Goal: Task Accomplishment & Management: Use online tool/utility

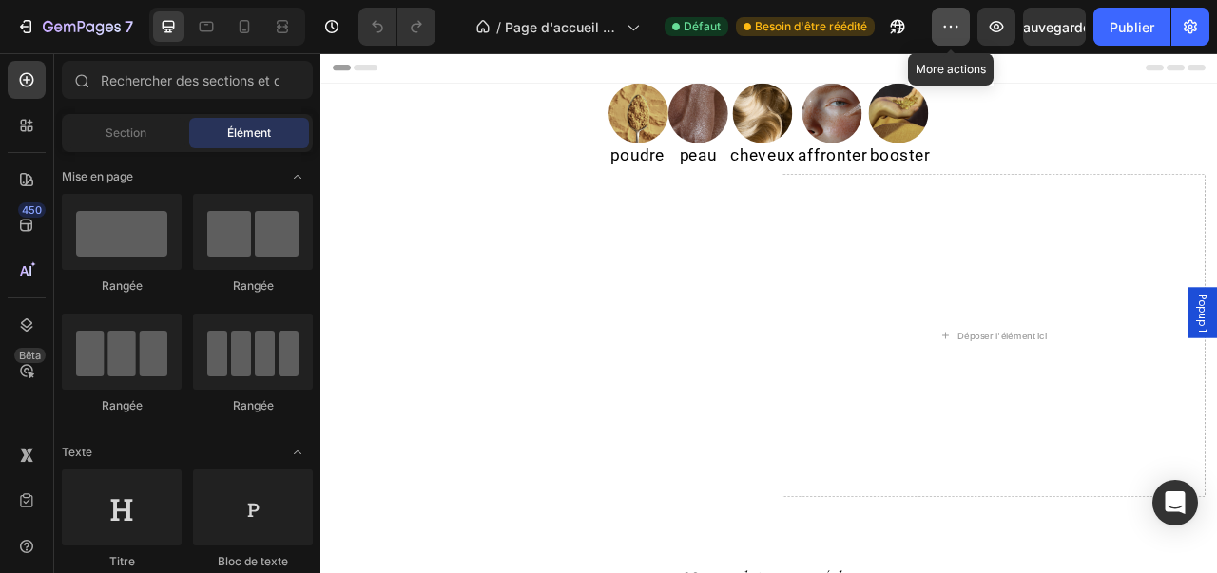
click at [965, 31] on button "button" at bounding box center [951, 27] width 38 height 38
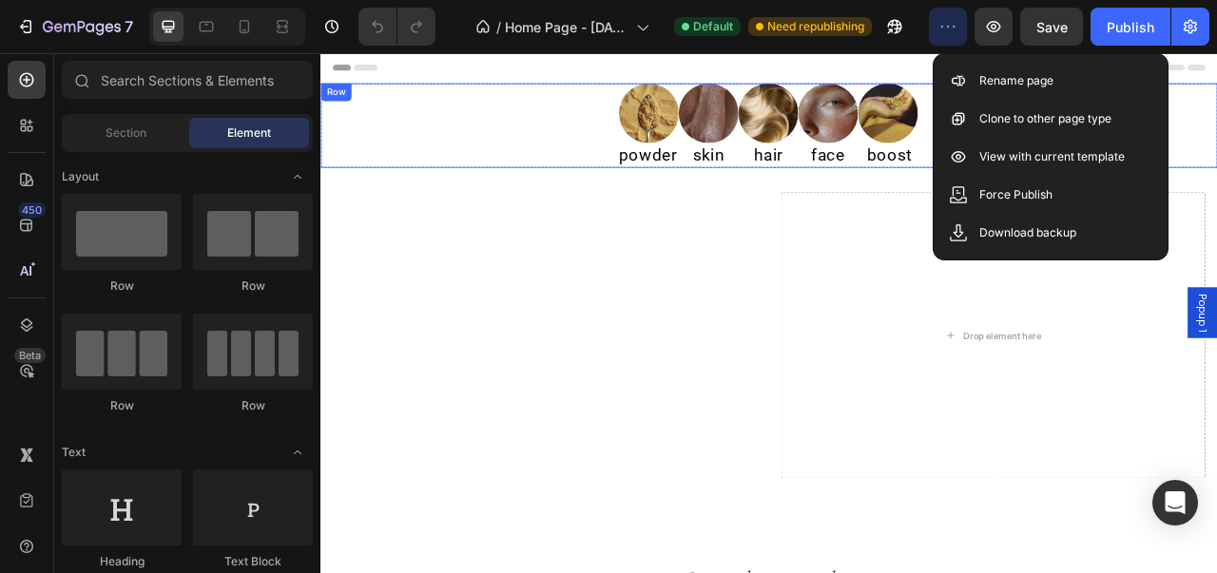
click at [599, 171] on div "Image powder Heading Image skin Heading Image hair Heading Image face Heading I…" at bounding box center [890, 145] width 1141 height 107
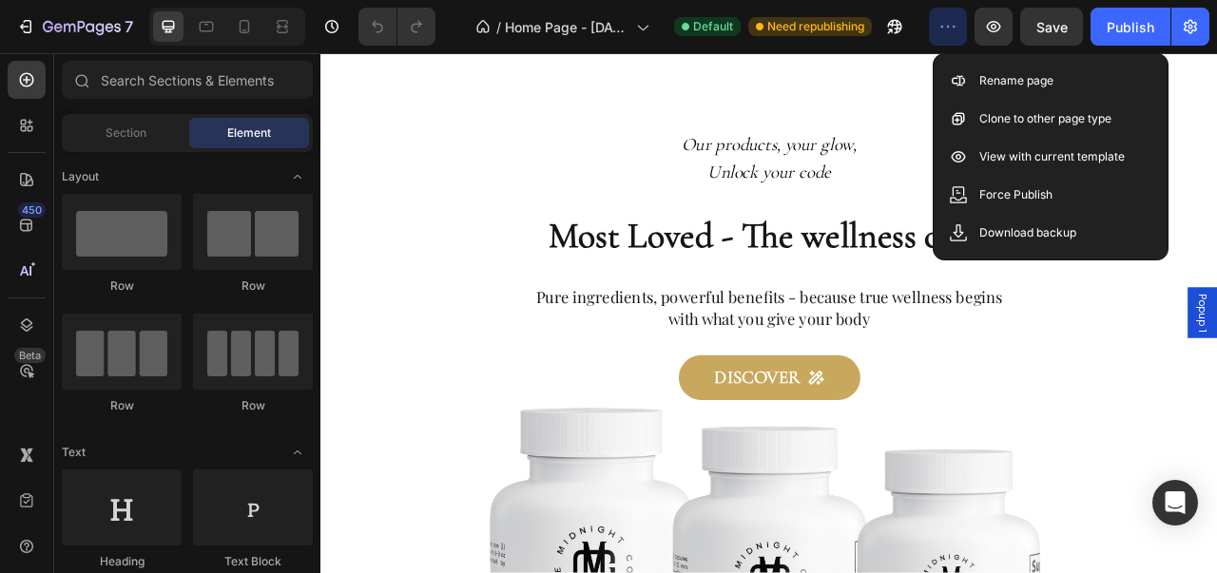
scroll to position [580, 0]
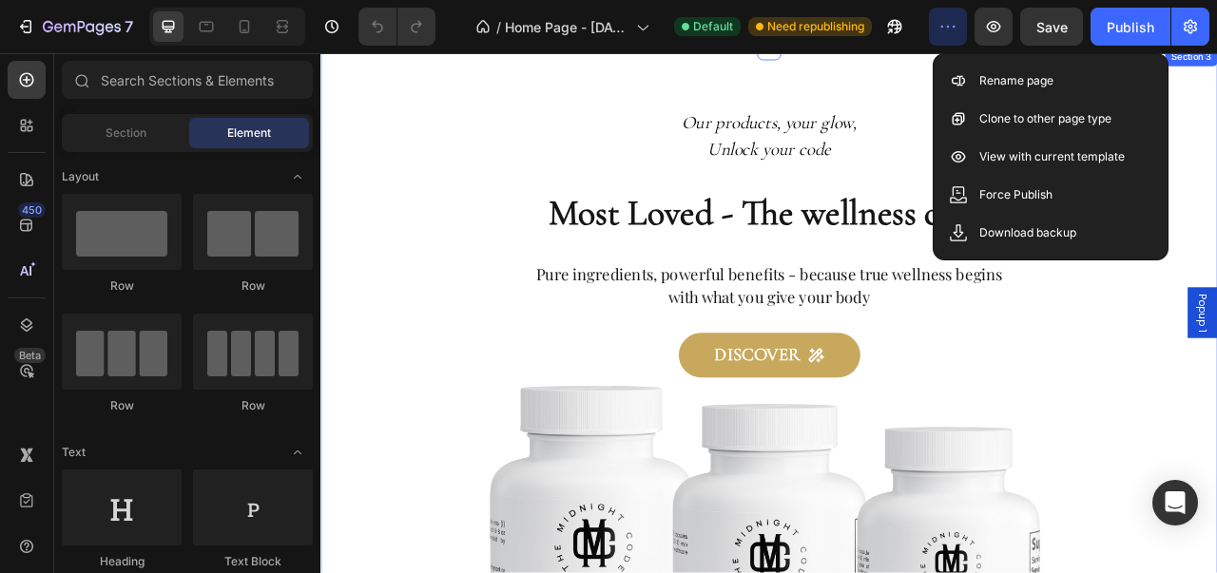
click at [1216, 354] on div "Our products, your glow, Unlock your code Text block Most Loved - The wellness …" at bounding box center [890, 540] width 989 height 832
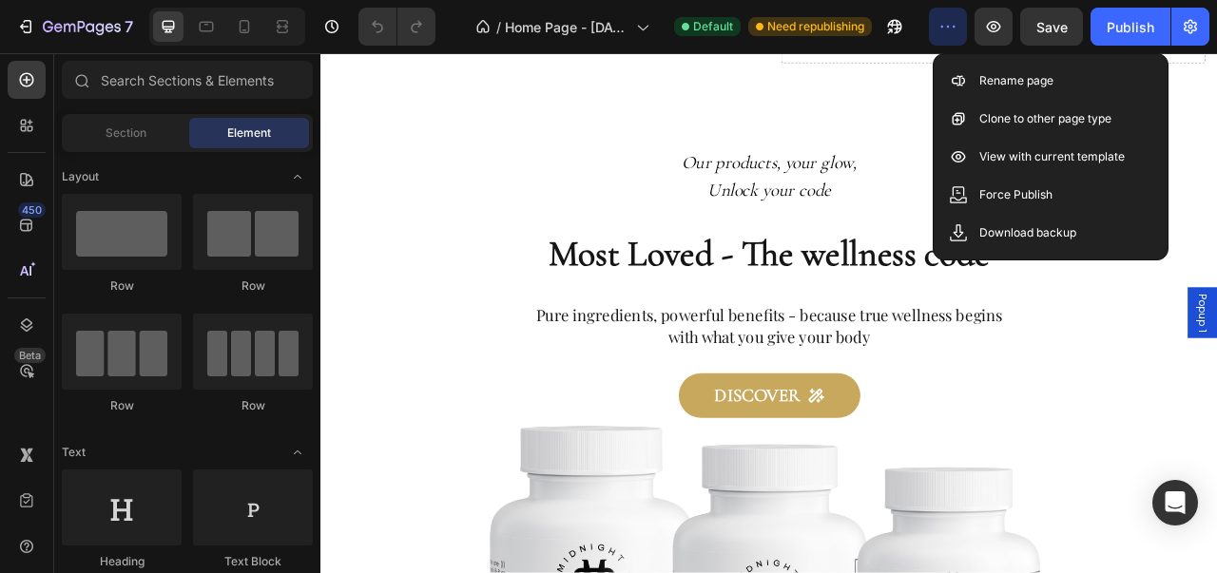
scroll to position [522, 0]
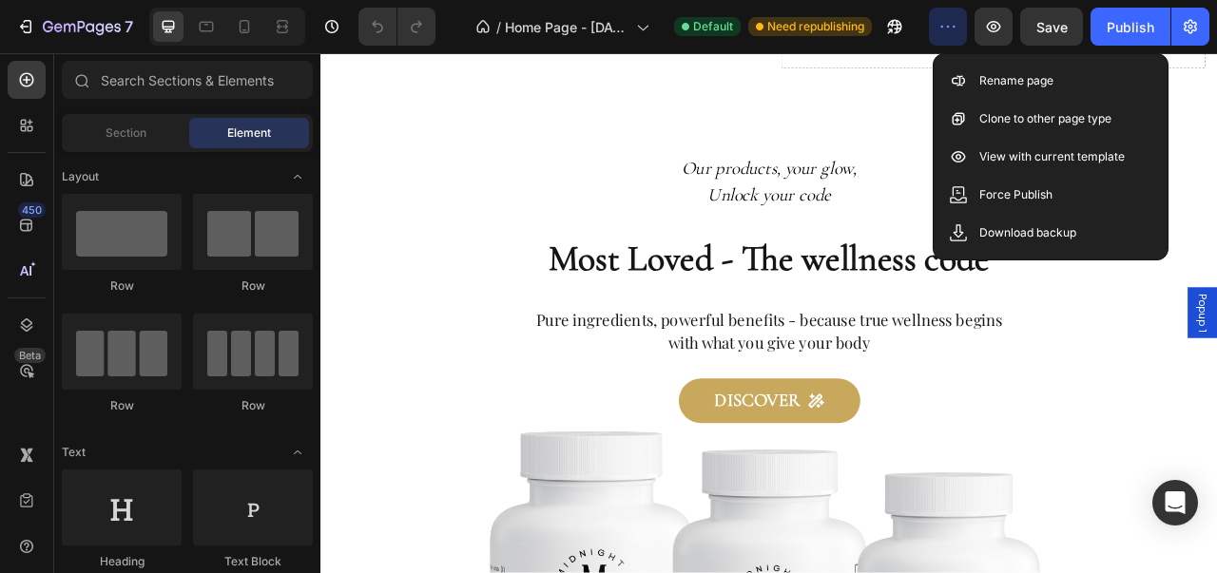
click at [960, 29] on button "button" at bounding box center [948, 27] width 38 height 38
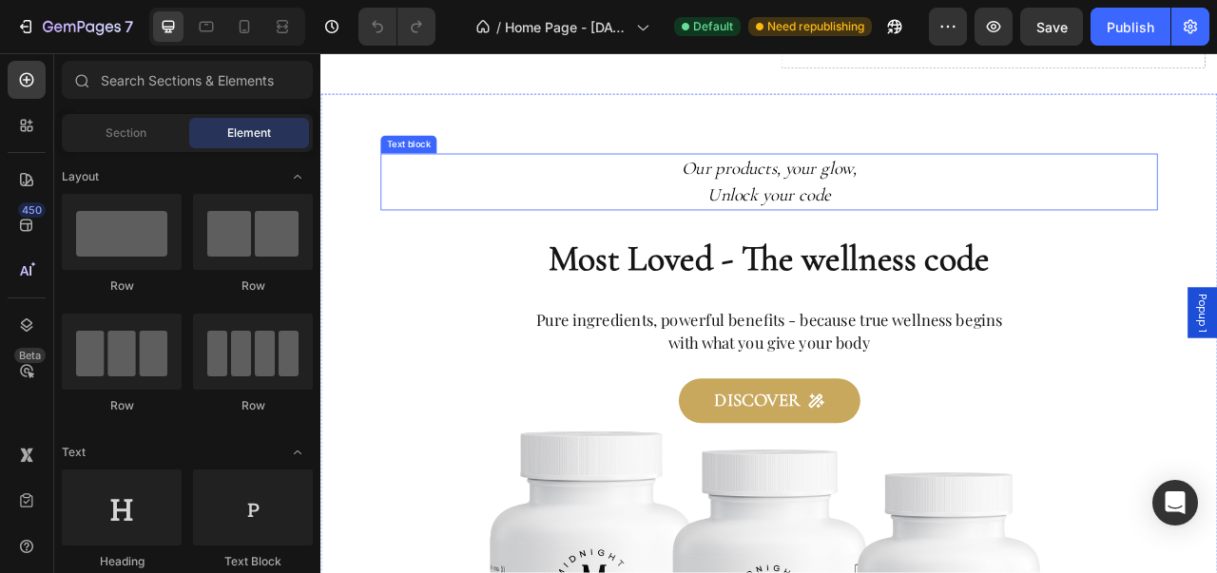
click at [968, 204] on icon "Our products, your glow," at bounding box center [891, 200] width 222 height 28
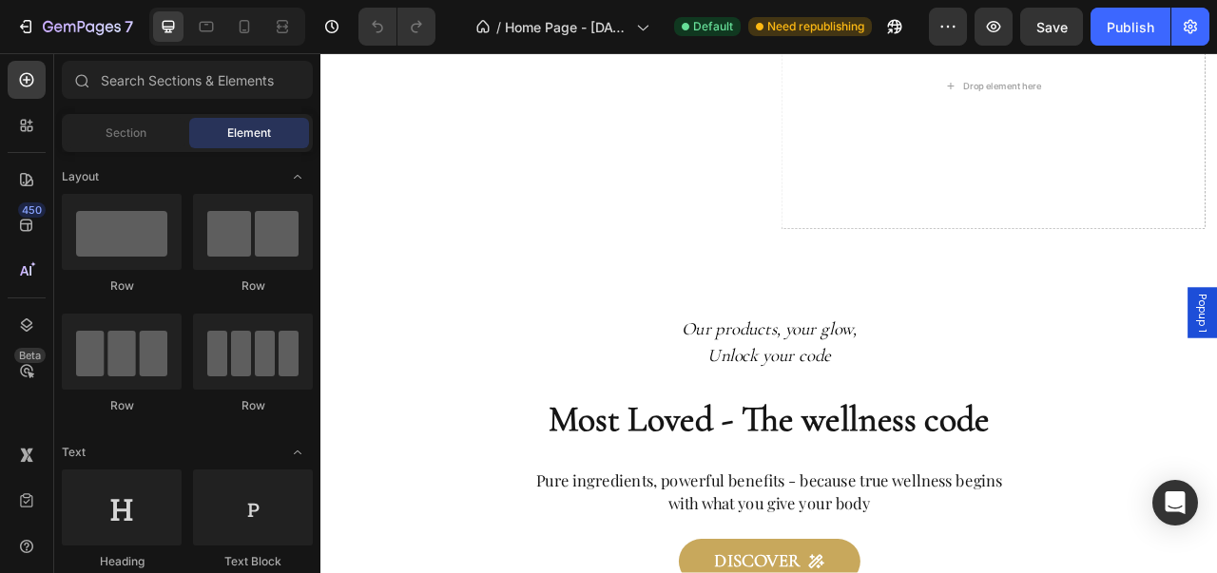
scroll to position [0, 0]
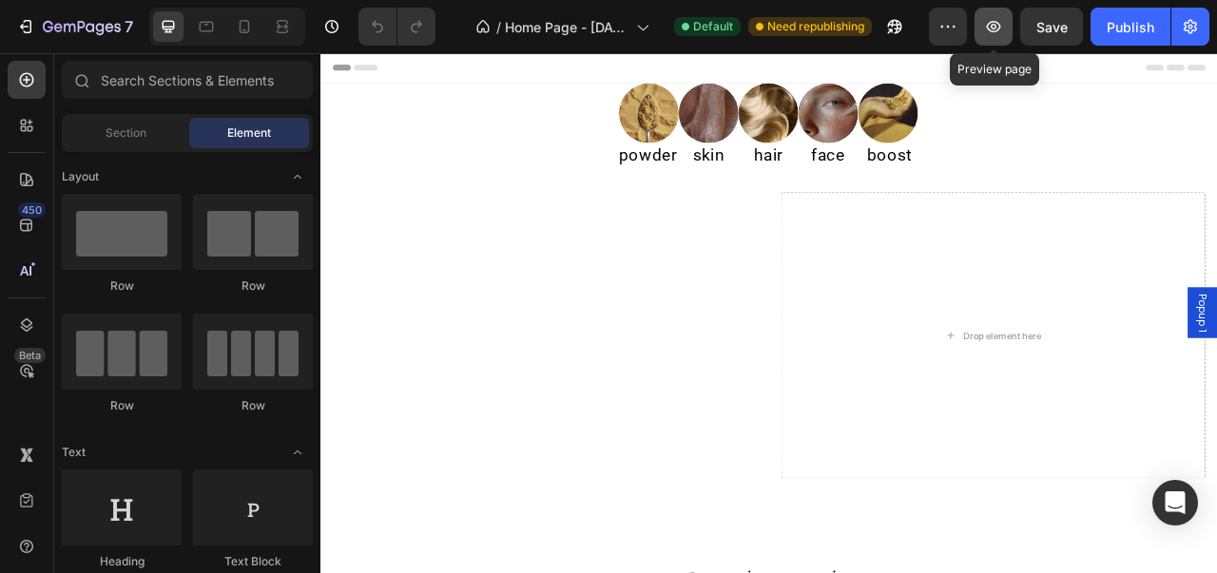
click at [992, 26] on icon "button" at bounding box center [994, 26] width 14 height 11
click at [992, 35] on icon "button" at bounding box center [993, 26] width 19 height 19
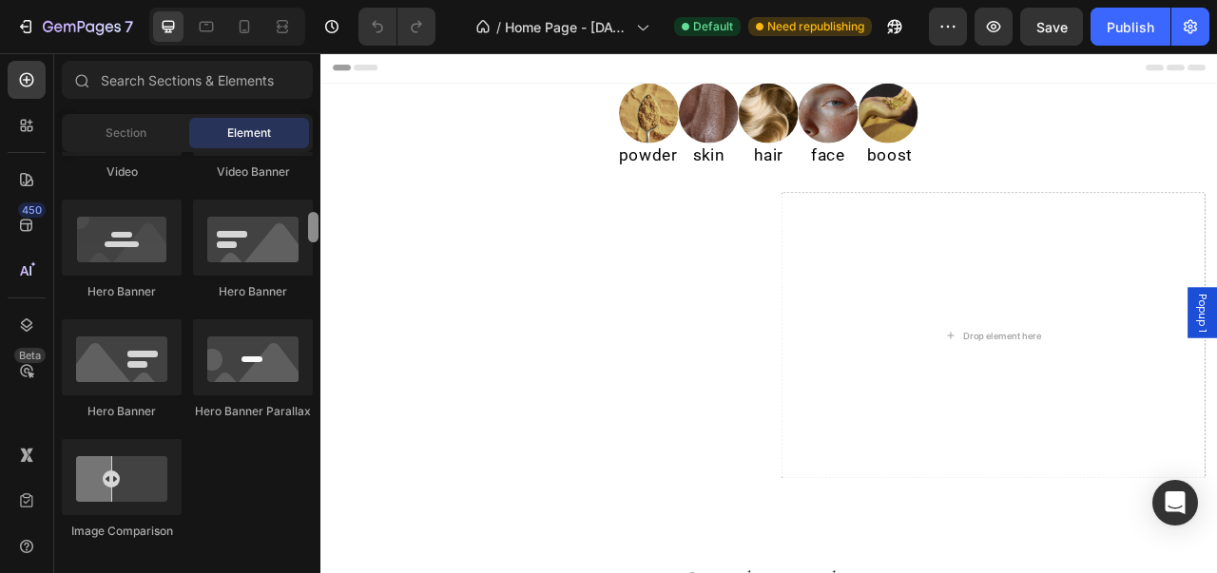
scroll to position [848, 0]
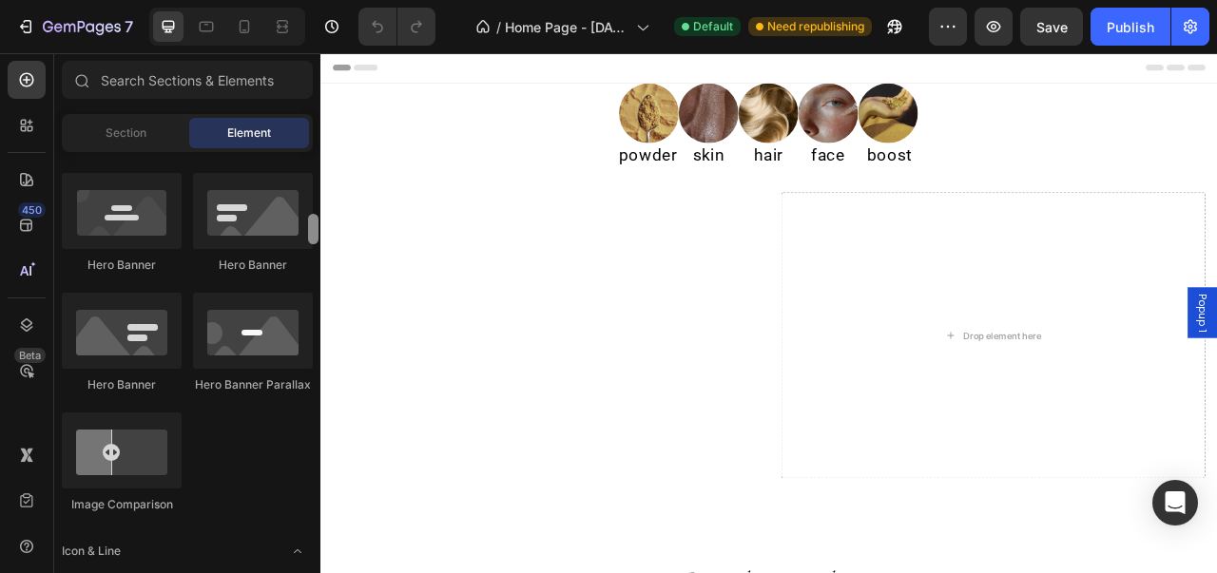
drag, startPoint x: 310, startPoint y: 176, endPoint x: 313, endPoint y: 239, distance: 62.8
click at [313, 239] on div at bounding box center [313, 229] width 10 height 30
click at [713, 191] on h2 "powder" at bounding box center [737, 183] width 78 height 31
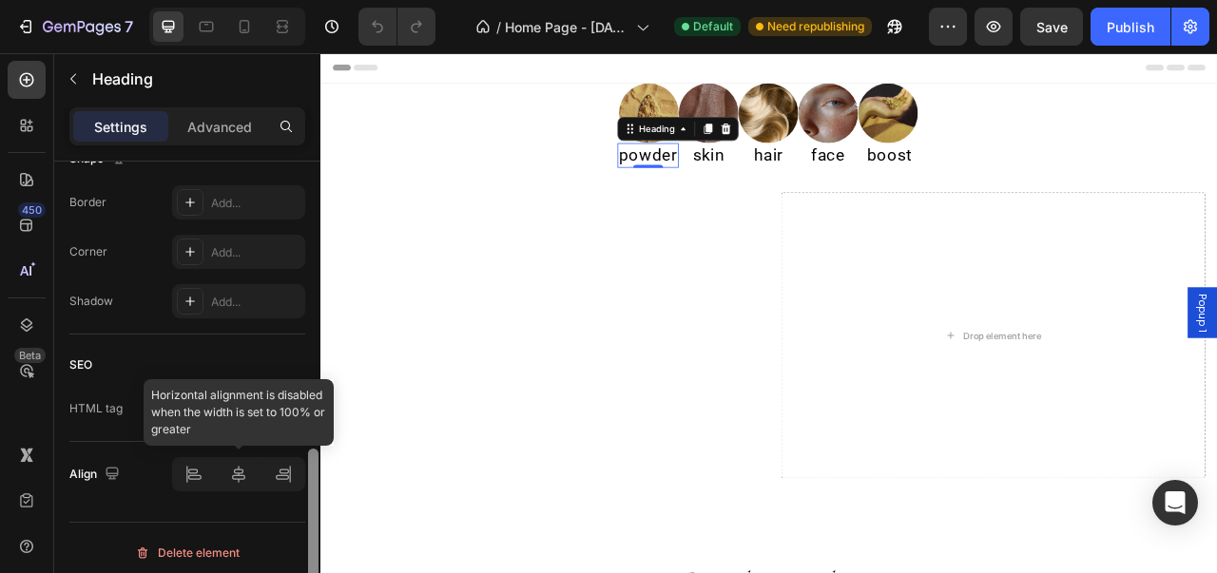
scroll to position [764, 0]
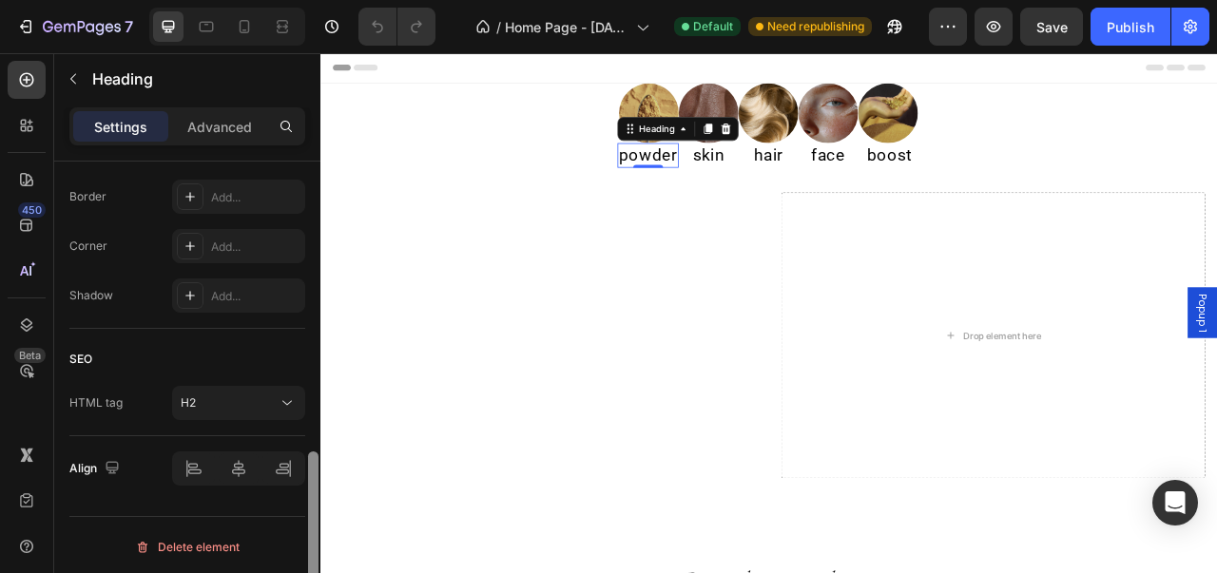
drag, startPoint x: 315, startPoint y: 196, endPoint x: 285, endPoint y: 496, distance: 301.8
click at [285, 496] on div "Text style Styles Heading 2* Font Roboto Size 22 Color 000000 Align Show more S…" at bounding box center [187, 395] width 266 height 466
click at [270, 402] on div "H2" at bounding box center [229, 403] width 97 height 17
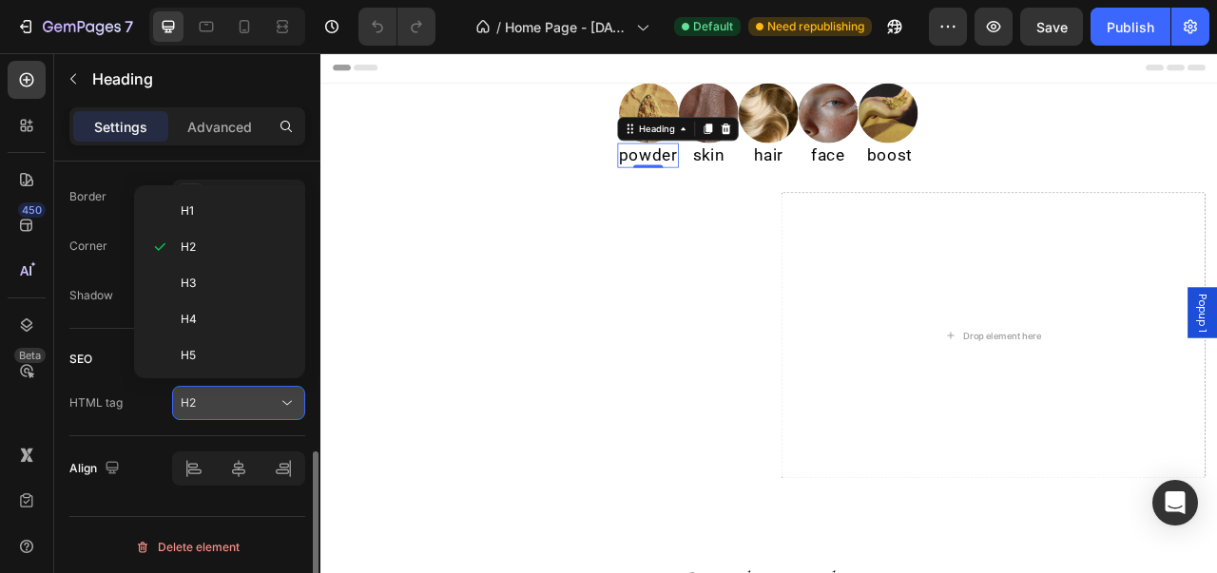
click at [269, 401] on div "H2" at bounding box center [229, 403] width 97 height 17
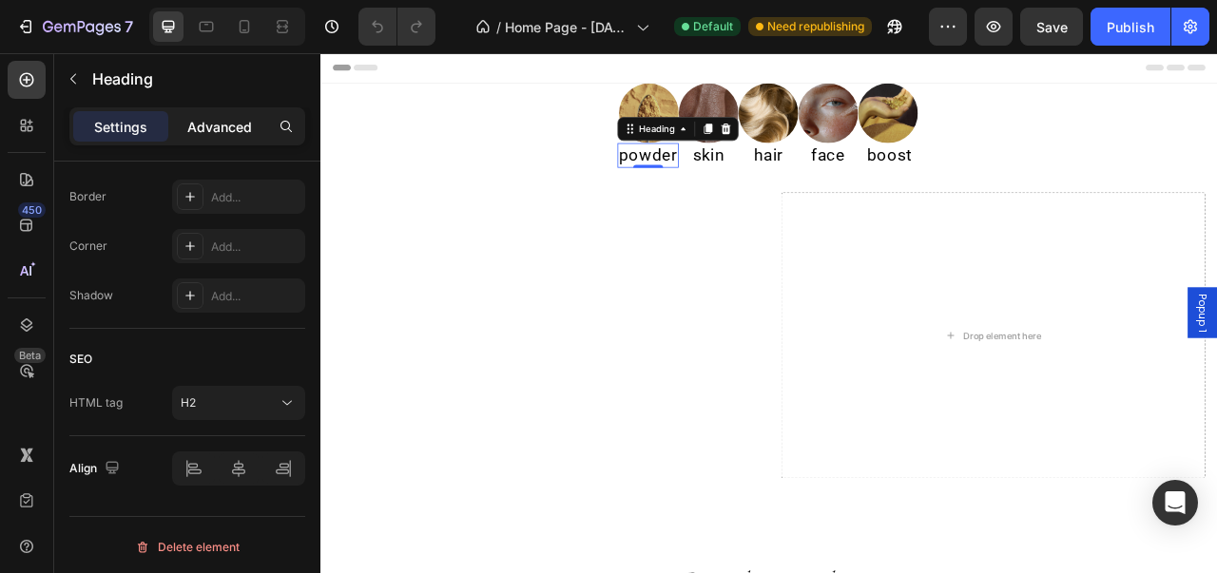
click at [236, 138] on div "Advanced" at bounding box center [219, 126] width 95 height 30
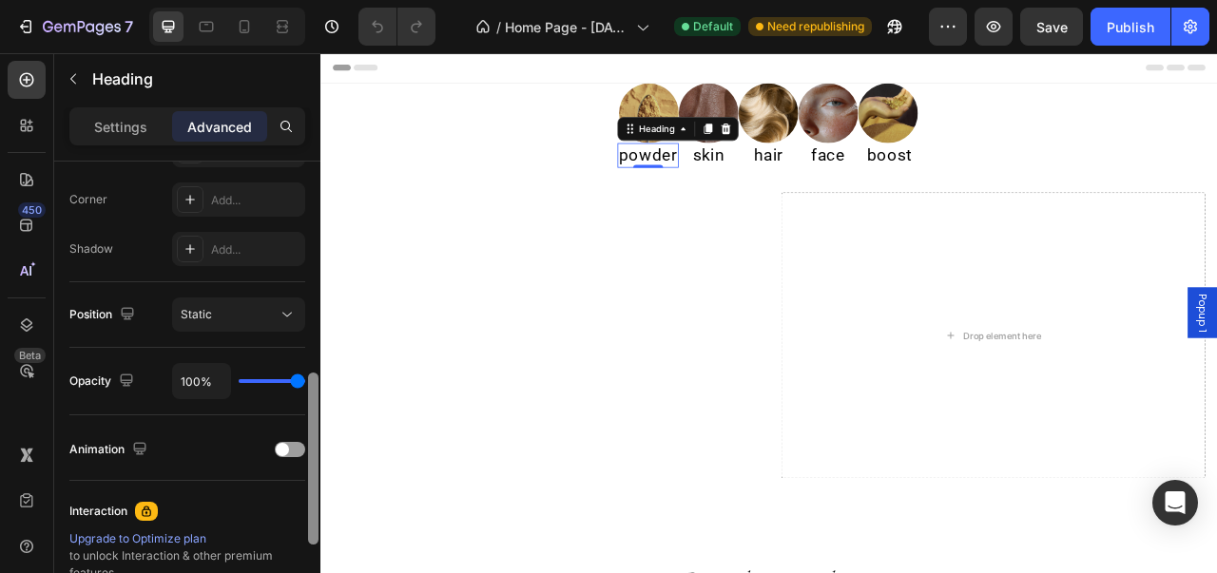
scroll to position [373, 0]
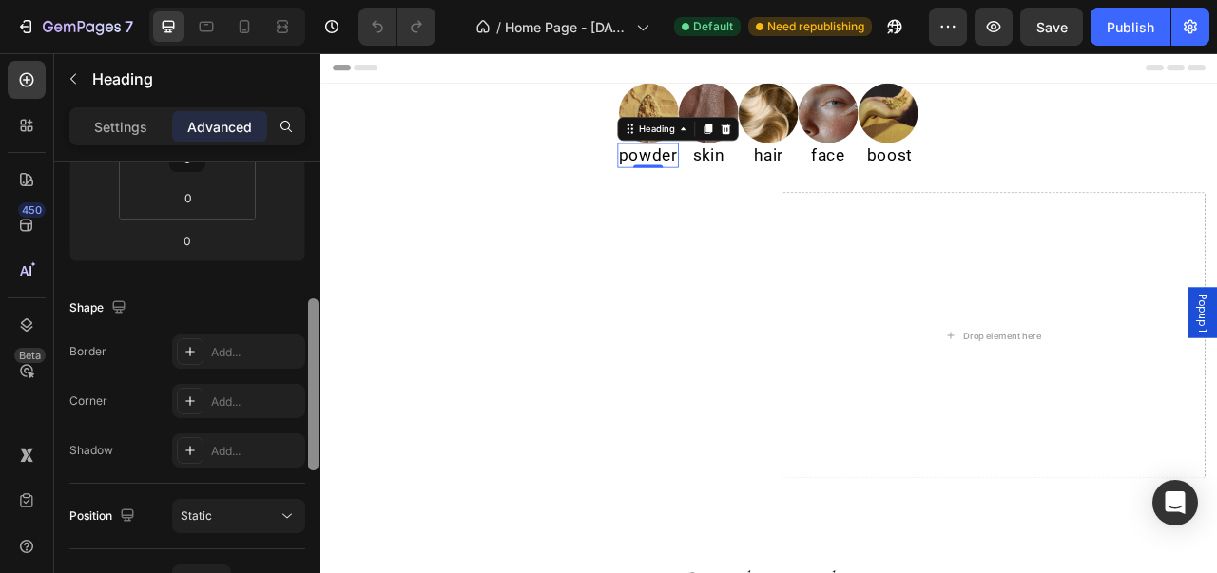
drag, startPoint x: 312, startPoint y: 461, endPoint x: 318, endPoint y: 317, distance: 144.6
click at [318, 317] on div at bounding box center [313, 384] width 10 height 172
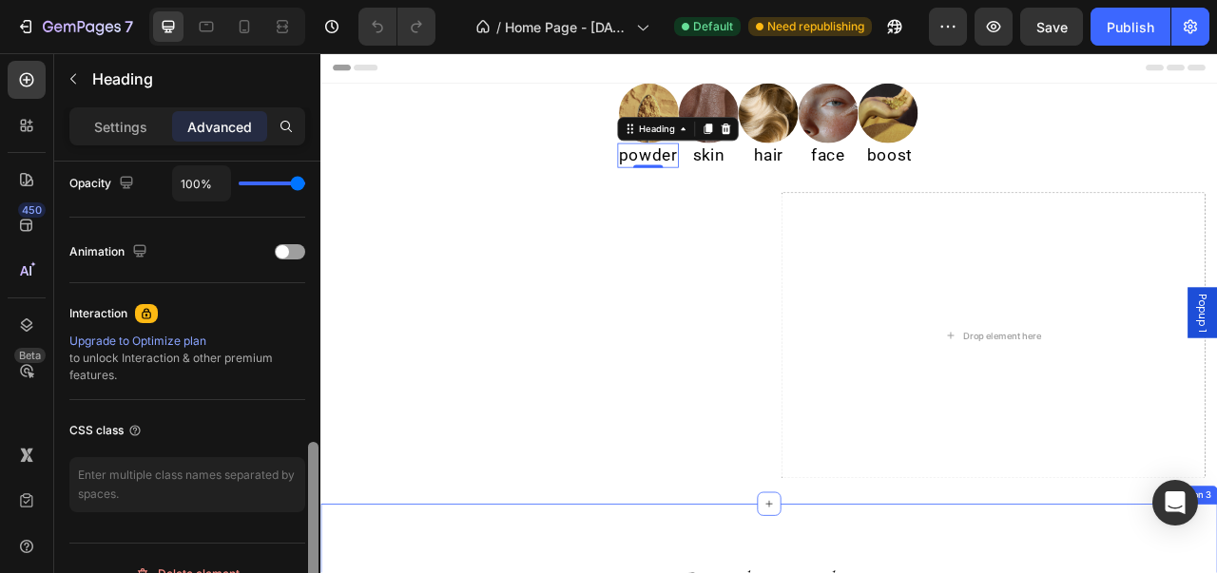
scroll to position [799, 0]
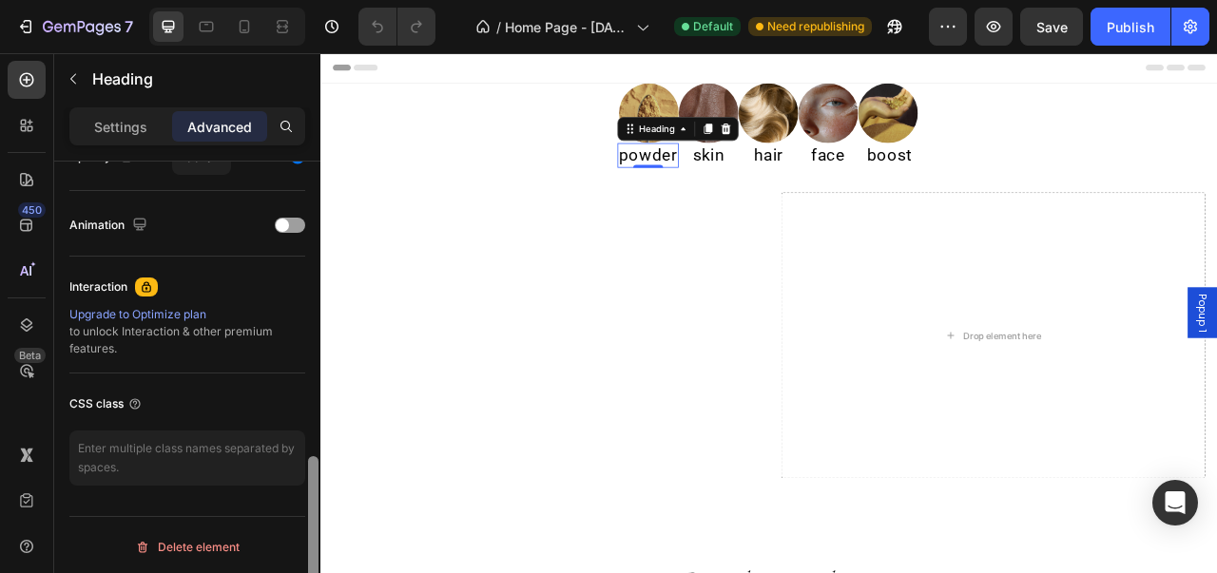
drag, startPoint x: 314, startPoint y: 332, endPoint x: 2, endPoint y: 583, distance: 400.3
click at [312, 514] on div at bounding box center [313, 542] width 10 height 172
click at [130, 145] on div "Settings Advanced" at bounding box center [187, 134] width 266 height 54
click at [133, 138] on div "Settings" at bounding box center [120, 126] width 95 height 30
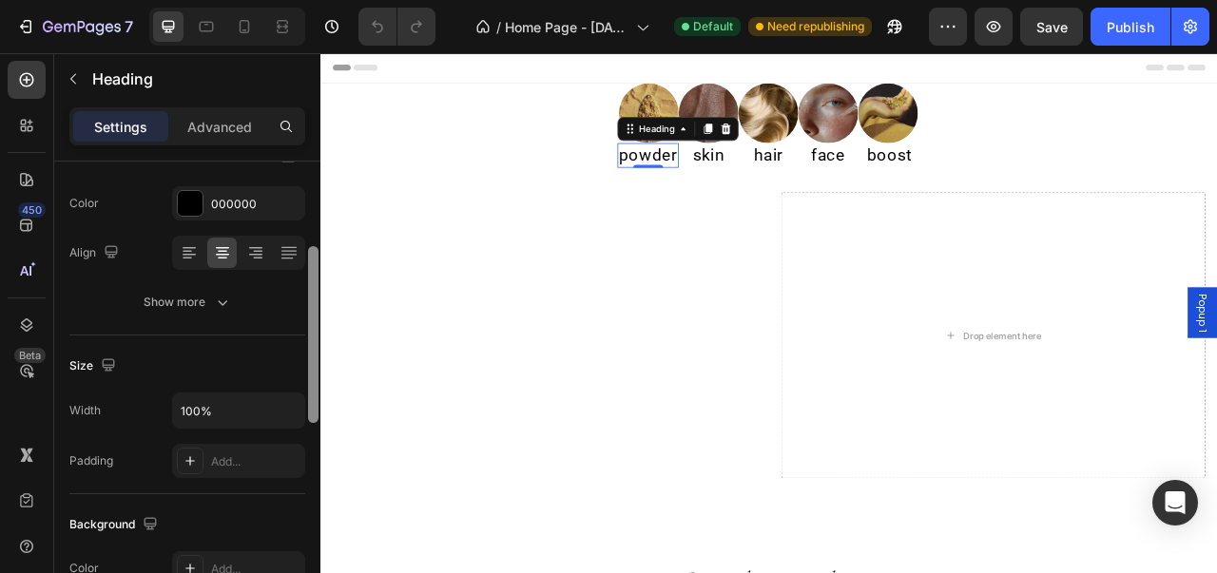
scroll to position [233, 0]
drag, startPoint x: 309, startPoint y: 477, endPoint x: 298, endPoint y: 276, distance: 201.8
click at [298, 276] on div "Text style Styles Heading 2* Font Roboto Size 22 Color 000000 Align Show more S…" at bounding box center [187, 395] width 266 height 466
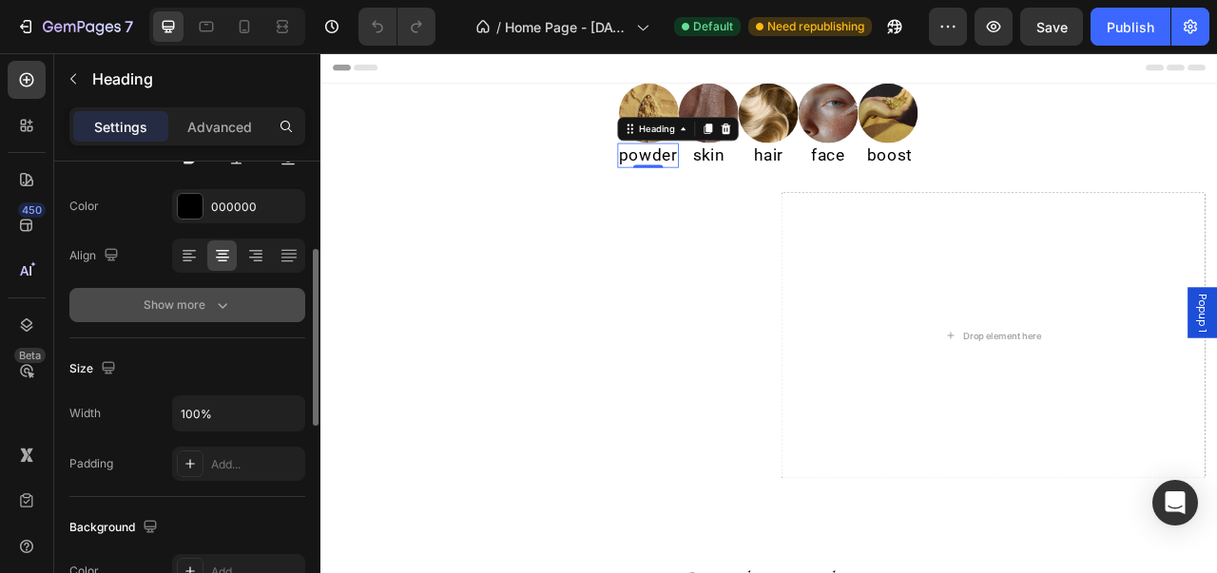
click at [241, 297] on button "Show more" at bounding box center [187, 305] width 236 height 34
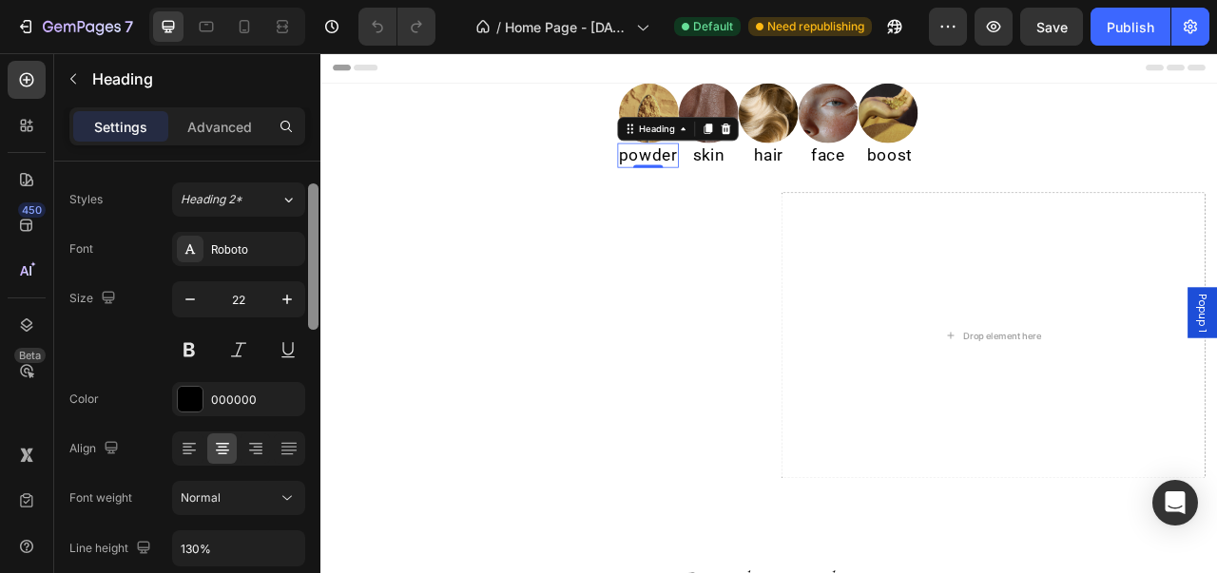
scroll to position [0, 0]
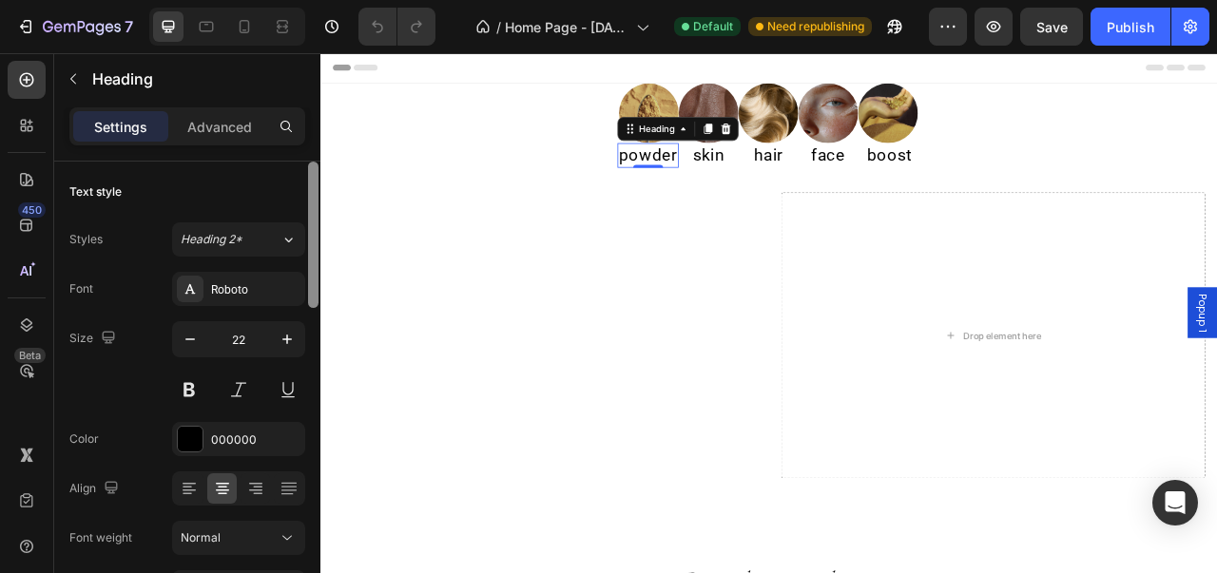
drag, startPoint x: 316, startPoint y: 299, endPoint x: 306, endPoint y: 191, distance: 108.8
click at [306, 191] on div at bounding box center [313, 395] width 14 height 467
click at [73, 82] on icon "button" at bounding box center [73, 78] width 15 height 15
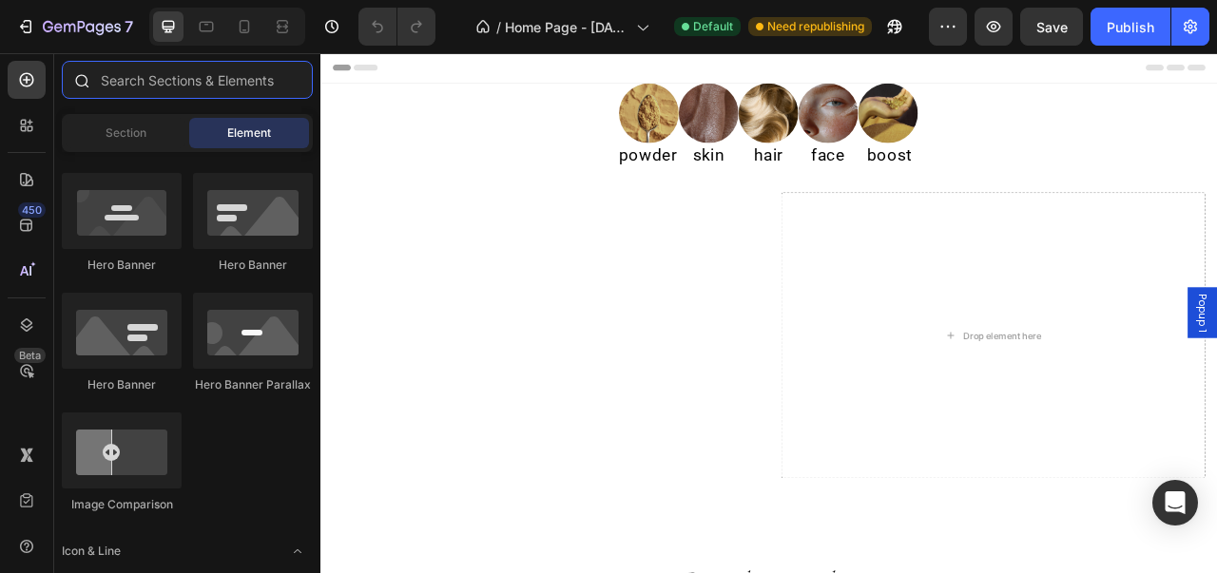
click at [221, 87] on input "text" at bounding box center [187, 80] width 251 height 38
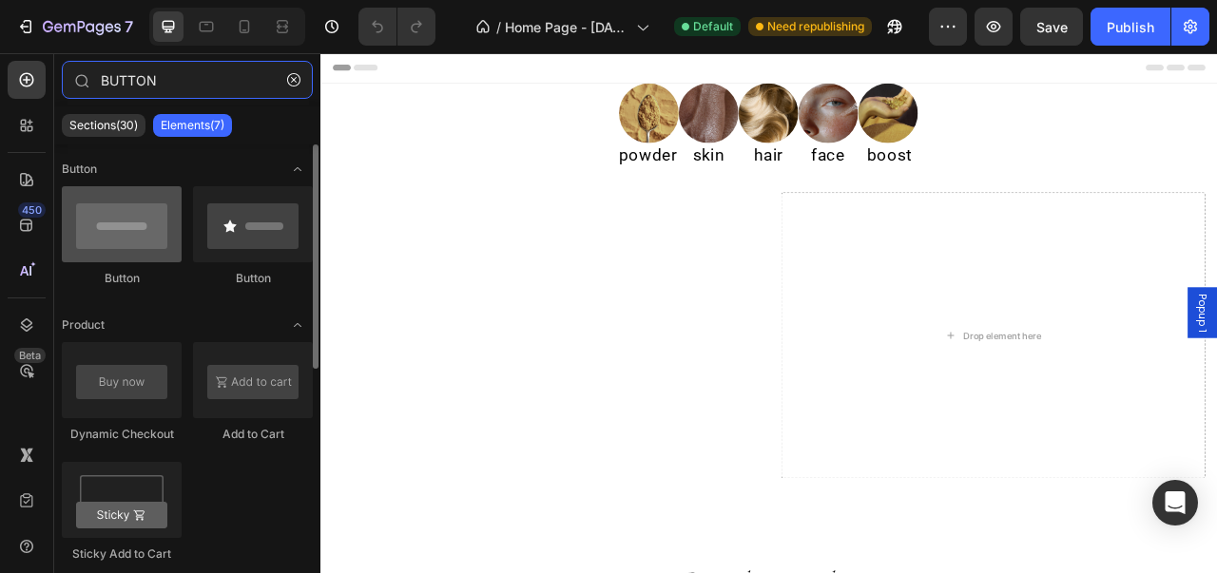
type input "BUTTON"
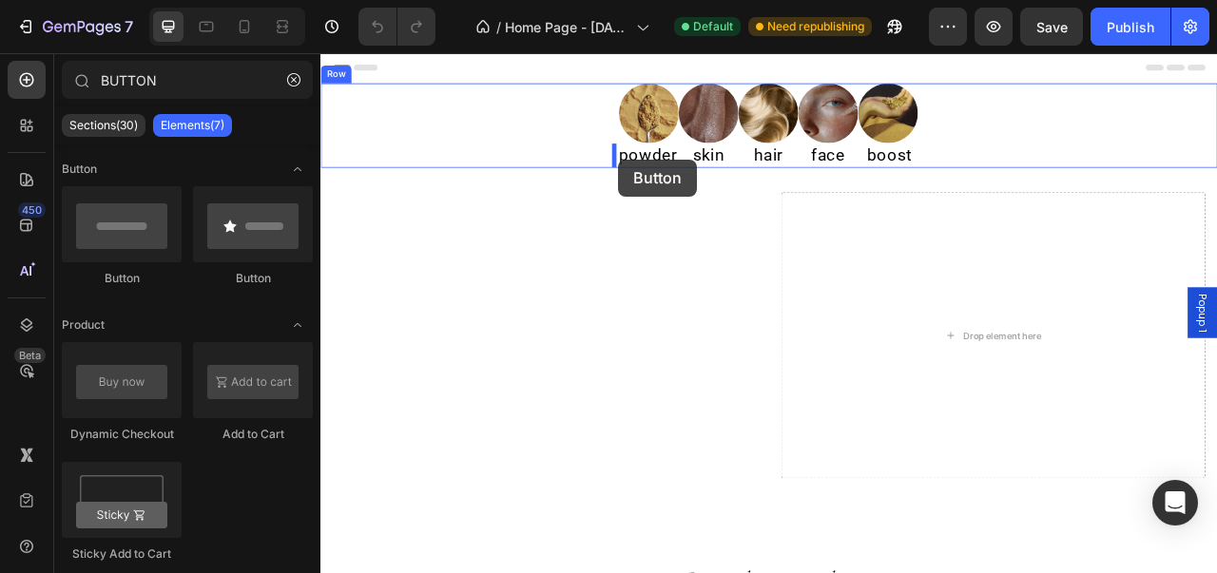
drag, startPoint x: 459, startPoint y: 303, endPoint x: 699, endPoint y: 188, distance: 265.7
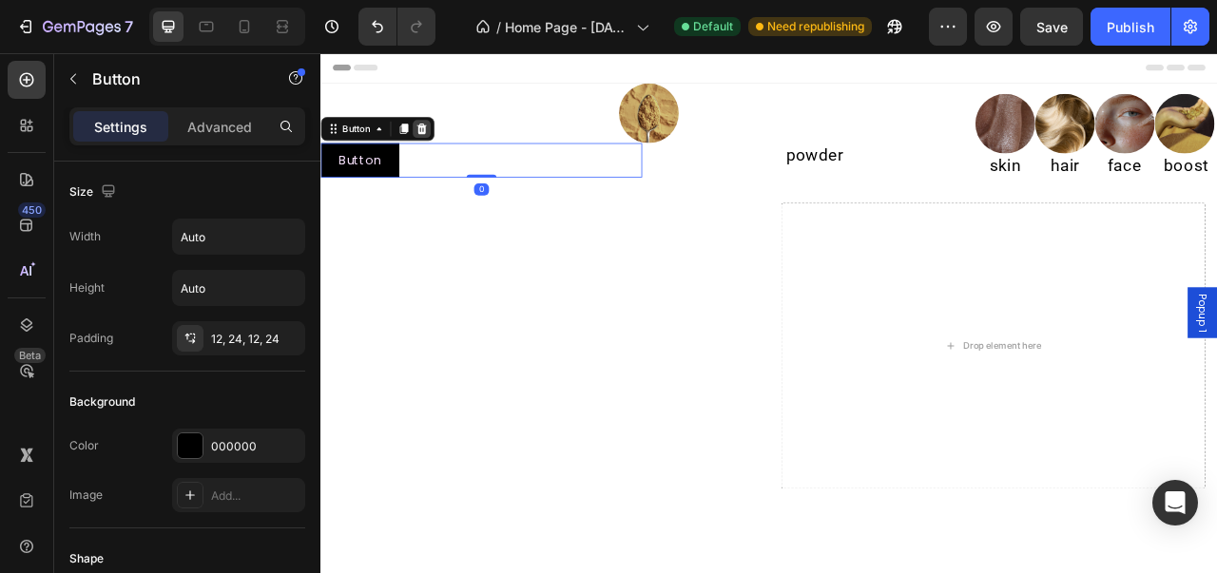
click at [447, 143] on icon at bounding box center [448, 150] width 15 height 15
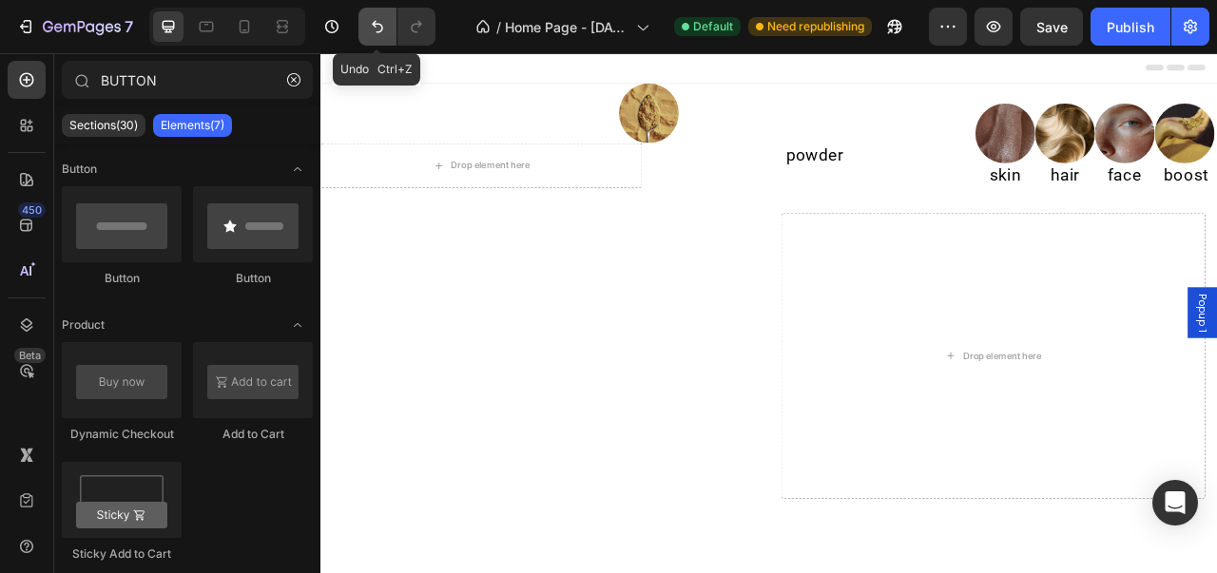
click at [371, 28] on icon "Undo/Redo" at bounding box center [377, 26] width 19 height 19
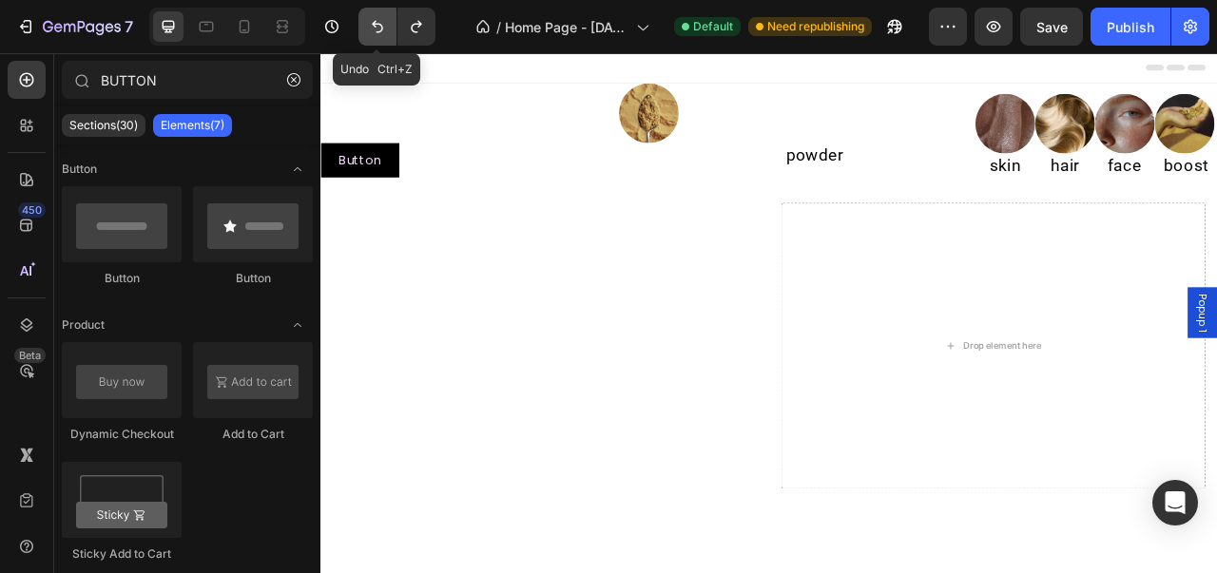
click at [371, 28] on icon "Undo/Redo" at bounding box center [377, 26] width 19 height 19
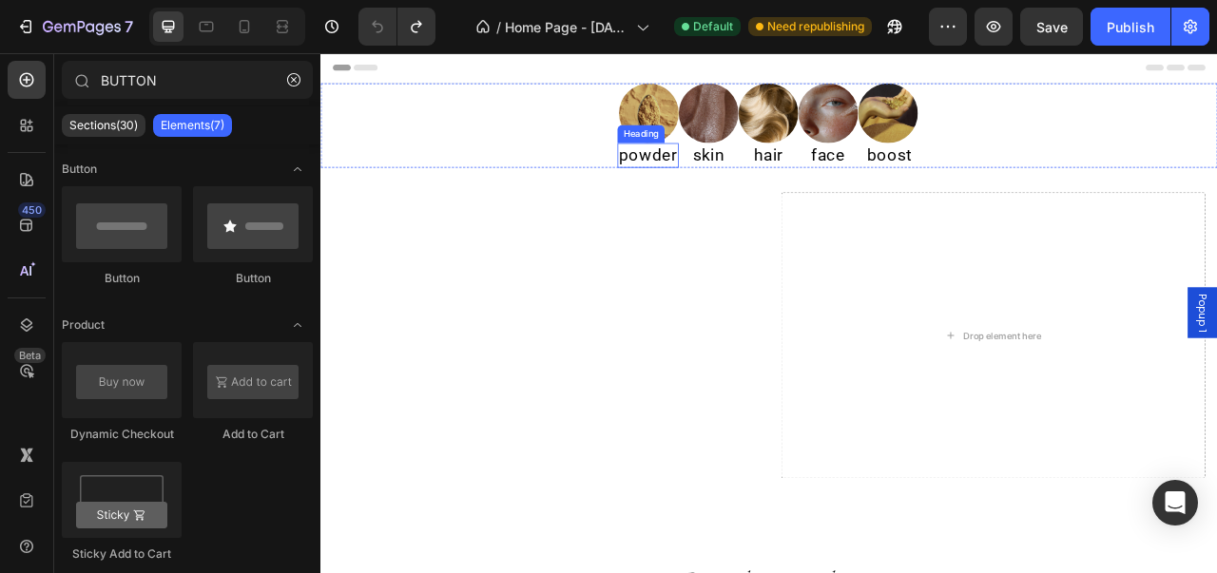
click at [722, 141] on img at bounding box center [738, 130] width 76 height 76
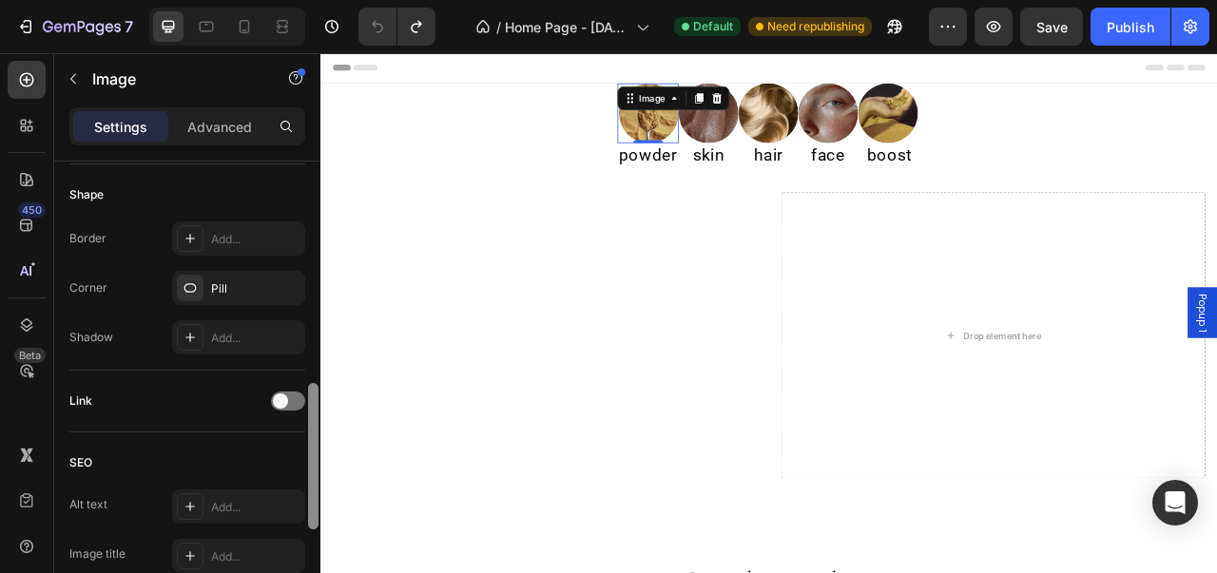
drag, startPoint x: 315, startPoint y: 180, endPoint x: 308, endPoint y: 404, distance: 224.4
click at [308, 403] on div at bounding box center [313, 456] width 10 height 146
click at [284, 401] on div at bounding box center [288, 397] width 34 height 15
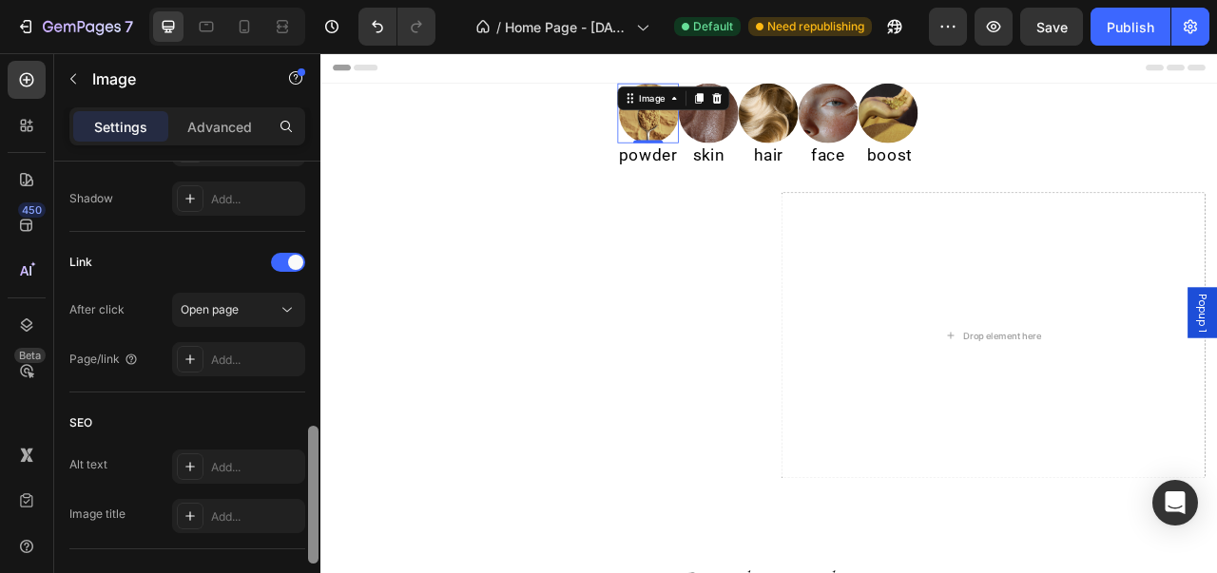
scroll to position [857, 0]
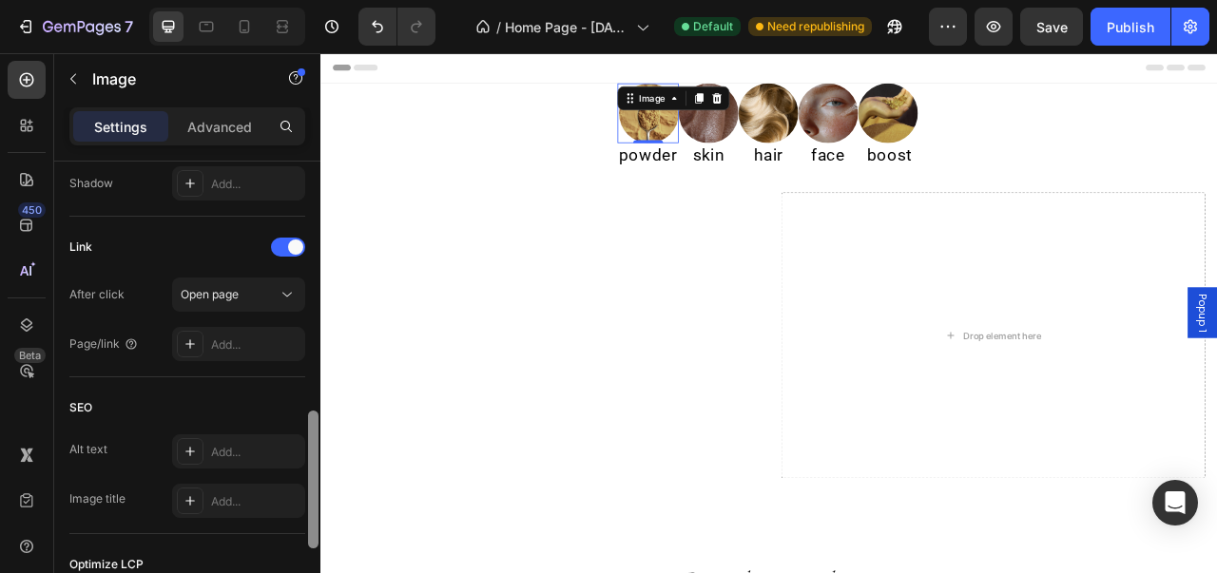
drag, startPoint x: 316, startPoint y: 420, endPoint x: 316, endPoint y: 465, distance: 44.7
click at [316, 465] on div at bounding box center [313, 480] width 10 height 138
click at [260, 300] on div "Open page" at bounding box center [229, 294] width 97 height 17
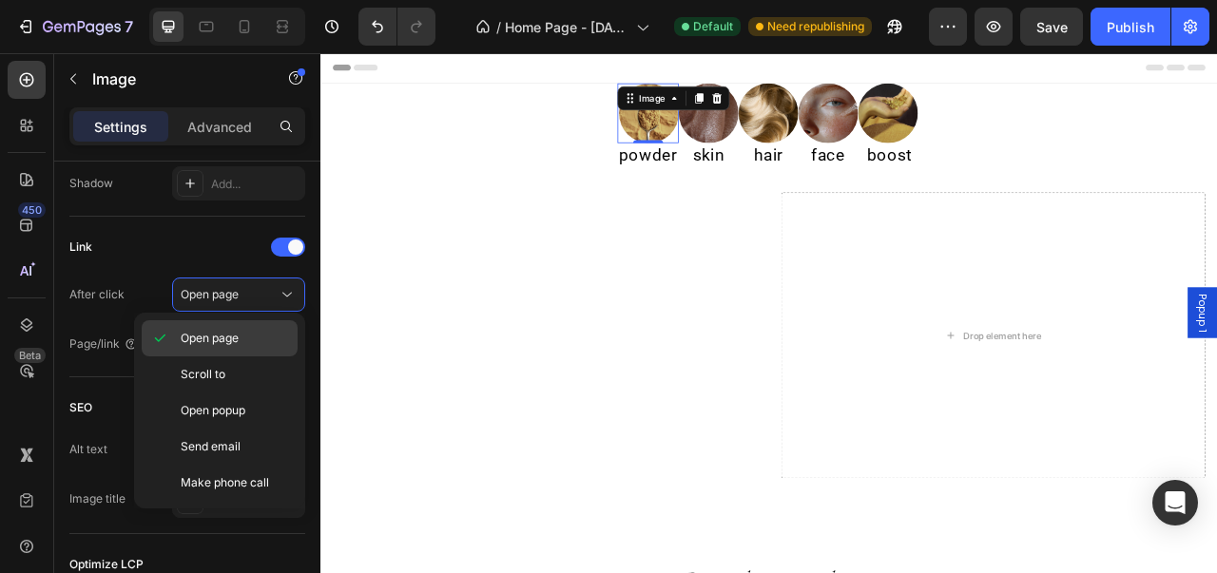
click at [246, 338] on p "Open page" at bounding box center [235, 338] width 108 height 17
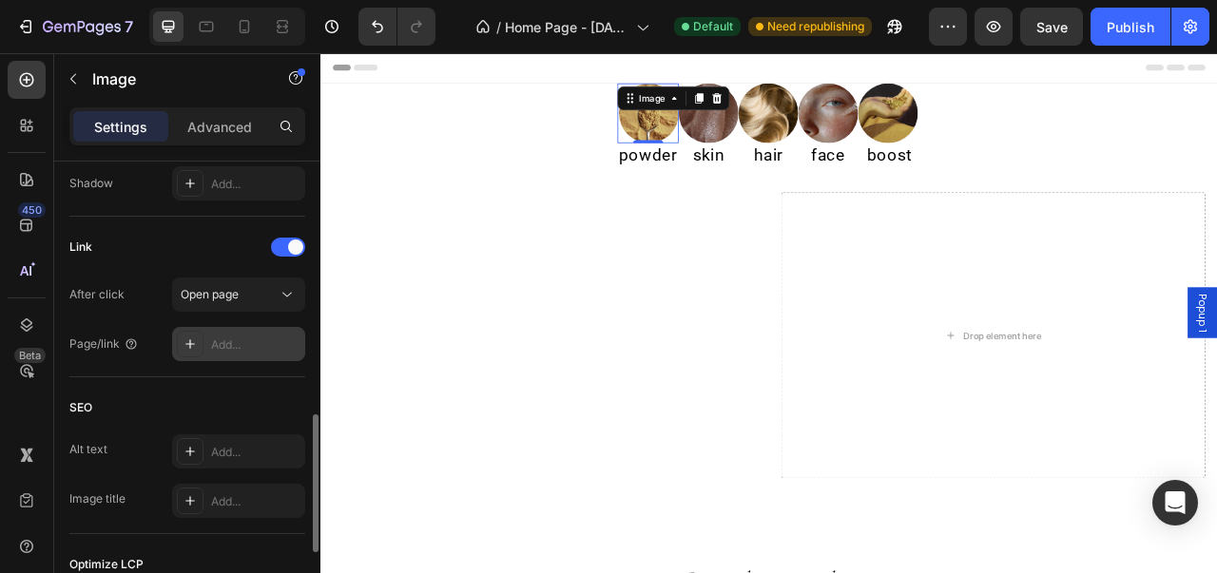
click at [245, 338] on div "Add..." at bounding box center [255, 345] width 89 height 17
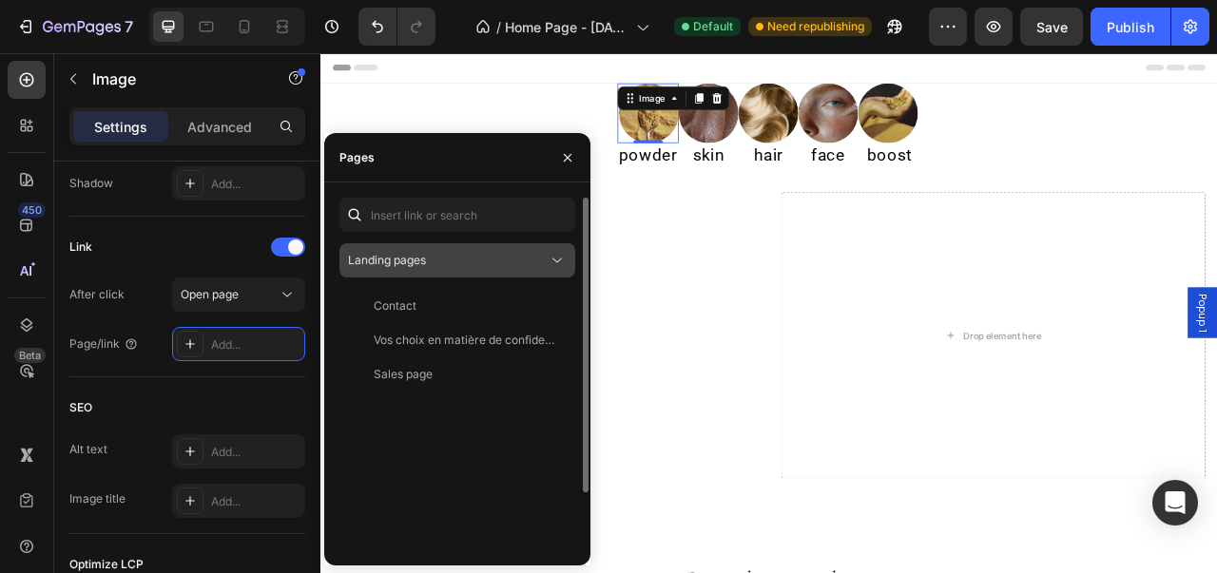
click at [382, 253] on span "Landing pages" at bounding box center [387, 260] width 78 height 17
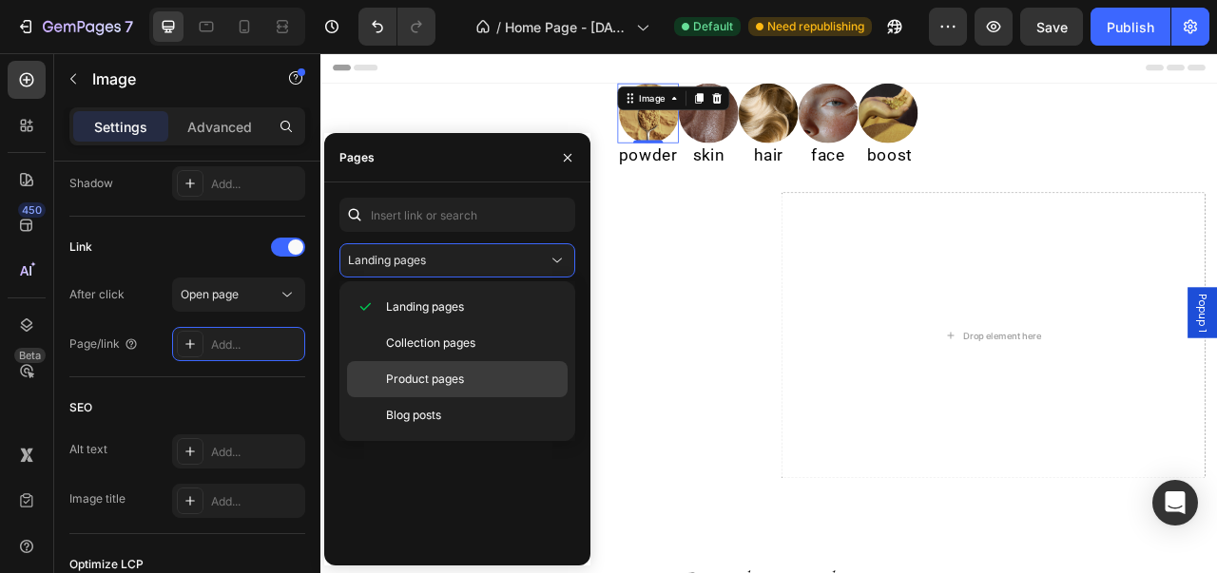
click at [395, 371] on span "Product pages" at bounding box center [425, 379] width 78 height 17
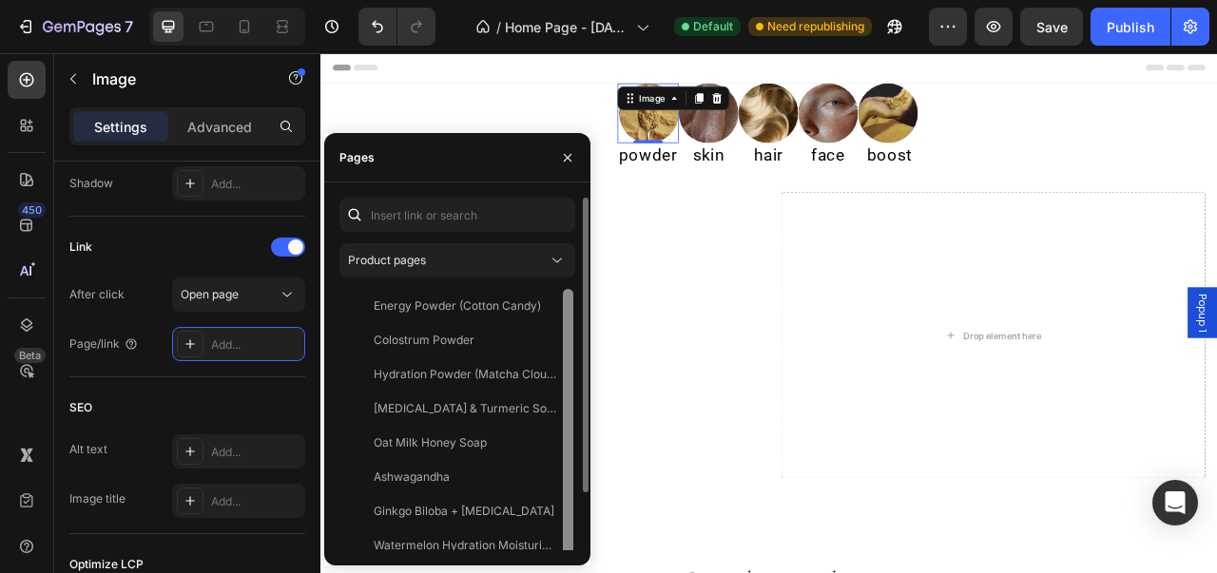
scroll to position [11, 0]
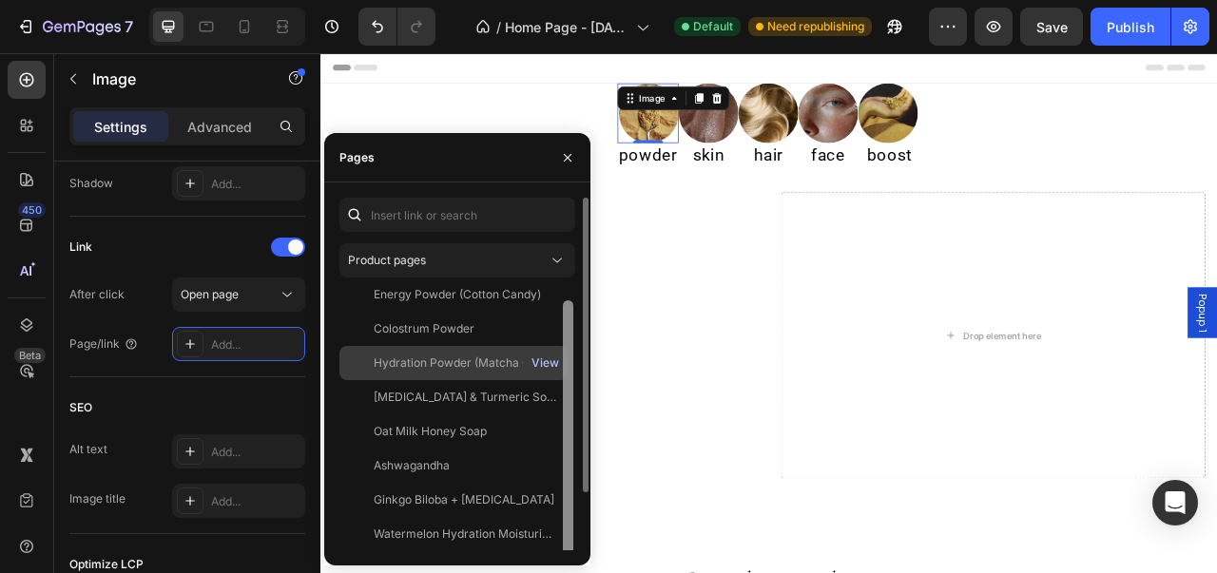
drag, startPoint x: 570, startPoint y: 334, endPoint x: 538, endPoint y: 363, distance: 43.7
click at [569, 361] on div at bounding box center [568, 459] width 10 height 319
click at [499, 367] on div "Hydration Powder (Matcha Cloud)" at bounding box center [465, 363] width 183 height 17
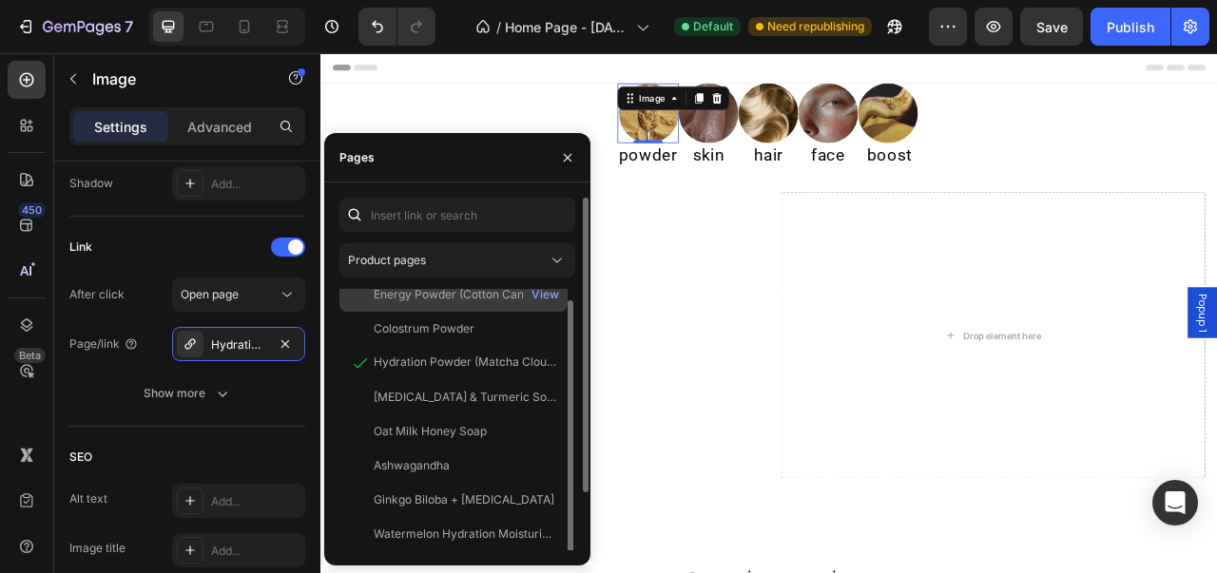
click at [488, 312] on div "Energy Powder (Cotton Candy) View" at bounding box center [453, 329] width 228 height 34
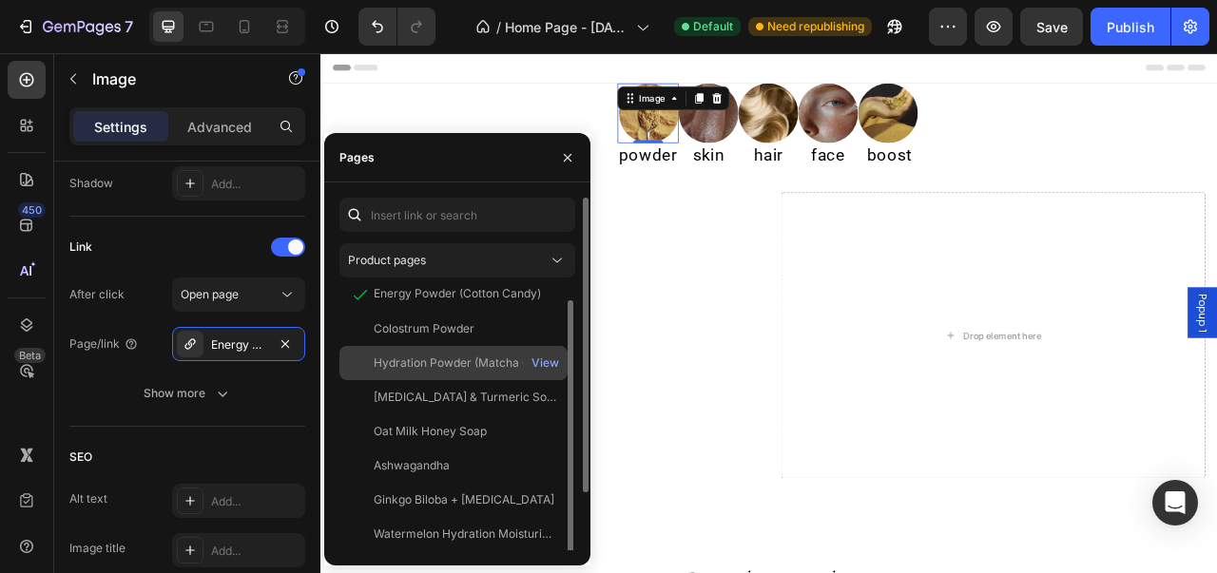
click at [426, 362] on div "Hydration Powder (Matcha Cloud)" at bounding box center [465, 363] width 183 height 17
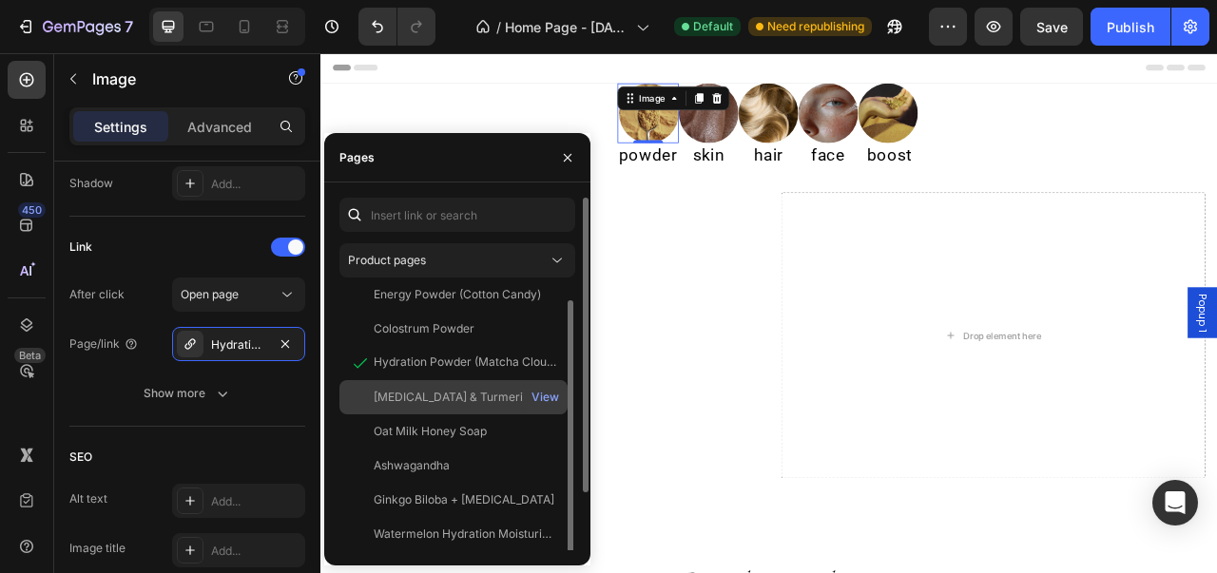
click at [428, 392] on div "Kojic Acid & Turmeric Soap" at bounding box center [465, 397] width 183 height 17
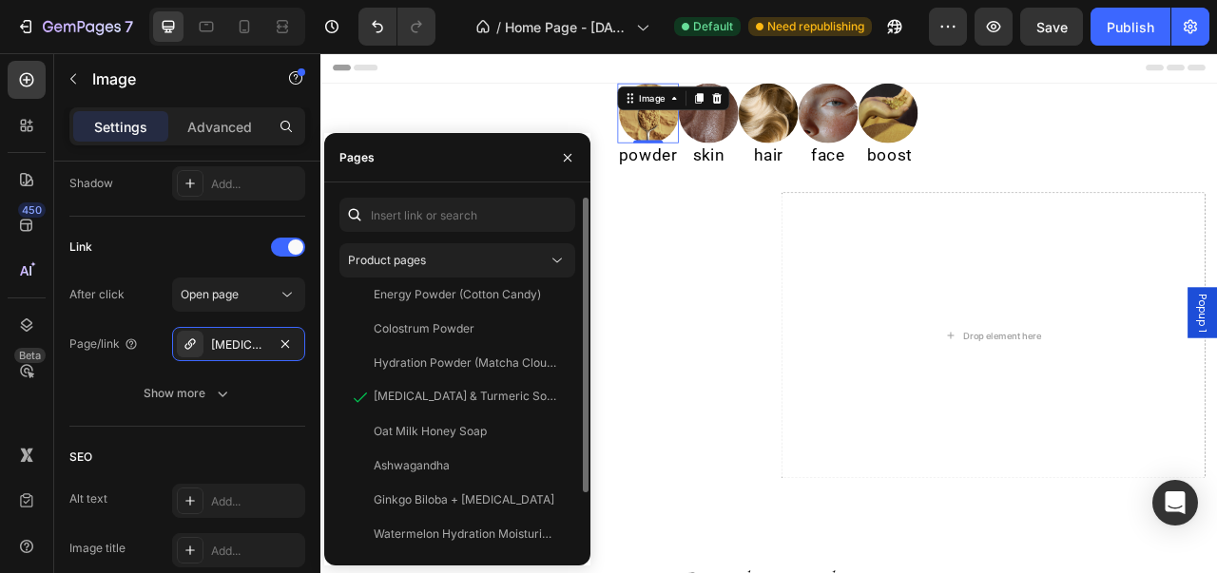
scroll to position [0, 0]
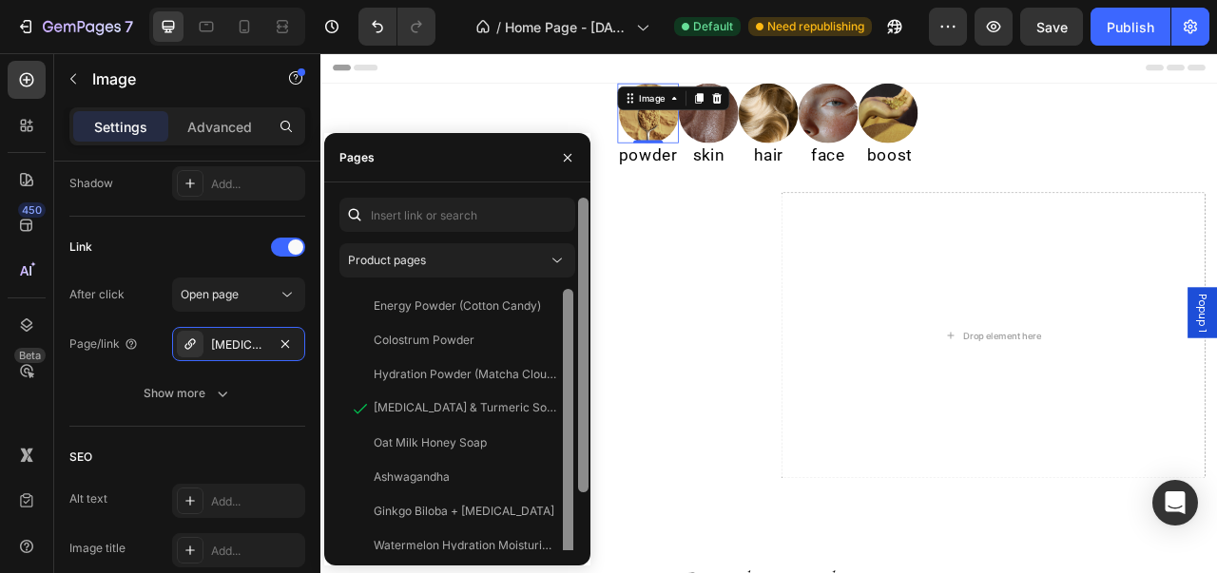
drag, startPoint x: 570, startPoint y: 321, endPoint x: 577, endPoint y: 263, distance: 58.4
click at [577, 263] on div "Product pages Energy Powder (Cotton Candy) View Colostrum Powder View Hydration…" at bounding box center [457, 374] width 266 height 353
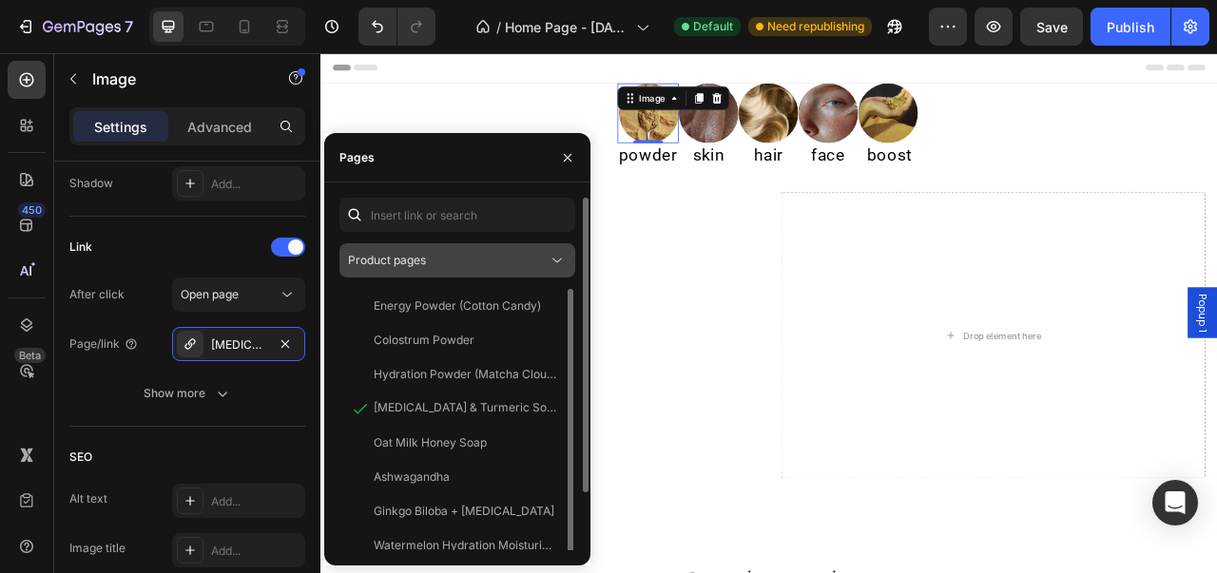
click at [539, 273] on button "Product pages" at bounding box center [457, 260] width 236 height 34
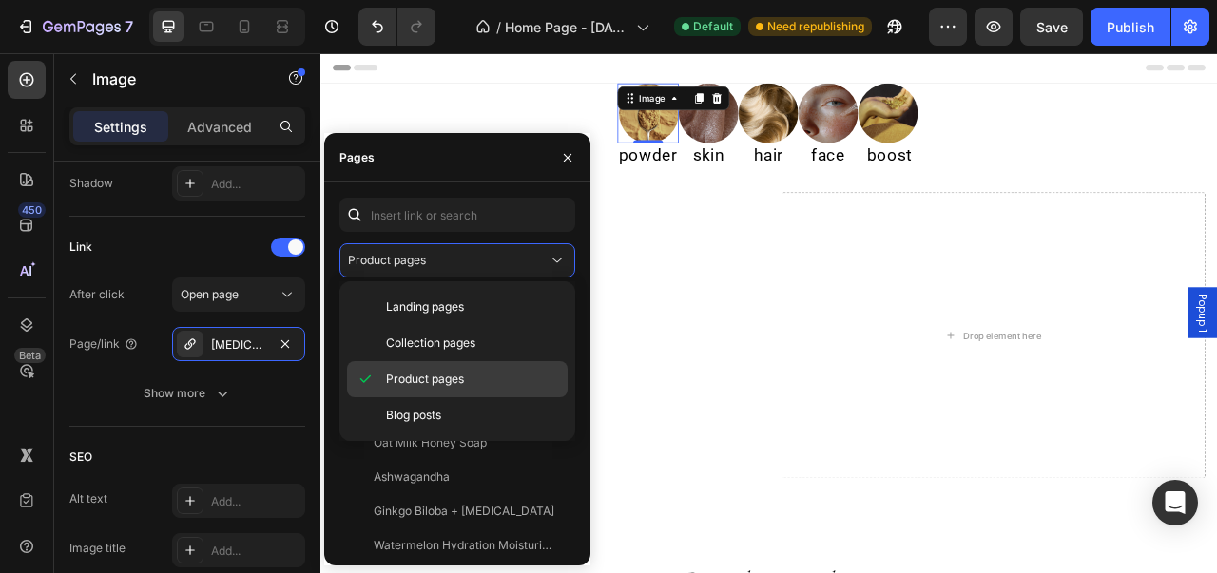
click at [486, 371] on p "Product pages" at bounding box center [472, 379] width 173 height 17
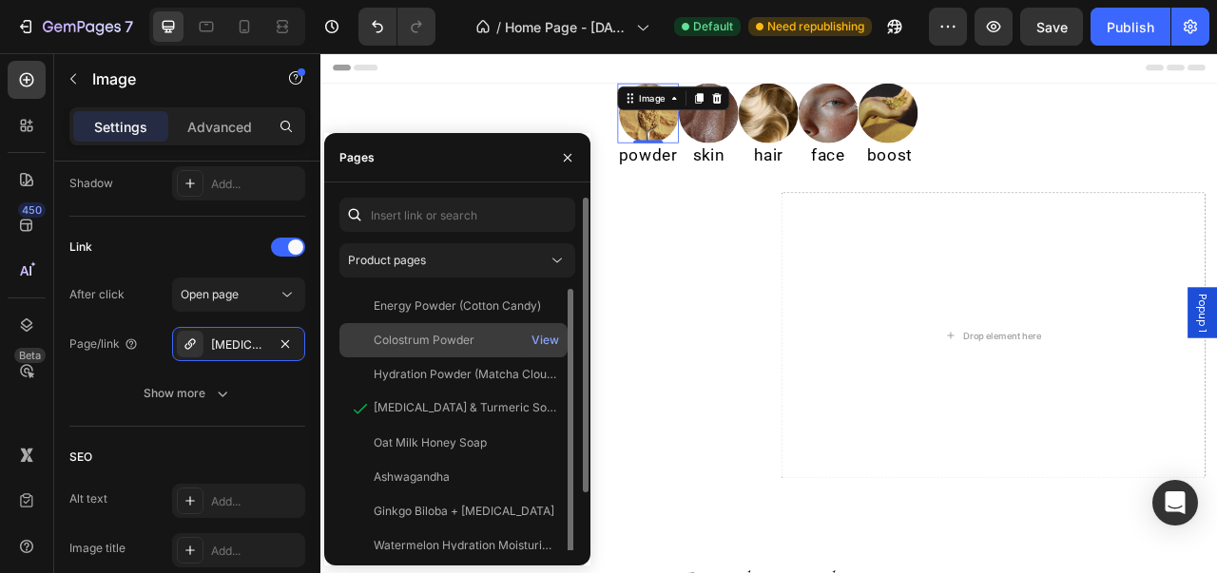
click at [494, 342] on div "Colostrum Powder" at bounding box center [453, 340] width 213 height 17
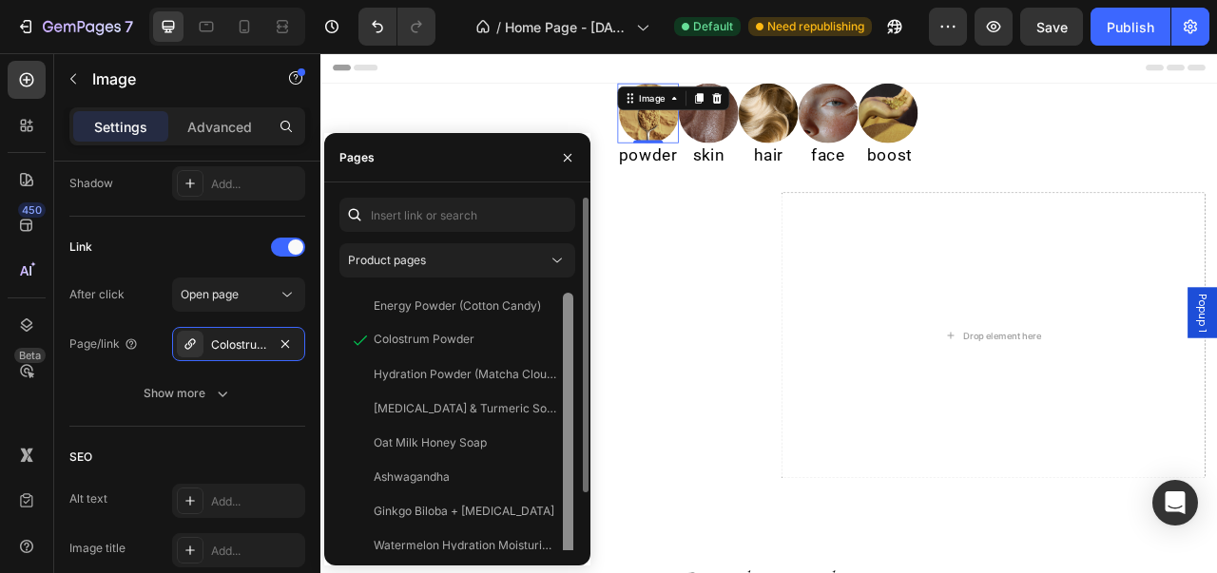
scroll to position [11, 0]
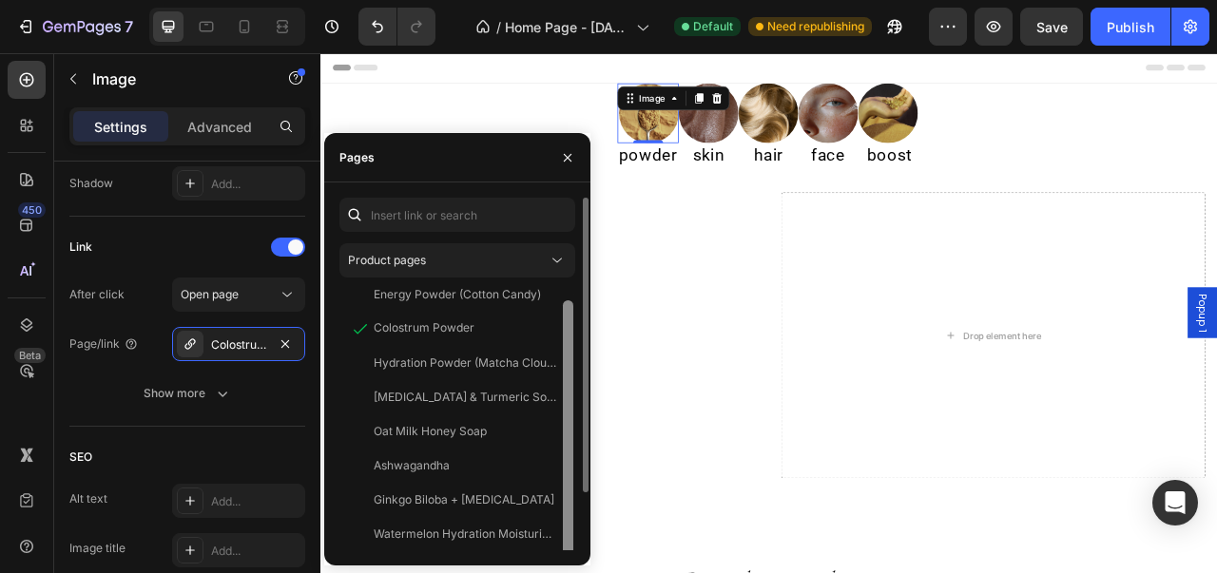
drag, startPoint x: 571, startPoint y: 445, endPoint x: 564, endPoint y: 509, distance: 64.1
click at [564, 509] on div at bounding box center [568, 459] width 10 height 319
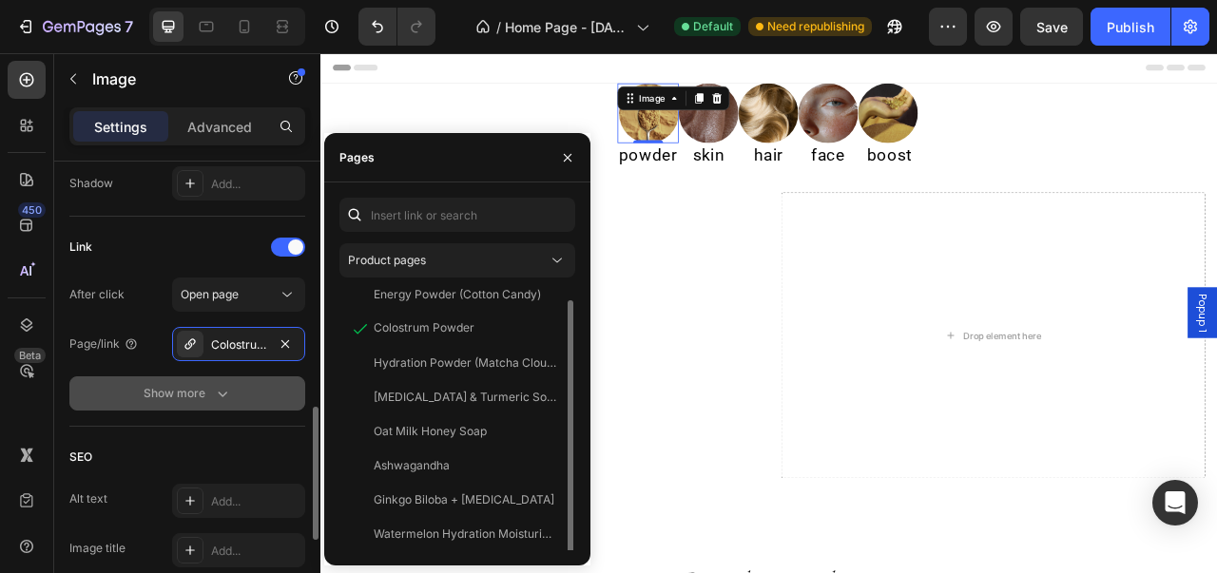
click at [266, 407] on button "Show more" at bounding box center [187, 393] width 236 height 34
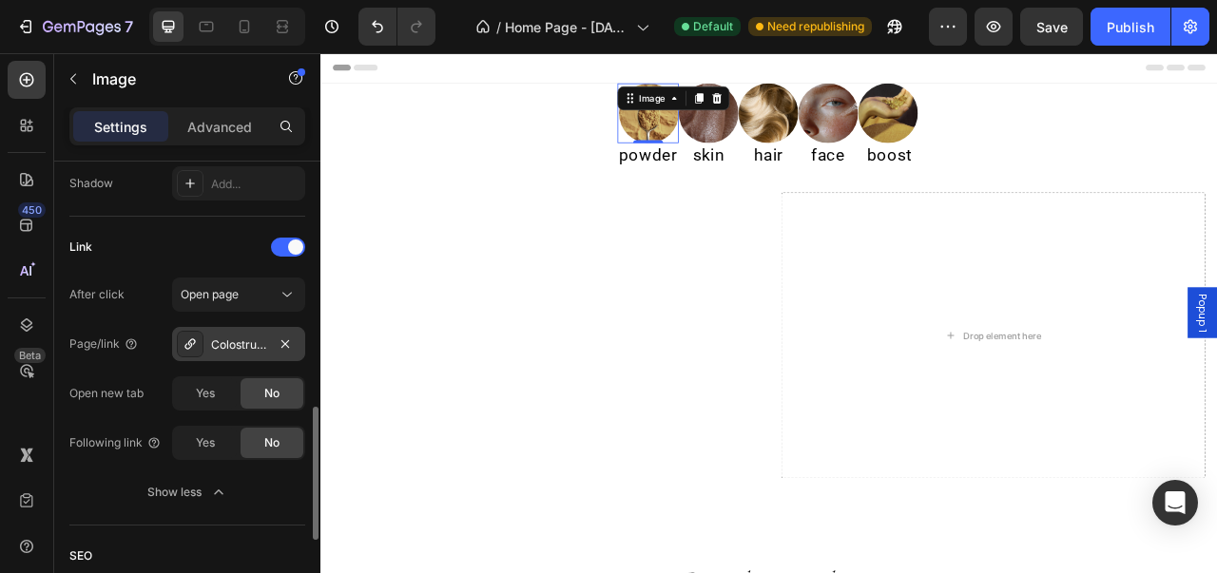
click at [250, 339] on div "Colostrum Powder" at bounding box center [238, 345] width 55 height 17
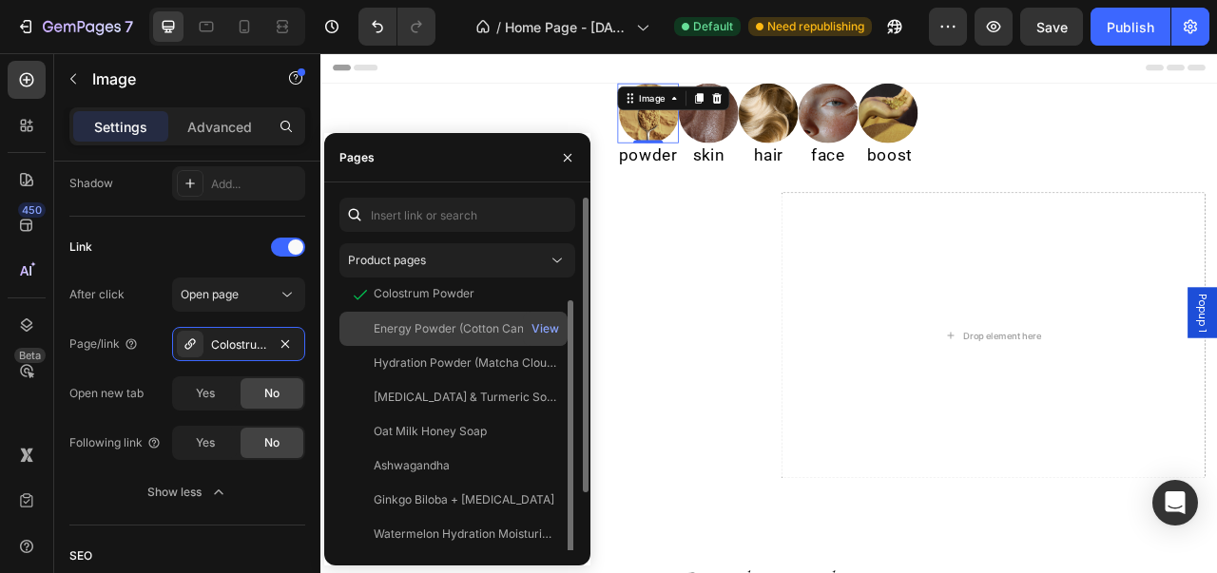
click at [458, 346] on div "Energy Powder (Cotton Candy) View" at bounding box center [453, 363] width 228 height 34
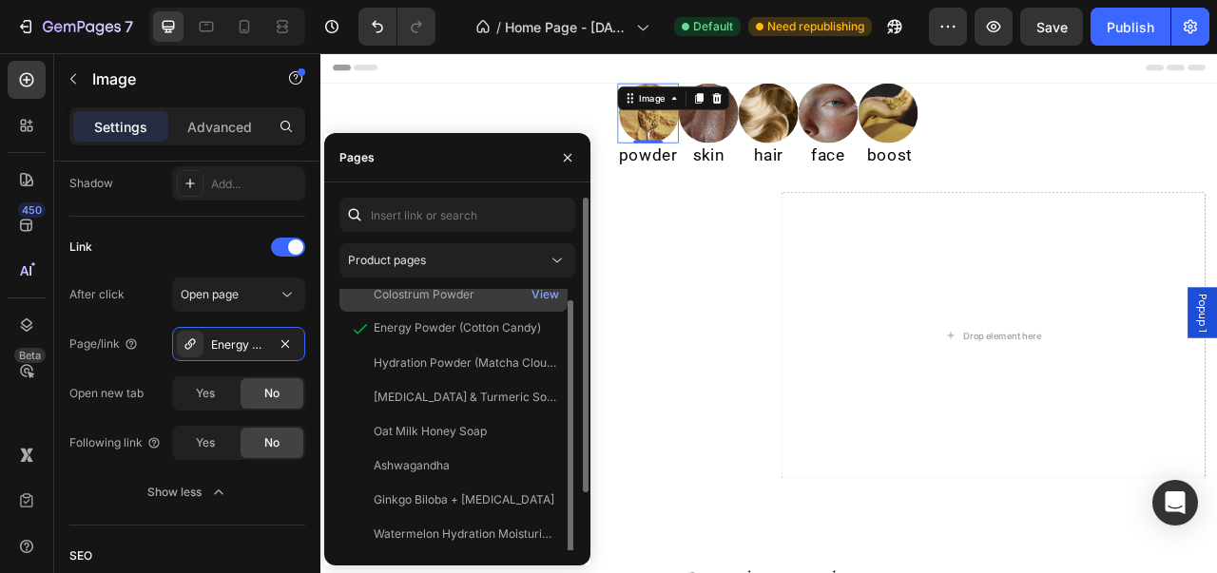
click at [460, 298] on div "Colostrum Powder" at bounding box center [424, 294] width 101 height 17
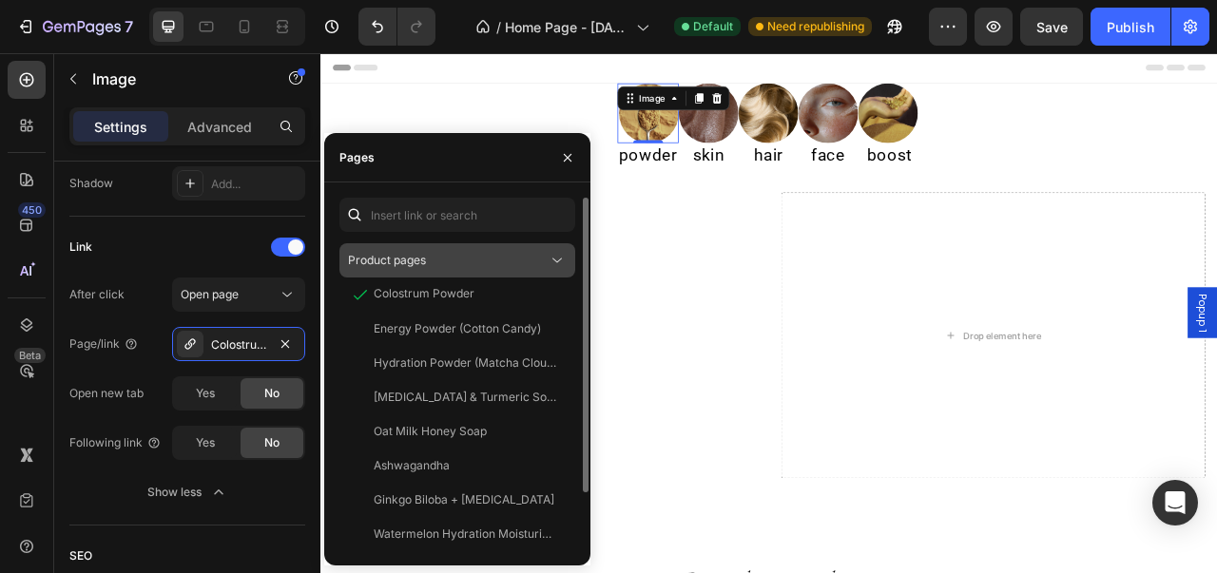
click at [525, 251] on div "Product pages" at bounding box center [457, 260] width 219 height 19
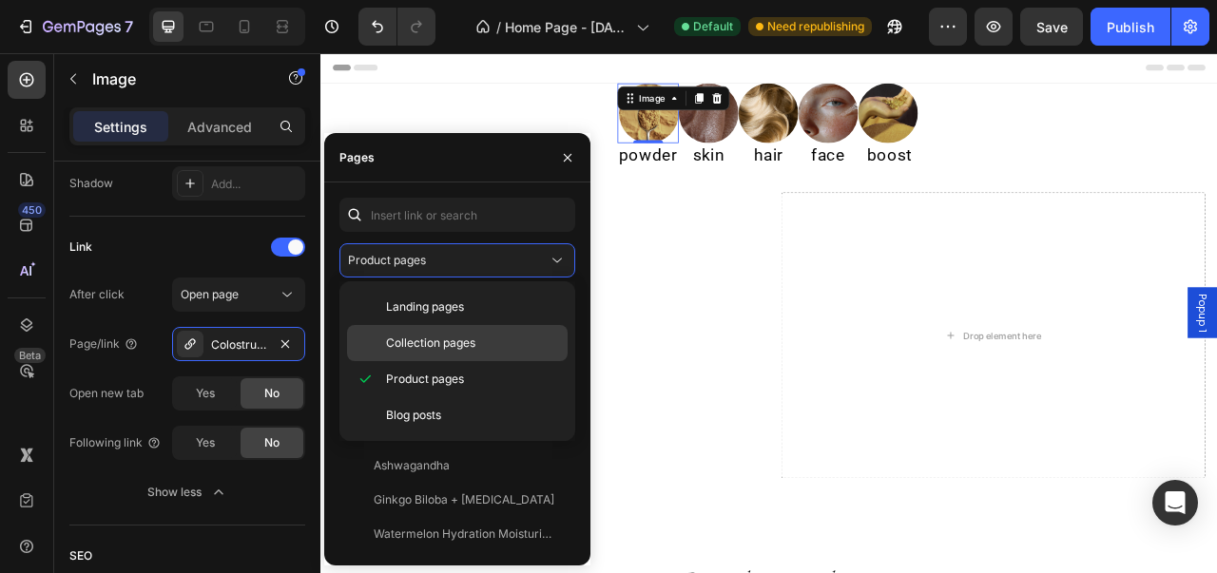
click at [470, 341] on span "Collection pages" at bounding box center [430, 343] width 89 height 17
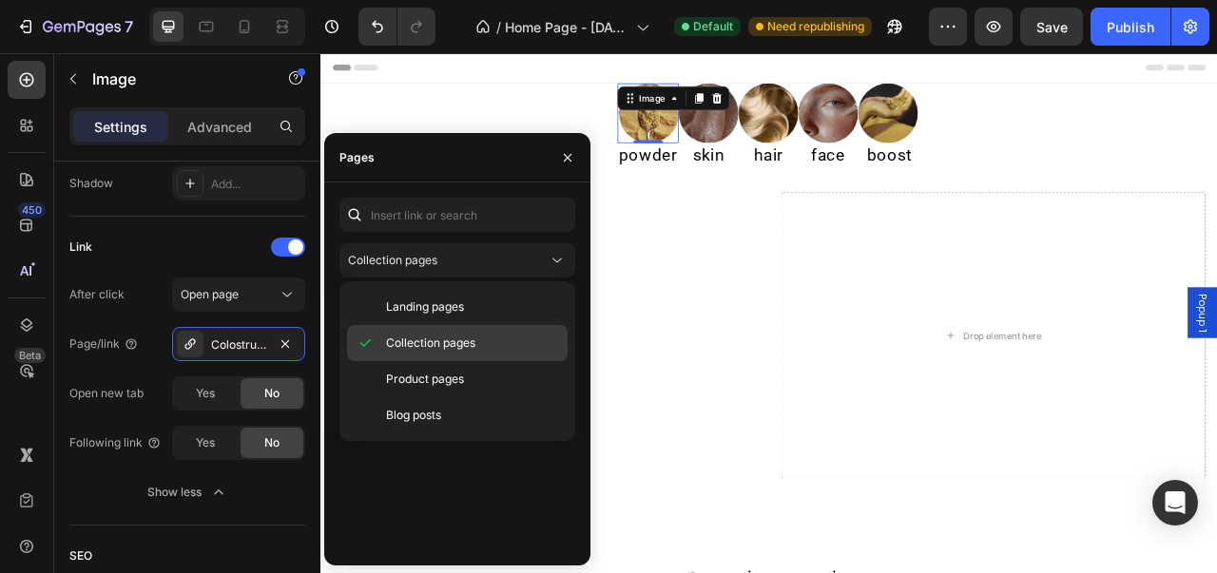
scroll to position [0, 0]
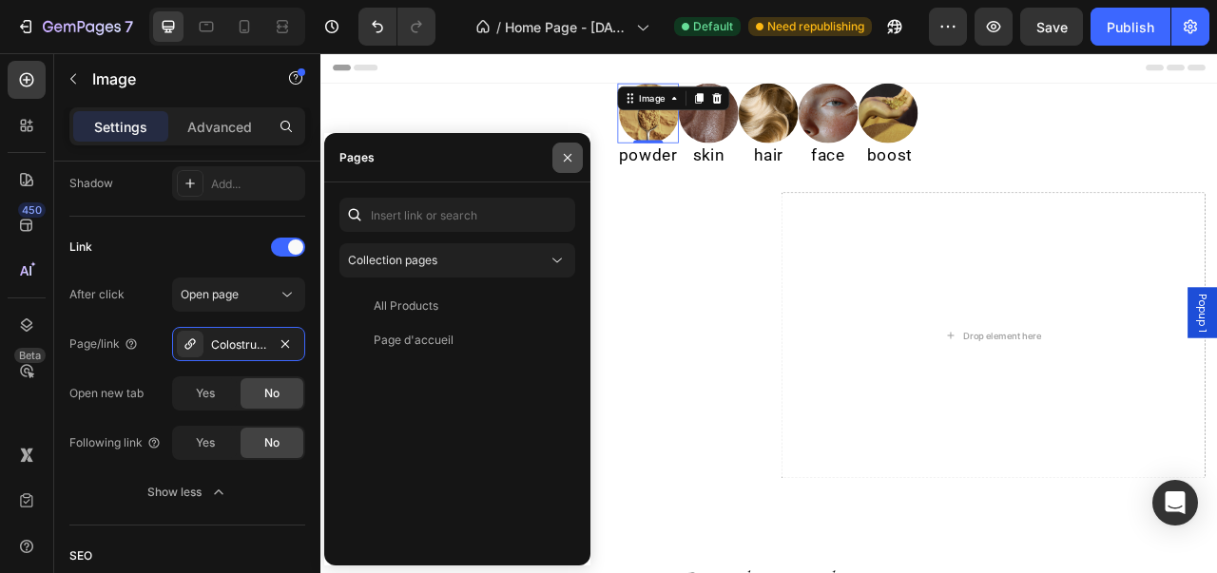
click at [568, 164] on icon "button" at bounding box center [567, 157] width 15 height 15
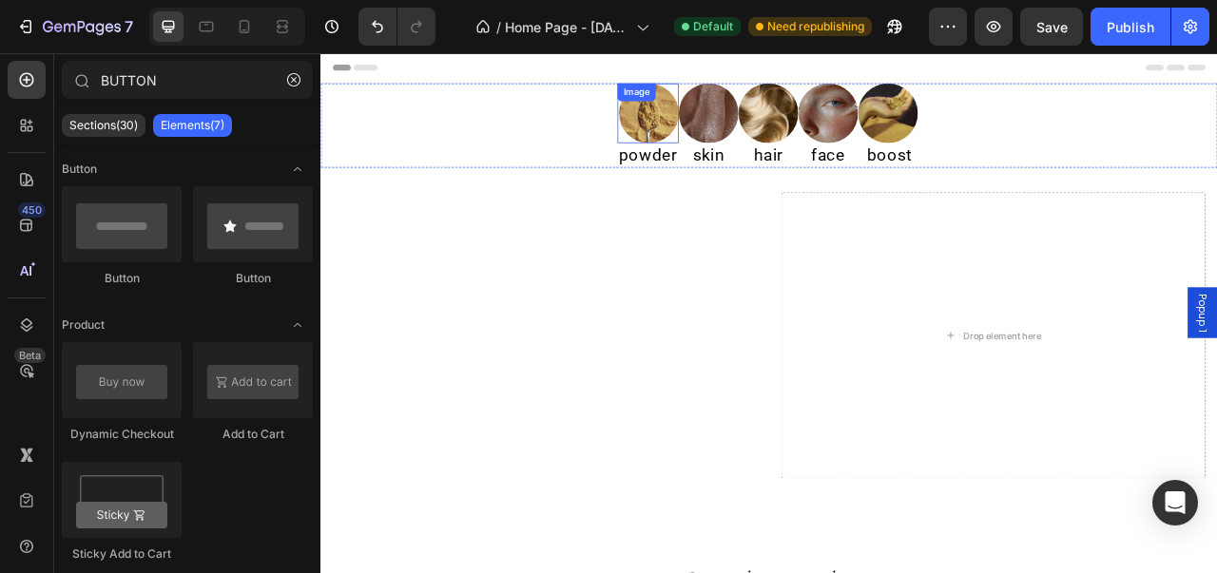
click at [739, 139] on img at bounding box center [738, 130] width 76 height 76
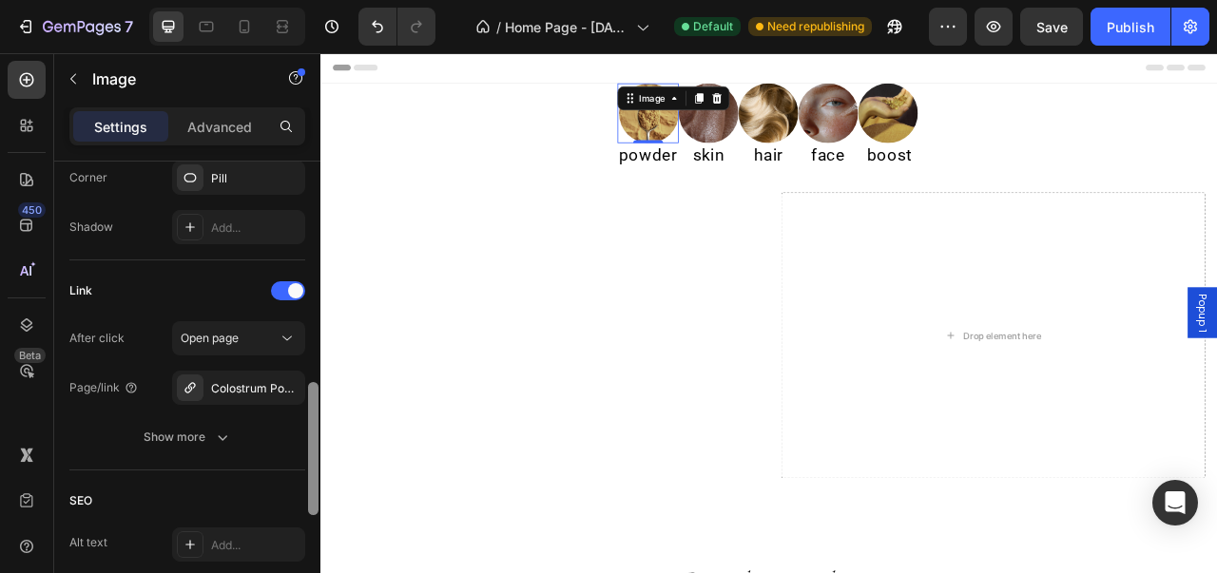
scroll to position [824, 0]
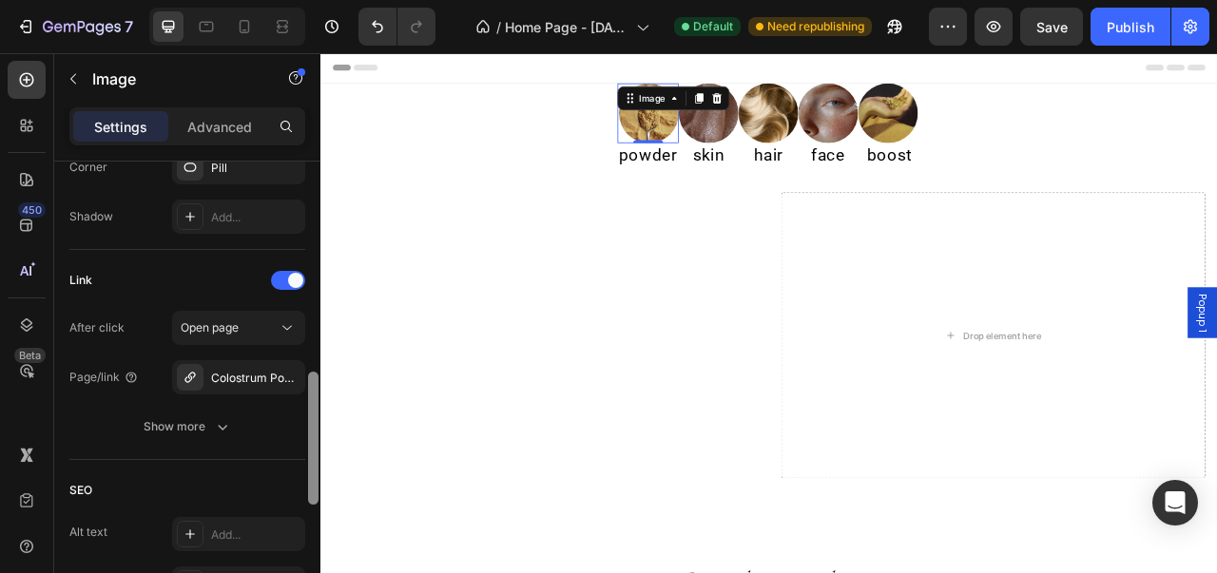
drag, startPoint x: 312, startPoint y: 269, endPoint x: 292, endPoint y: 506, distance: 237.5
click at [292, 506] on div "Style Circle Source Upload Image [URL][DOMAIN_NAME] or Browse gallery Scale Siz…" at bounding box center [187, 395] width 266 height 466
click at [267, 383] on div "Colostrum Powder" at bounding box center [238, 377] width 133 height 34
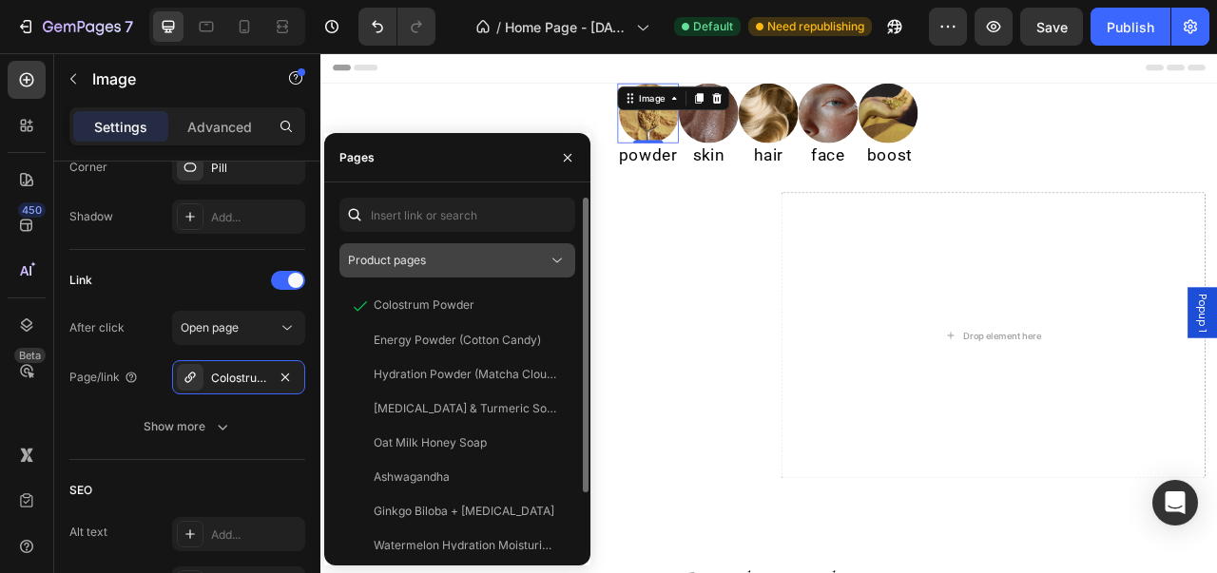
click at [479, 266] on div "Product pages" at bounding box center [448, 260] width 200 height 17
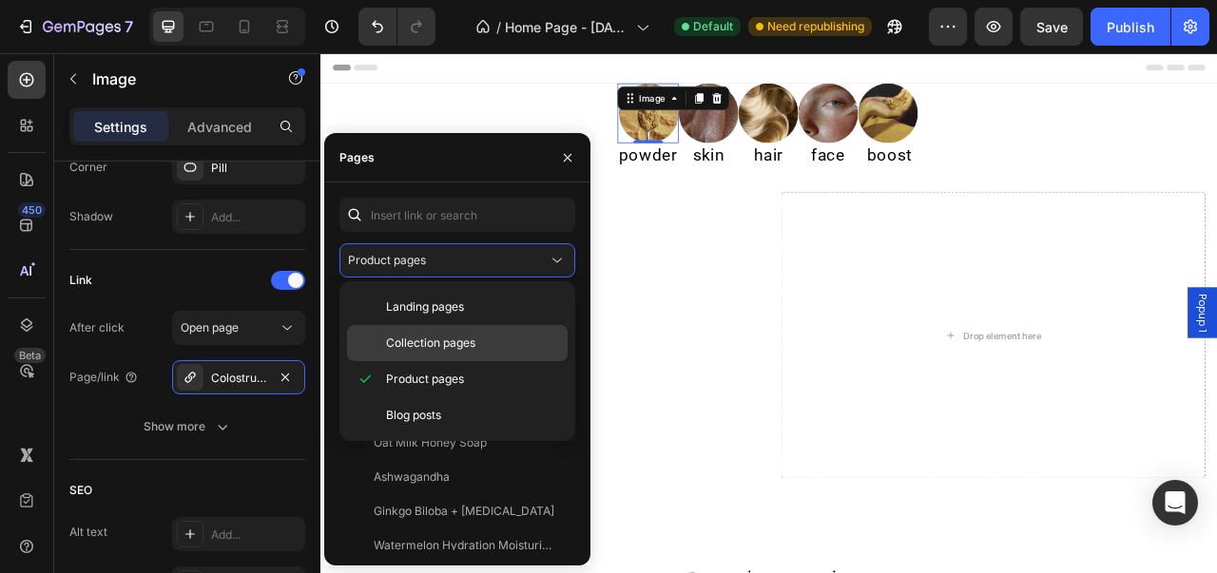
click at [467, 344] on span "Collection pages" at bounding box center [430, 343] width 89 height 17
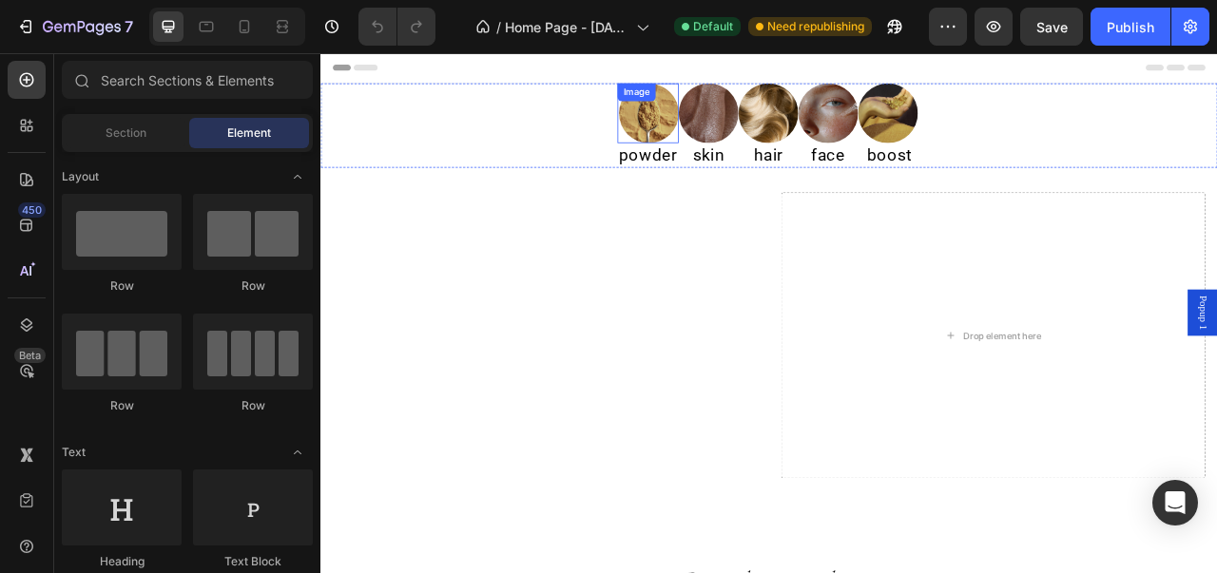
click at [731, 145] on img at bounding box center [738, 130] width 76 height 76
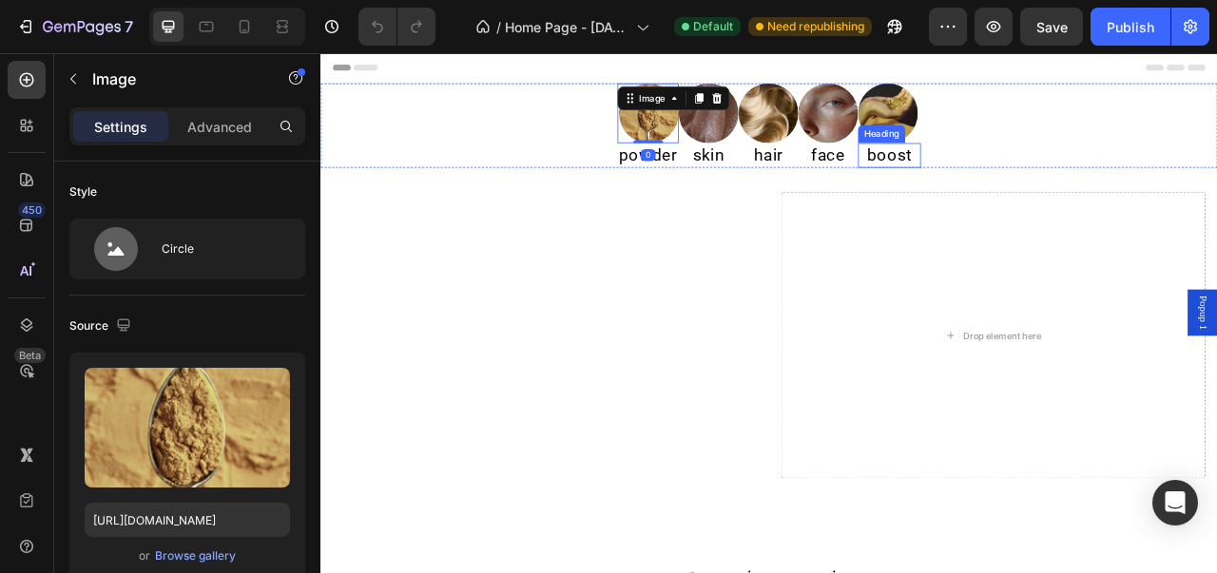
click at [1030, 148] on div "Heading" at bounding box center [1034, 156] width 52 height 17
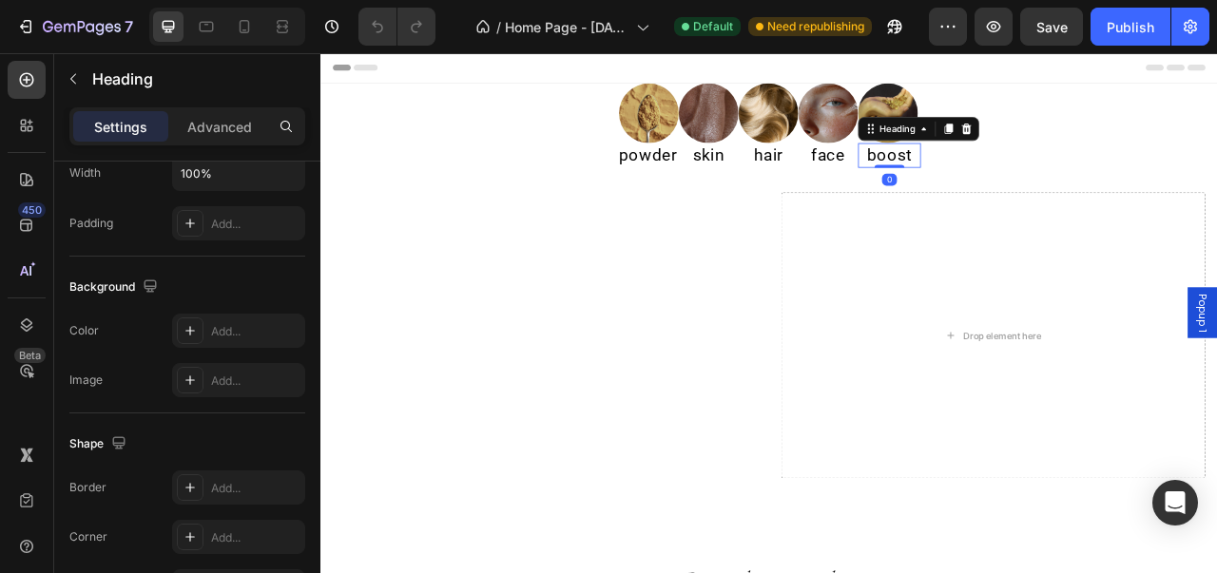
scroll to position [515, 0]
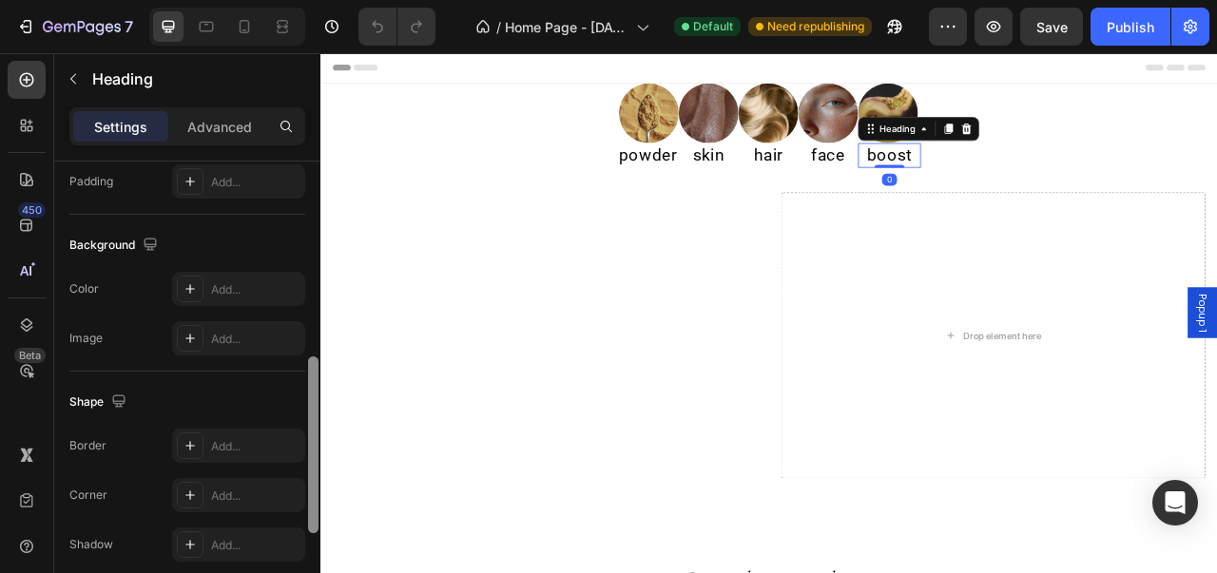
drag, startPoint x: 314, startPoint y: 278, endPoint x: 291, endPoint y: 473, distance: 197.2
click at [291, 473] on div "Text style Styles Heading 2* Font Roboto Size 22 Color 000000 Align Show more S…" at bounding box center [187, 395] width 266 height 466
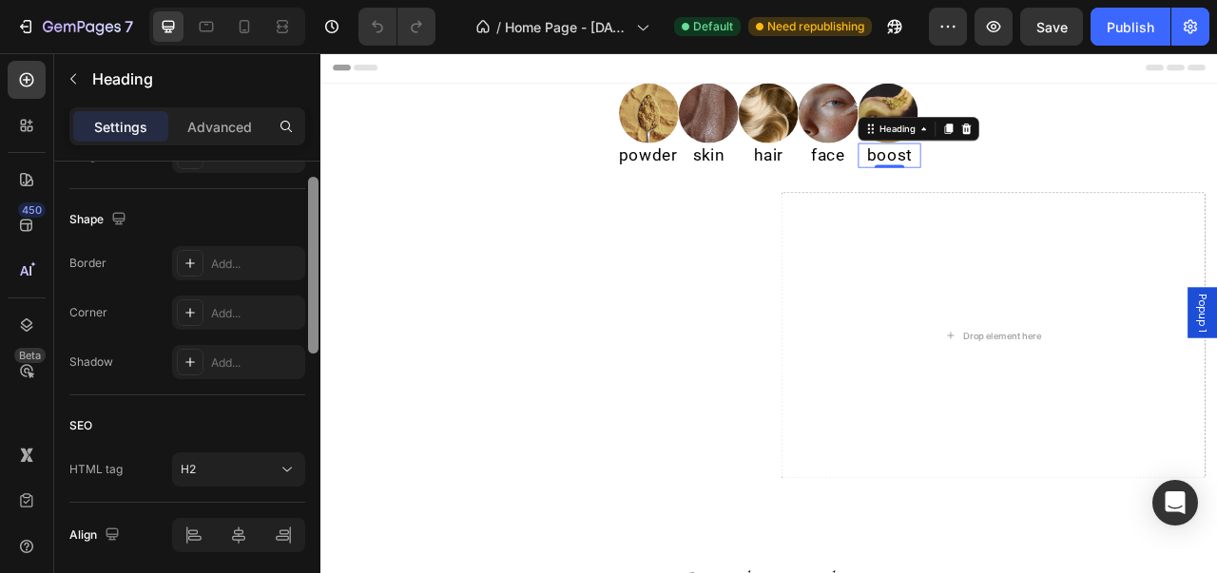
scroll to position [764, 0]
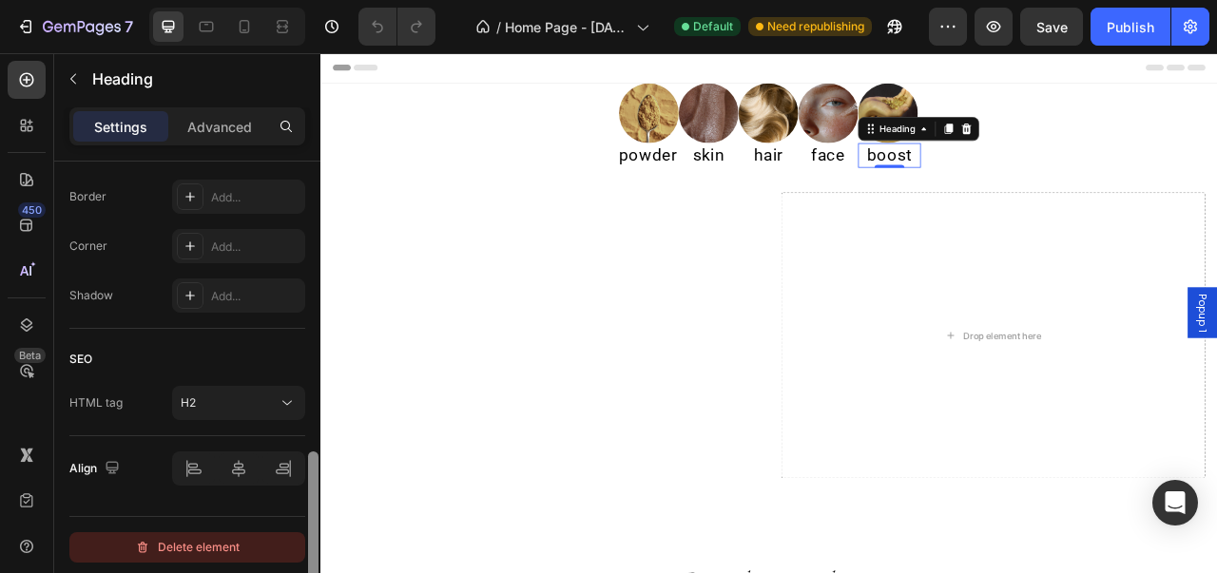
drag, startPoint x: 309, startPoint y: 418, endPoint x: 294, endPoint y: 543, distance: 125.5
click at [294, 543] on div "Text style Styles Heading 2* Font Roboto Size 22 Color 000000 Align Show more S…" at bounding box center [187, 395] width 266 height 466
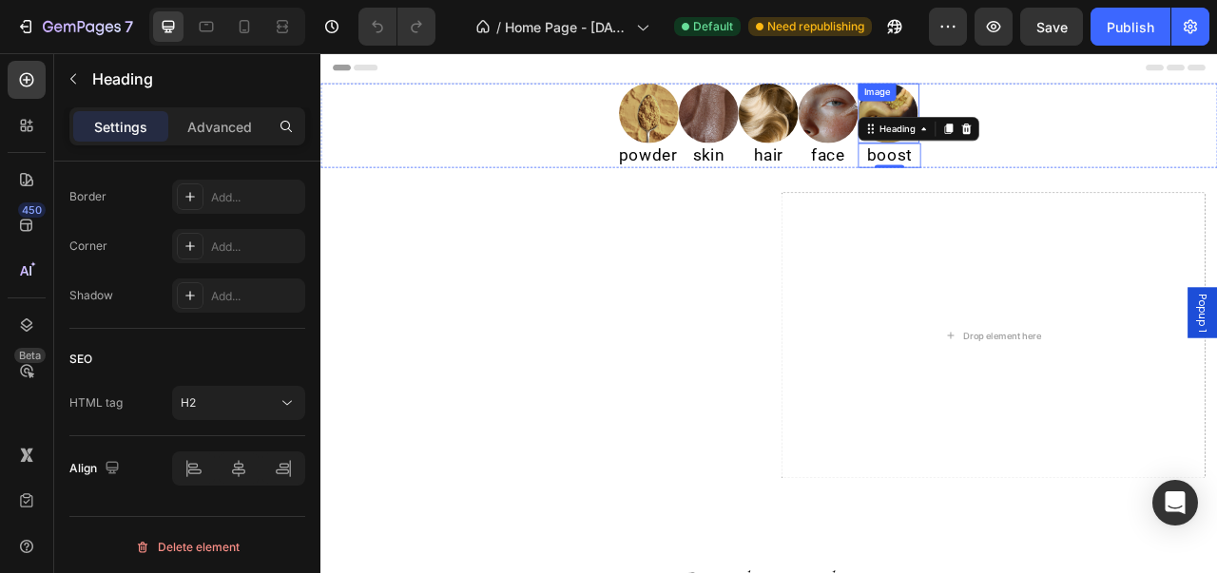
click at [1025, 109] on div "Image" at bounding box center [1028, 103] width 41 height 17
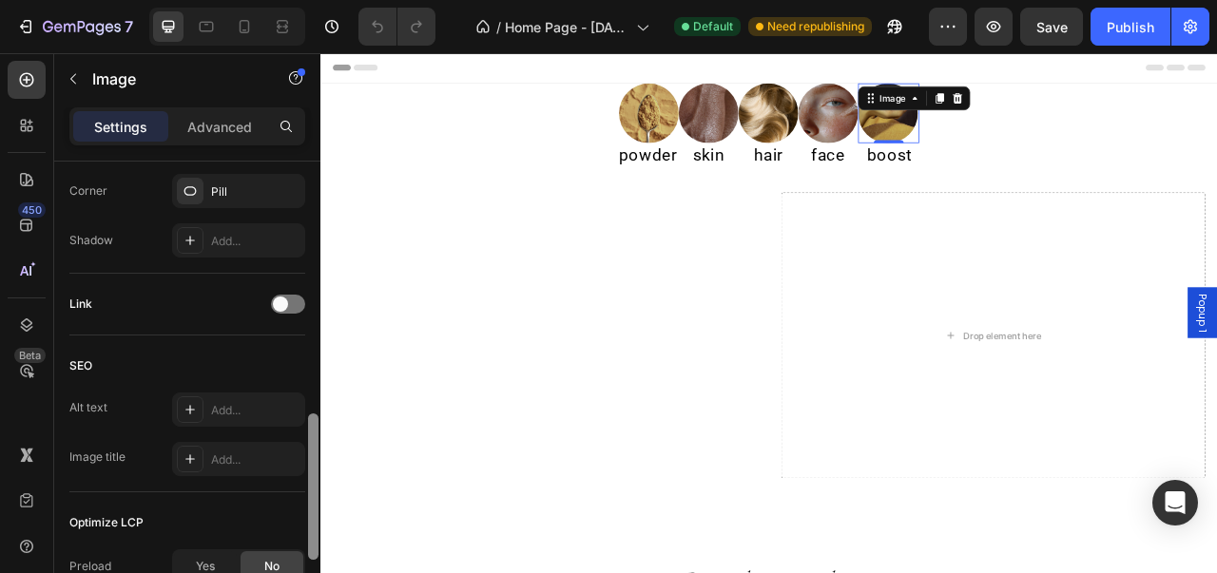
scroll to position [824, 0]
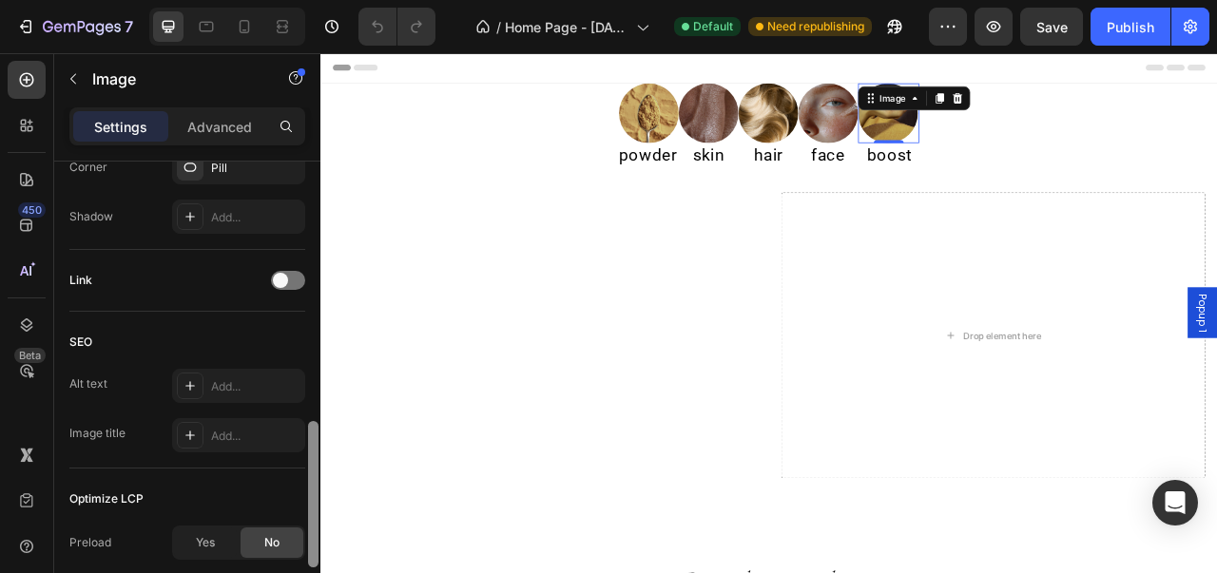
drag, startPoint x: 318, startPoint y: 242, endPoint x: 291, endPoint y: 503, distance: 261.8
click at [291, 503] on div "Style Circle Source Upload Image [URL][DOMAIN_NAME] or Browse gallery Scale Siz…" at bounding box center [187, 395] width 266 height 466
click at [284, 277] on span at bounding box center [280, 280] width 15 height 15
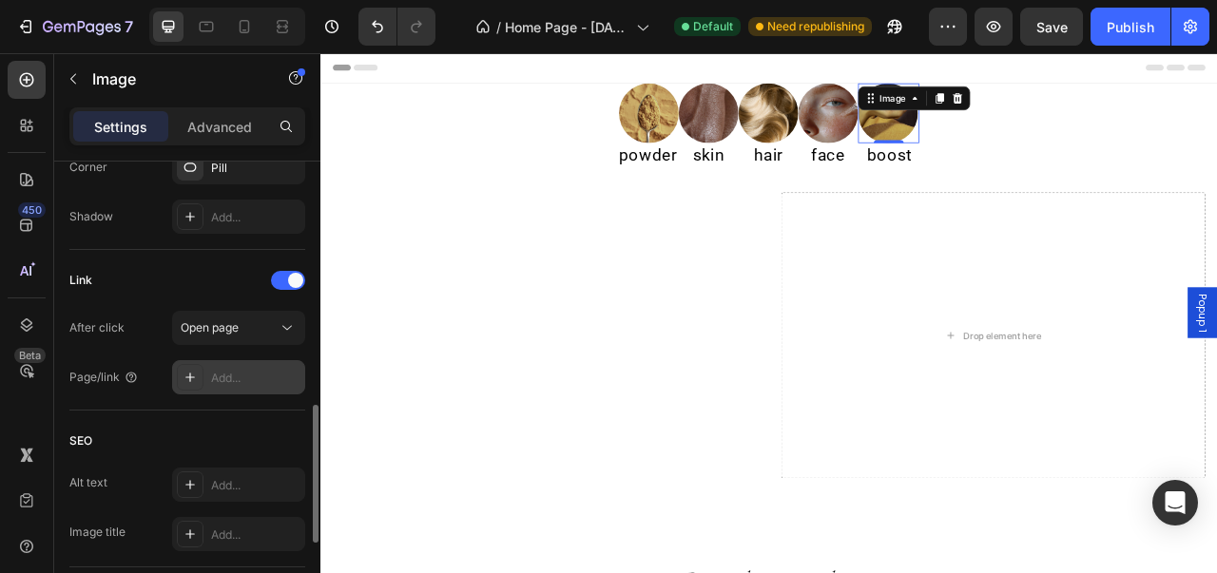
click at [184, 370] on icon at bounding box center [190, 377] width 15 height 15
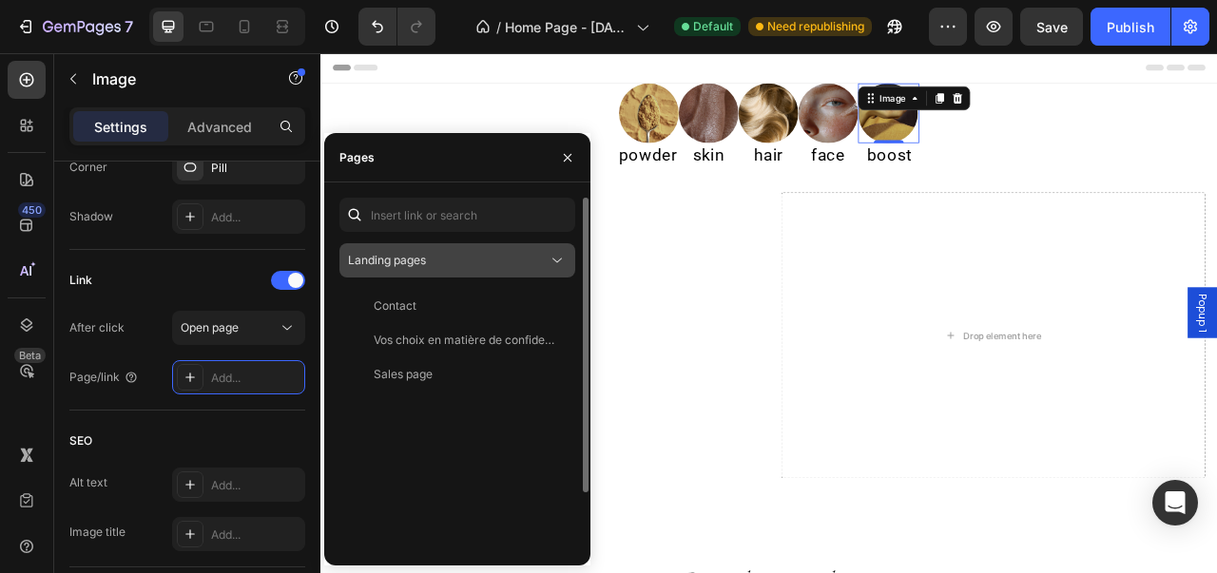
click at [469, 261] on div "Landing pages" at bounding box center [448, 260] width 200 height 17
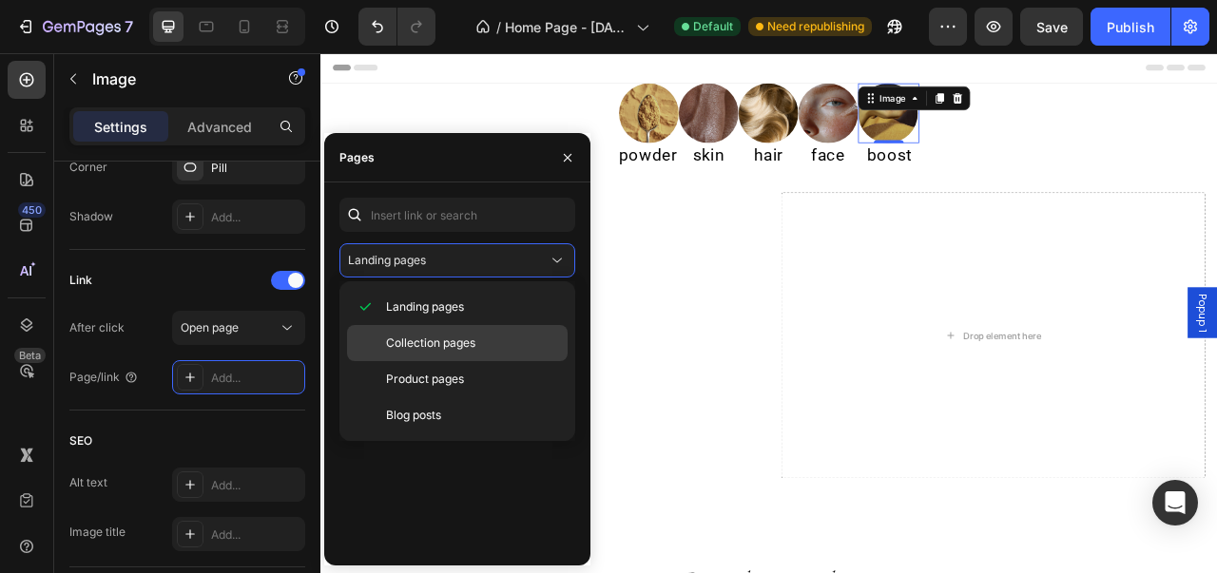
click at [445, 342] on span "Collection pages" at bounding box center [430, 343] width 89 height 17
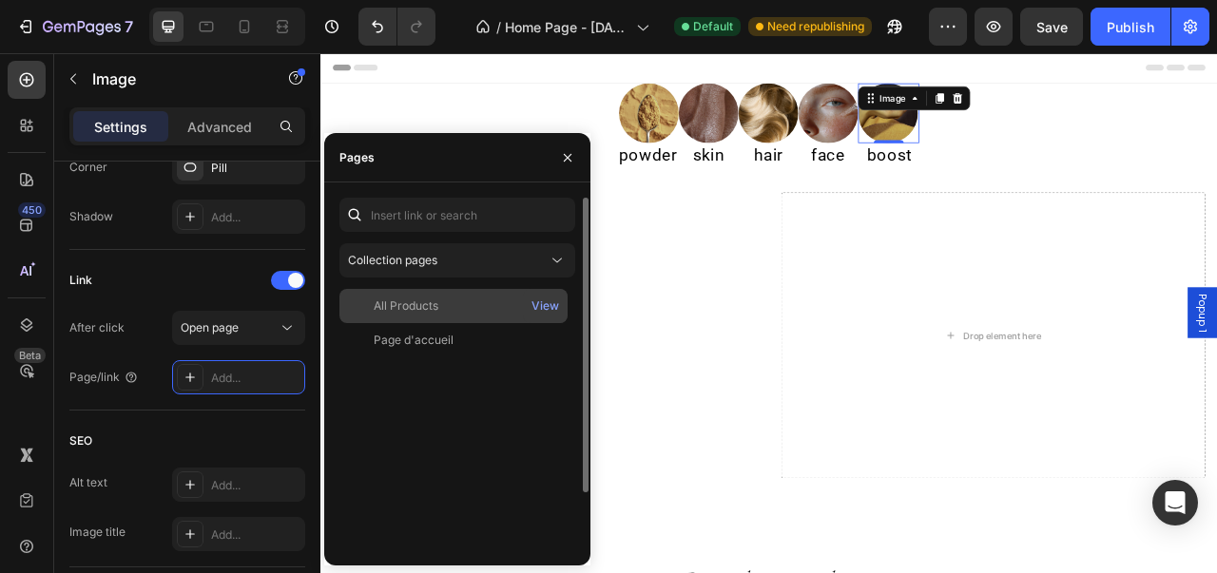
click at [446, 323] on div "All Products View" at bounding box center [453, 340] width 228 height 34
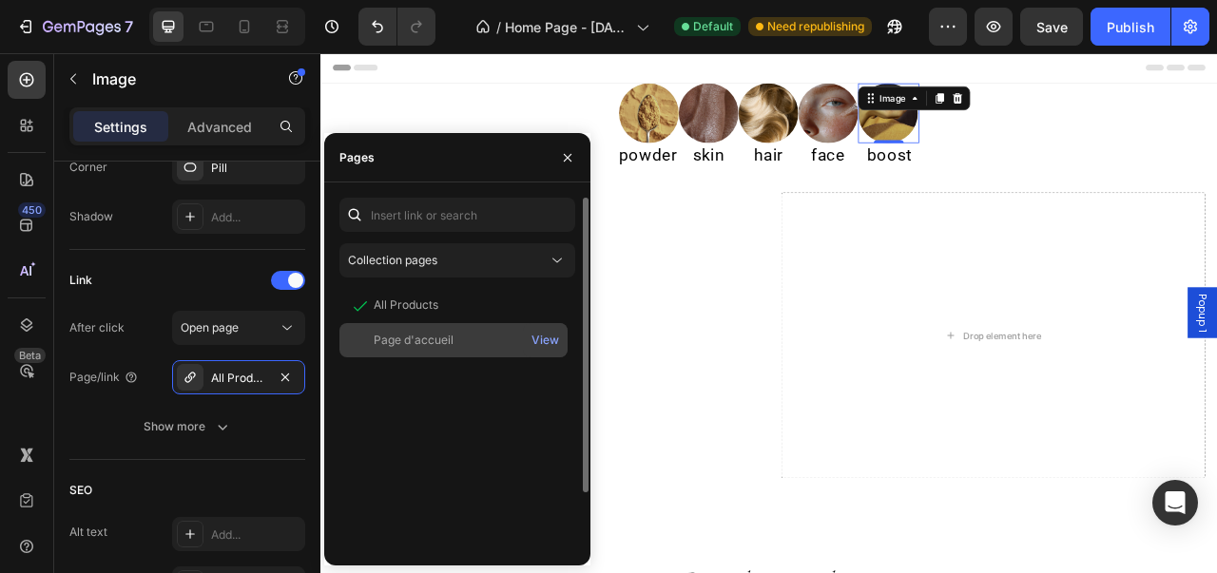
click at [433, 344] on div "Page d'accueil" at bounding box center [414, 340] width 80 height 17
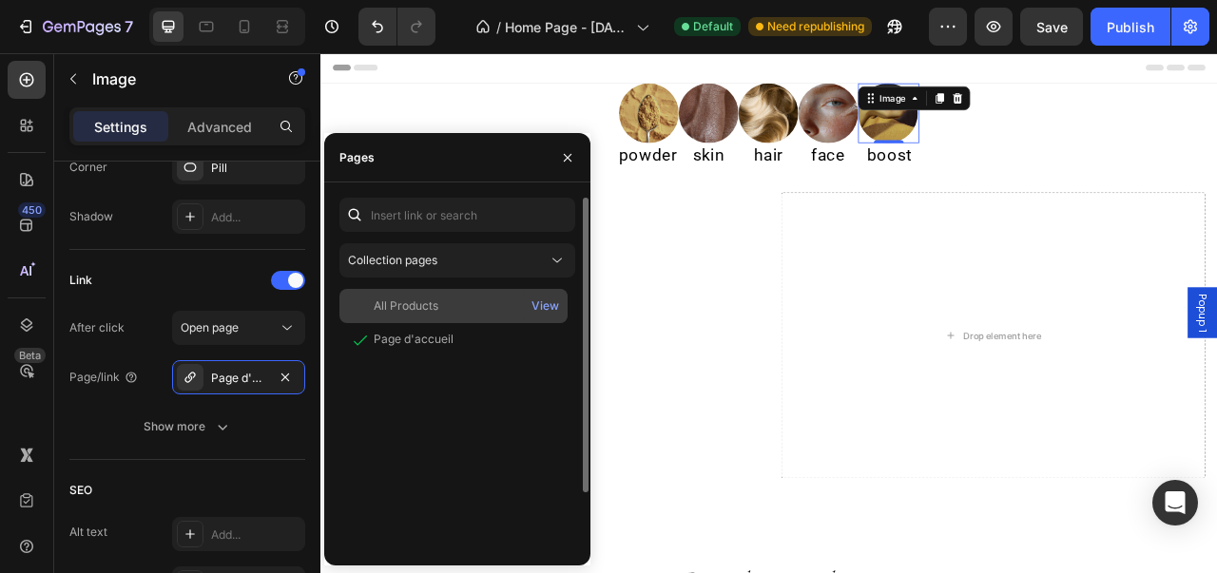
click at [437, 309] on div "All Products" at bounding box center [406, 306] width 65 height 17
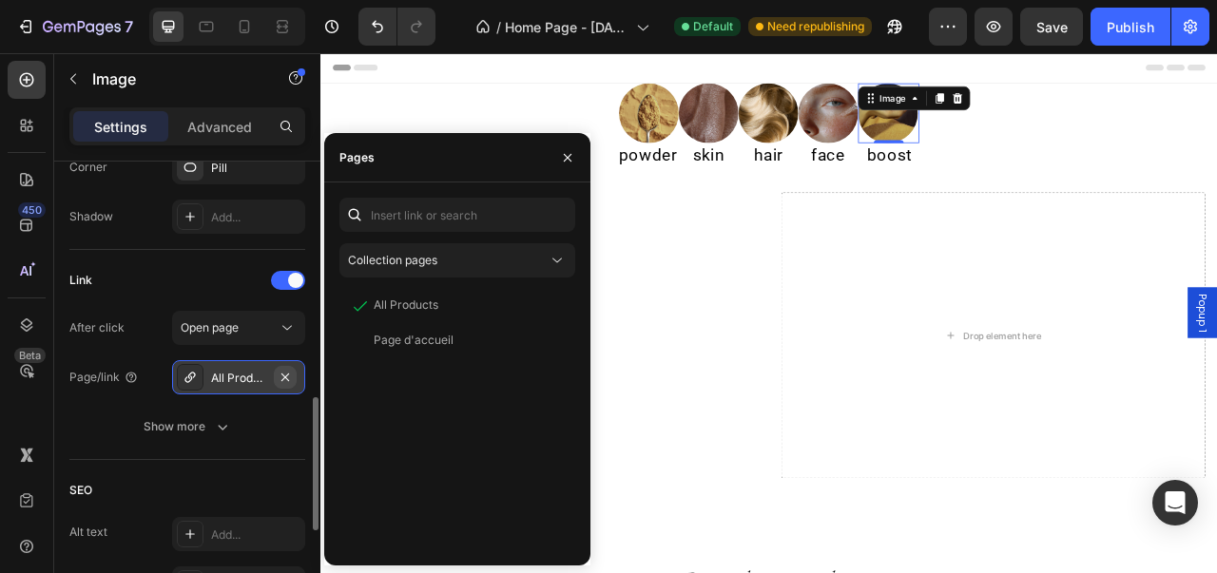
click at [293, 371] on icon "button" at bounding box center [285, 377] width 15 height 15
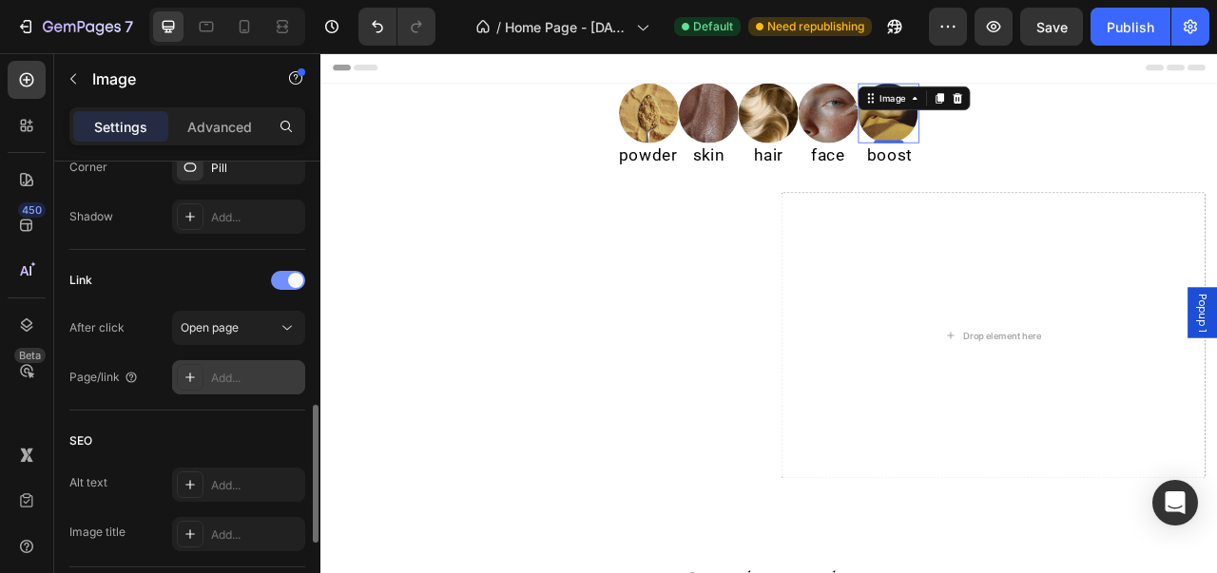
drag, startPoint x: 293, startPoint y: 283, endPoint x: 56, endPoint y: 304, distance: 237.6
click at [293, 283] on span at bounding box center [295, 280] width 15 height 15
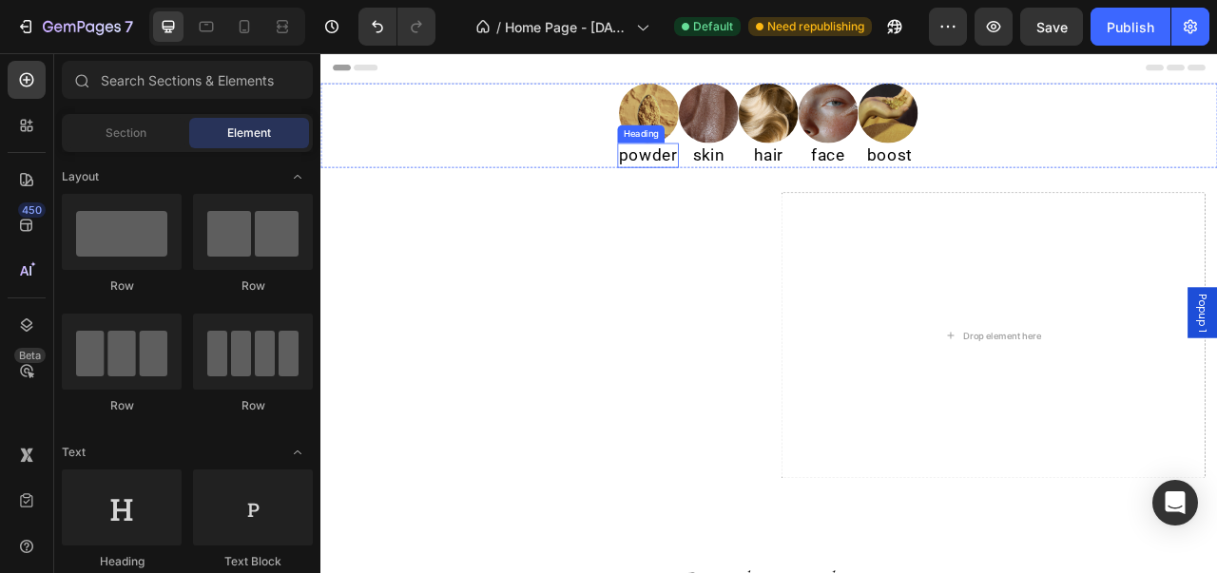
click at [728, 148] on div "Heading" at bounding box center [728, 156] width 52 height 17
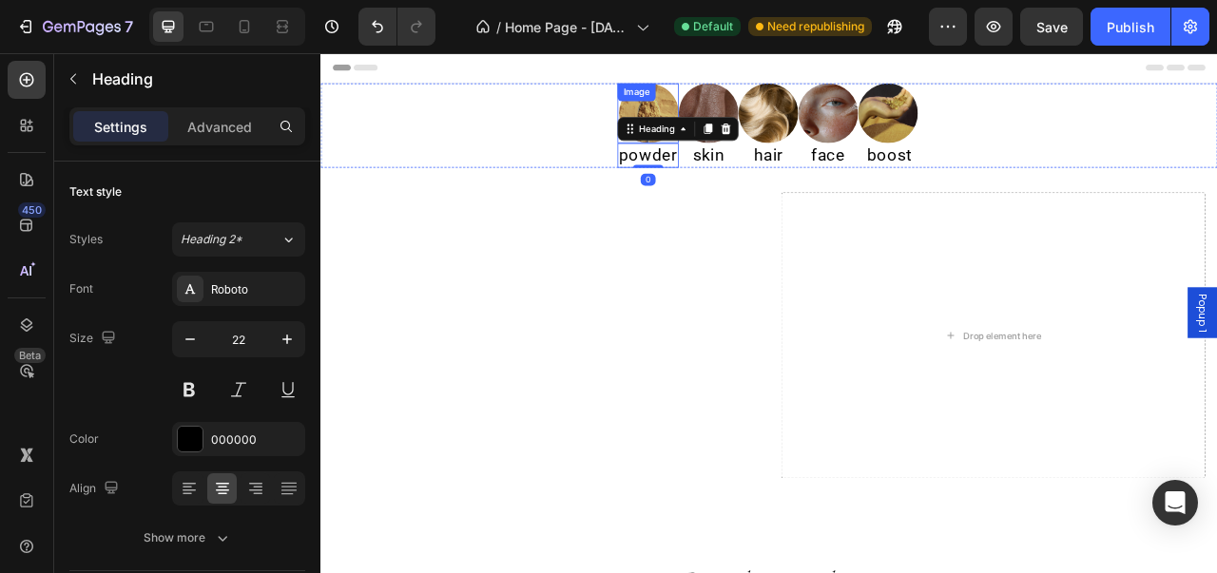
click at [727, 120] on div "Image" at bounding box center [737, 130] width 78 height 76
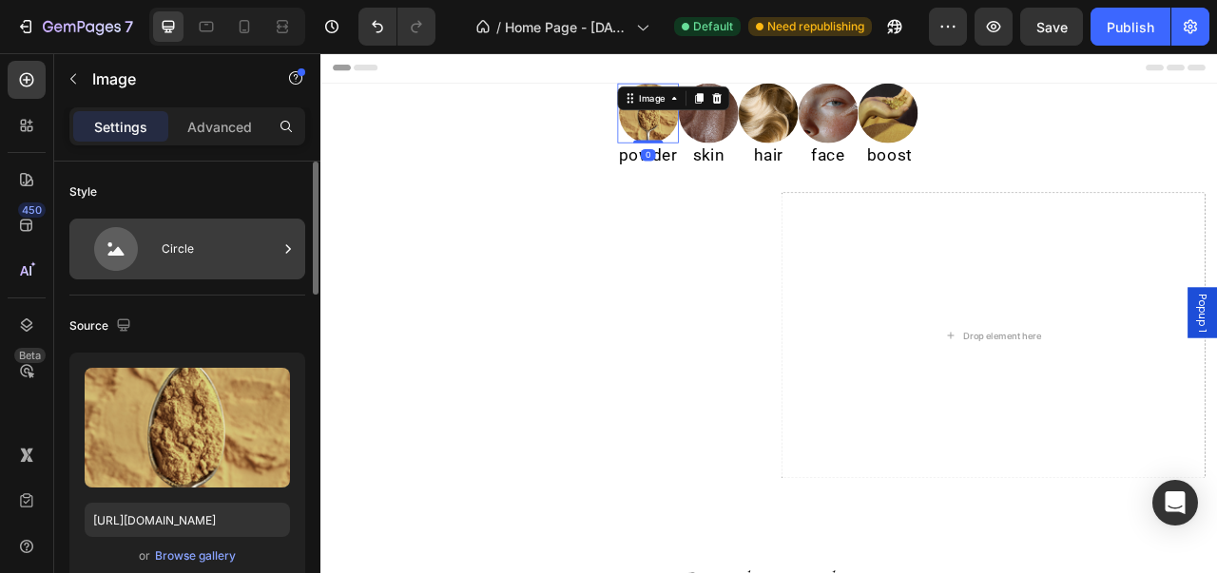
click at [249, 260] on div "Circle" at bounding box center [220, 249] width 116 height 44
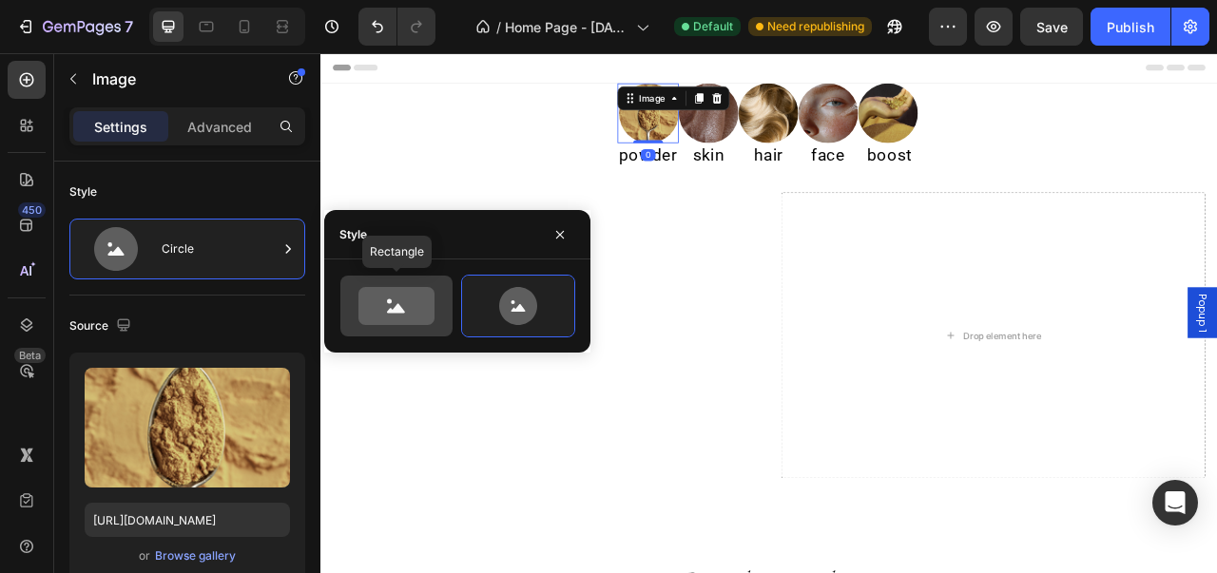
click at [407, 305] on icon at bounding box center [396, 306] width 76 height 38
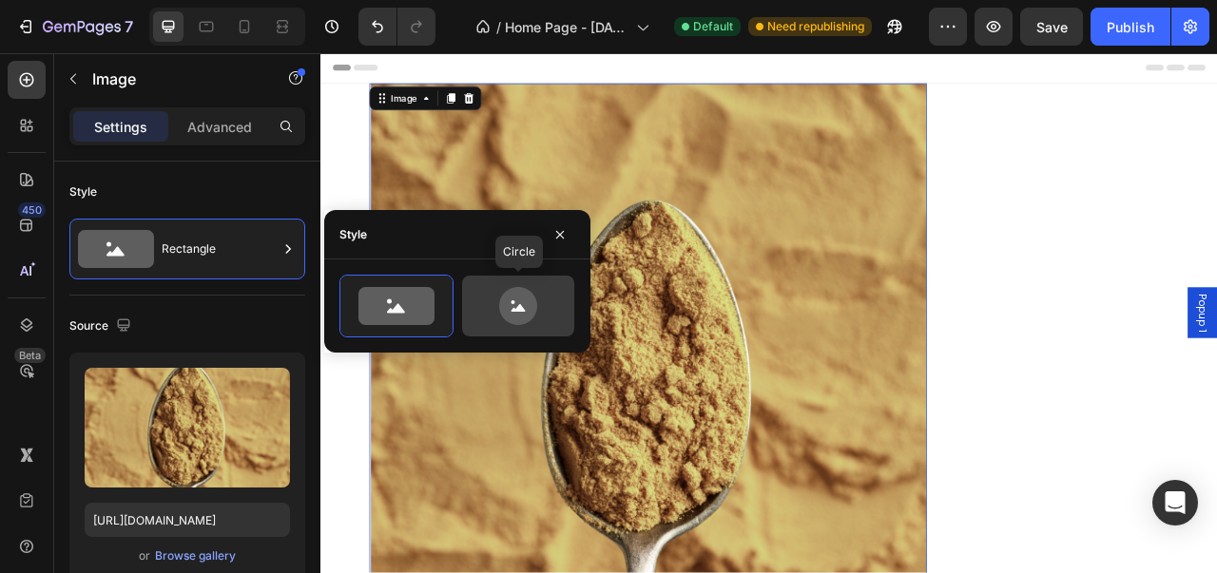
click at [475, 312] on icon at bounding box center [517, 306] width 89 height 38
type input "80"
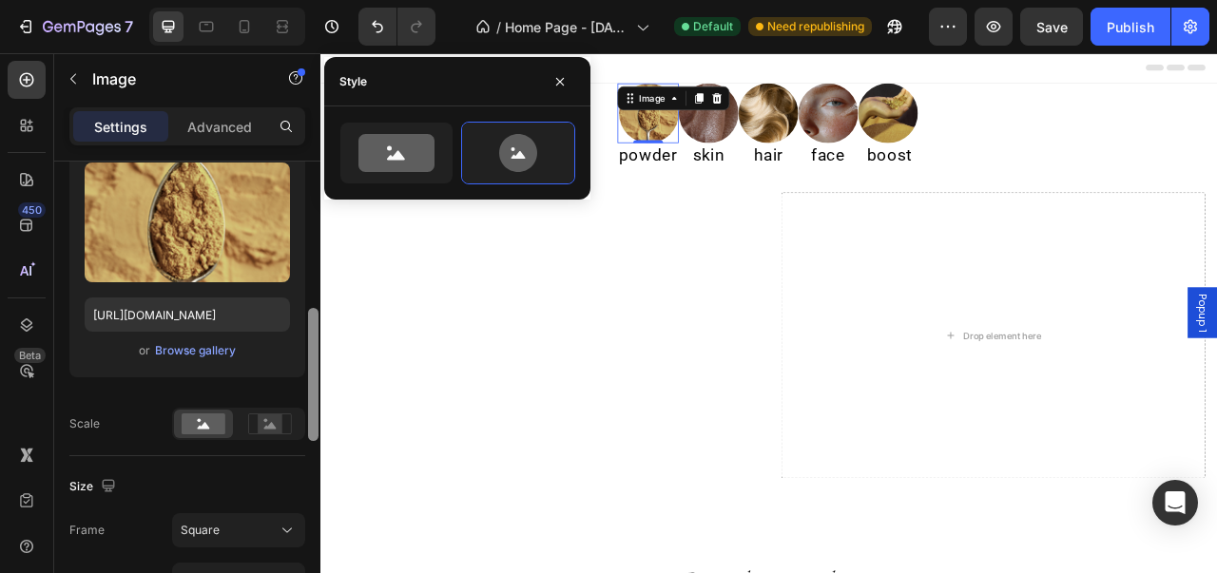
scroll to position [470, 0]
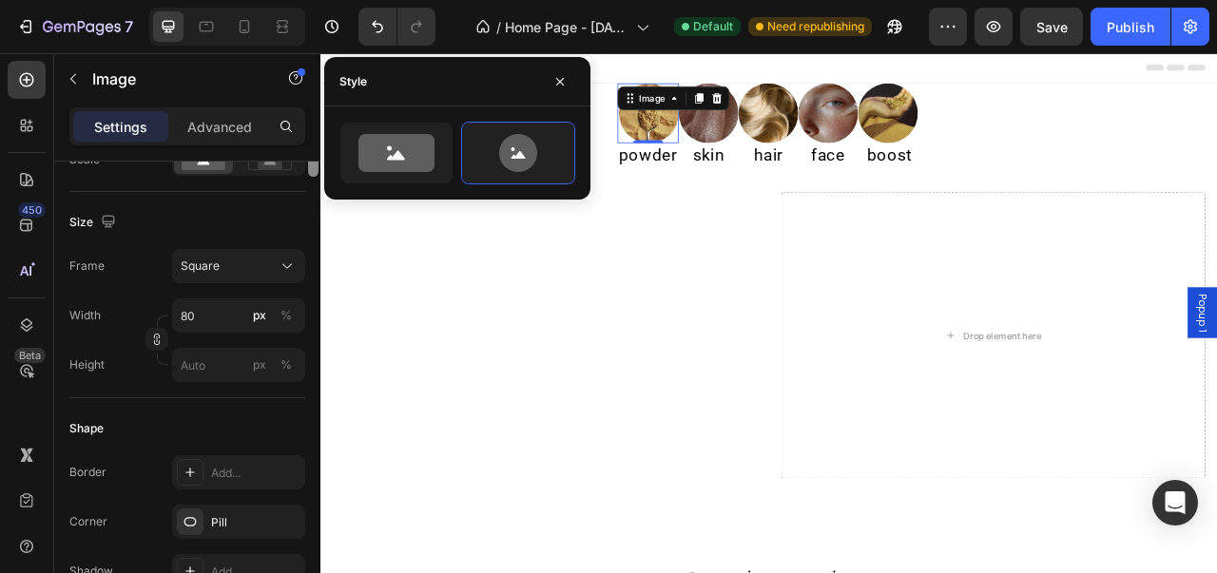
drag, startPoint x: 315, startPoint y: 220, endPoint x: 303, endPoint y: 355, distance: 135.5
click at [303, 355] on div "Style Circle Source Upload Image [URL][DOMAIN_NAME] or Browse gallery Scale Siz…" at bounding box center [187, 395] width 266 height 466
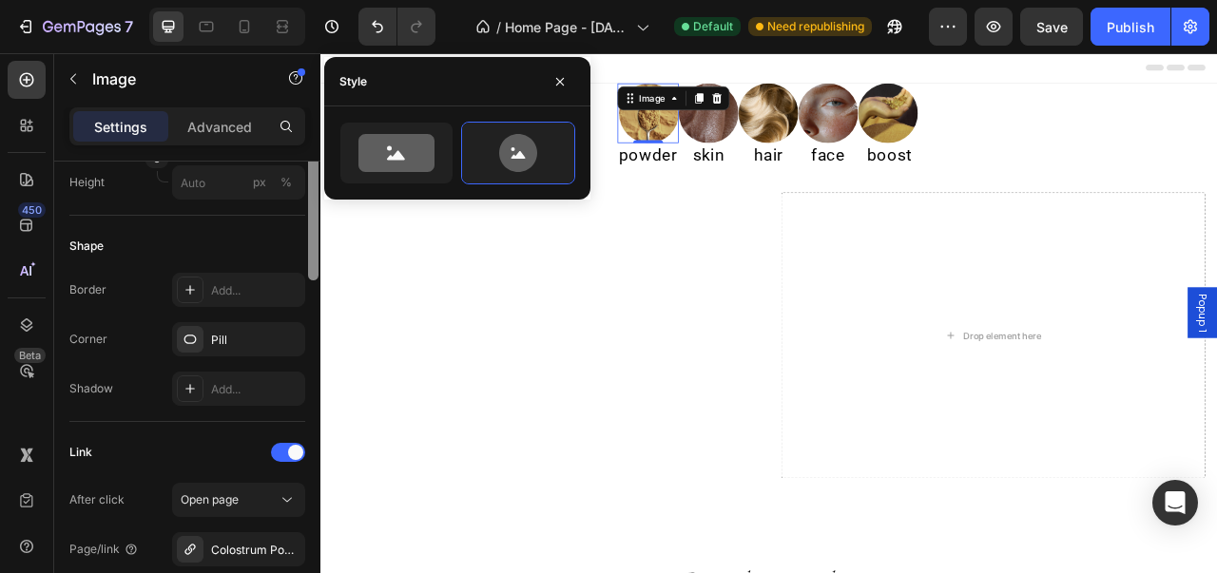
drag, startPoint x: 311, startPoint y: 363, endPoint x: 310, endPoint y: 416, distance: 53.2
click at [310, 280] on div at bounding box center [313, 213] width 10 height 133
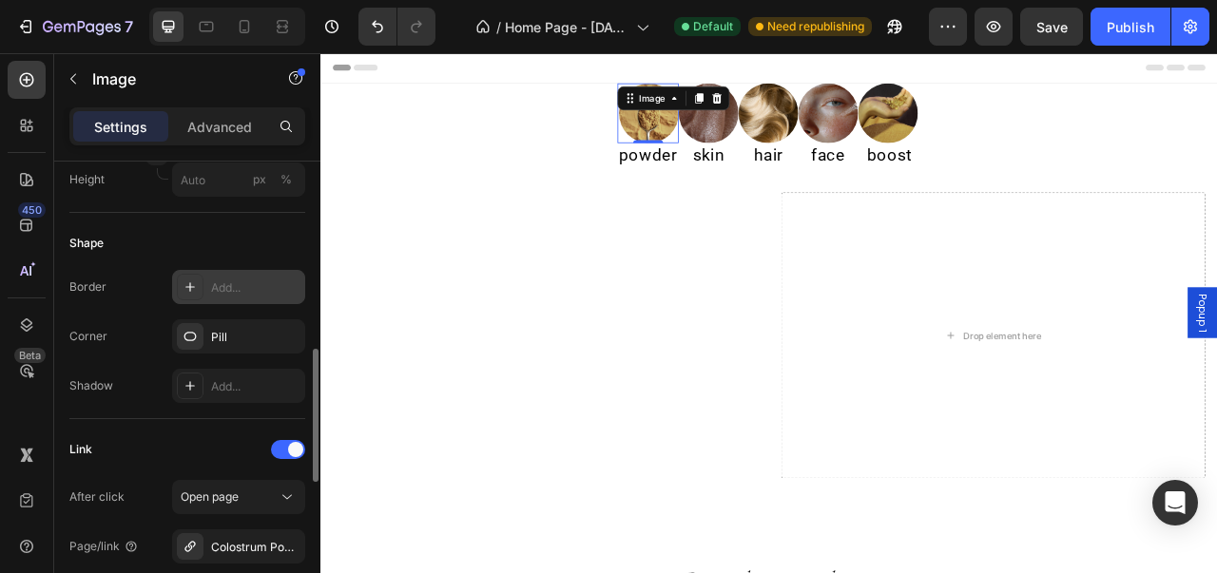
click at [196, 279] on icon at bounding box center [190, 286] width 15 height 15
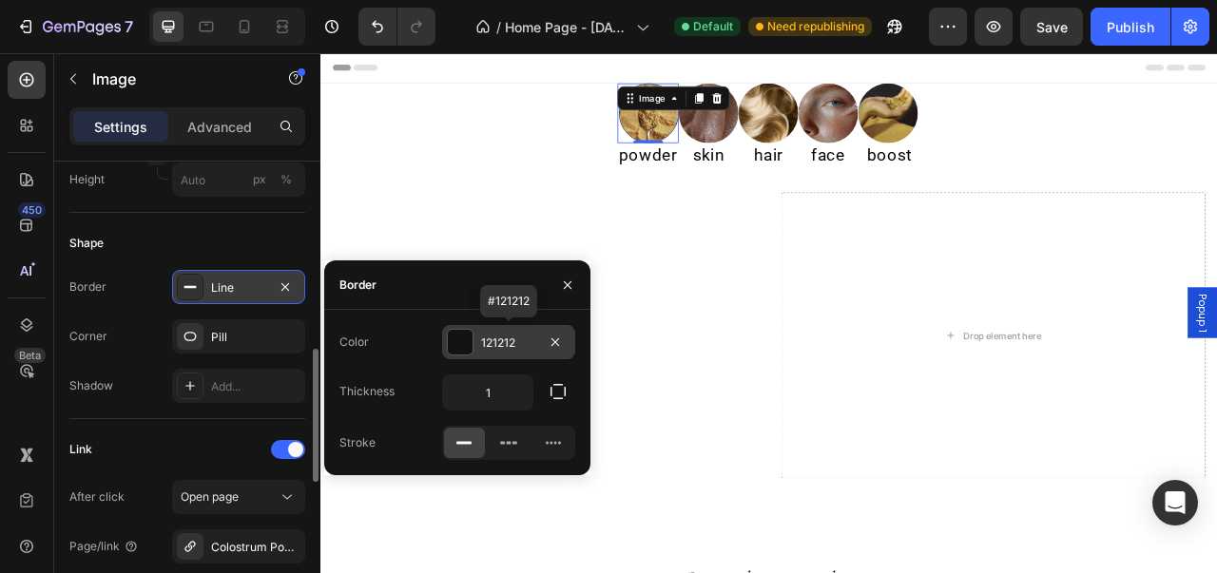
click at [460, 341] on div at bounding box center [460, 342] width 25 height 25
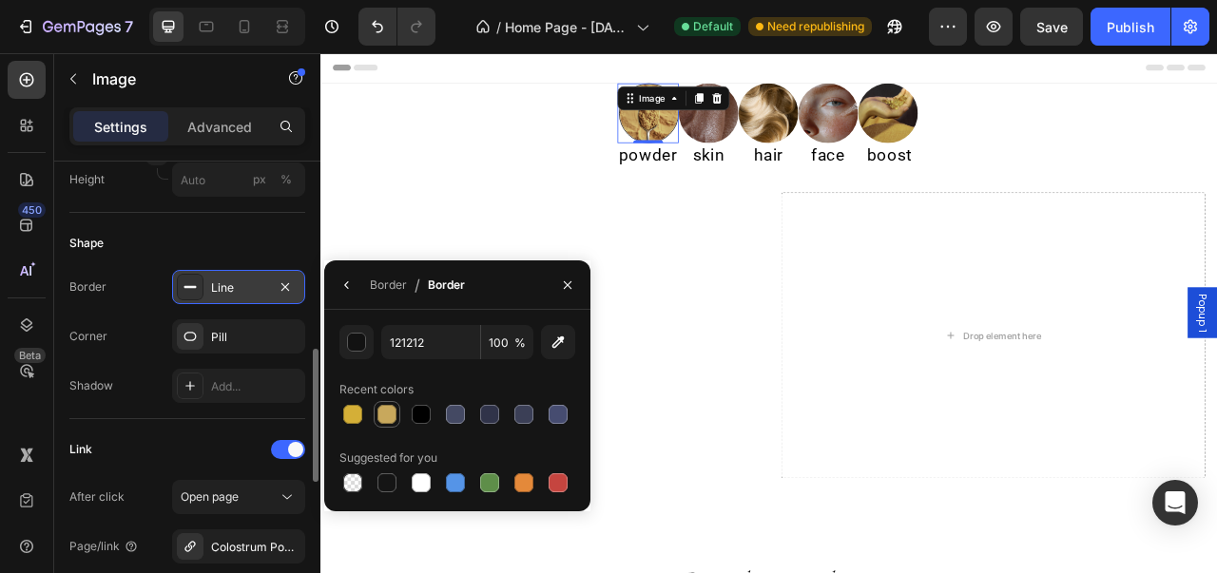
click at [376, 413] on div at bounding box center [386, 414] width 23 height 23
click at [433, 412] on div at bounding box center [421, 414] width 27 height 27
click at [385, 414] on div at bounding box center [386, 414] width 19 height 19
type input "C8A85C"
click at [248, 329] on div "Pill" at bounding box center [238, 337] width 55 height 17
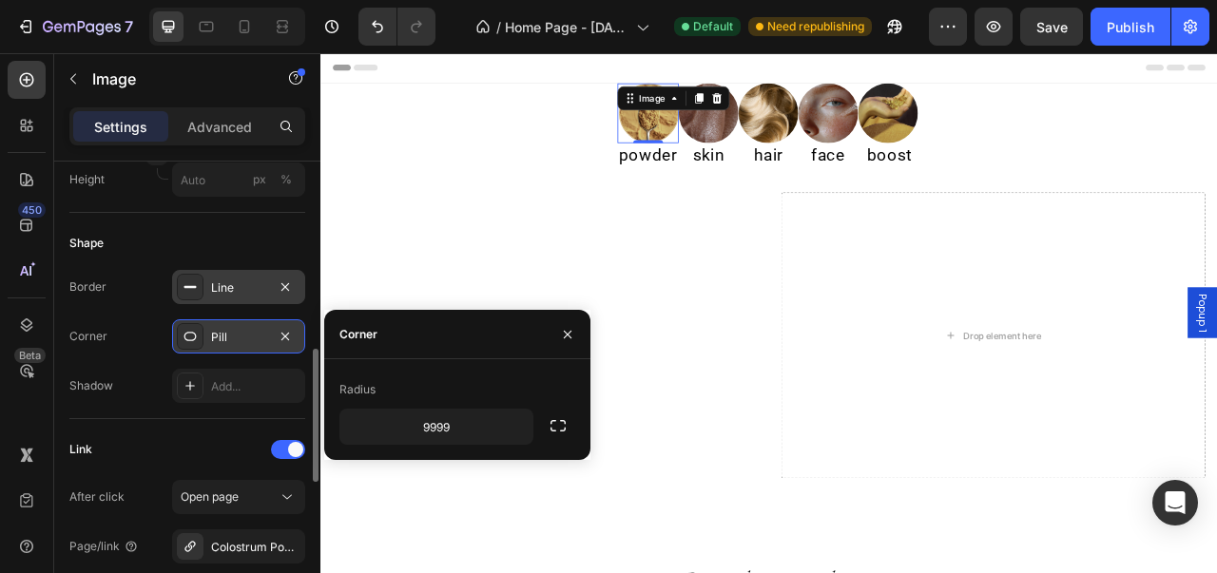
click at [248, 329] on div "Pill" at bounding box center [238, 337] width 55 height 17
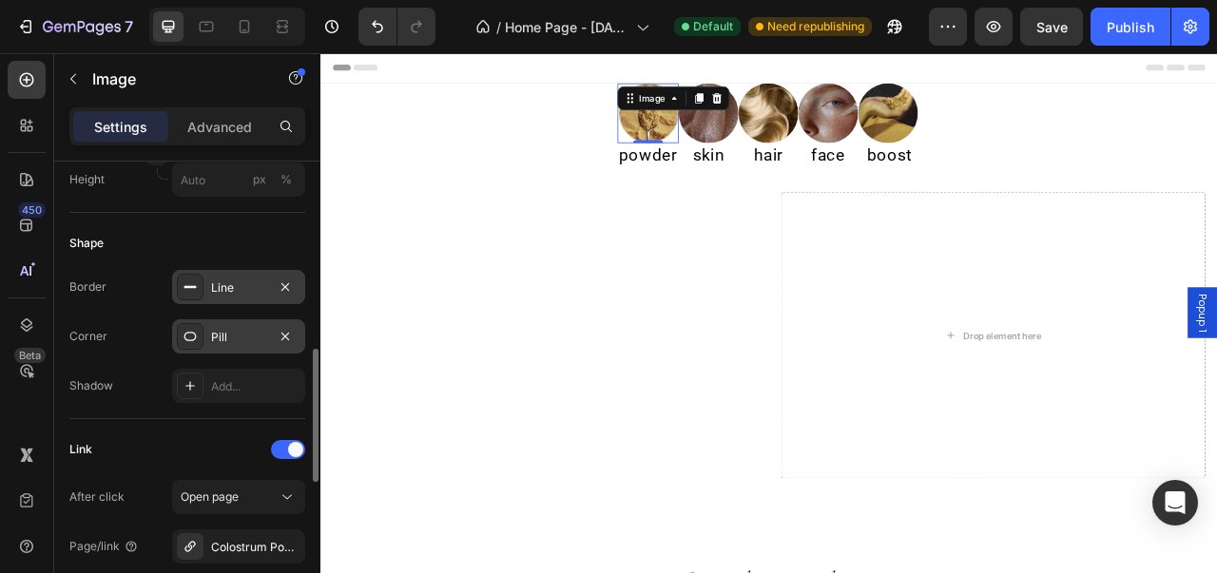
click at [248, 329] on div "Pill" at bounding box center [238, 337] width 55 height 17
click at [191, 385] on icon at bounding box center [190, 385] width 15 height 15
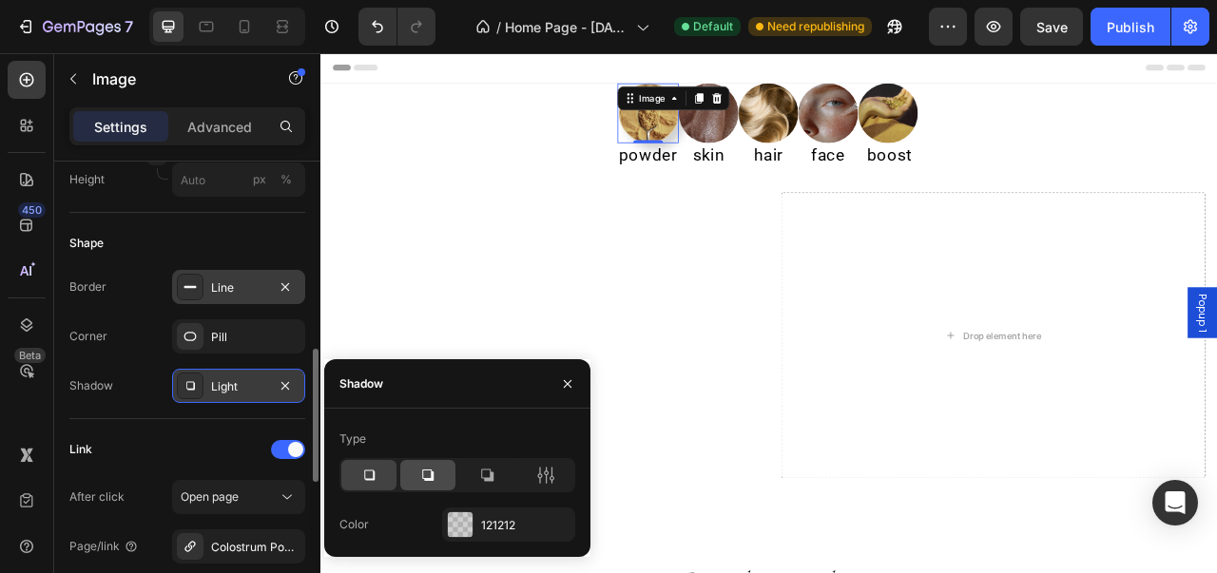
click at [435, 473] on icon at bounding box center [427, 475] width 19 height 19
click at [469, 521] on div at bounding box center [460, 524] width 25 height 25
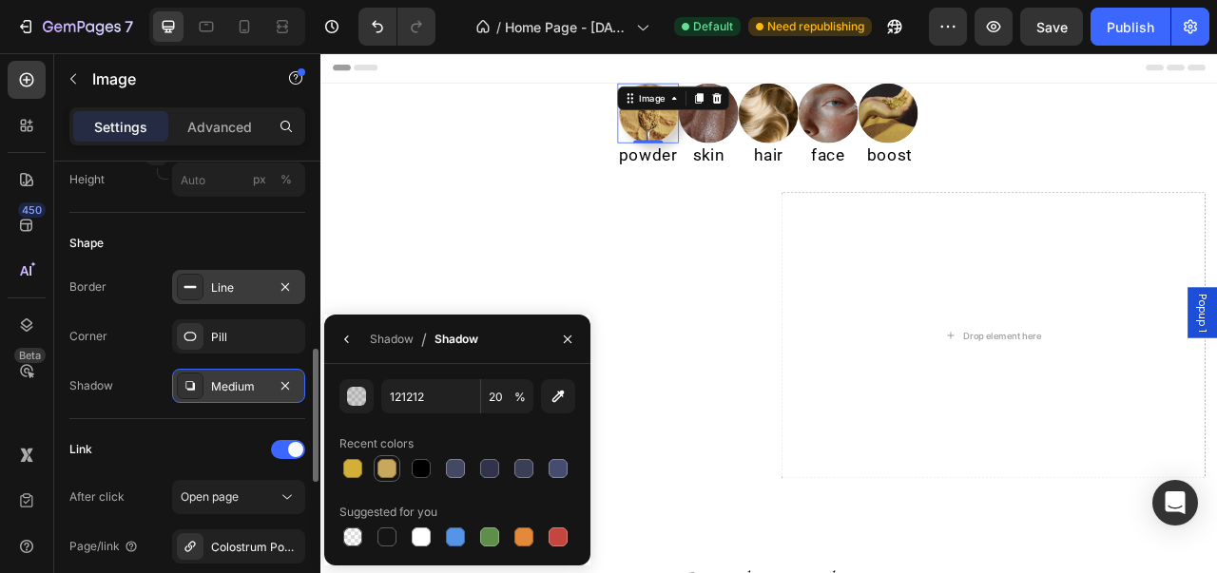
click at [390, 462] on div at bounding box center [386, 468] width 19 height 19
type input "C8A85C"
type input "100"
click at [349, 353] on button "button" at bounding box center [347, 339] width 30 height 30
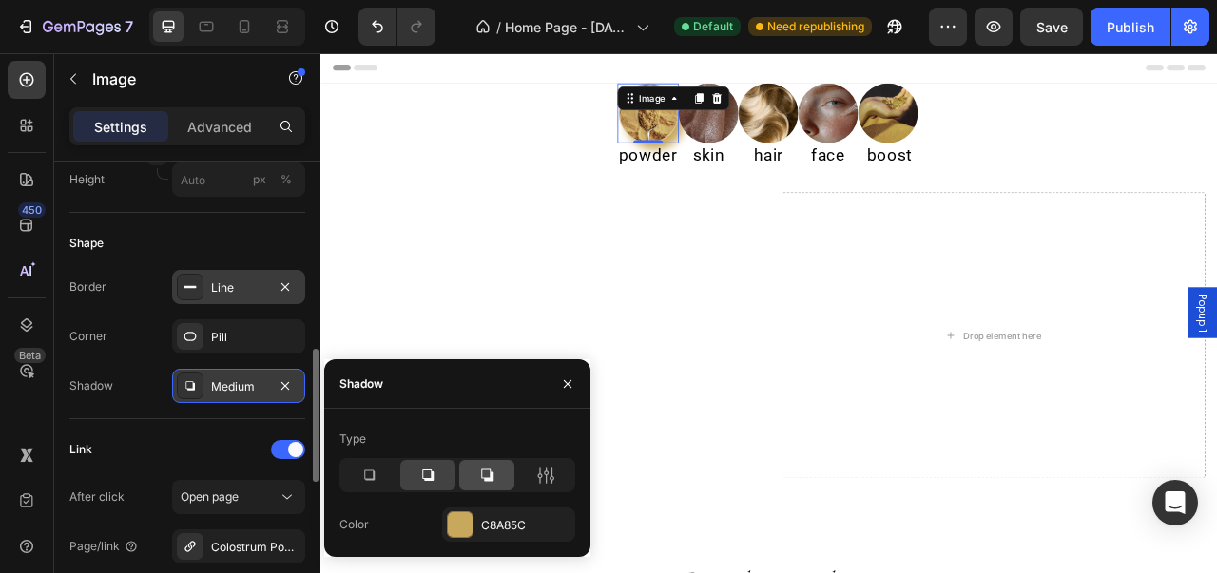
click at [497, 472] on div at bounding box center [486, 475] width 55 height 30
click at [375, 474] on icon at bounding box center [369, 476] width 10 height 10
click at [413, 472] on div at bounding box center [427, 475] width 55 height 30
click at [361, 478] on icon at bounding box center [368, 475] width 19 height 19
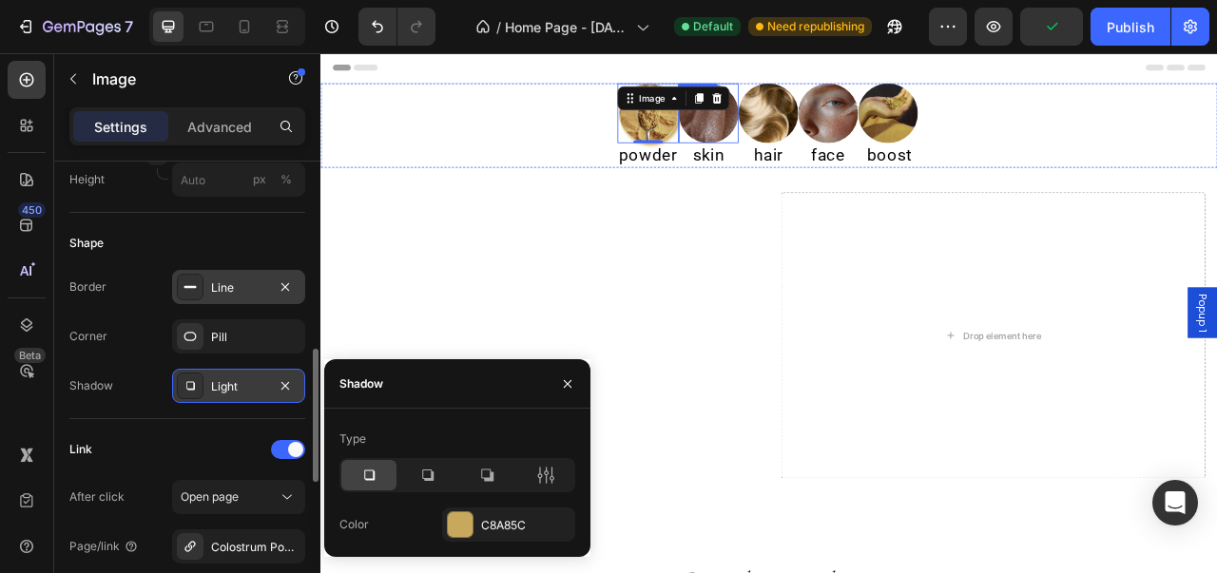
click at [806, 145] on img at bounding box center [814, 130] width 76 height 76
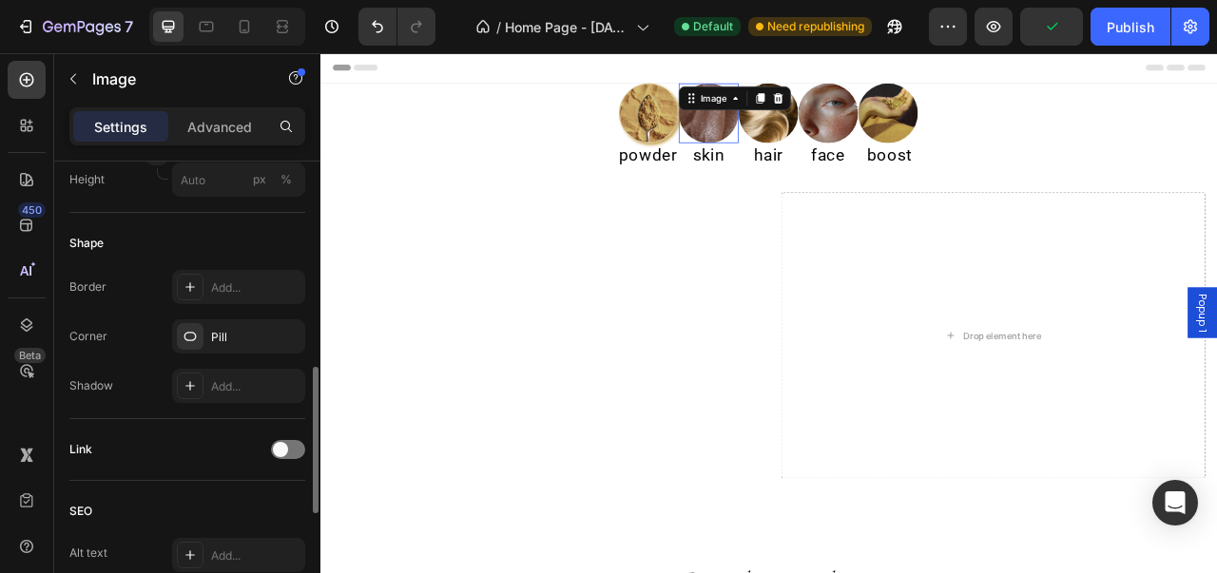
scroll to position [654, 0]
click at [198, 299] on div "Add..." at bounding box center [238, 288] width 133 height 34
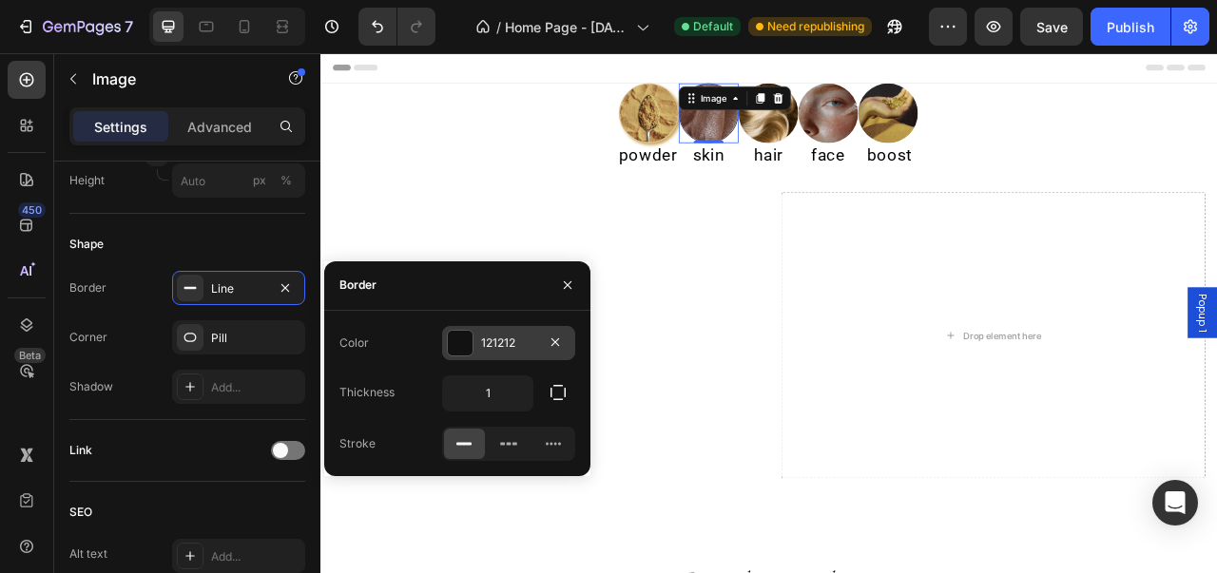
click at [457, 345] on div at bounding box center [460, 343] width 25 height 25
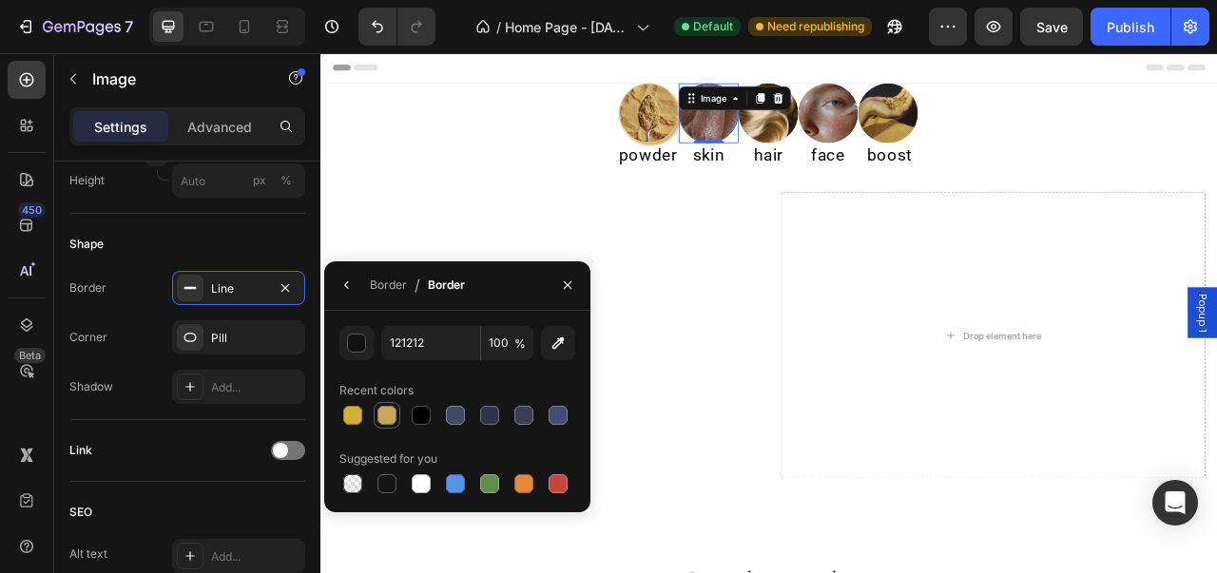
click at [383, 425] on div at bounding box center [386, 415] width 23 height 23
type input "C8A85C"
click at [192, 397] on div at bounding box center [190, 387] width 27 height 27
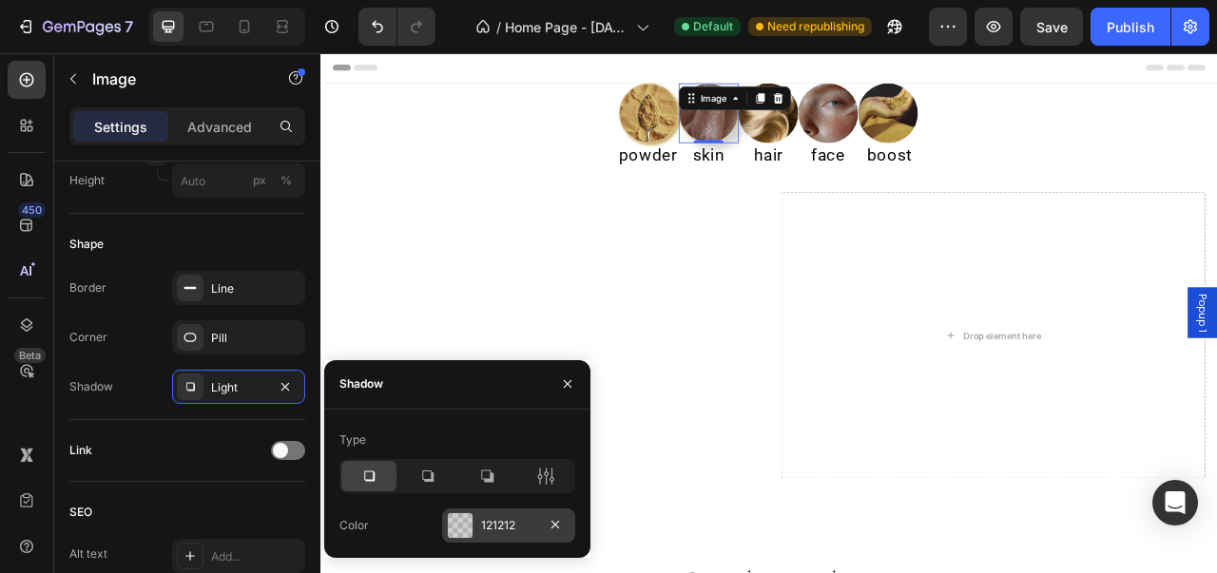
click at [460, 535] on div at bounding box center [460, 525] width 25 height 25
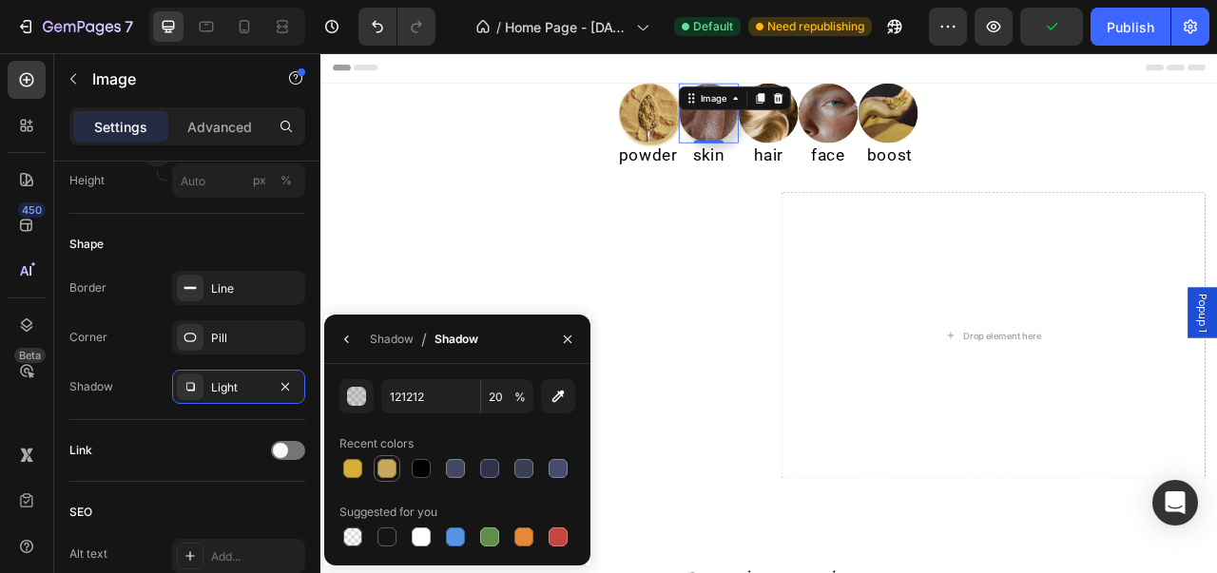
click at [380, 473] on div at bounding box center [386, 468] width 19 height 19
type input "C8A85C"
type input "100"
click at [877, 136] on img at bounding box center [890, 130] width 76 height 76
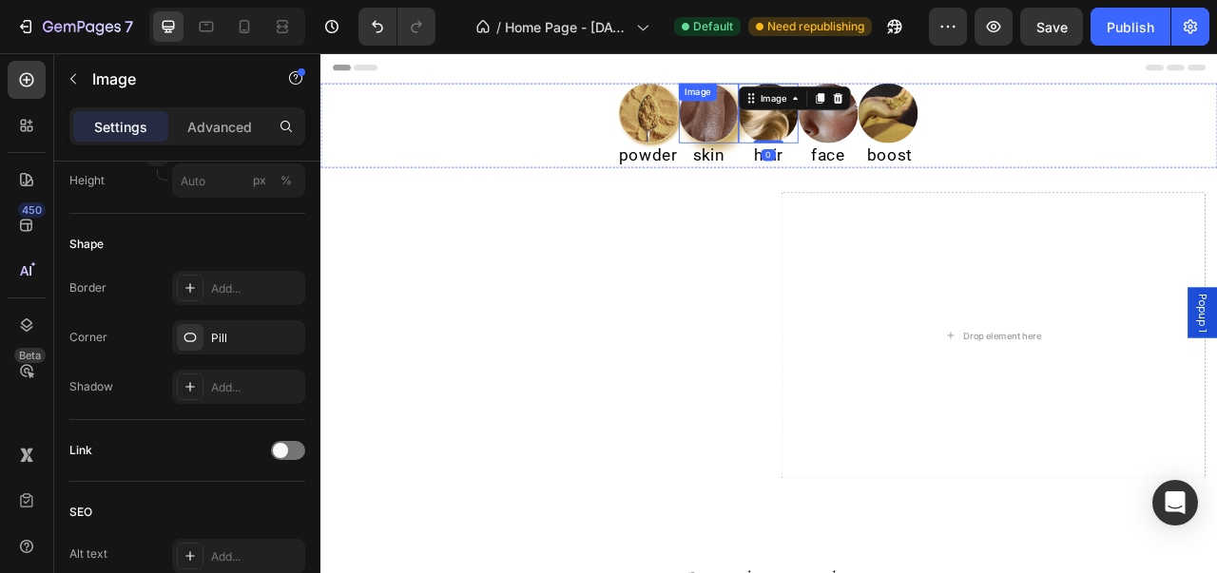
click at [825, 132] on img at bounding box center [814, 130] width 76 height 76
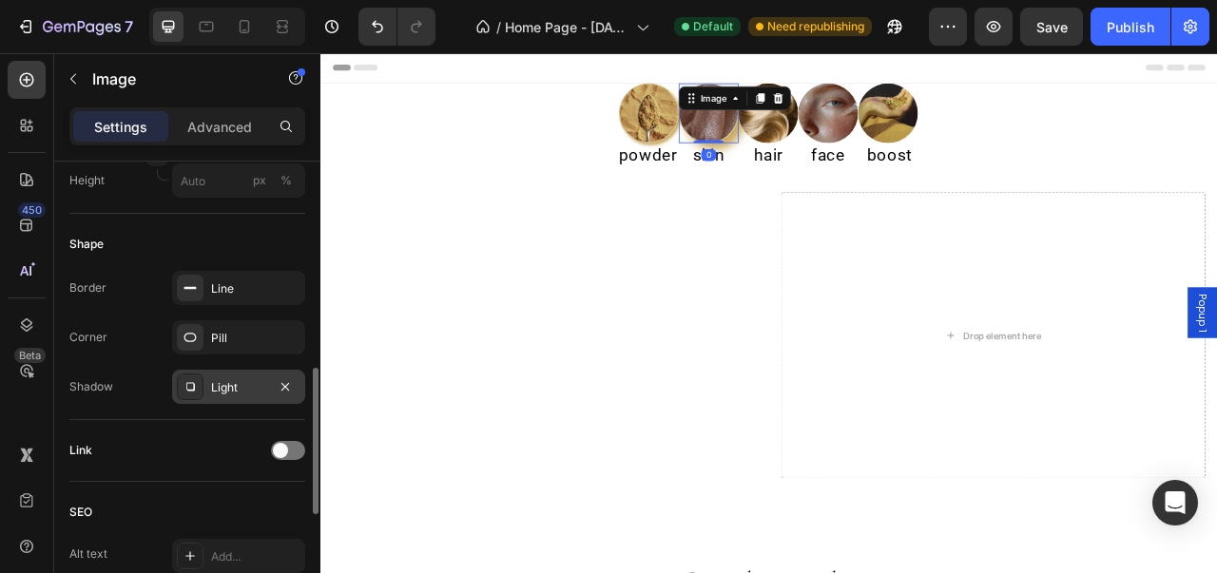
click at [225, 392] on div "Light" at bounding box center [238, 387] width 55 height 17
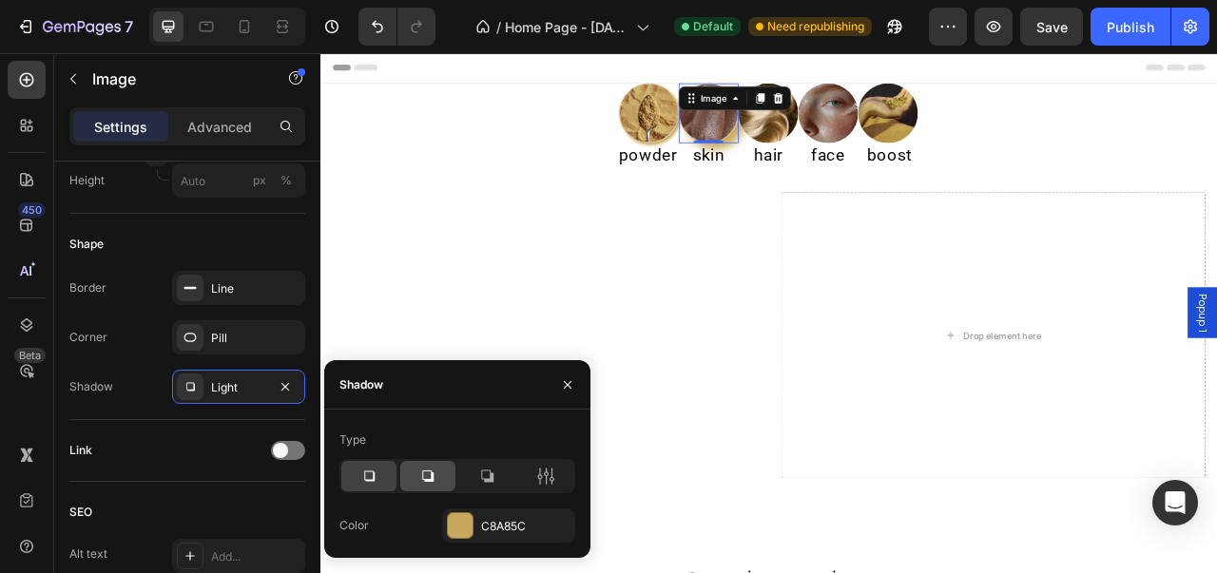
click at [418, 474] on icon at bounding box center [427, 476] width 19 height 19
click at [483, 464] on div at bounding box center [486, 476] width 55 height 30
click at [368, 471] on icon at bounding box center [368, 476] width 19 height 19
click at [912, 144] on img at bounding box center [890, 130] width 76 height 76
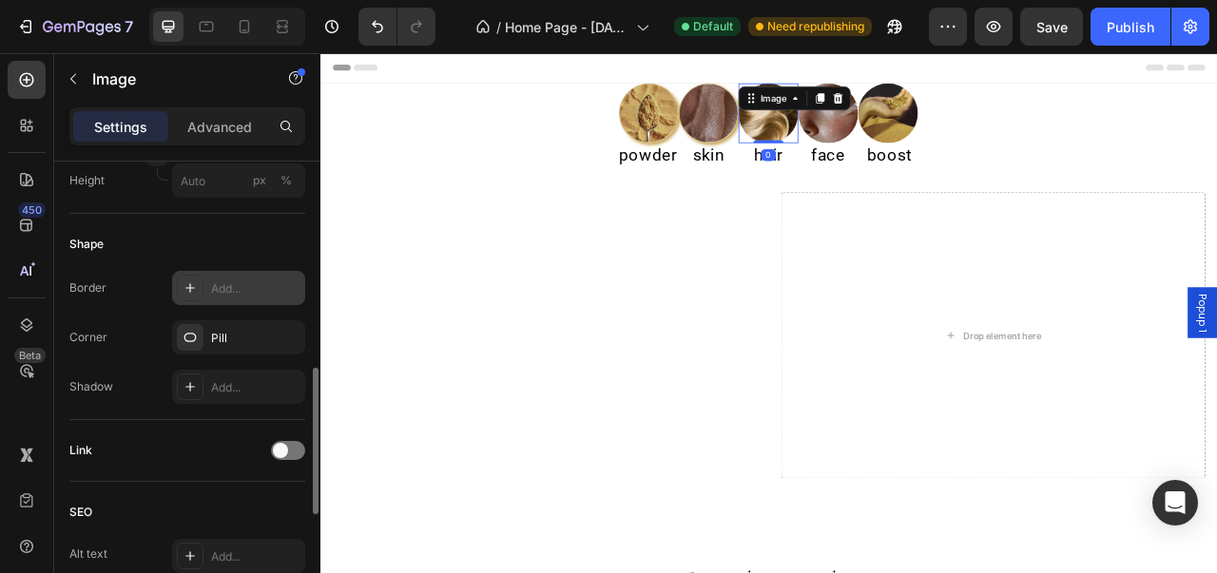
click at [258, 301] on div "Add..." at bounding box center [238, 288] width 133 height 34
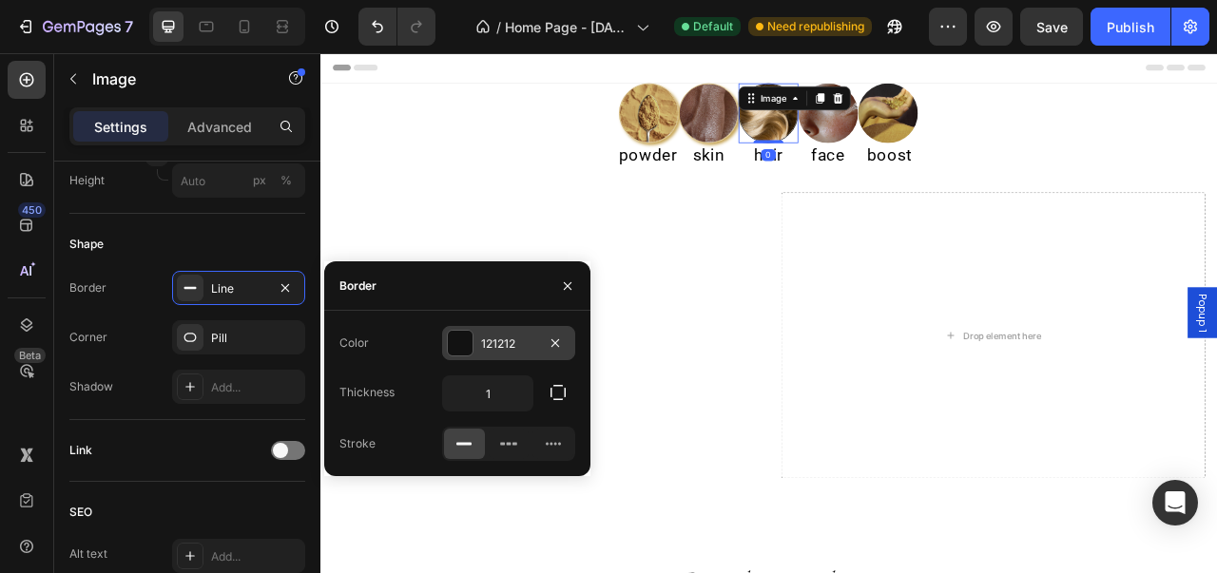
click at [452, 350] on div at bounding box center [460, 343] width 25 height 25
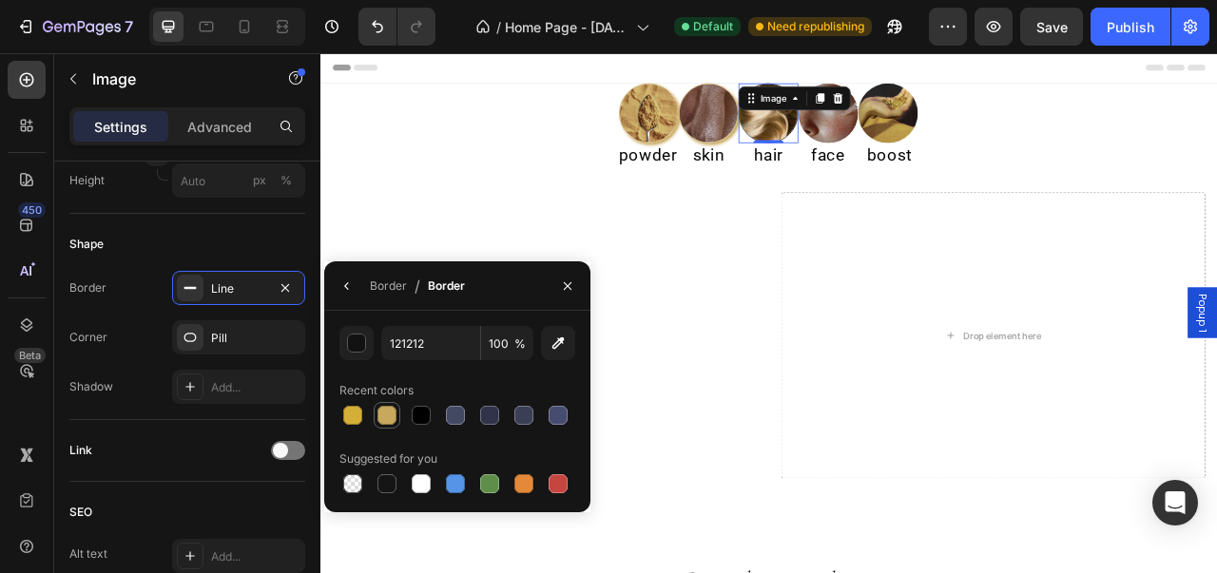
click at [377, 420] on div at bounding box center [386, 415] width 19 height 19
type input "C8A85C"
click at [198, 395] on div at bounding box center [190, 387] width 27 height 27
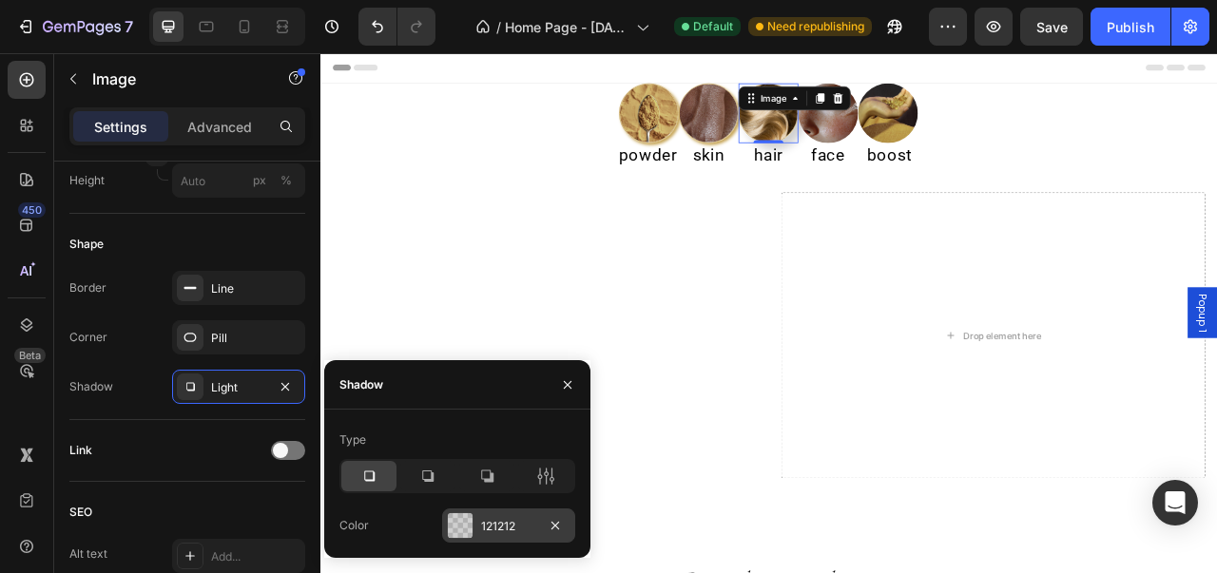
click at [453, 528] on div at bounding box center [460, 525] width 25 height 25
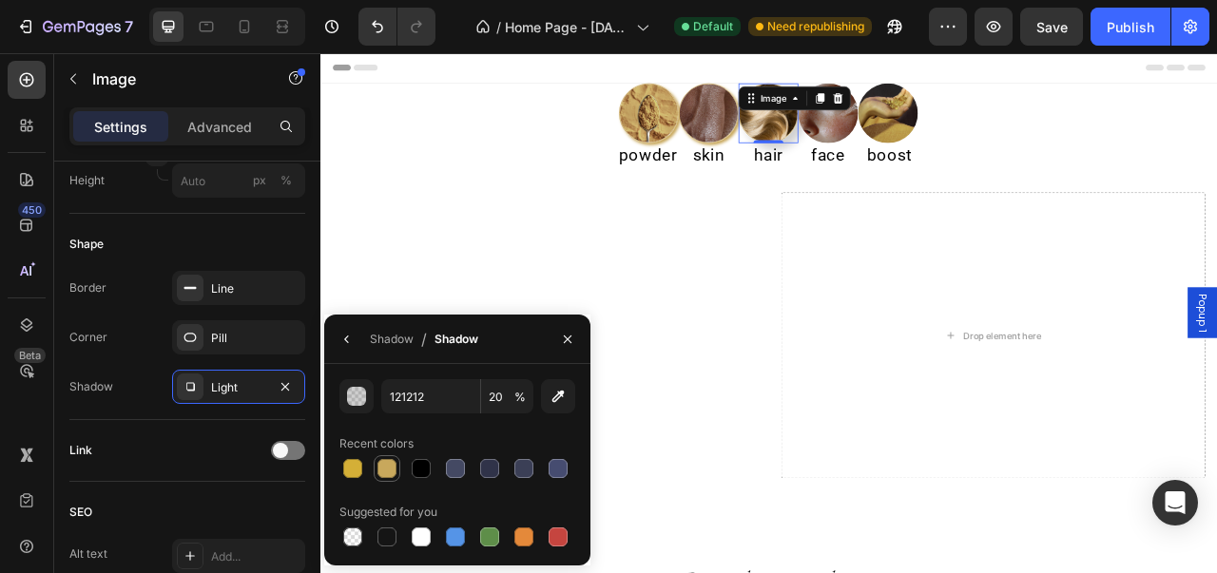
click at [392, 474] on div at bounding box center [386, 468] width 19 height 19
type input "C8A85C"
type input "100"
click at [343, 318] on div "Shadow / Shadow" at bounding box center [405, 339] width 162 height 48
click at [341, 325] on button "button" at bounding box center [347, 339] width 30 height 30
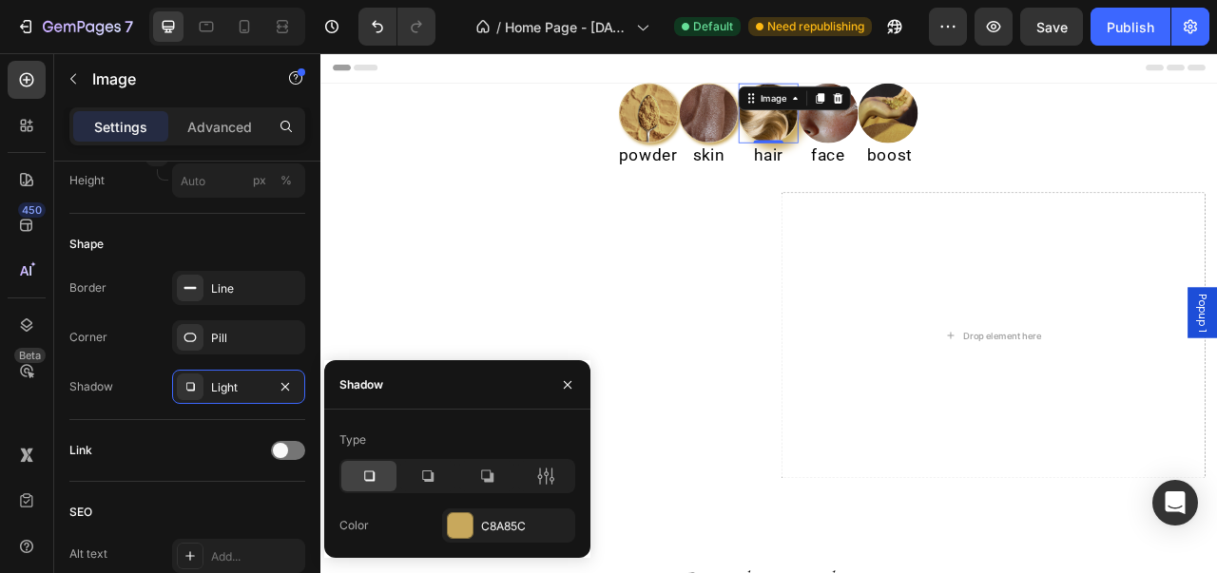
click at [363, 475] on icon at bounding box center [368, 476] width 19 height 19
click at [412, 479] on div at bounding box center [427, 476] width 55 height 30
click at [377, 477] on icon at bounding box center [368, 476] width 19 height 19
click at [976, 142] on img at bounding box center [966, 130] width 76 height 76
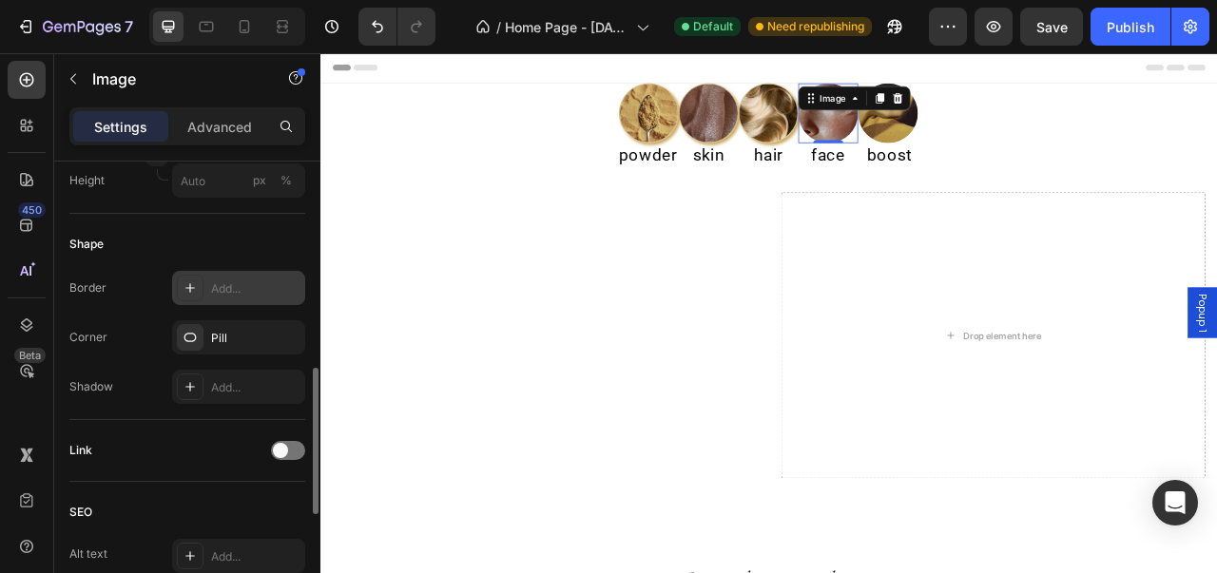
click at [204, 300] on div "Add..." at bounding box center [238, 288] width 133 height 34
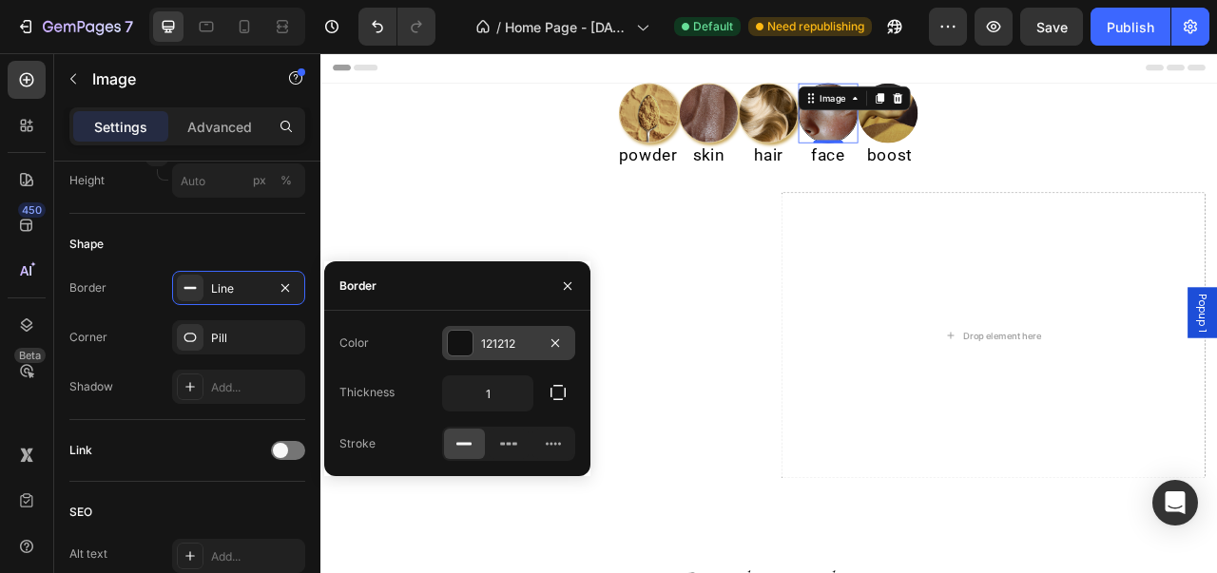
click at [459, 355] on div at bounding box center [460, 343] width 25 height 25
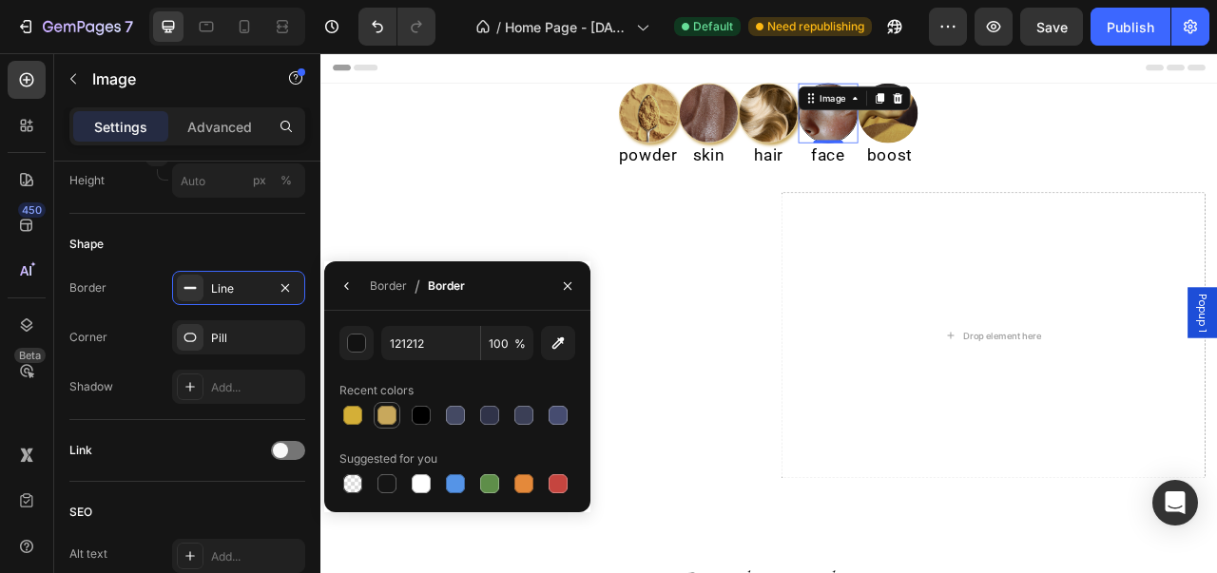
click at [390, 423] on div at bounding box center [386, 415] width 19 height 19
type input "C8A85C"
click at [196, 389] on icon at bounding box center [190, 386] width 15 height 15
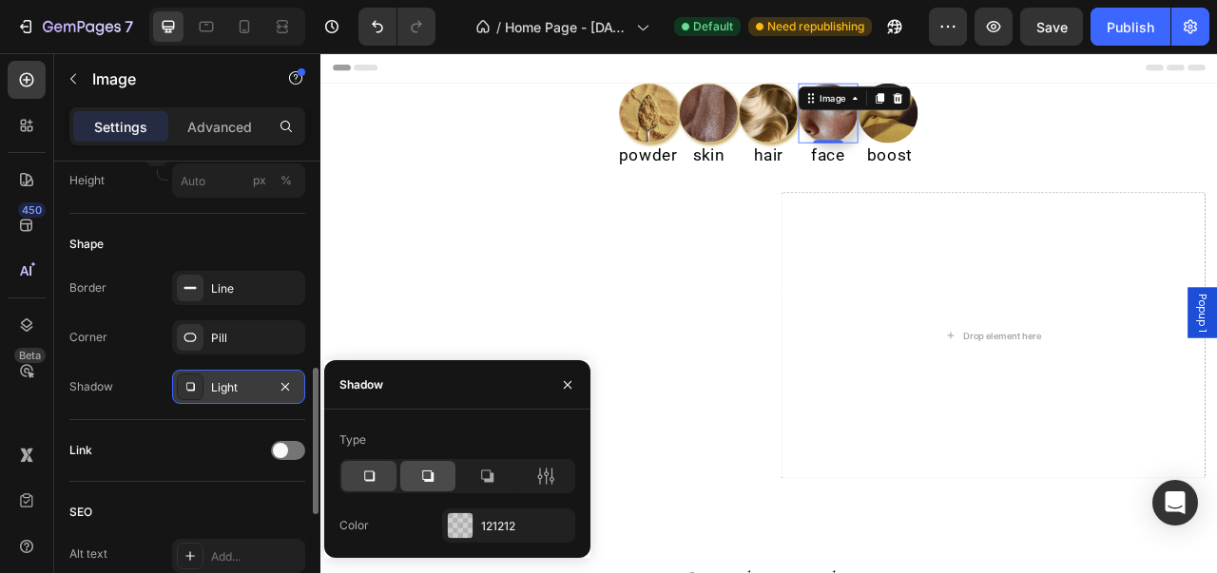
click at [426, 474] on icon at bounding box center [427, 476] width 19 height 19
click at [376, 481] on icon at bounding box center [368, 476] width 19 height 19
click at [460, 529] on div at bounding box center [460, 525] width 25 height 25
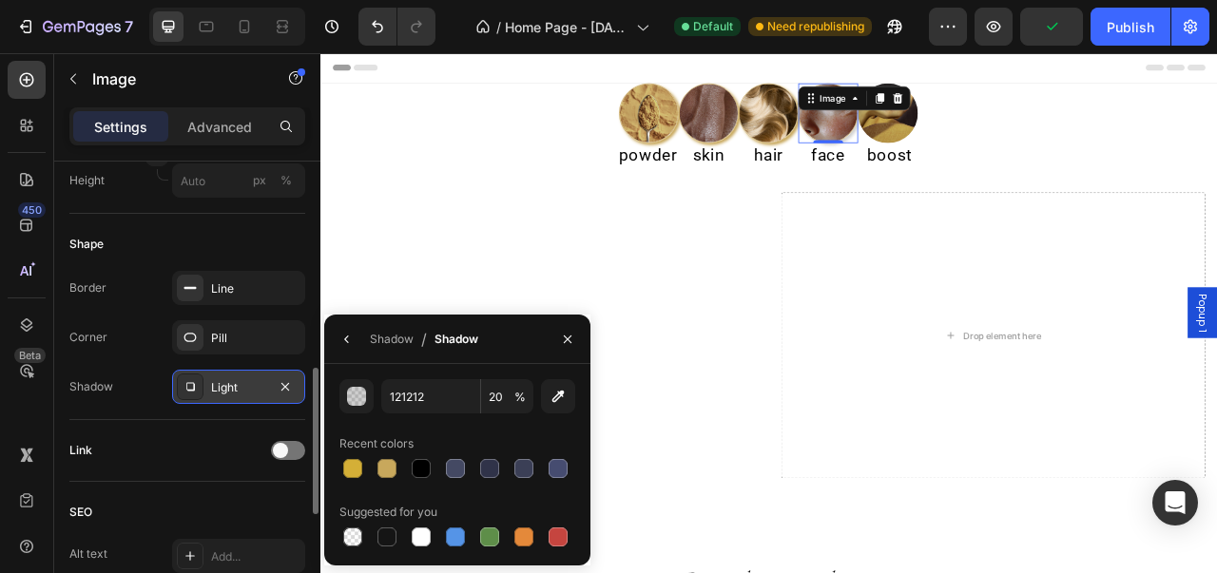
click at [383, 484] on div "121212 20 % Recent colors Suggested for you" at bounding box center [457, 464] width 236 height 171
click at [387, 471] on div at bounding box center [386, 468] width 19 height 19
type input "C8A85C"
type input "100"
click at [1061, 140] on img at bounding box center [1042, 130] width 76 height 76
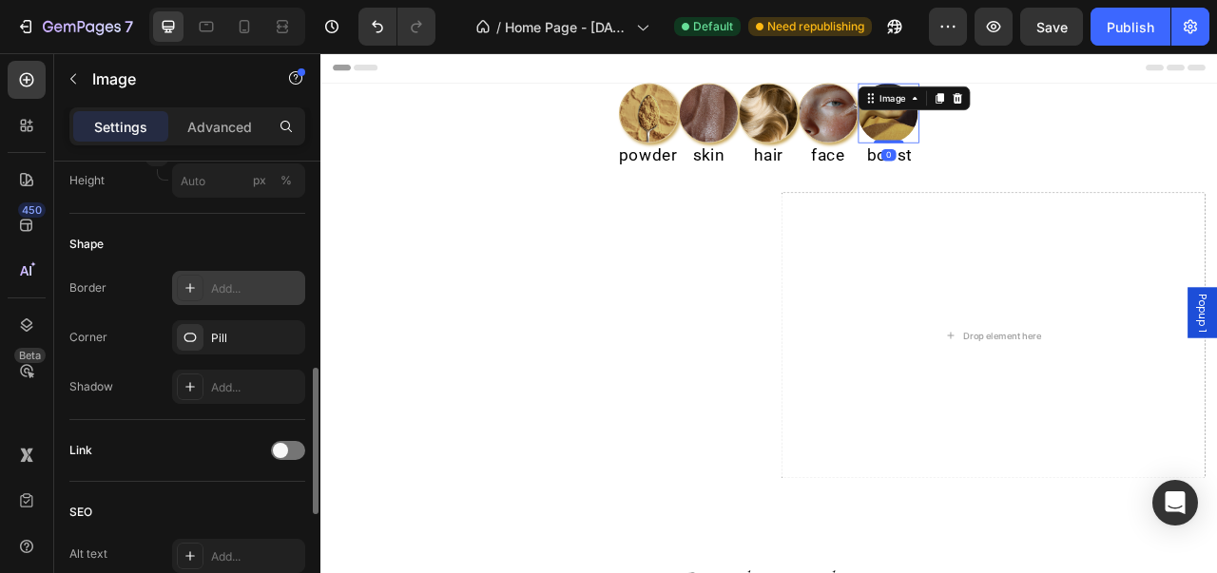
click at [274, 288] on div "Add..." at bounding box center [255, 288] width 89 height 17
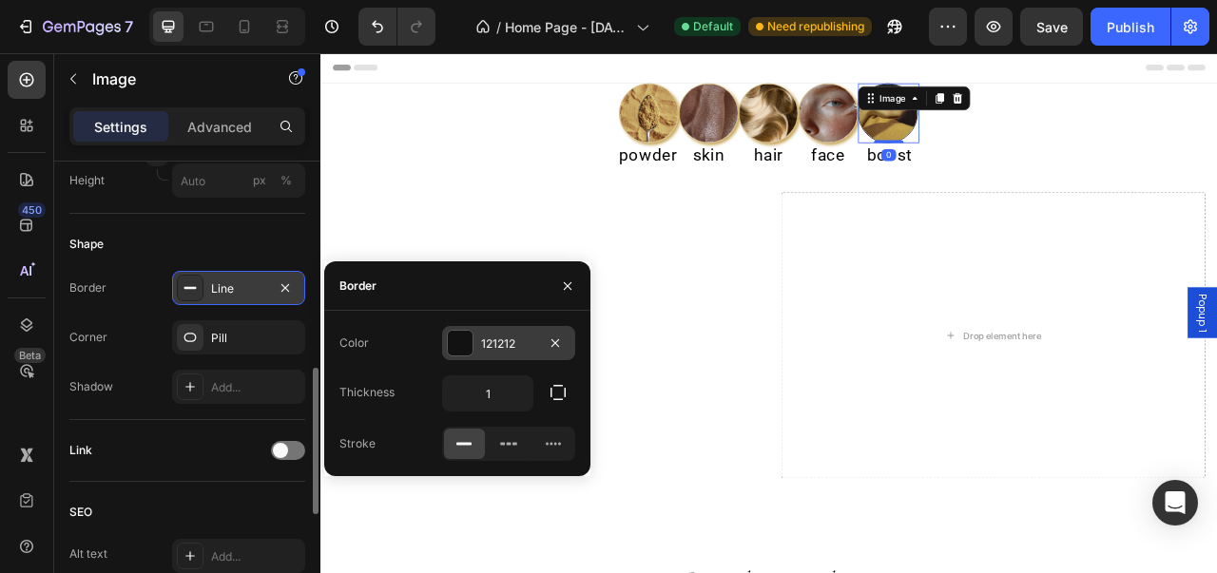
click at [462, 353] on div at bounding box center [460, 343] width 25 height 25
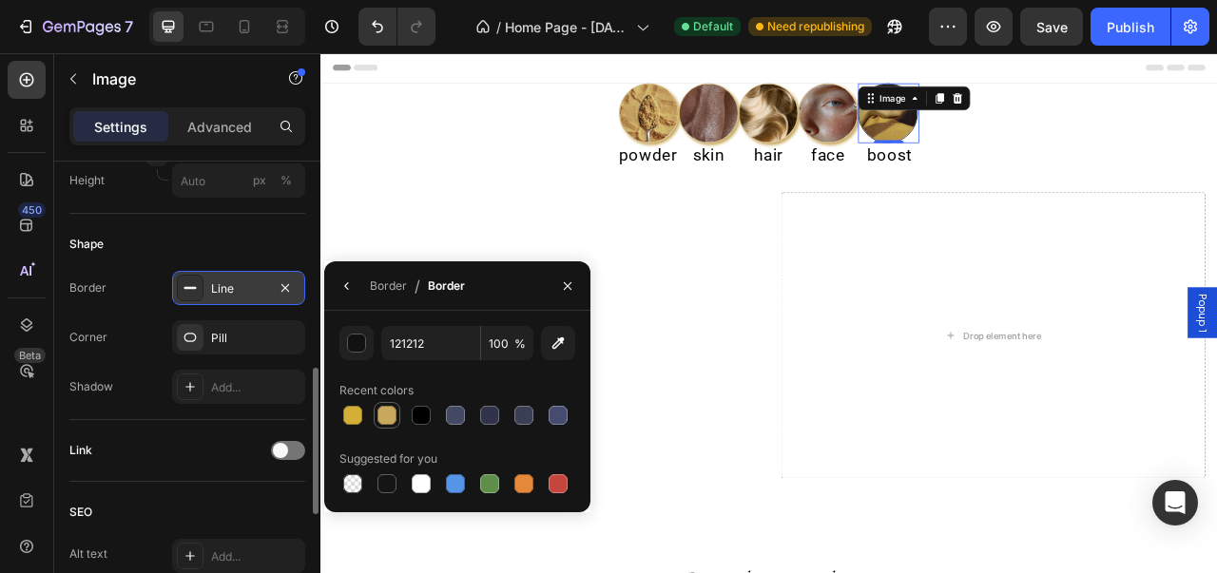
click at [386, 423] on div at bounding box center [386, 415] width 19 height 19
type input "C8A85C"
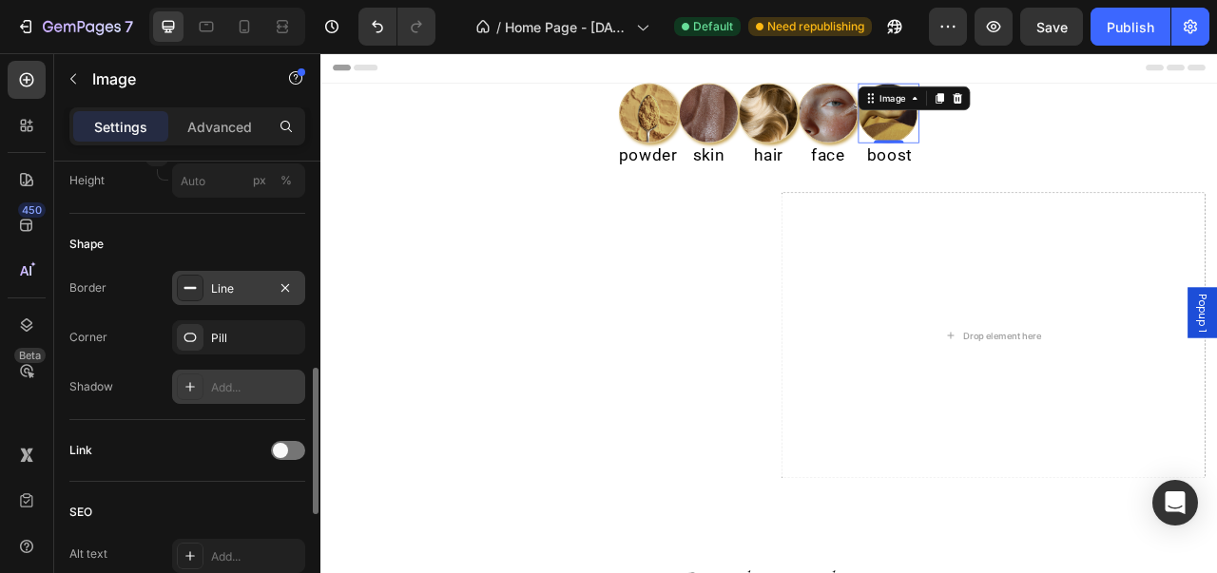
click at [196, 397] on div at bounding box center [190, 387] width 27 height 27
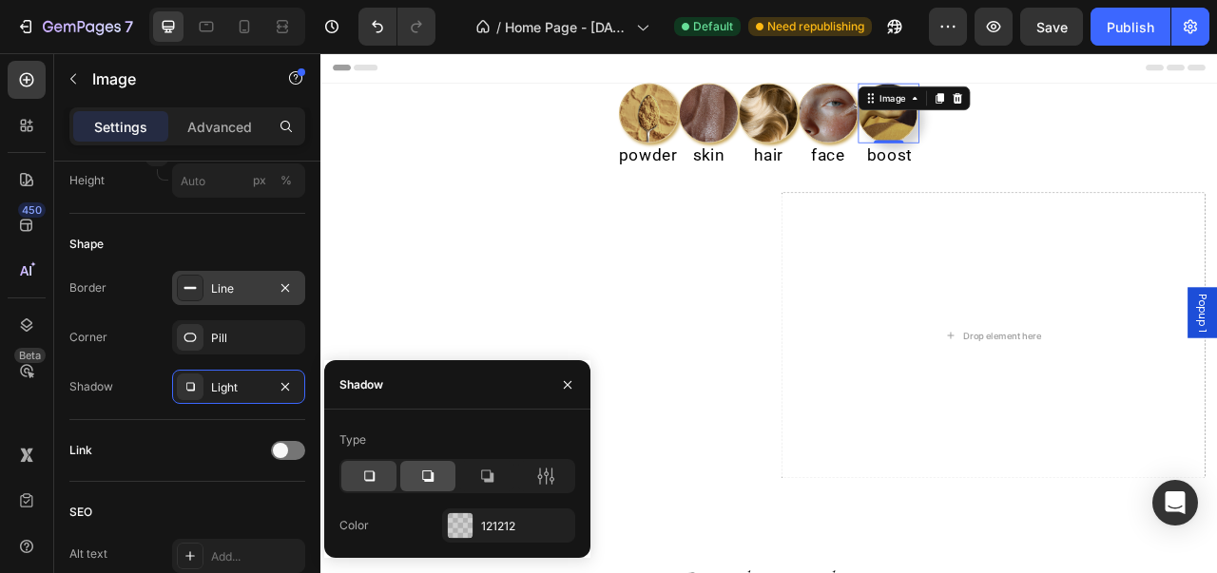
click at [414, 468] on div at bounding box center [427, 476] width 55 height 30
click at [384, 470] on div at bounding box center [368, 476] width 55 height 30
click at [458, 533] on div at bounding box center [460, 525] width 25 height 25
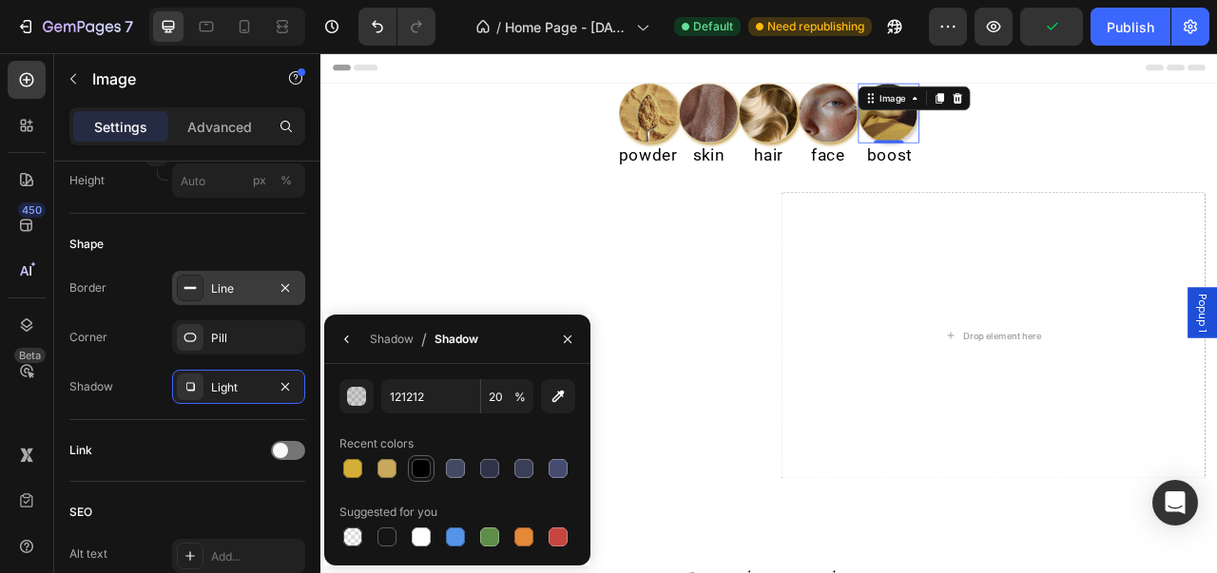
click at [419, 480] on div at bounding box center [421, 468] width 27 height 27
type input "000000"
type input "100"
click at [384, 466] on div at bounding box center [386, 468] width 19 height 19
type input "C8A85C"
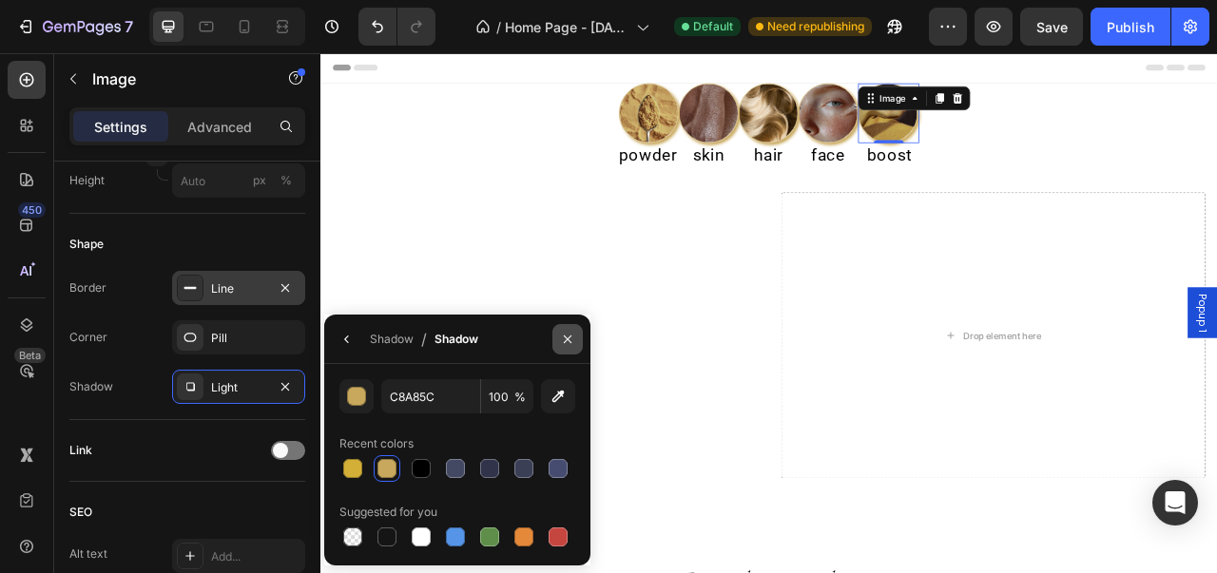
click at [569, 335] on icon "button" at bounding box center [567, 339] width 15 height 15
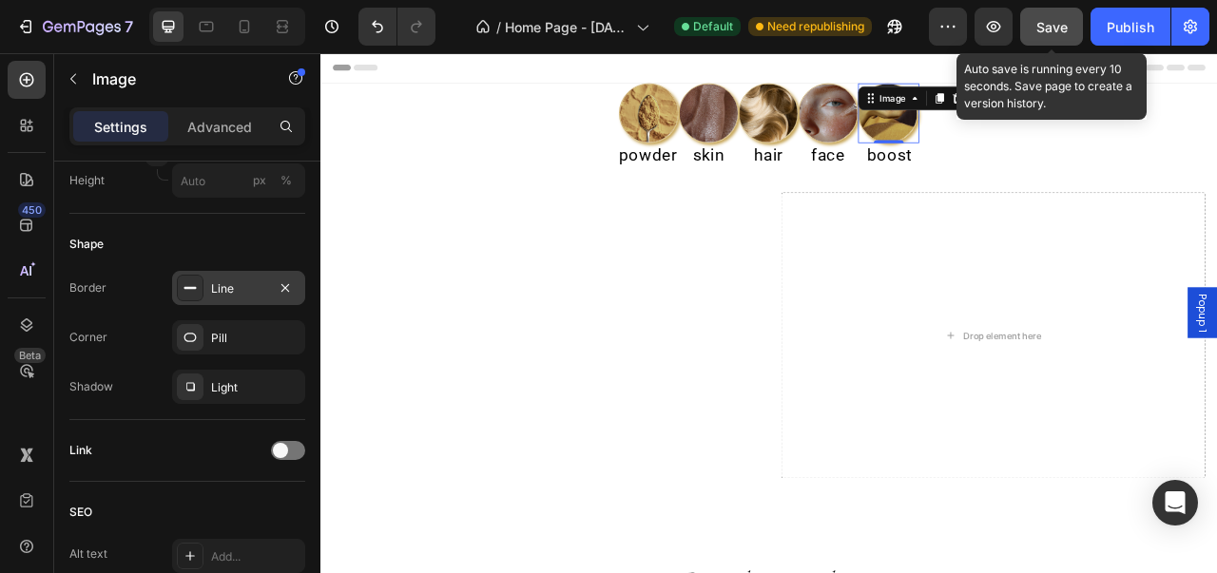
click at [1064, 22] on span "Save" at bounding box center [1051, 27] width 31 height 16
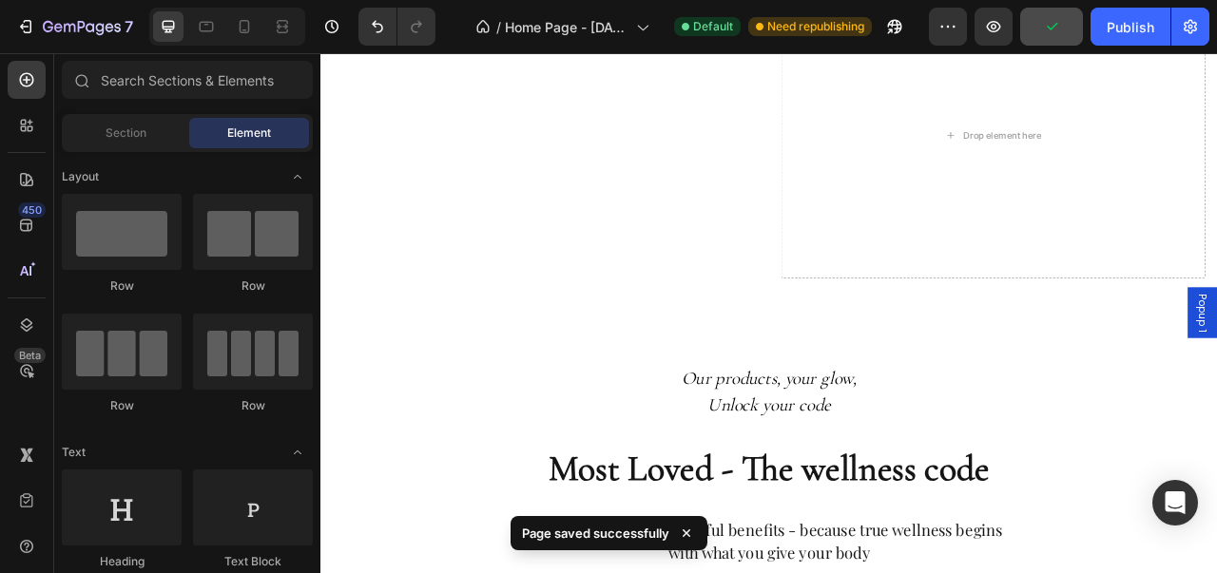
scroll to position [0, 0]
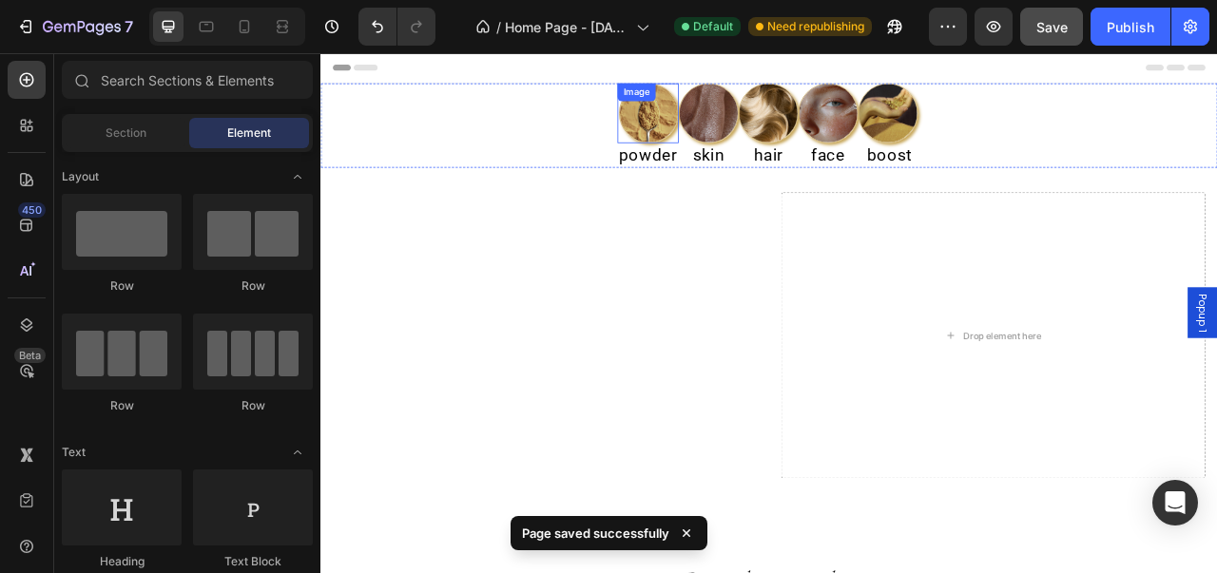
click at [732, 126] on img at bounding box center [738, 130] width 76 height 76
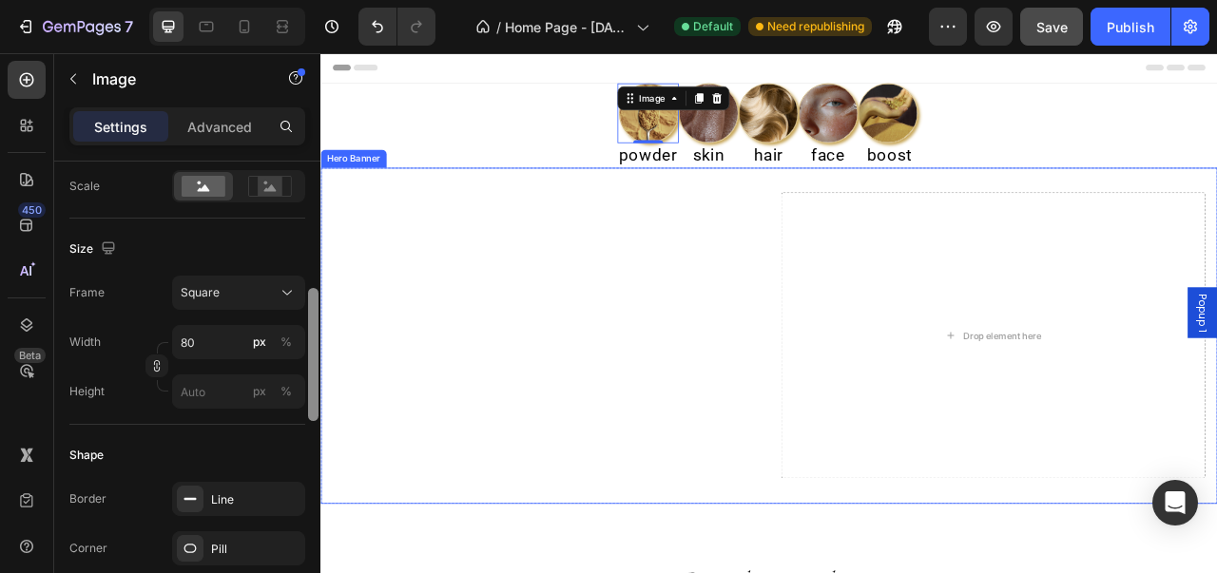
drag, startPoint x: 638, startPoint y: 330, endPoint x: 328, endPoint y: 595, distance: 407.9
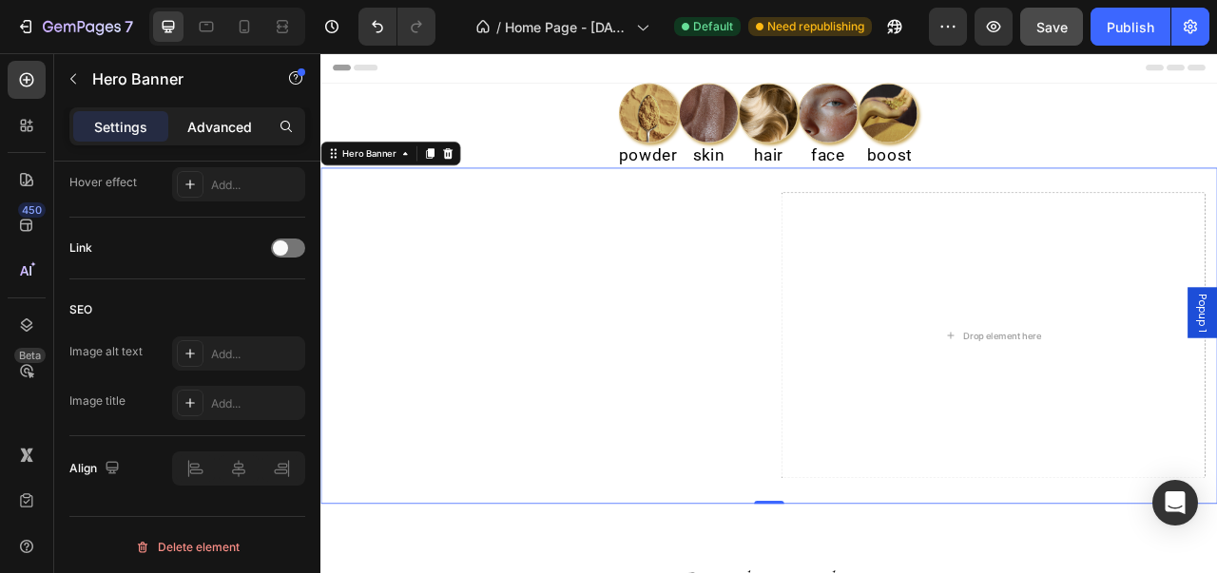
click at [234, 130] on p "Advanced" at bounding box center [219, 127] width 65 height 20
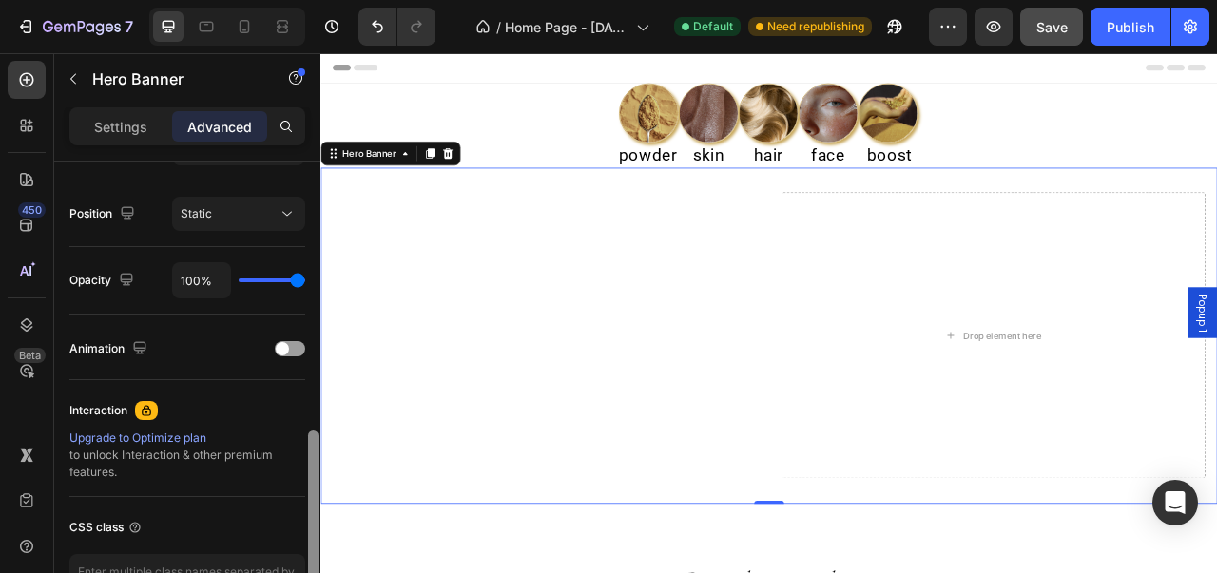
scroll to position [669, 0]
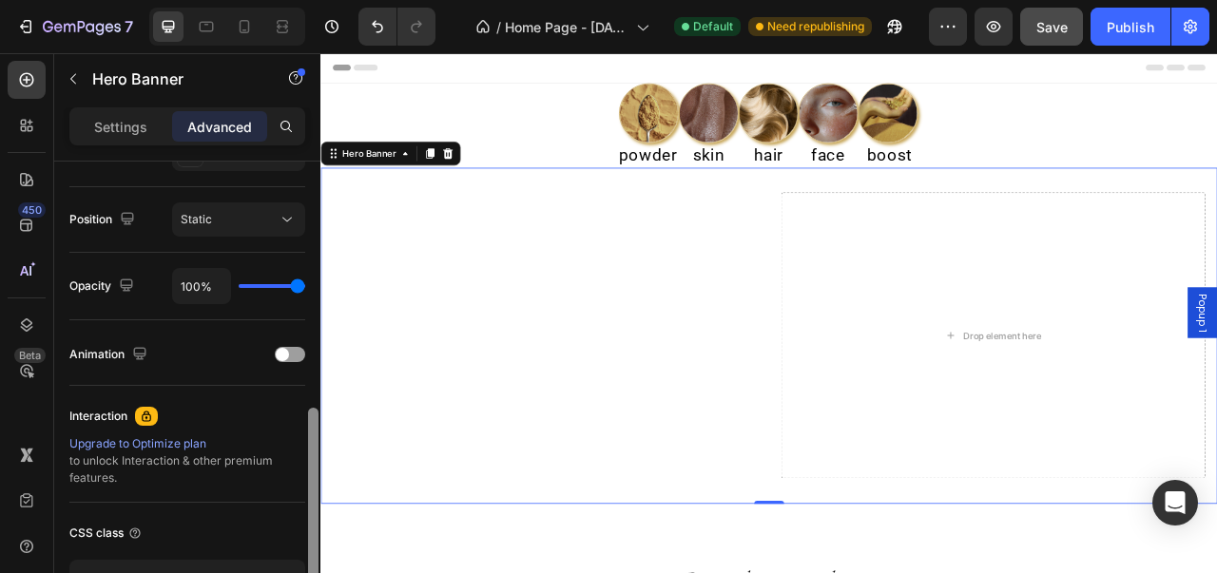
drag, startPoint x: 313, startPoint y: 497, endPoint x: 310, endPoint y: 450, distance: 47.6
click at [310, 450] on div at bounding box center [313, 494] width 10 height 172
click at [295, 358] on div at bounding box center [290, 354] width 30 height 15
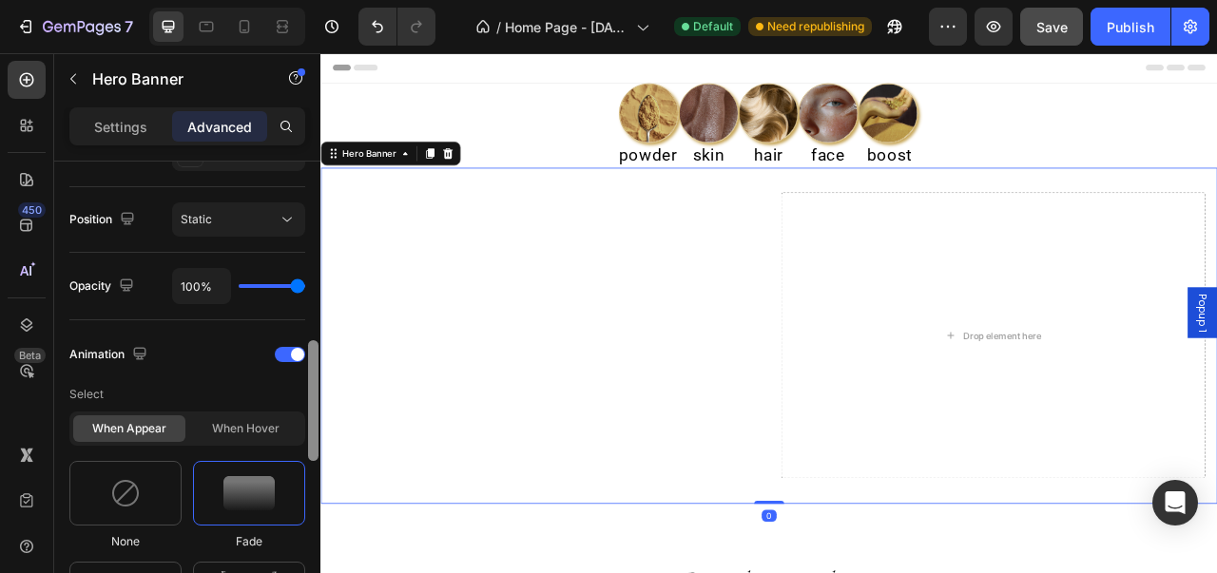
scroll to position [797, 0]
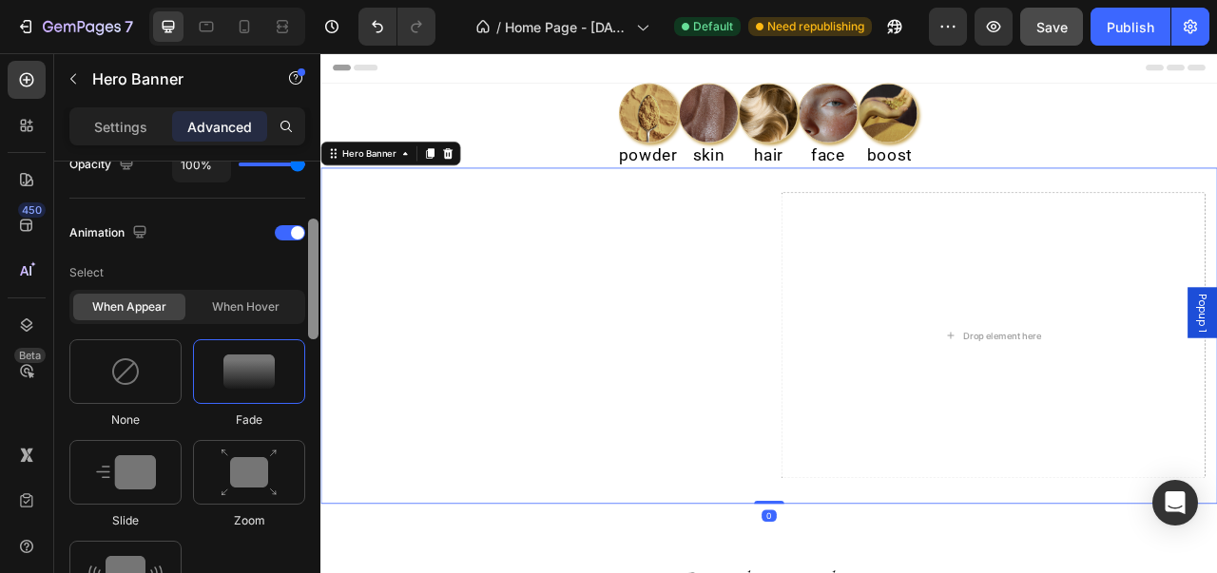
drag, startPoint x: 308, startPoint y: 379, endPoint x: 310, endPoint y: 413, distance: 33.3
click at [310, 339] on div at bounding box center [313, 279] width 10 height 121
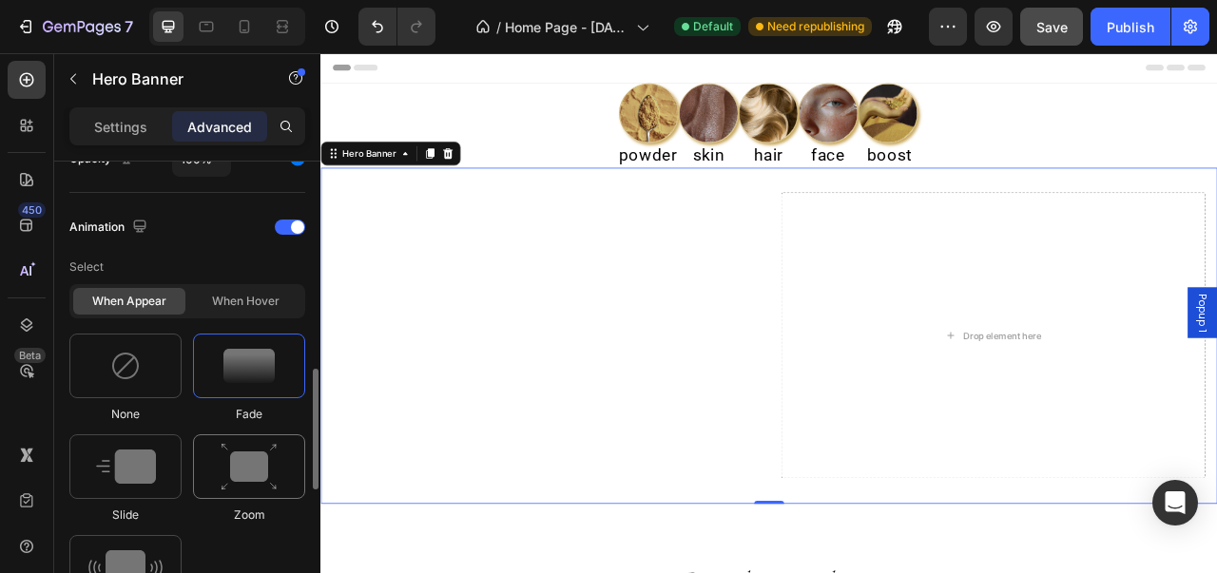
click at [266, 476] on img at bounding box center [249, 467] width 57 height 48
click at [714, 132] on img at bounding box center [738, 130] width 76 height 76
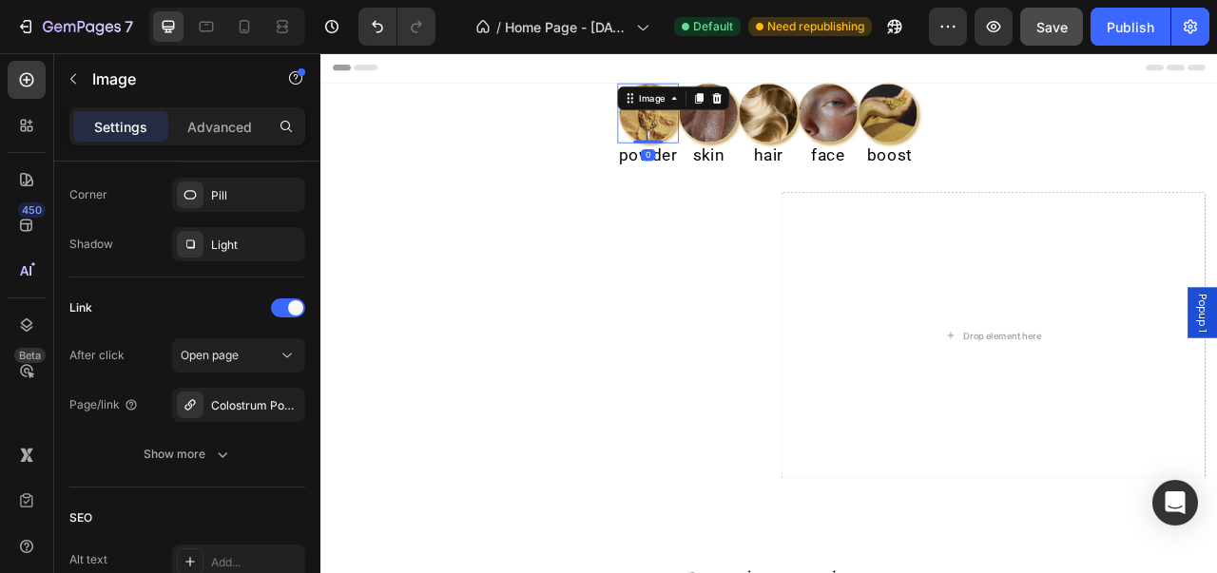
scroll to position [0, 0]
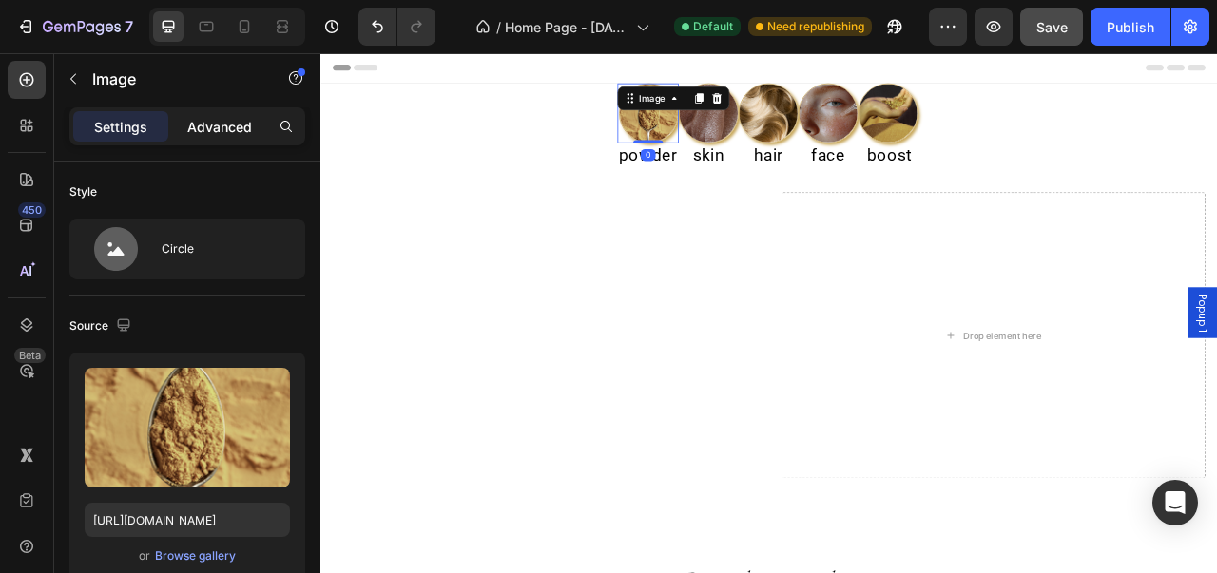
click at [236, 111] on div "Advanced" at bounding box center [219, 126] width 95 height 30
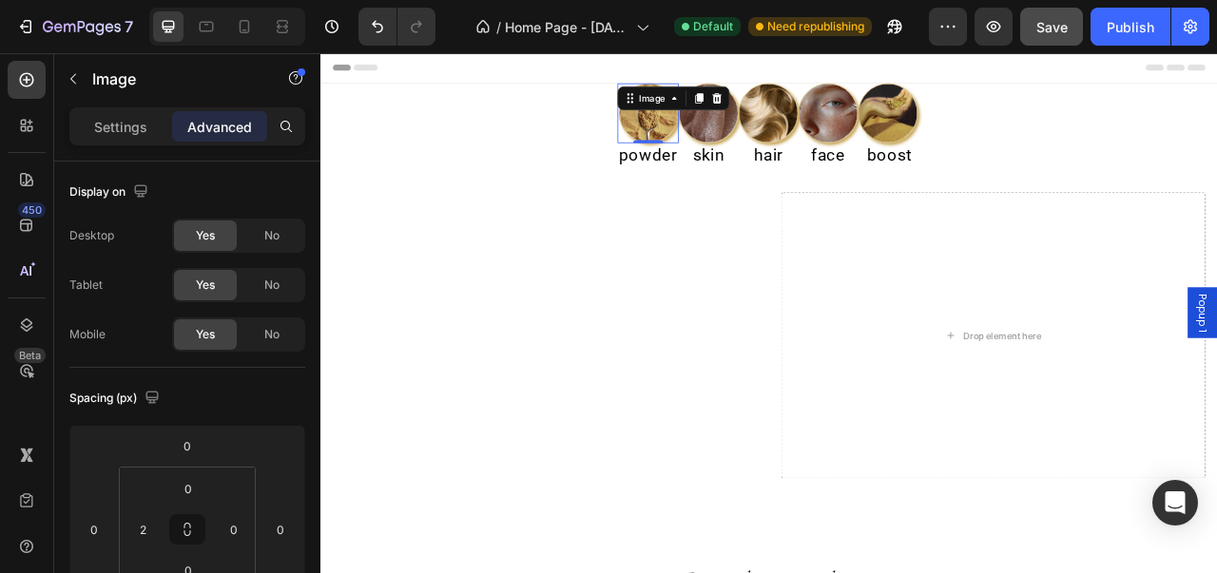
click at [236, 123] on p "Advanced" at bounding box center [219, 127] width 65 height 20
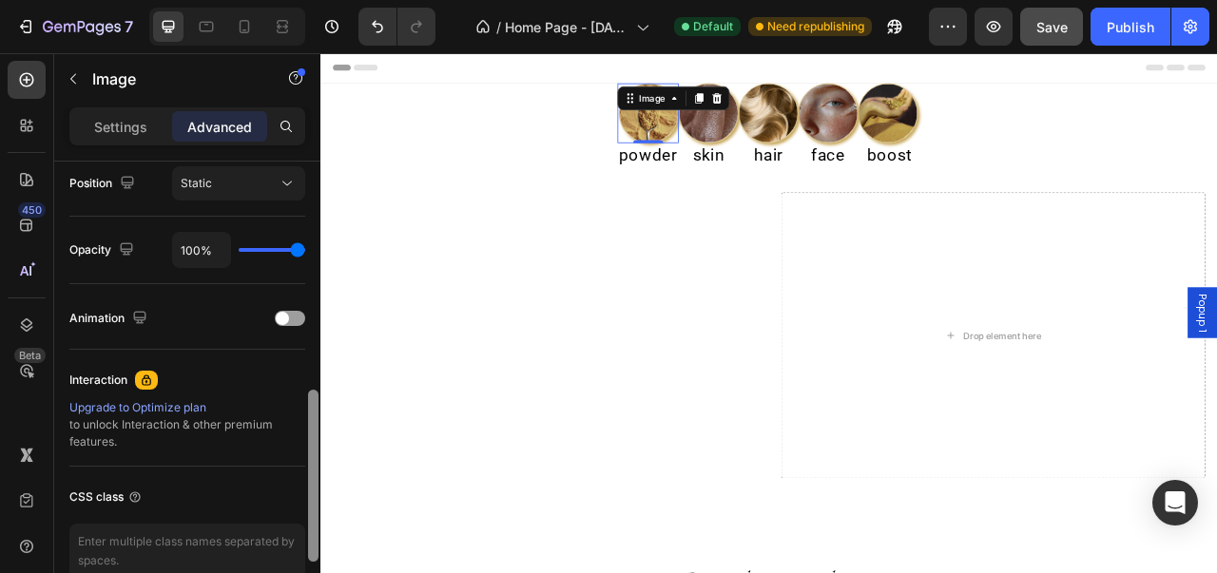
drag, startPoint x: 314, startPoint y: 216, endPoint x: 311, endPoint y: 480, distance: 264.3
click at [311, 480] on div at bounding box center [313, 476] width 10 height 172
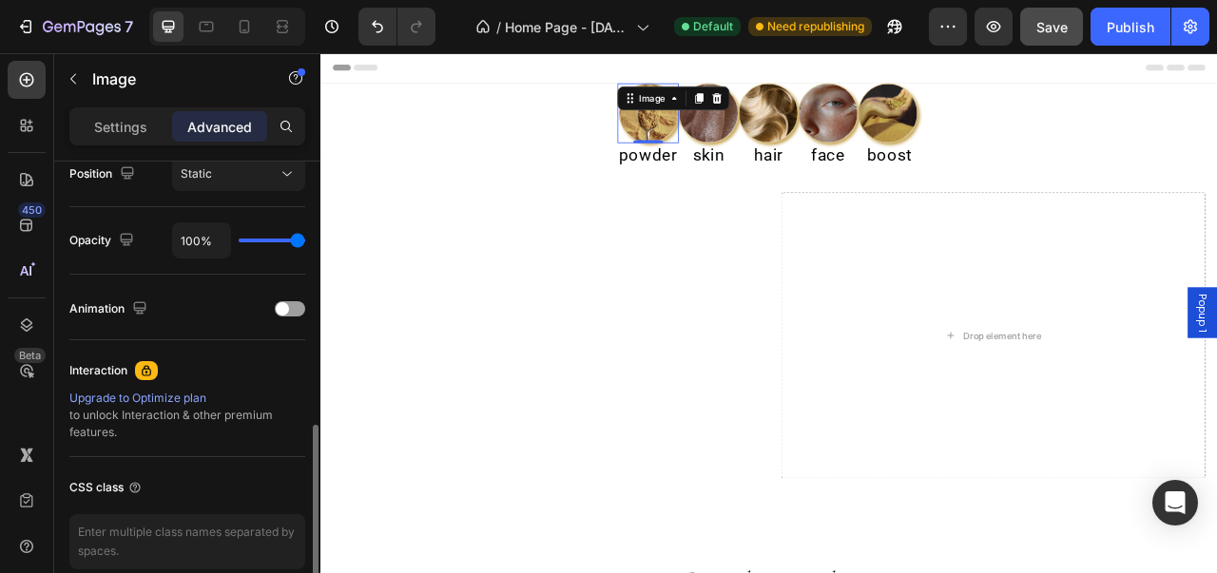
click at [295, 327] on div "Animation" at bounding box center [187, 308] width 236 height 66
click at [295, 317] on div "Animation" at bounding box center [187, 309] width 236 height 30
click at [295, 309] on div at bounding box center [290, 308] width 30 height 15
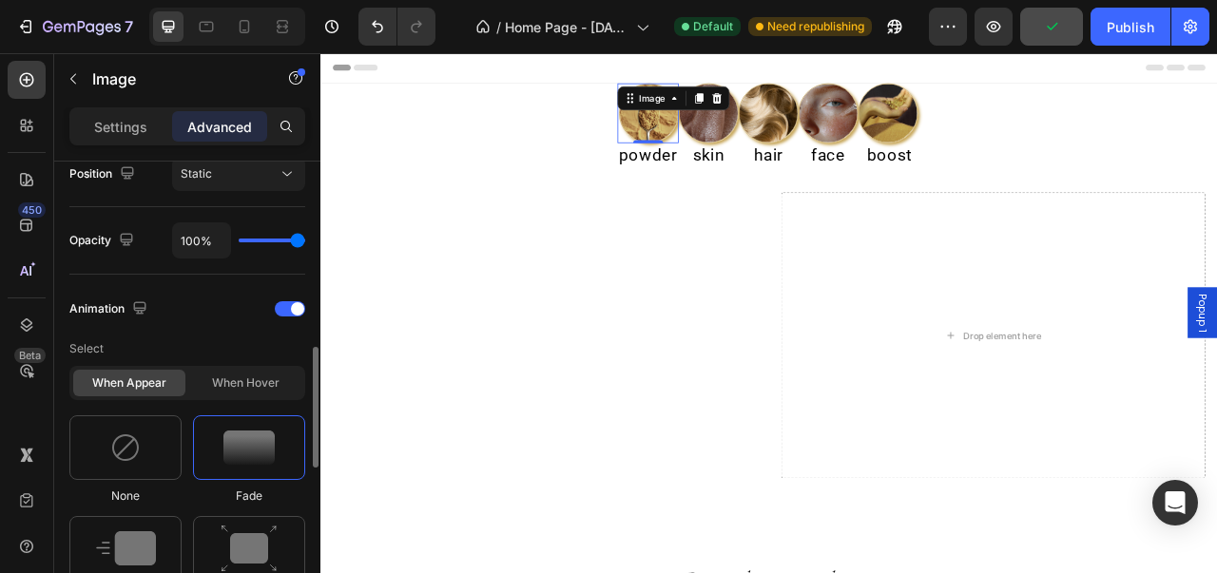
click at [253, 439] on img at bounding box center [248, 448] width 51 height 34
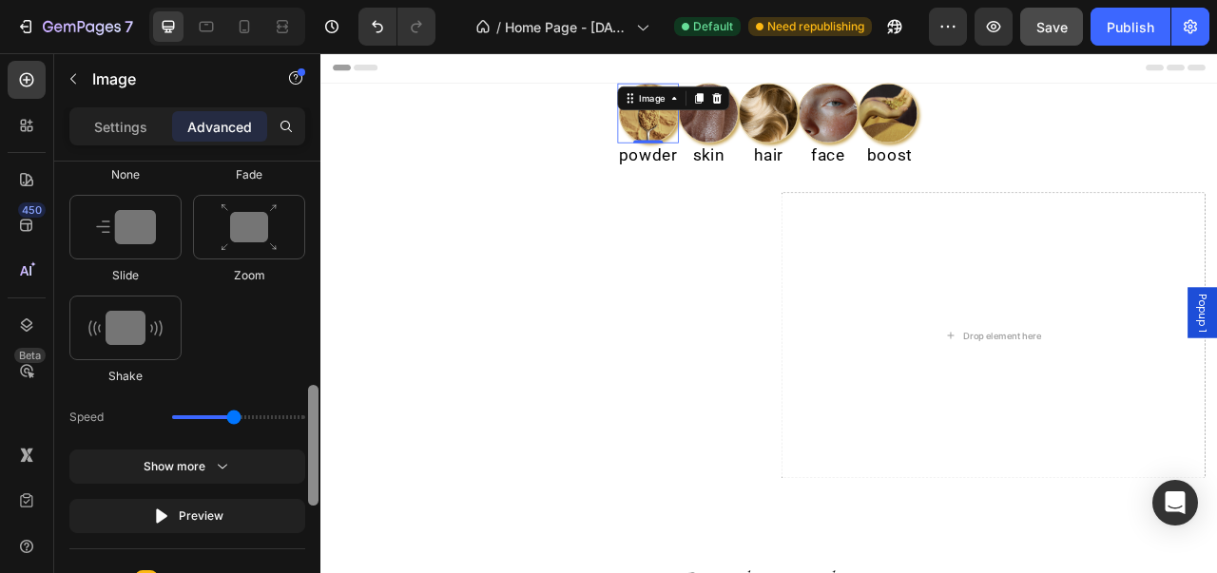
drag, startPoint x: 314, startPoint y: 400, endPoint x: 306, endPoint y: 486, distance: 85.9
click at [306, 486] on div at bounding box center [313, 358] width 14 height 467
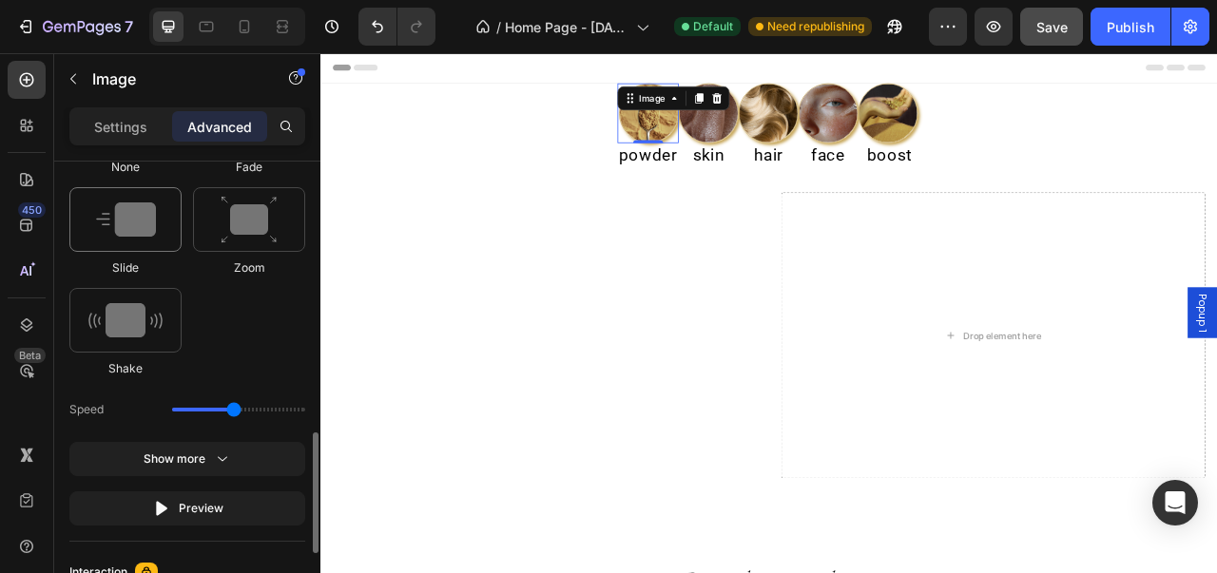
click at [144, 236] on div at bounding box center [125, 219] width 112 height 65
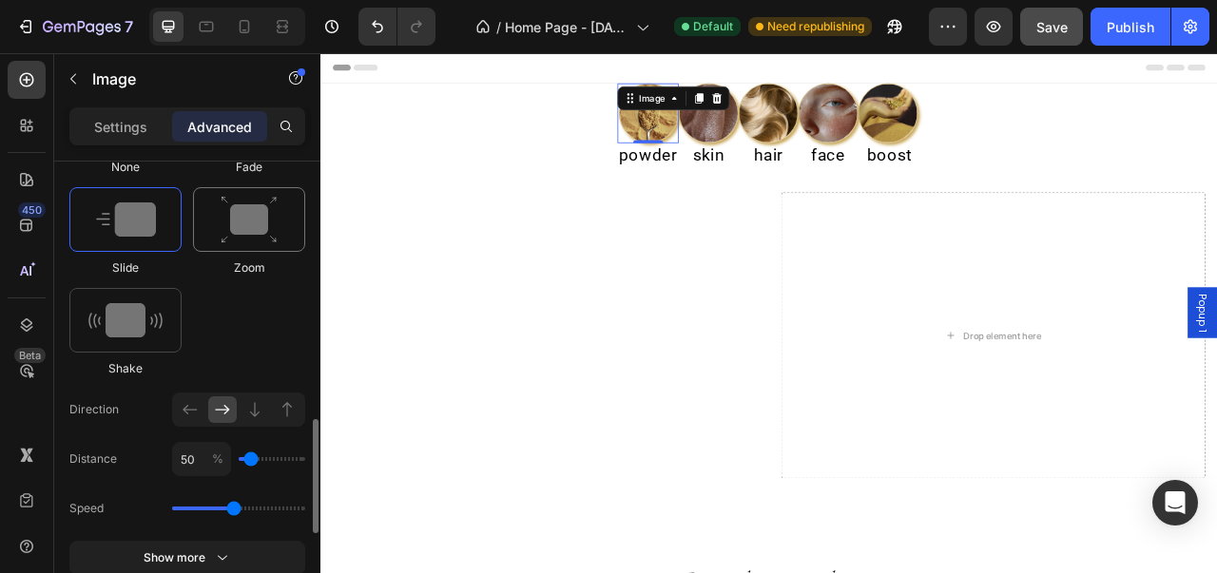
click at [221, 206] on img at bounding box center [249, 220] width 57 height 48
click at [146, 318] on img at bounding box center [125, 320] width 74 height 34
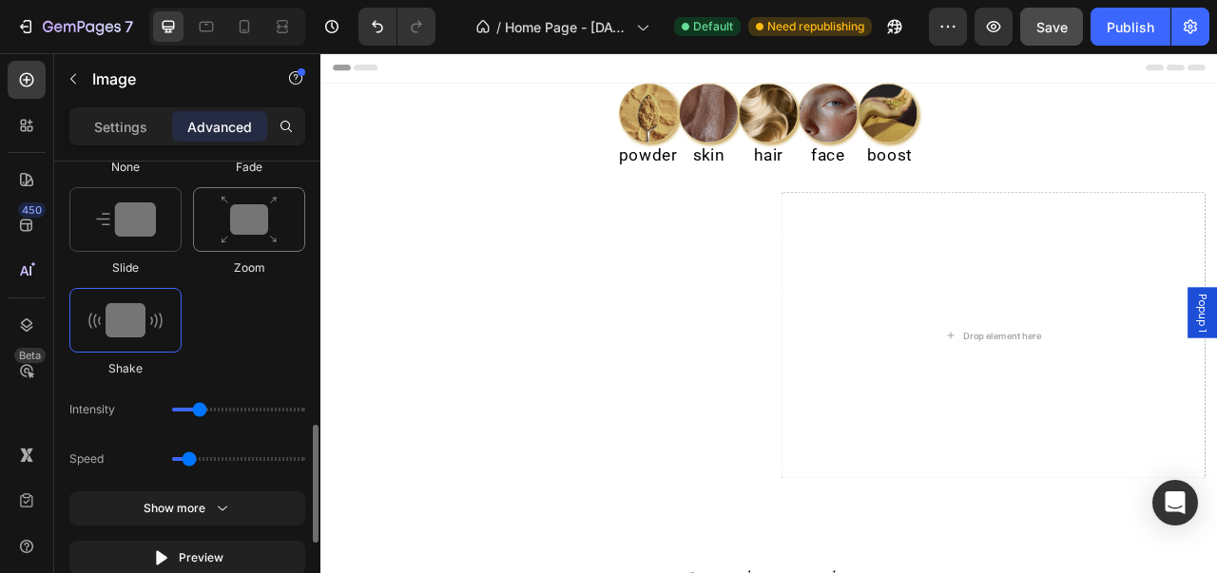
click at [239, 231] on img at bounding box center [249, 220] width 57 height 48
type input "1.7"
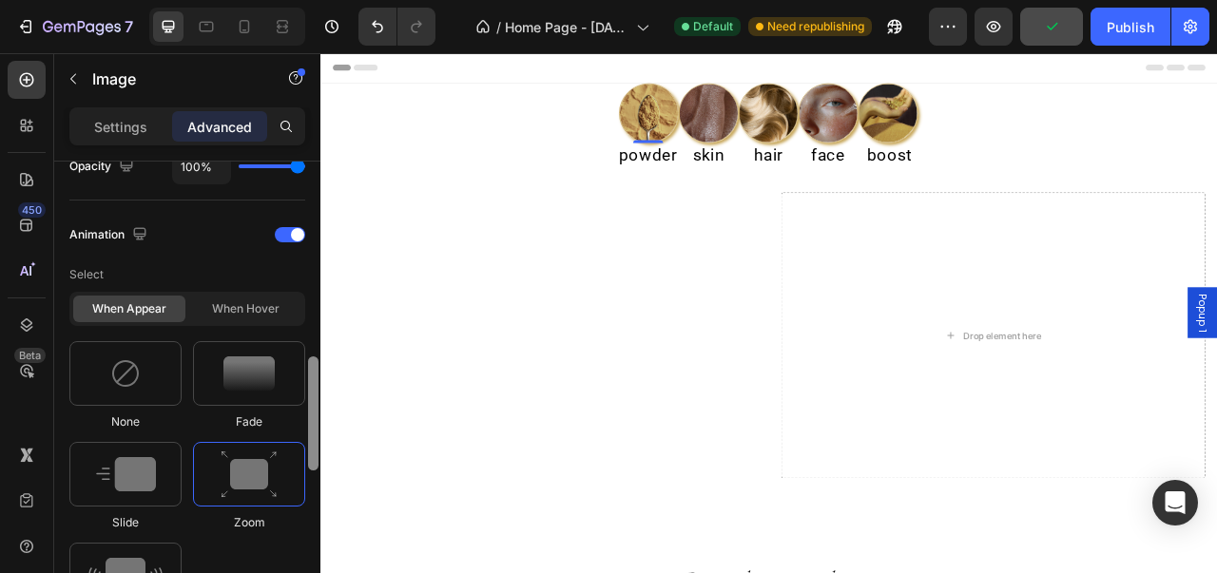
scroll to position [723, 0]
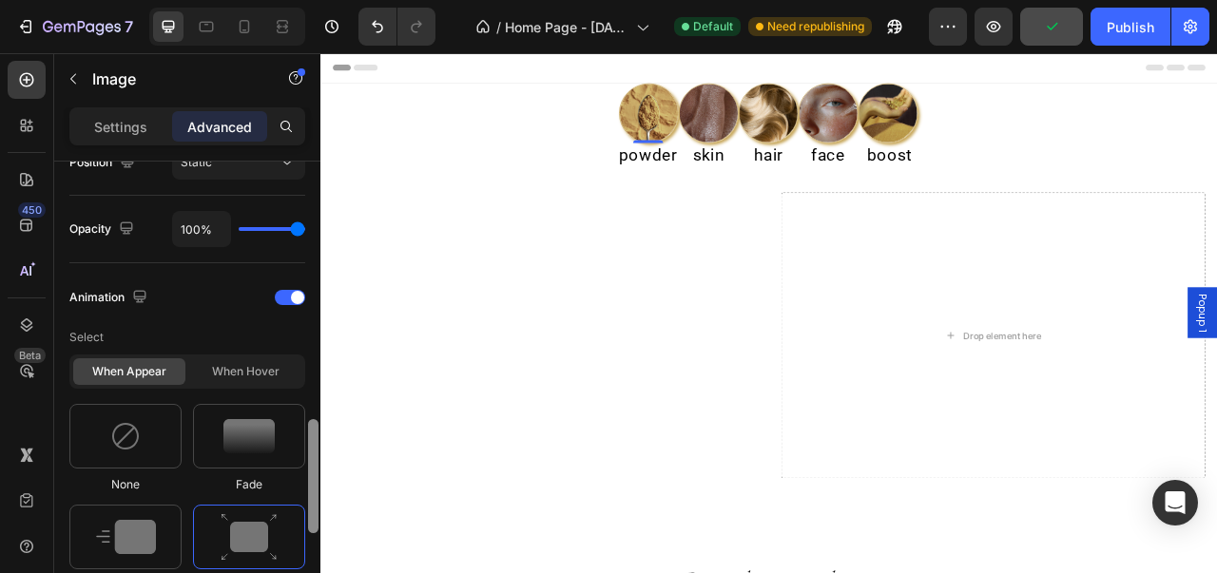
drag, startPoint x: 310, startPoint y: 438, endPoint x: 310, endPoint y: 359, distance: 78.9
click at [310, 419] on div at bounding box center [313, 476] width 10 height 114
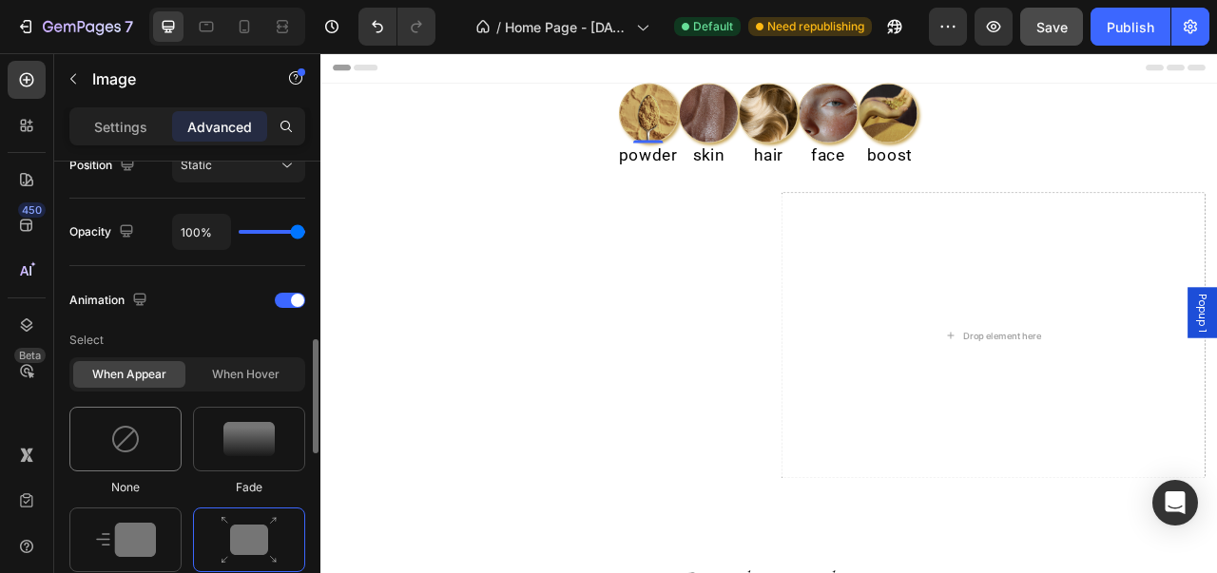
click at [155, 407] on div at bounding box center [125, 439] width 112 height 65
click at [217, 374] on div "When hover" at bounding box center [245, 374] width 112 height 27
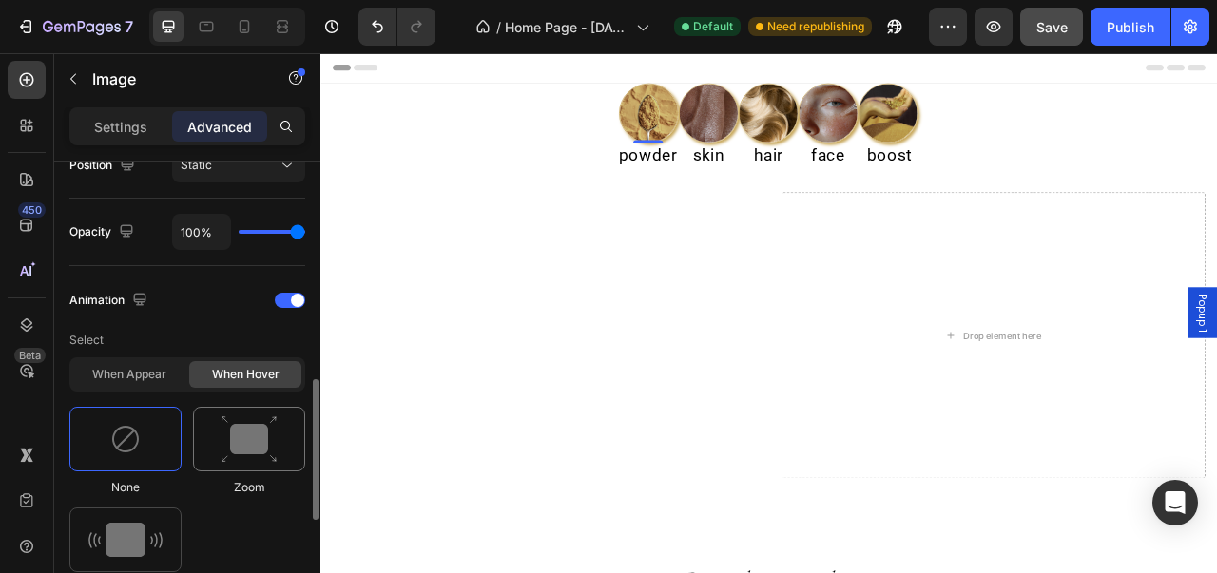
click at [252, 448] on img at bounding box center [249, 439] width 57 height 48
click at [120, 523] on img at bounding box center [125, 540] width 74 height 34
click at [258, 455] on img at bounding box center [249, 439] width 57 height 48
type input "1.7"
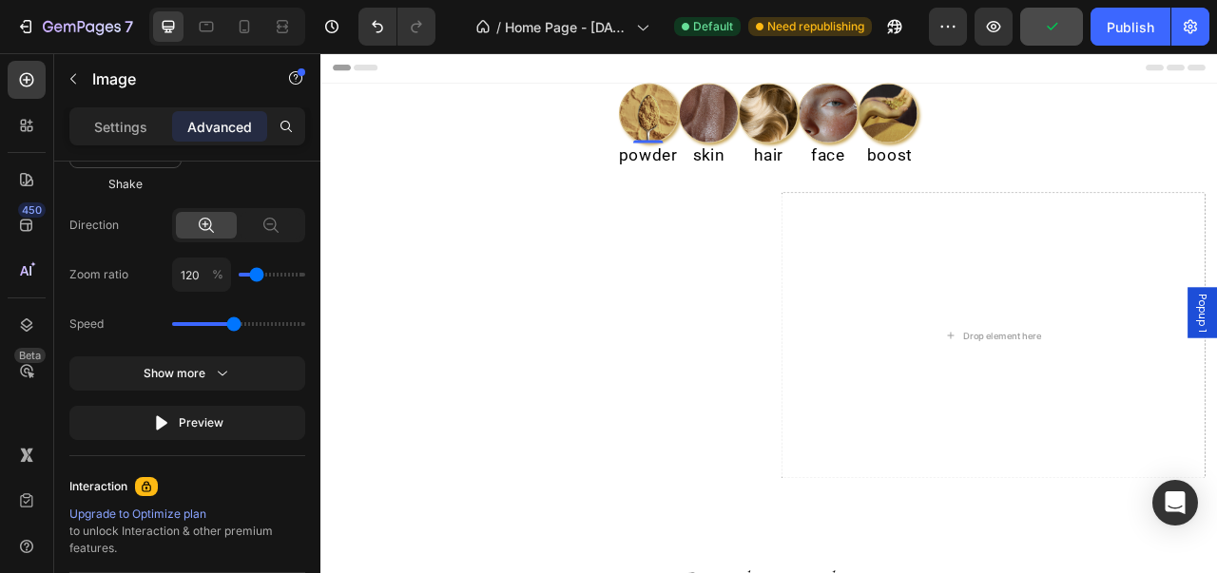
scroll to position [1327, 0]
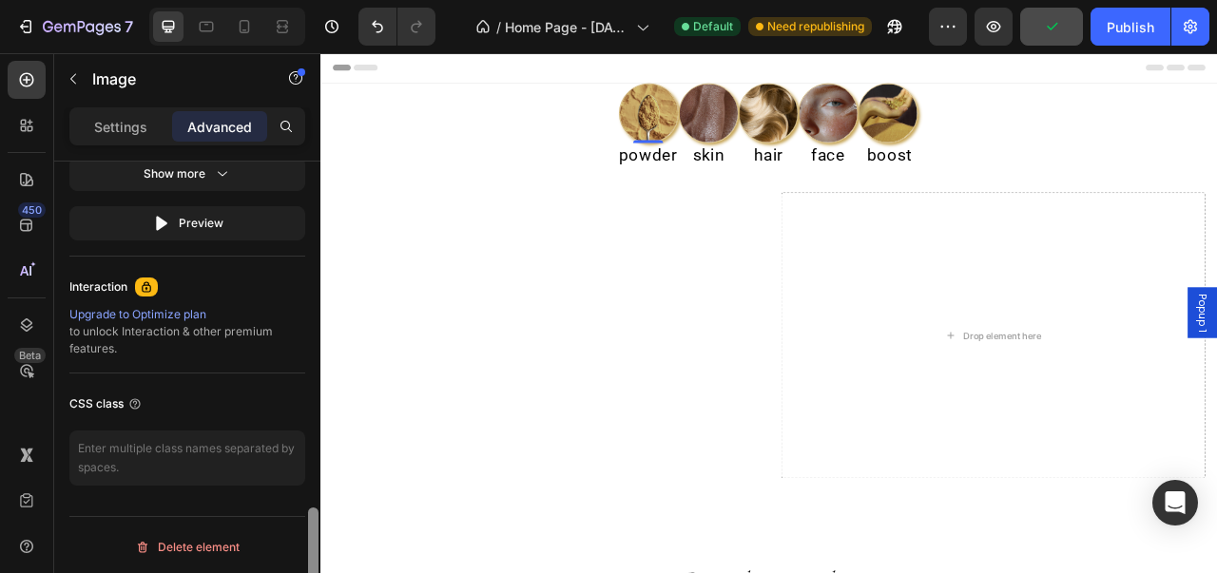
drag, startPoint x: 313, startPoint y: 389, endPoint x: 300, endPoint y: 561, distance: 172.5
click at [300, 561] on div "Display on Desktop Yes No Tablet Yes No Mobile Yes No Spacing (px) 0 0 0 0 0 2 …" at bounding box center [187, 395] width 266 height 466
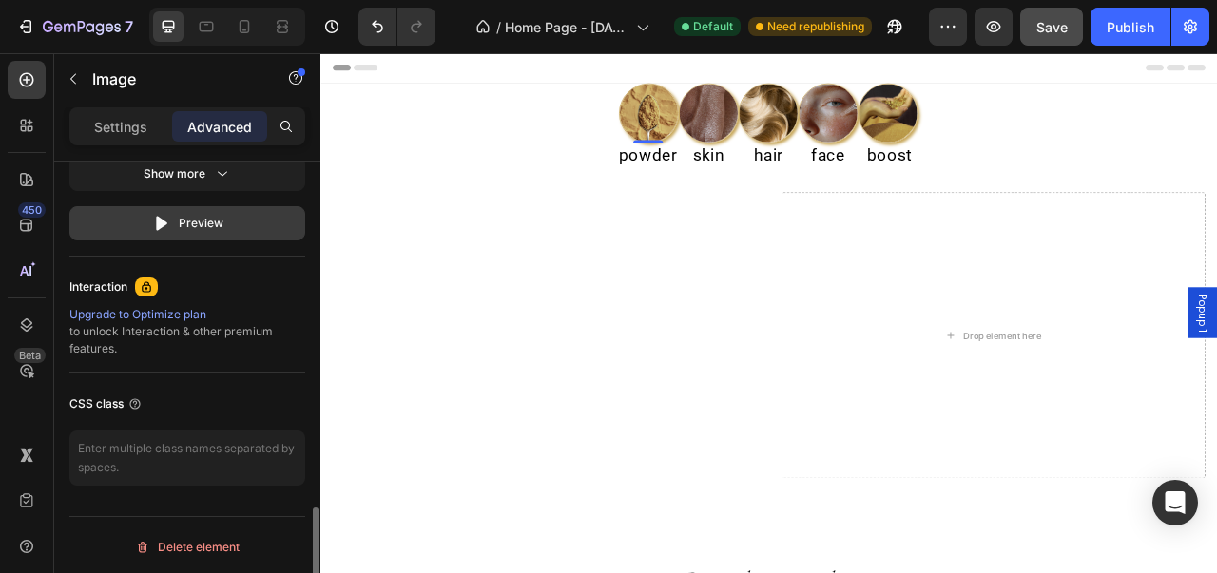
click at [262, 227] on button "Preview" at bounding box center [187, 223] width 236 height 34
click at [230, 226] on button "Preview" at bounding box center [187, 223] width 236 height 34
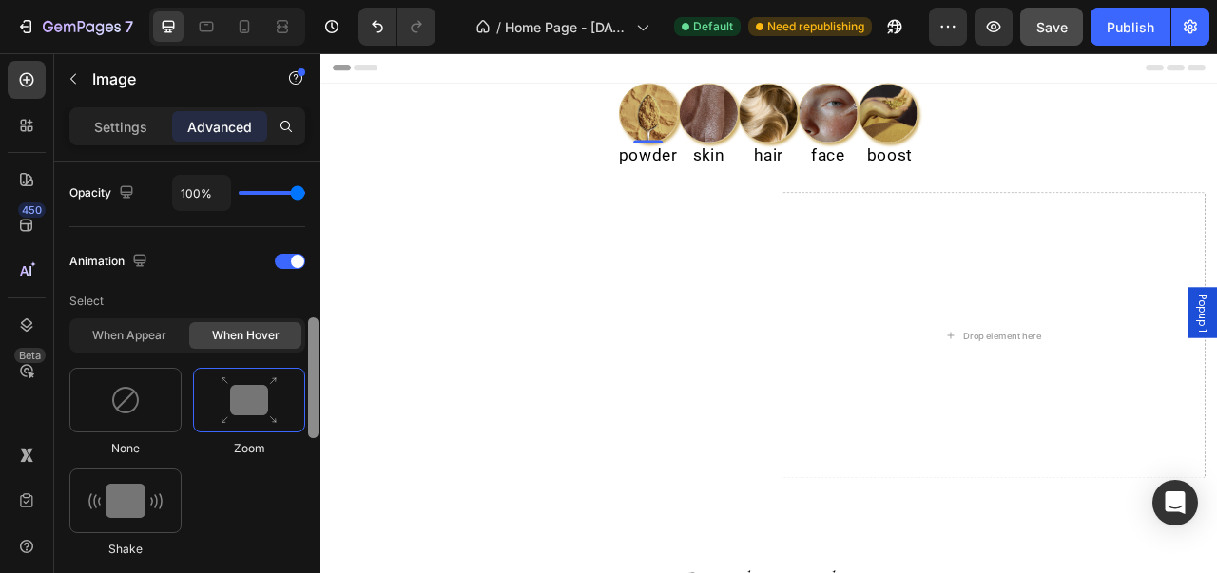
scroll to position [719, 0]
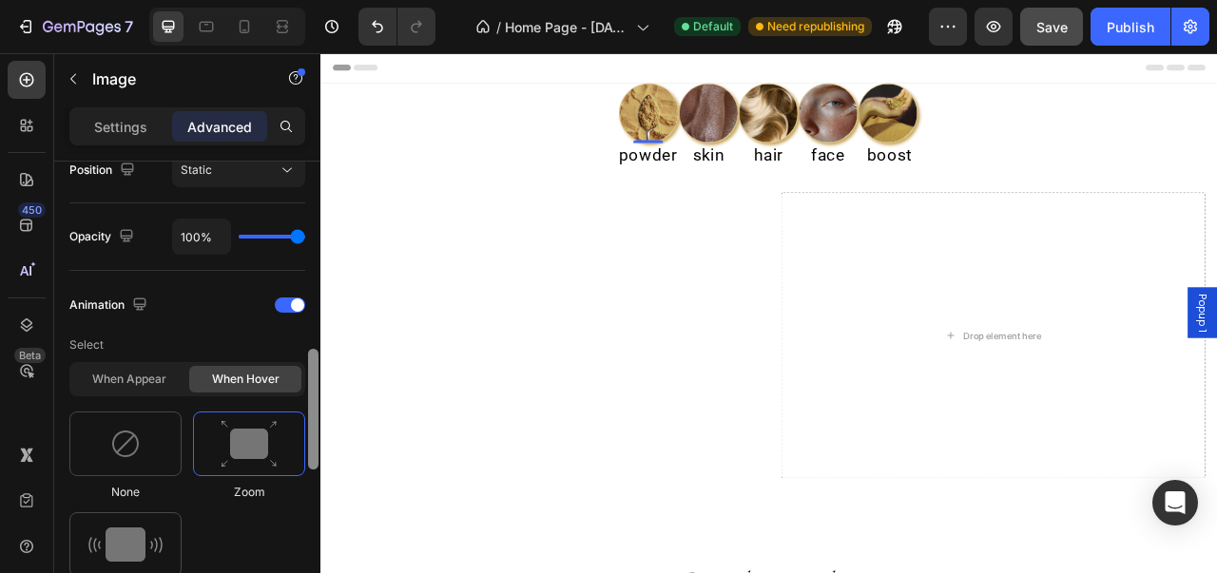
drag, startPoint x: 315, startPoint y: 518, endPoint x: 306, endPoint y: 359, distance: 159.0
click at [306, 359] on div at bounding box center [313, 395] width 14 height 467
click at [149, 420] on div at bounding box center [125, 444] width 112 height 65
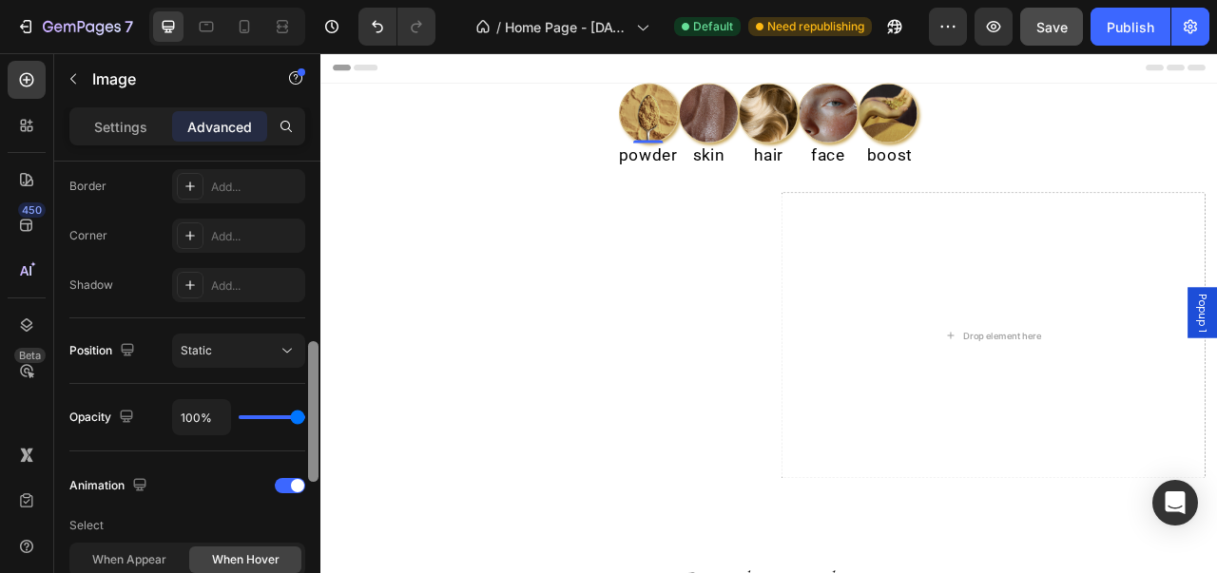
scroll to position [520, 0]
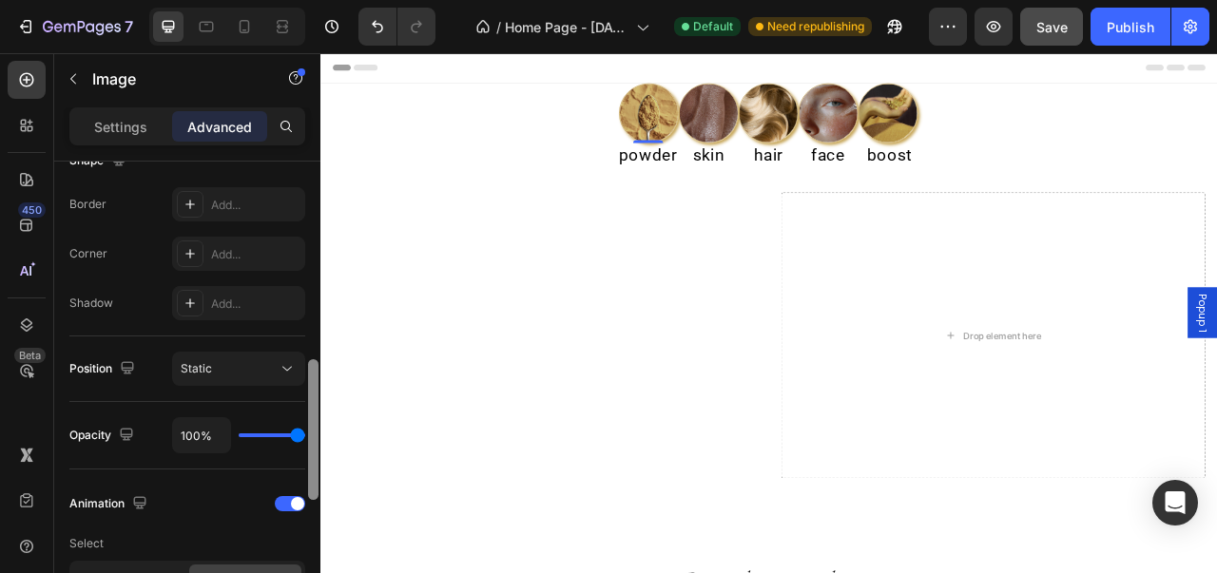
drag, startPoint x: 316, startPoint y: 402, endPoint x: 310, endPoint y: 342, distance: 60.2
click at [310, 359] on div at bounding box center [313, 429] width 10 height 141
type input "99%"
type input "99"
type input "96%"
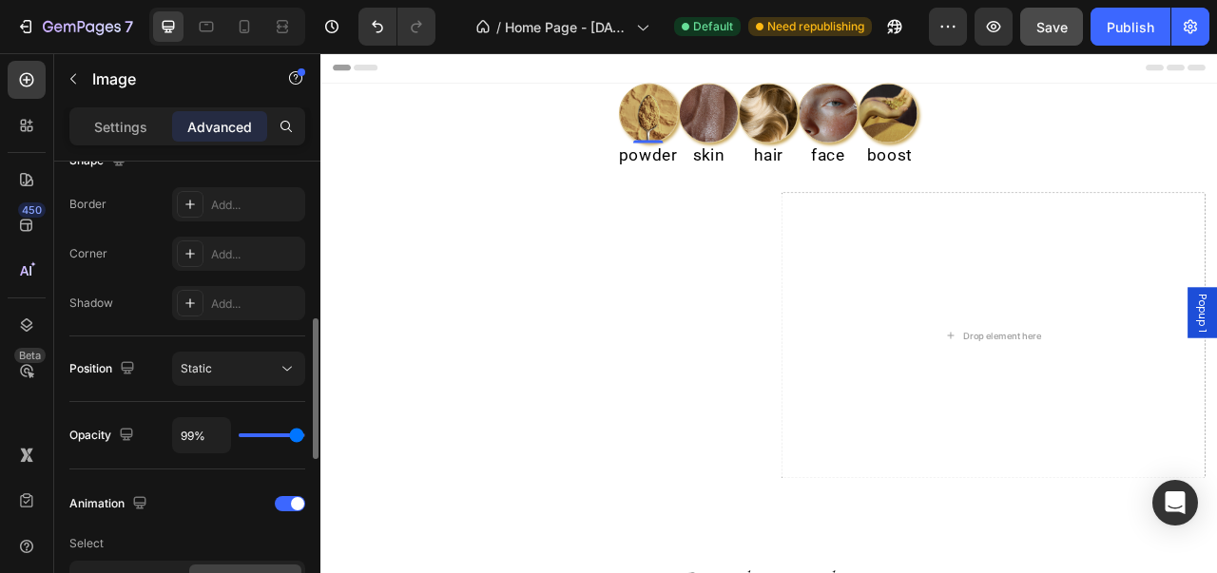
type input "96"
type input "93%"
type input "93"
type input "91%"
type input "91"
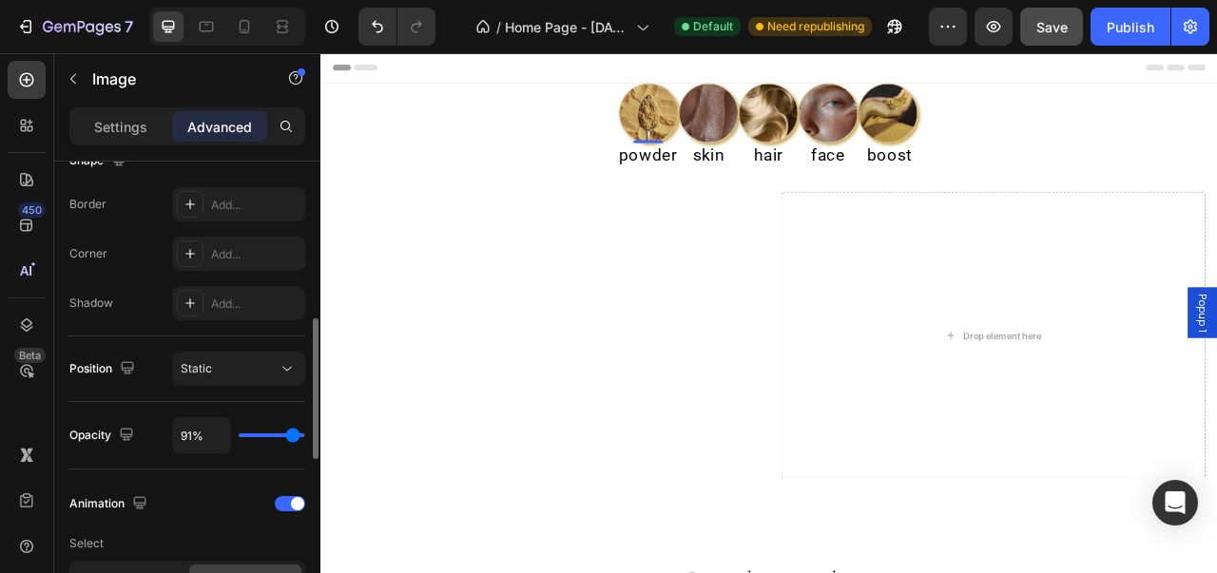
type input "87%"
type input "87"
type input "83%"
type input "83"
type input "81%"
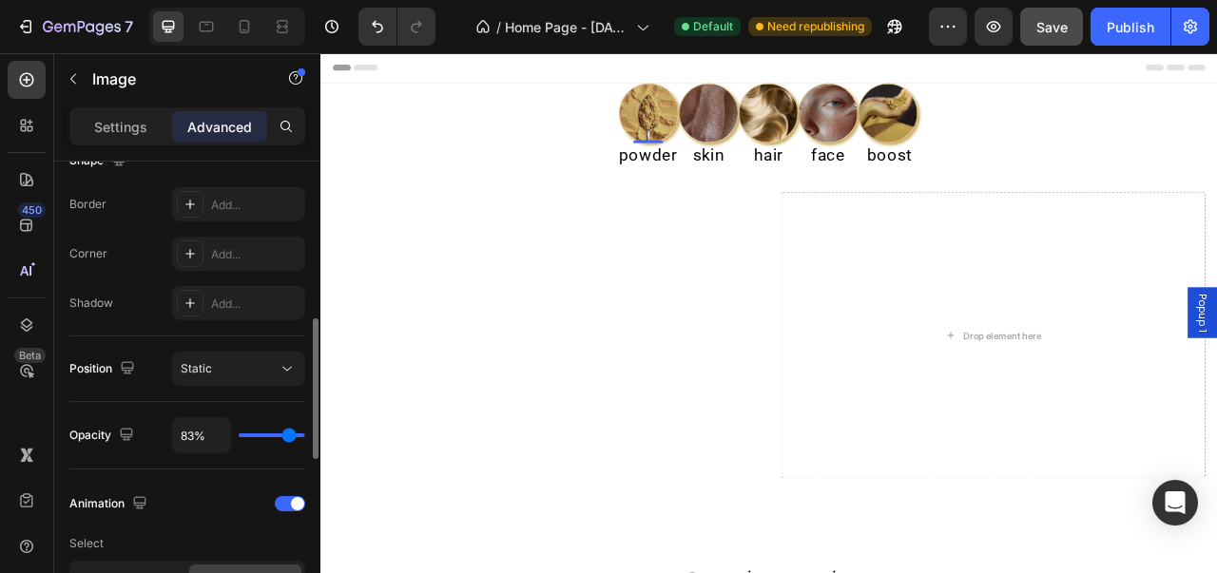
type input "81"
type input "77%"
type input "77"
type input "75%"
type input "75"
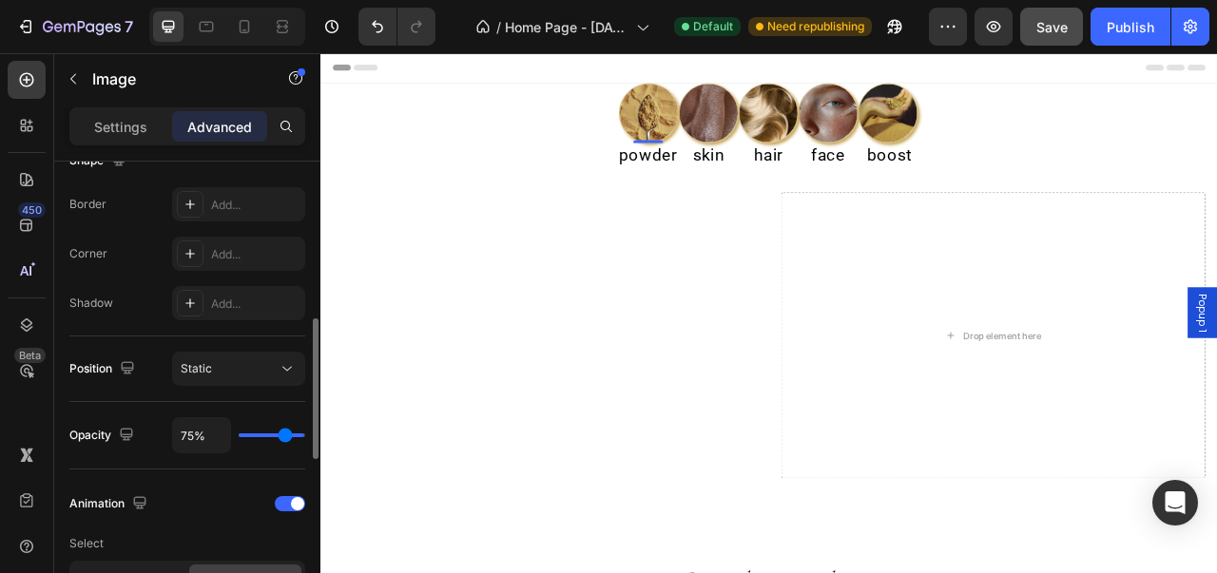
type input "72%"
type input "72"
type input "57%"
type input "57"
type input "56%"
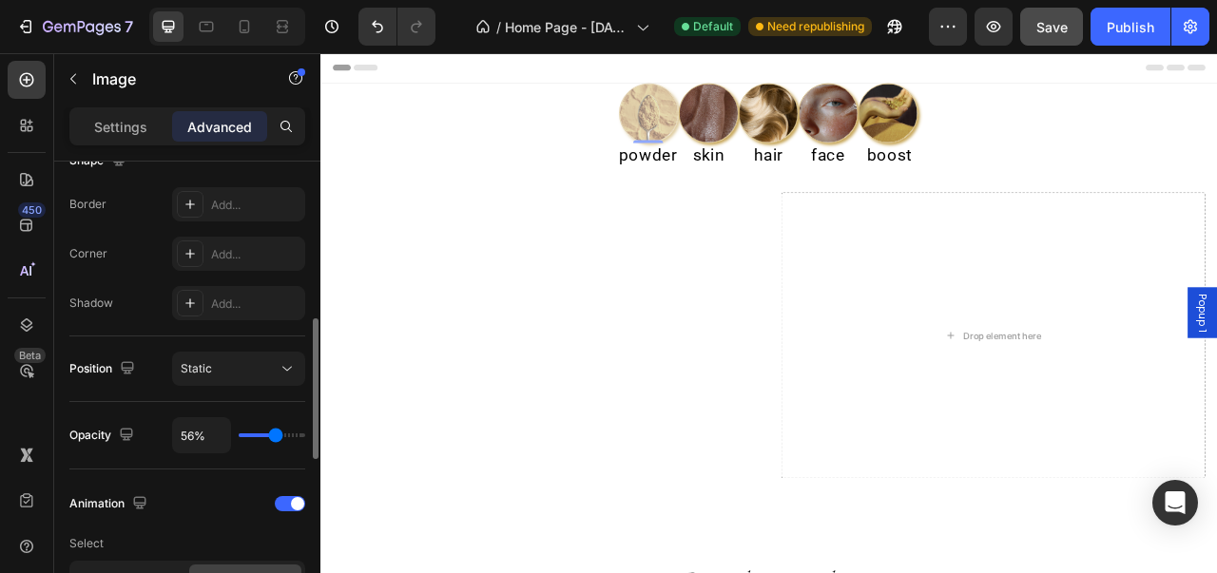
type input "56"
type input "54%"
type input "54"
type input "55%"
type input "55"
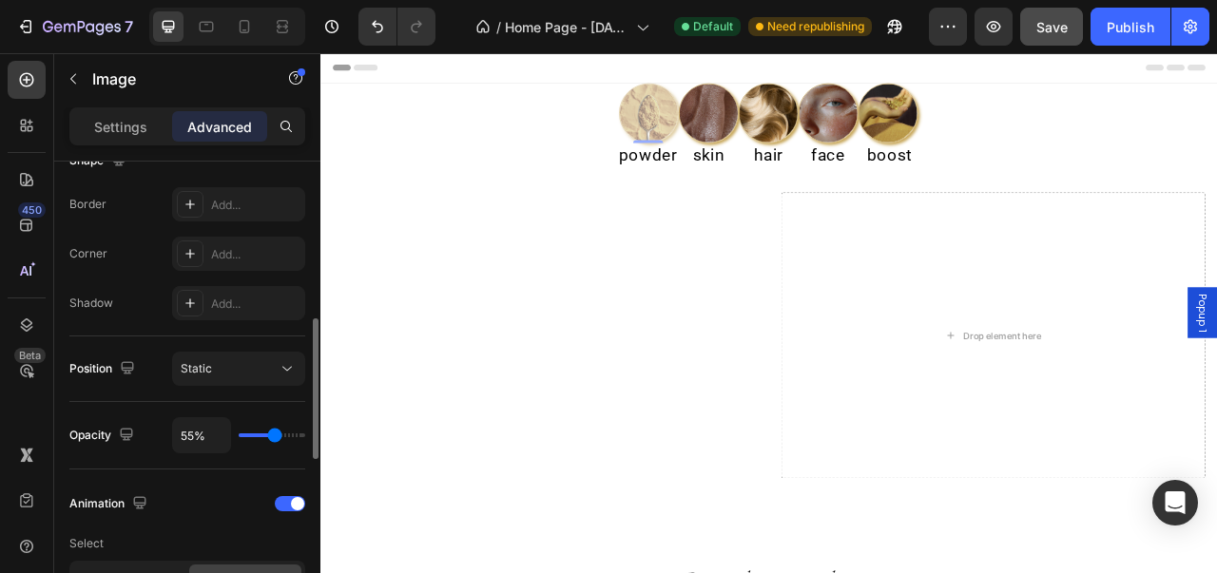
type input "59%"
type input "59"
type input "61%"
type input "61"
type input "64%"
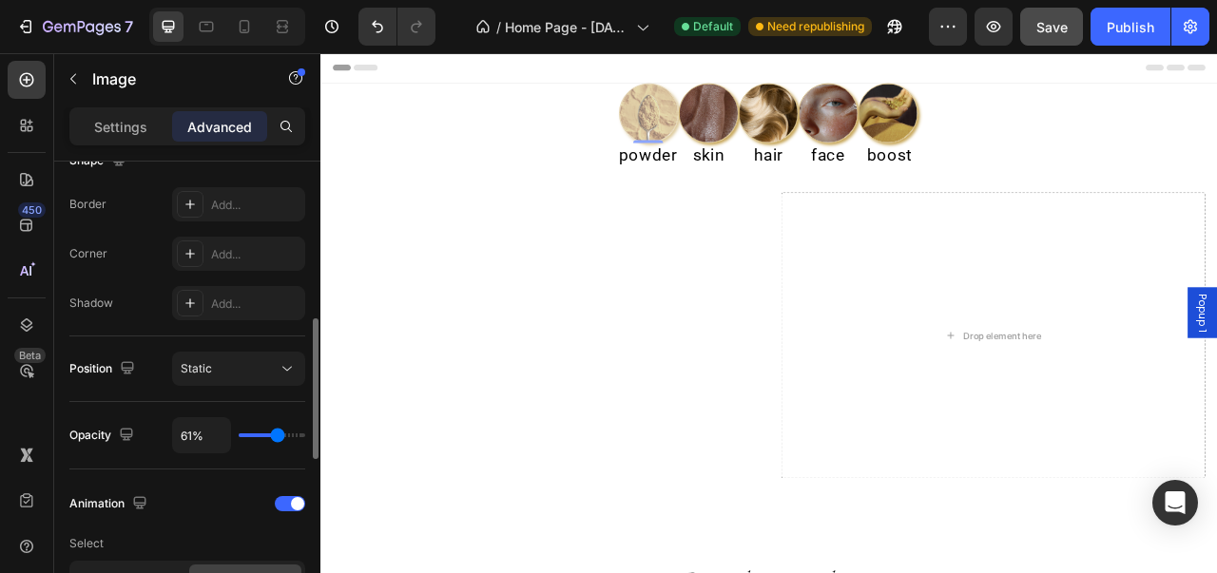
type input "64"
type input "65%"
type input "65"
type input "66%"
type input "66"
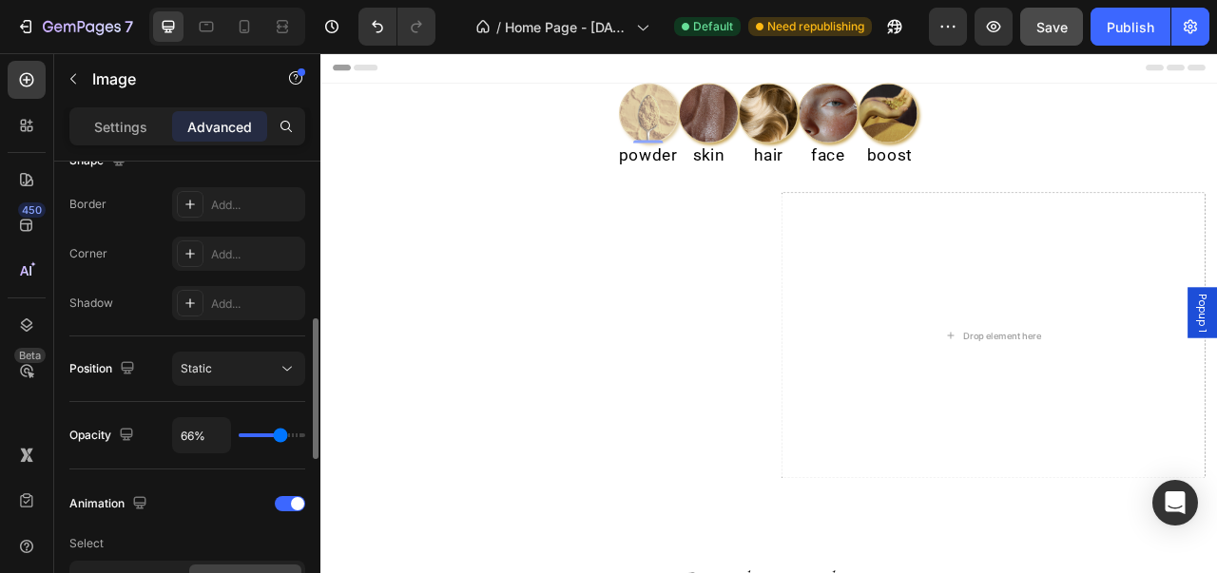
type input "69%"
type input "69"
type input "70%"
type input "70"
type input "72%"
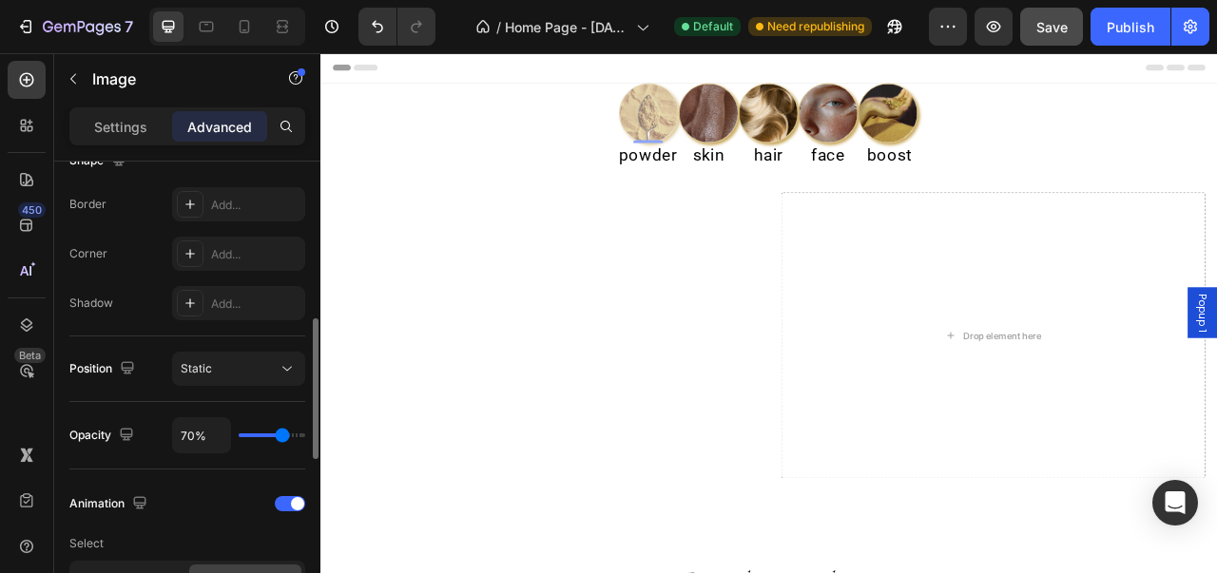
type input "72"
type input "73%"
type input "73"
type input "75%"
type input "75"
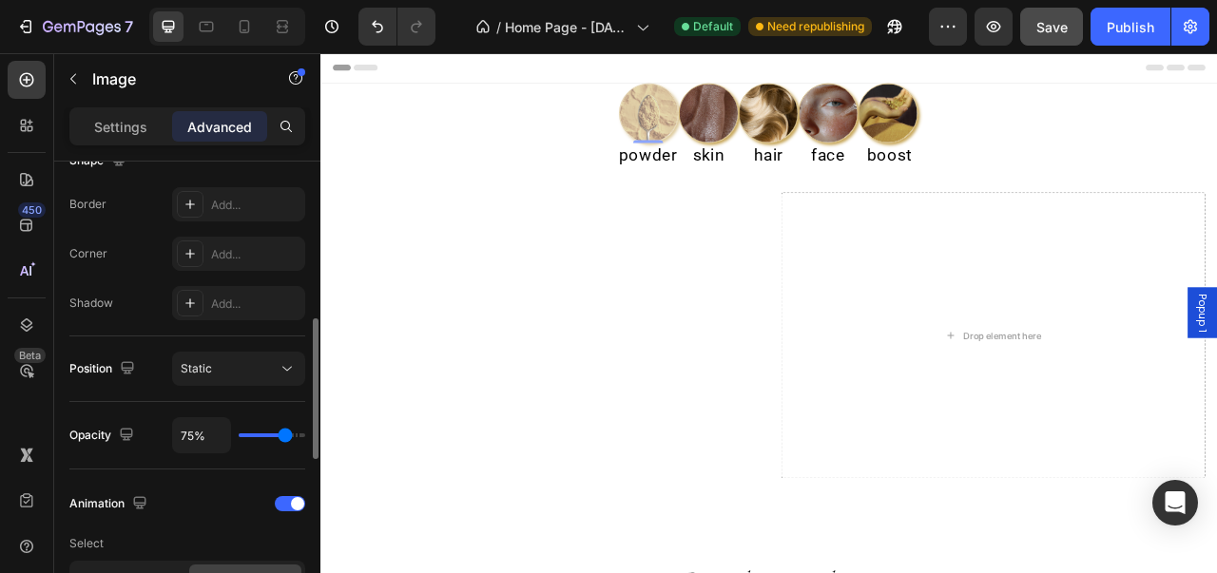
type input "76%"
drag, startPoint x: 302, startPoint y: 436, endPoint x: 285, endPoint y: 436, distance: 17.1
type input "76"
click at [285, 436] on input "range" at bounding box center [272, 435] width 67 height 4
type input "86%"
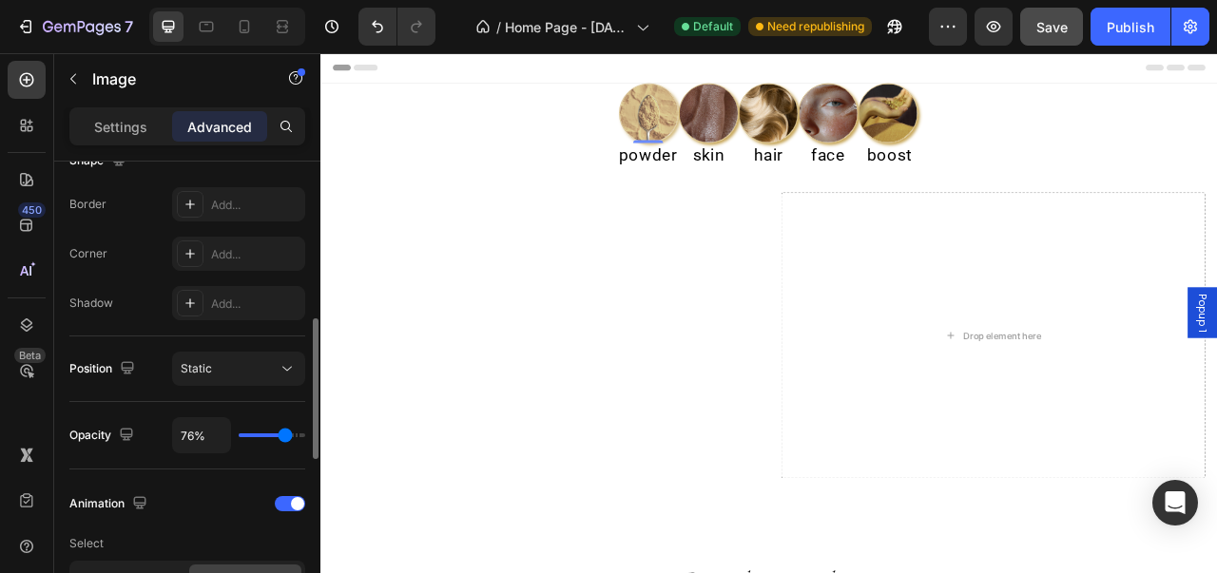
type input "86"
type input "94%"
type input "94"
type input "100%"
drag, startPoint x: 287, startPoint y: 436, endPoint x: 318, endPoint y: 433, distance: 31.6
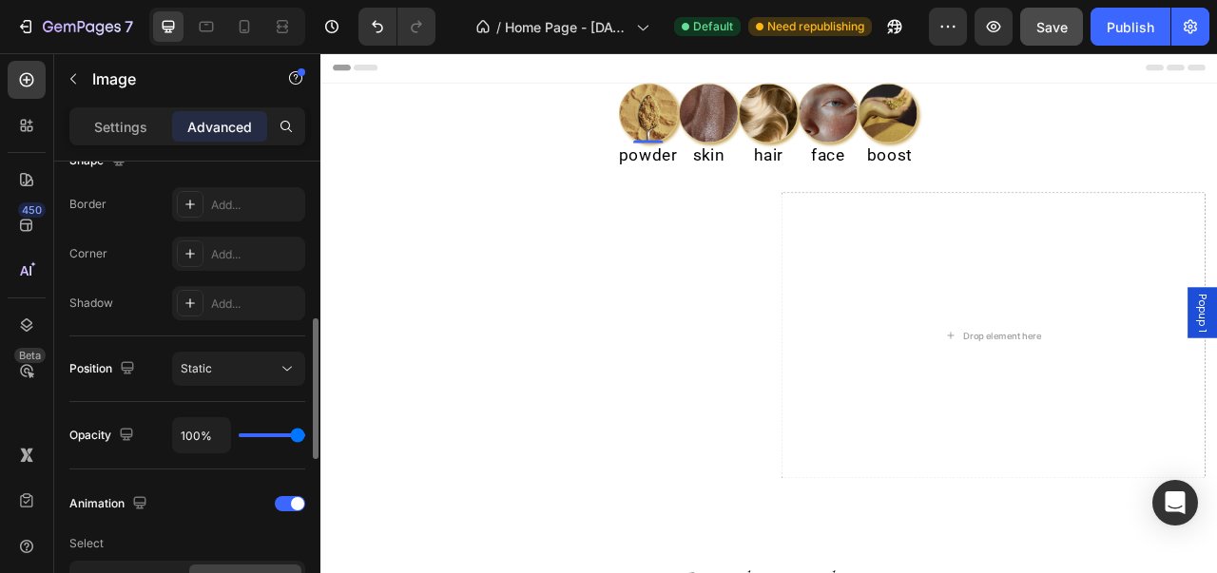
type input "100"
click at [305, 433] on input "range" at bounding box center [272, 435] width 67 height 4
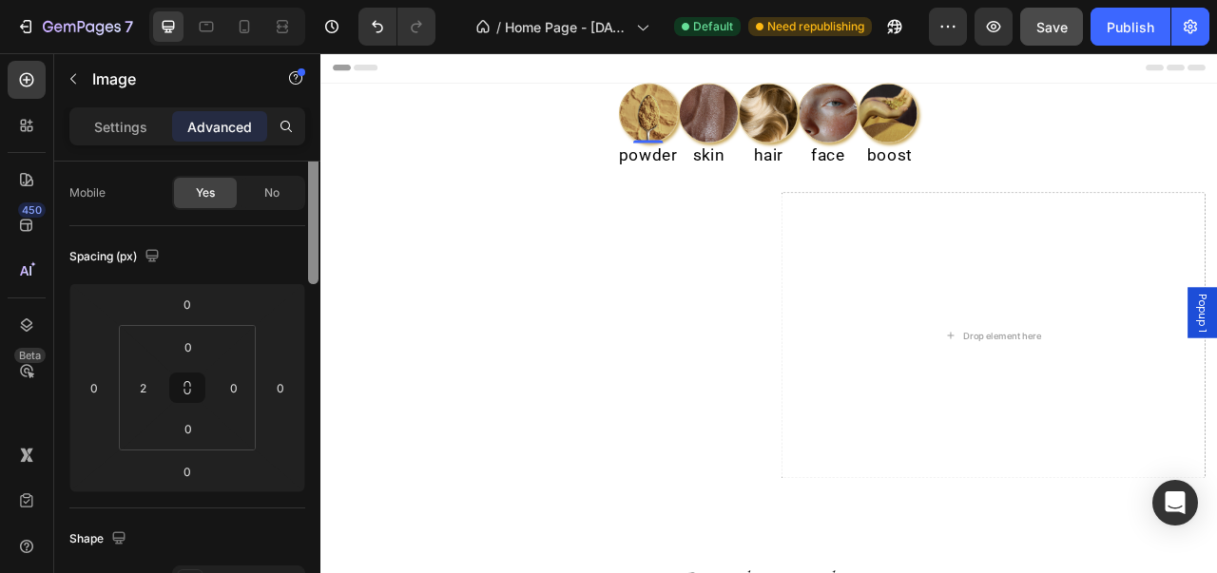
scroll to position [0, 0]
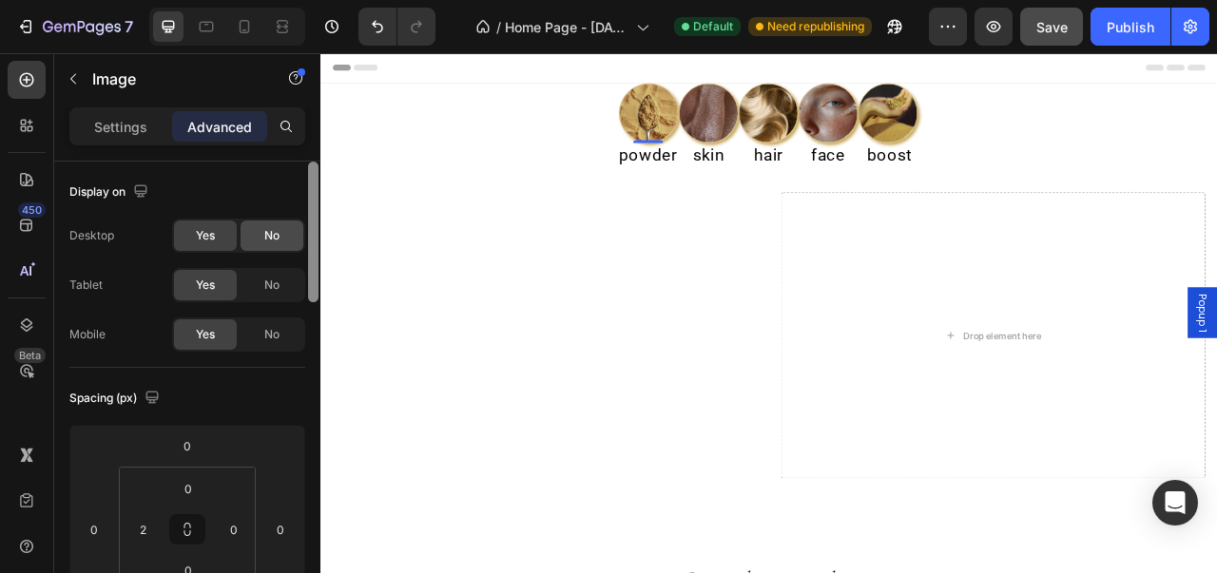
drag, startPoint x: 308, startPoint y: 385, endPoint x: 301, endPoint y: 220, distance: 165.5
click at [301, 220] on div "Display on Desktop Yes No Tablet Yes No Mobile Yes No Spacing (px) 0 0 0 0 0 2 …" at bounding box center [187, 395] width 266 height 466
click at [745, 178] on h2 "powder" at bounding box center [737, 183] width 78 height 31
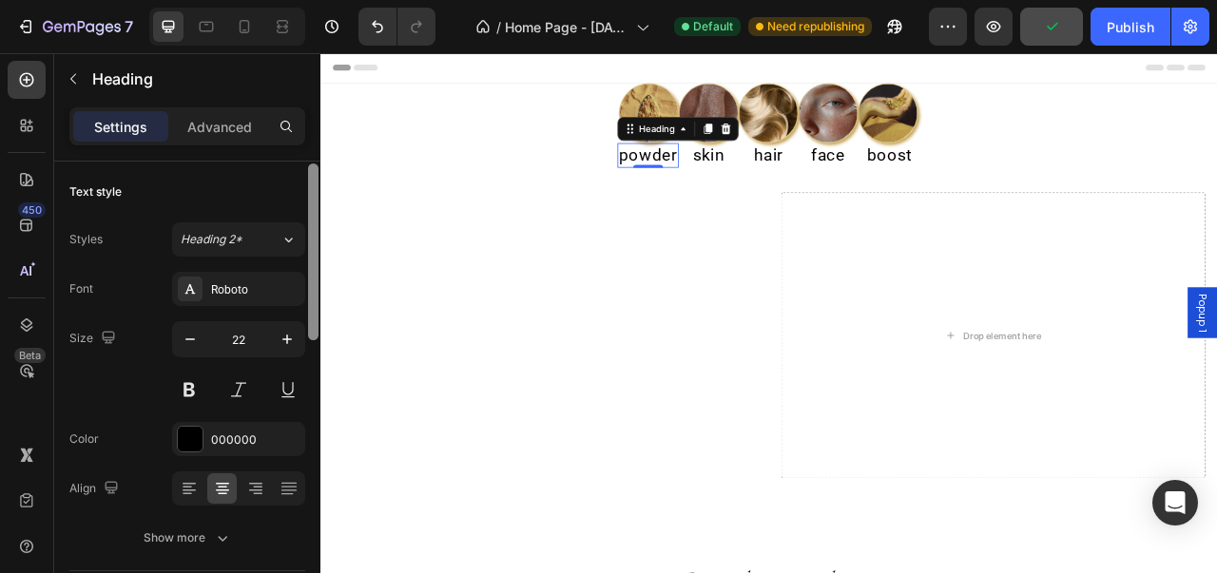
drag, startPoint x: 316, startPoint y: 281, endPoint x: 304, endPoint y: 275, distance: 13.2
click at [304, 275] on div "Text style Styles Heading 2* Font Roboto Size 22 Color 000000 Align Show more S…" at bounding box center [187, 395] width 266 height 466
click at [196, 385] on button at bounding box center [189, 390] width 34 height 34
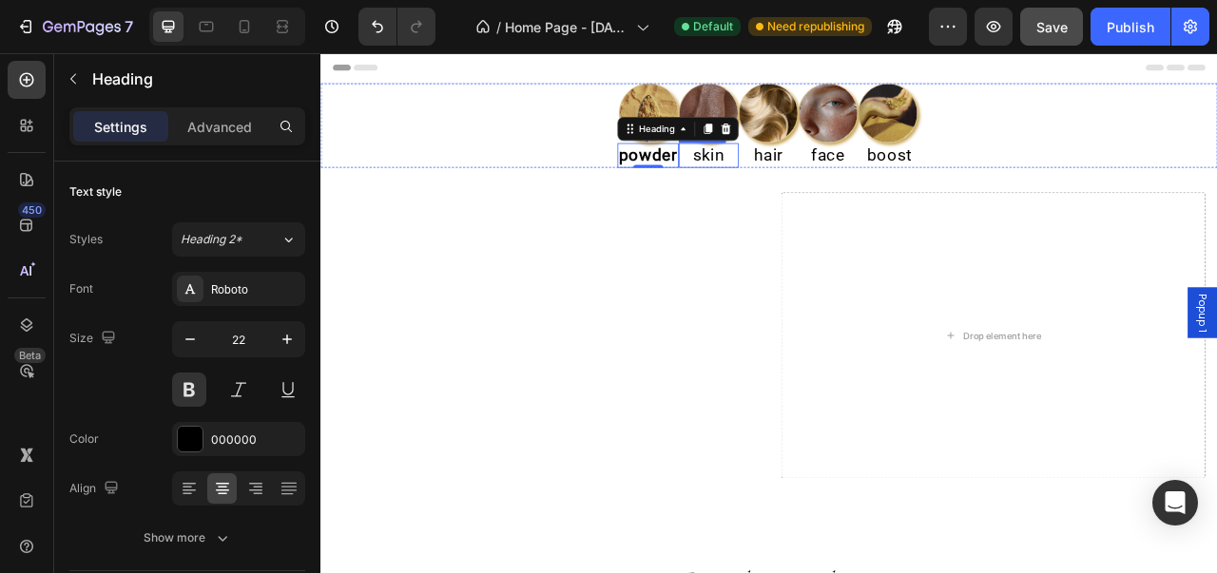
click at [821, 183] on h2 "skin" at bounding box center [814, 183] width 76 height 31
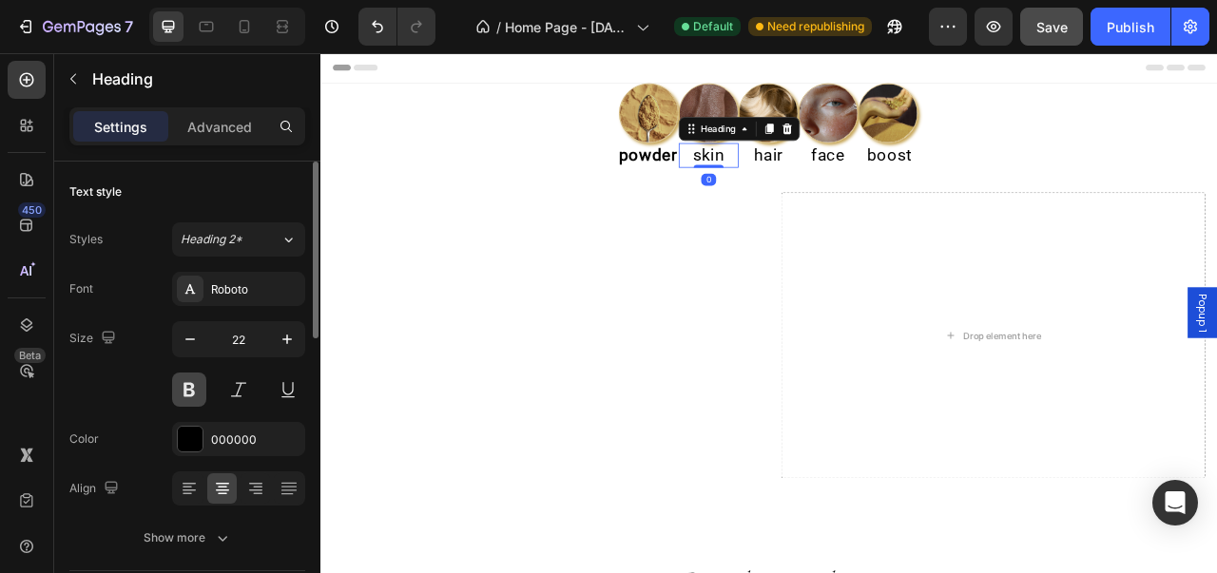
click at [192, 397] on button at bounding box center [189, 390] width 34 height 34
click at [897, 197] on h2 "hair" at bounding box center [890, 183] width 76 height 31
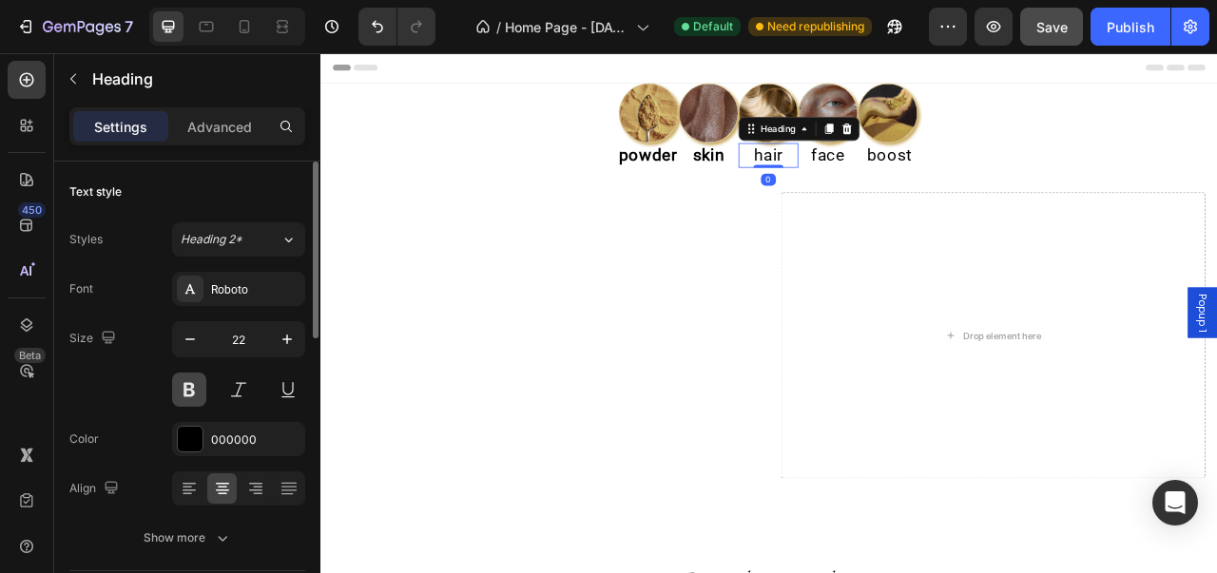
click at [200, 386] on button at bounding box center [189, 390] width 34 height 34
click at [980, 178] on h2 "face" at bounding box center [966, 183] width 76 height 31
click at [184, 395] on button at bounding box center [189, 390] width 34 height 34
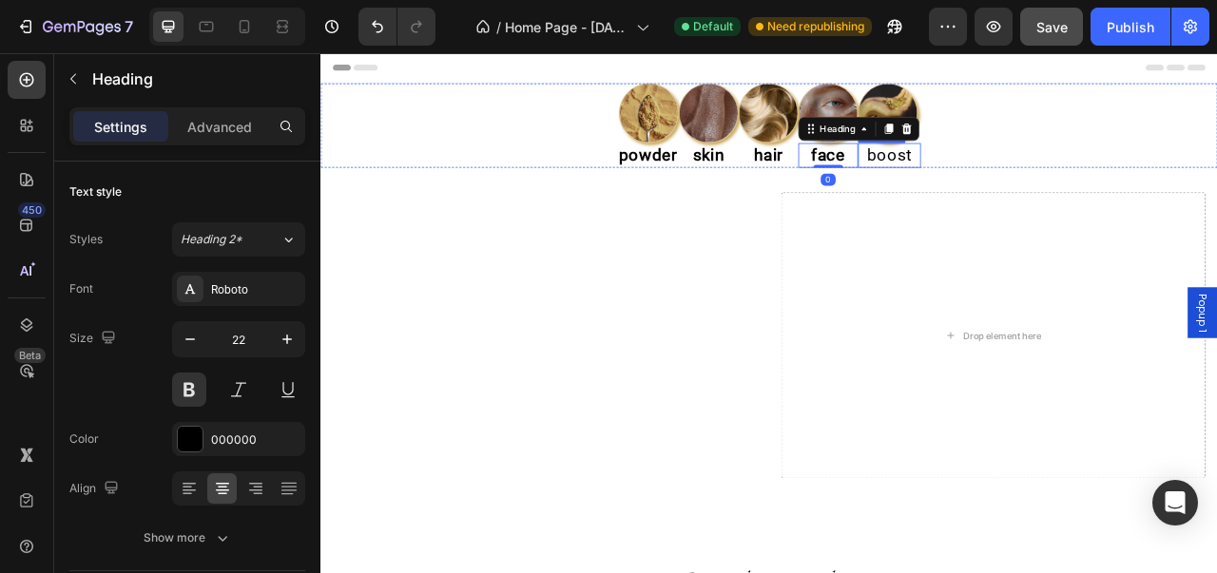
click at [1015, 178] on h2 "boost" at bounding box center [1044, 183] width 80 height 31
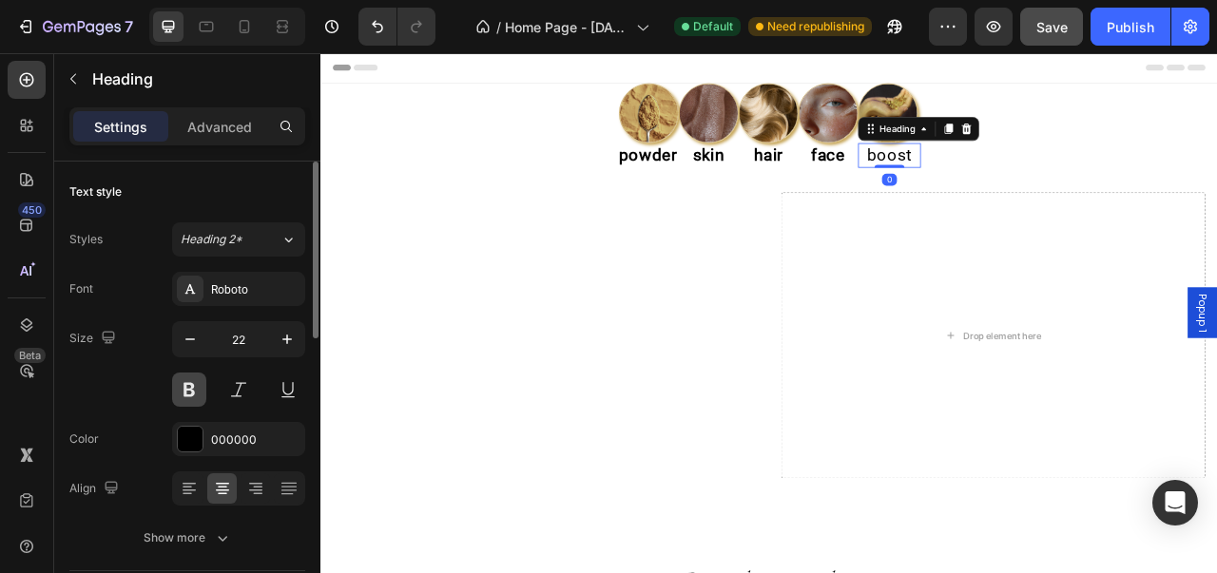
click at [203, 389] on button at bounding box center [189, 390] width 34 height 34
click at [243, 379] on button at bounding box center [238, 390] width 34 height 34
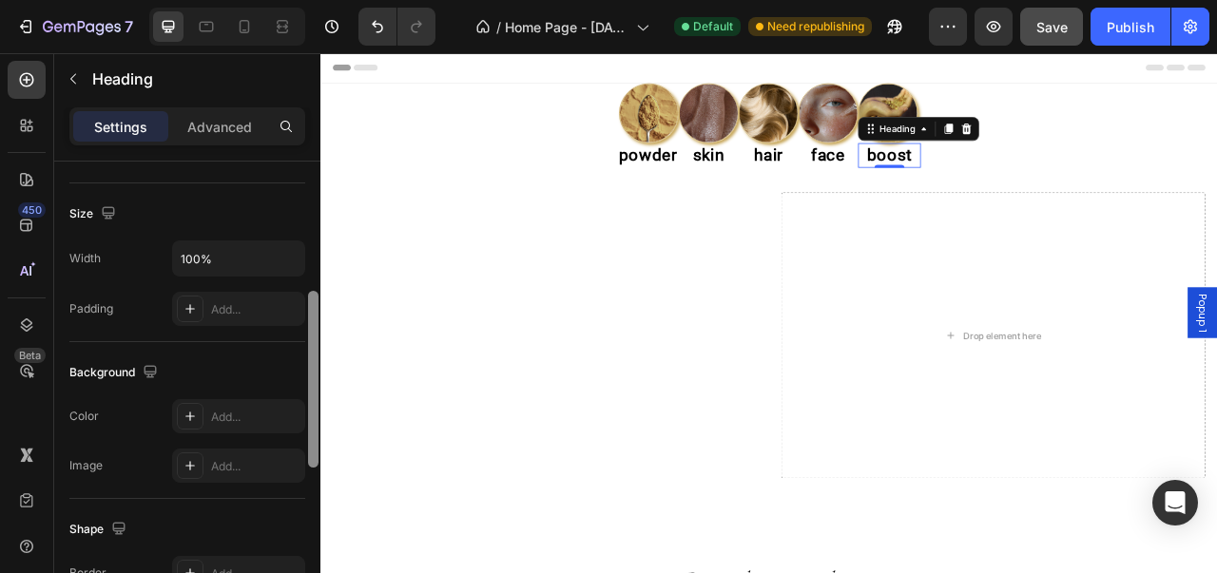
scroll to position [365, 0]
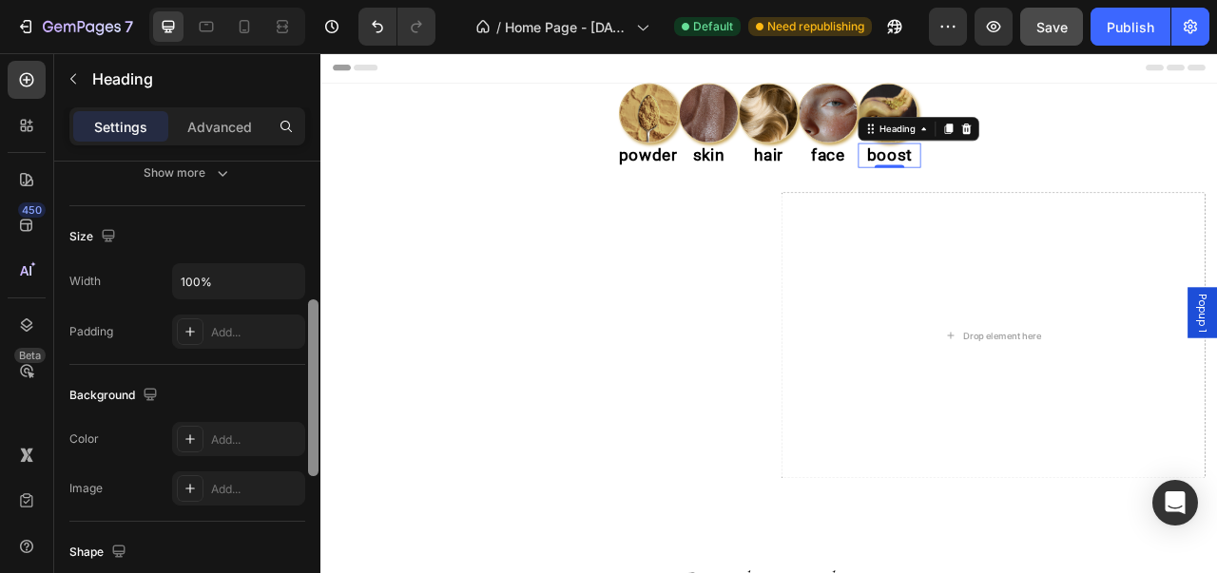
drag, startPoint x: 308, startPoint y: 326, endPoint x: 308, endPoint y: 465, distance: 138.8
click at [308, 465] on div at bounding box center [313, 387] width 10 height 177
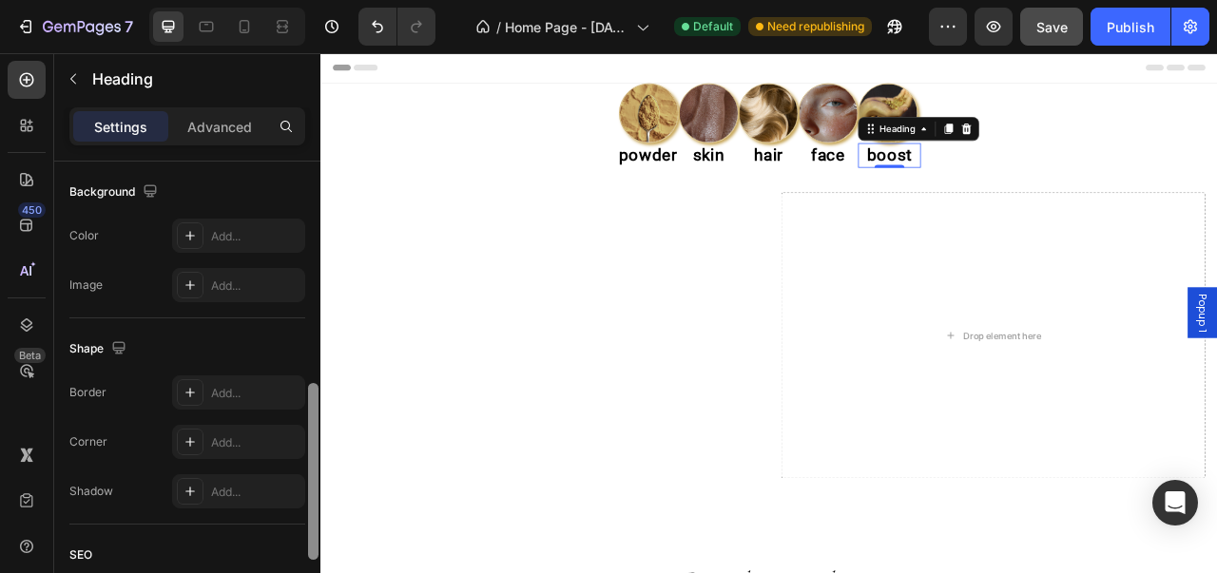
drag, startPoint x: 308, startPoint y: 465, endPoint x: 308, endPoint y: 544, distance: 78.9
click at [308, 544] on div at bounding box center [313, 471] width 10 height 177
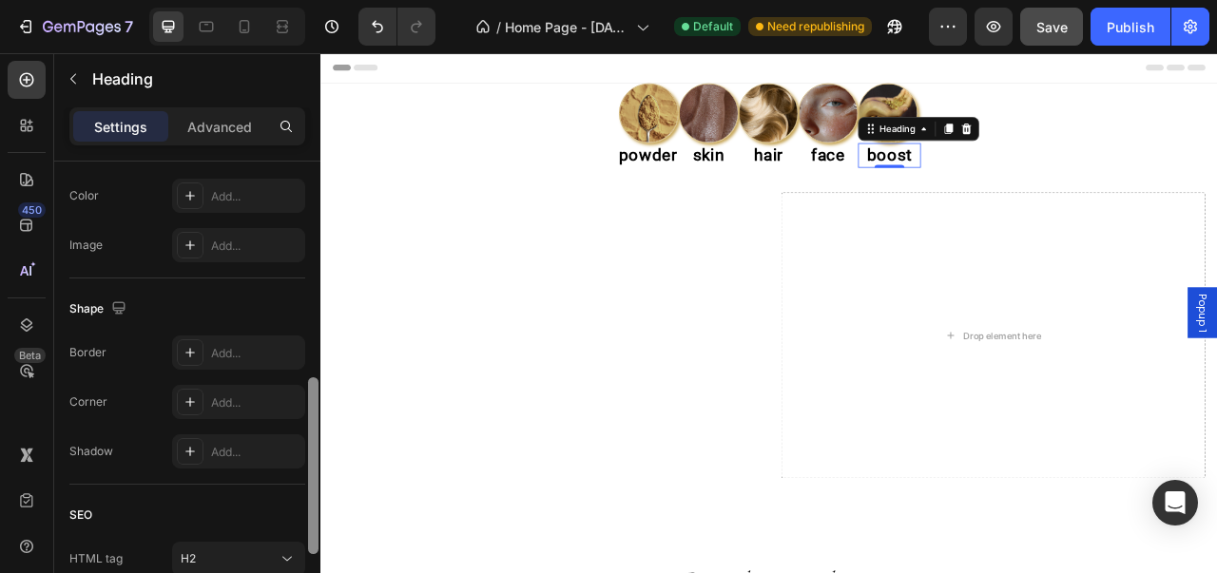
scroll to position [618, 0]
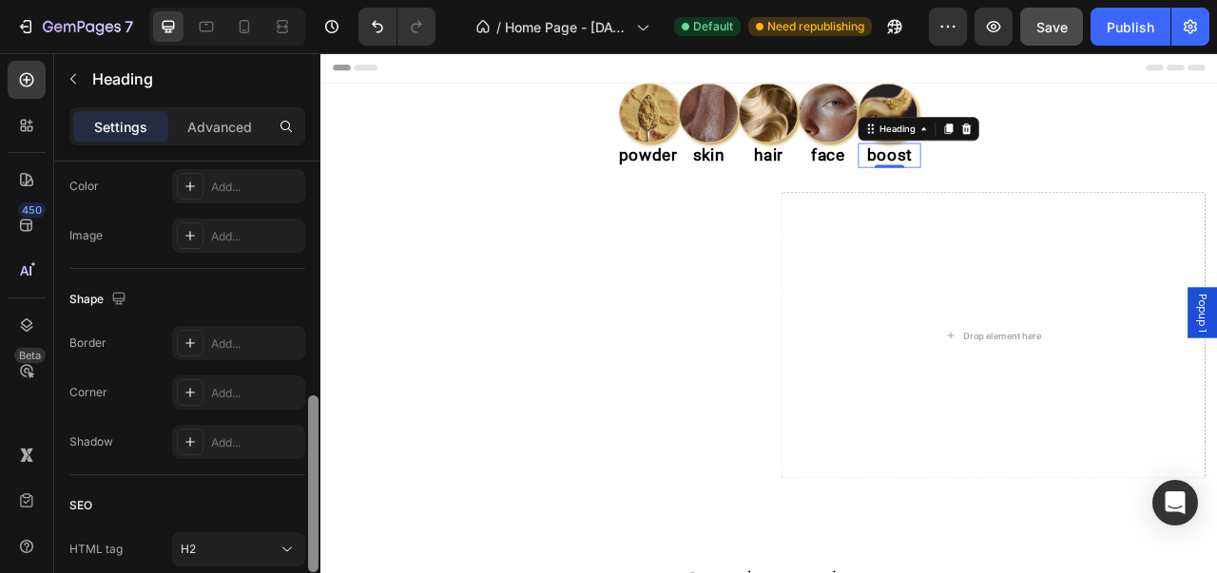
drag, startPoint x: 308, startPoint y: 549, endPoint x: 304, endPoint y: 564, distance: 15.7
click at [304, 564] on div "Text style Styles Heading 2* Font Roboto Size 22 Color 000000 Align Show more S…" at bounding box center [187, 395] width 266 height 466
click at [192, 198] on div "Add..." at bounding box center [238, 186] width 133 height 34
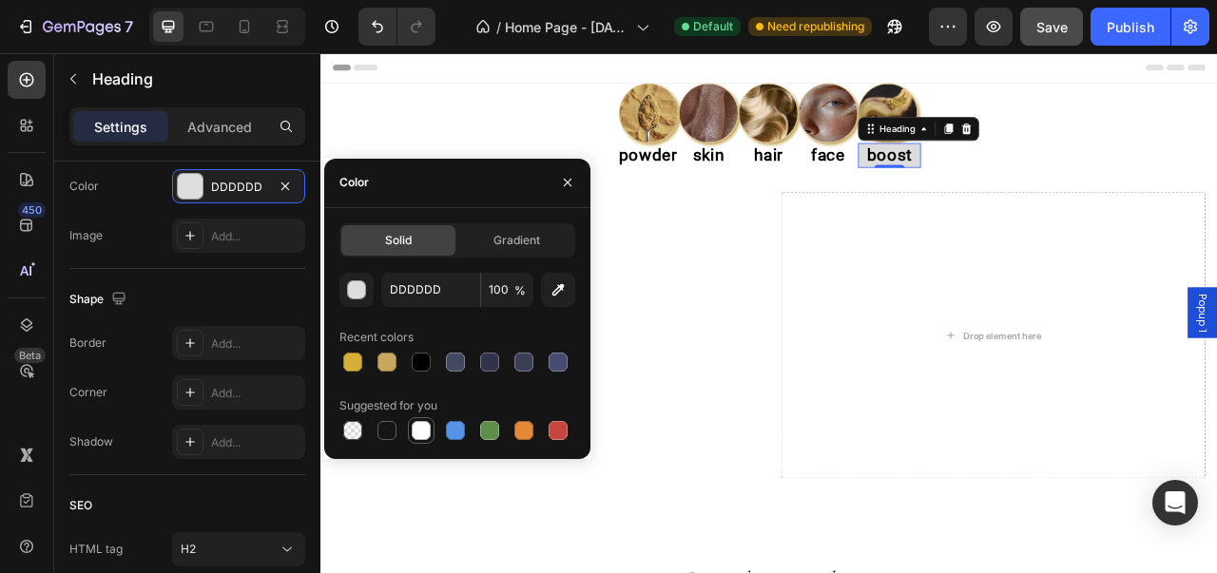
click at [415, 429] on div at bounding box center [421, 430] width 19 height 19
click at [377, 366] on div at bounding box center [386, 362] width 19 height 19
type input "C8A85C"
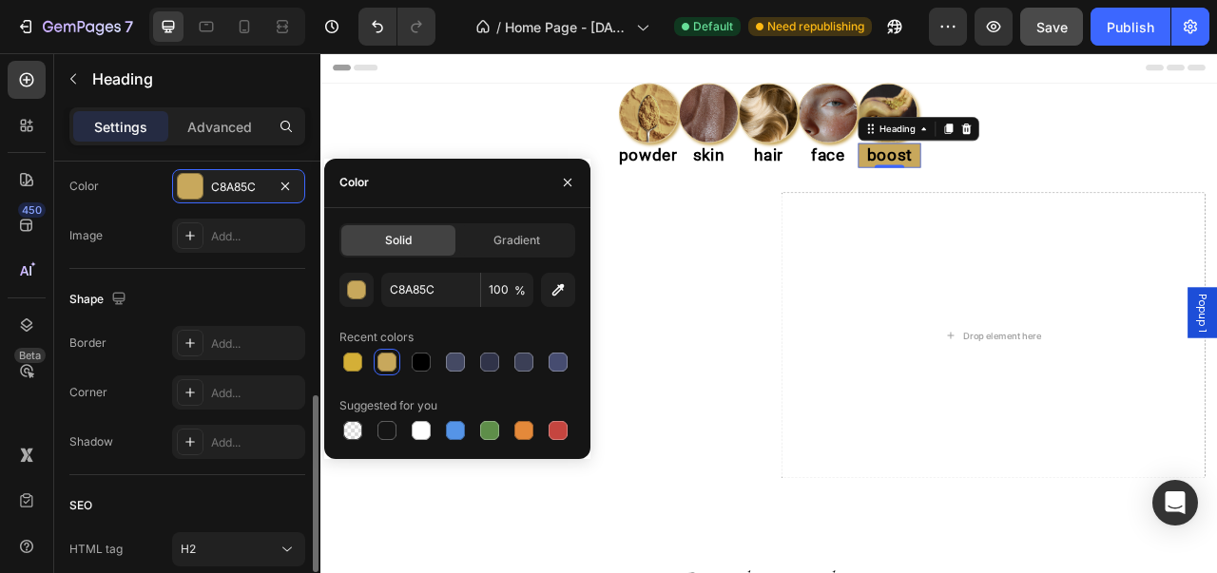
click at [276, 310] on div "Shape" at bounding box center [187, 299] width 236 height 30
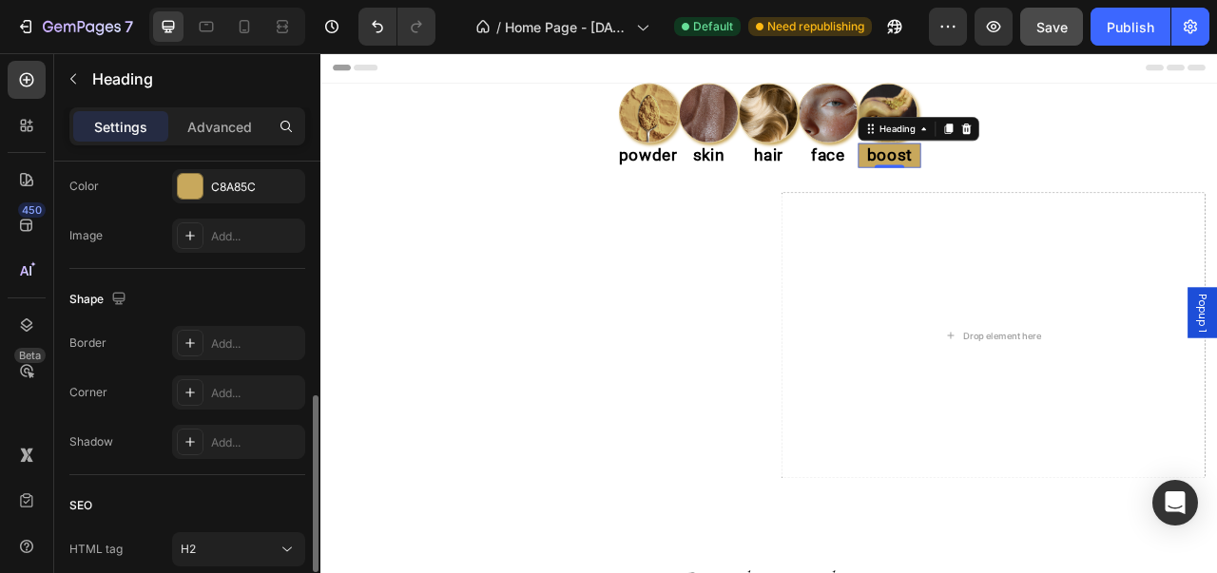
click at [276, 310] on div "Shape" at bounding box center [187, 299] width 236 height 30
click at [275, 291] on div "Shape" at bounding box center [187, 299] width 236 height 30
click at [391, 32] on button "Undo/Redo" at bounding box center [377, 27] width 38 height 38
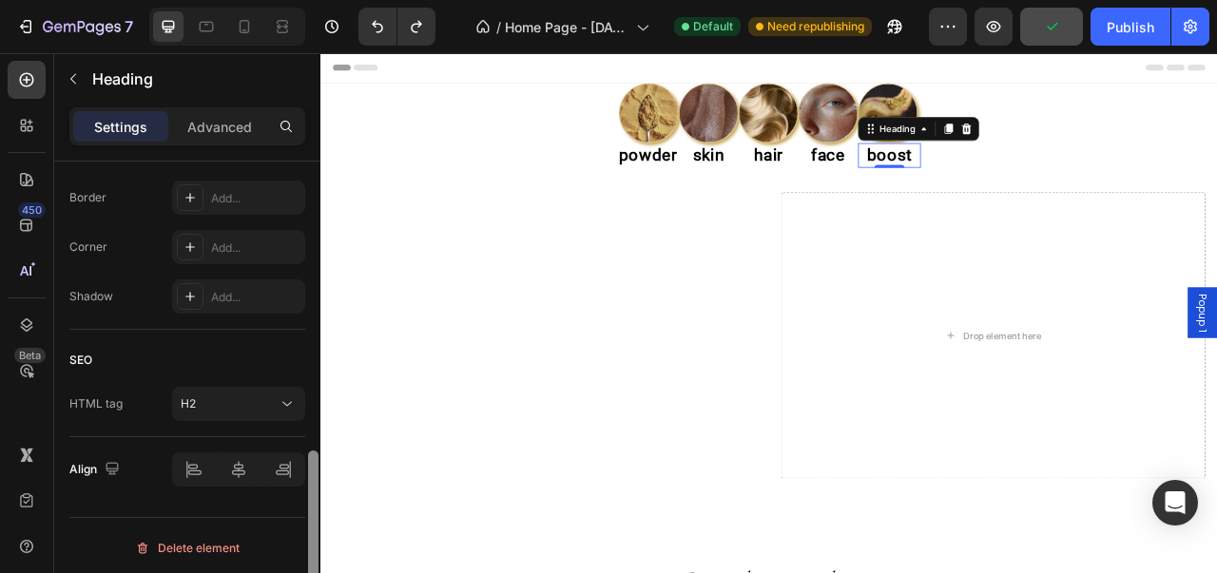
drag, startPoint x: 311, startPoint y: 467, endPoint x: 304, endPoint y: 526, distance: 59.3
click at [304, 526] on div "Text style Styles Heading 2* Font Roboto Size 22 Color 000000 Align Show more S…" at bounding box center [187, 395] width 266 height 466
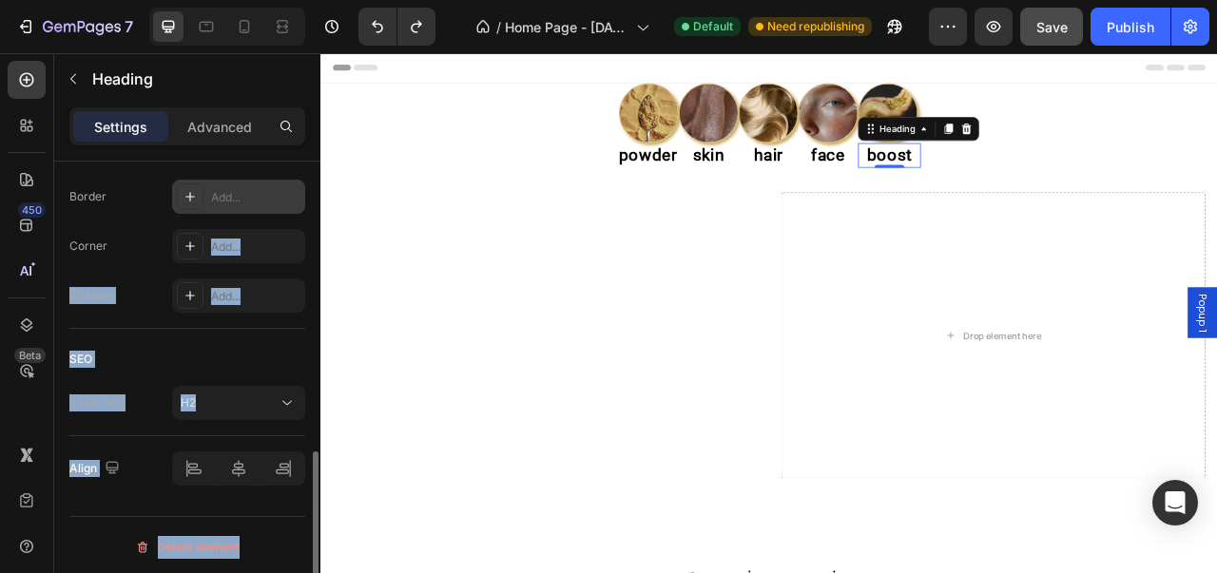
drag, startPoint x: 304, startPoint y: 526, endPoint x: 292, endPoint y: 177, distance: 349.1
click at [293, 206] on div "Text style Styles Heading 2* Font Roboto Size 22 Color 000000 Align Show more S…" at bounding box center [187, 14] width 266 height 1234
click at [251, 137] on div "Advanced" at bounding box center [219, 126] width 95 height 30
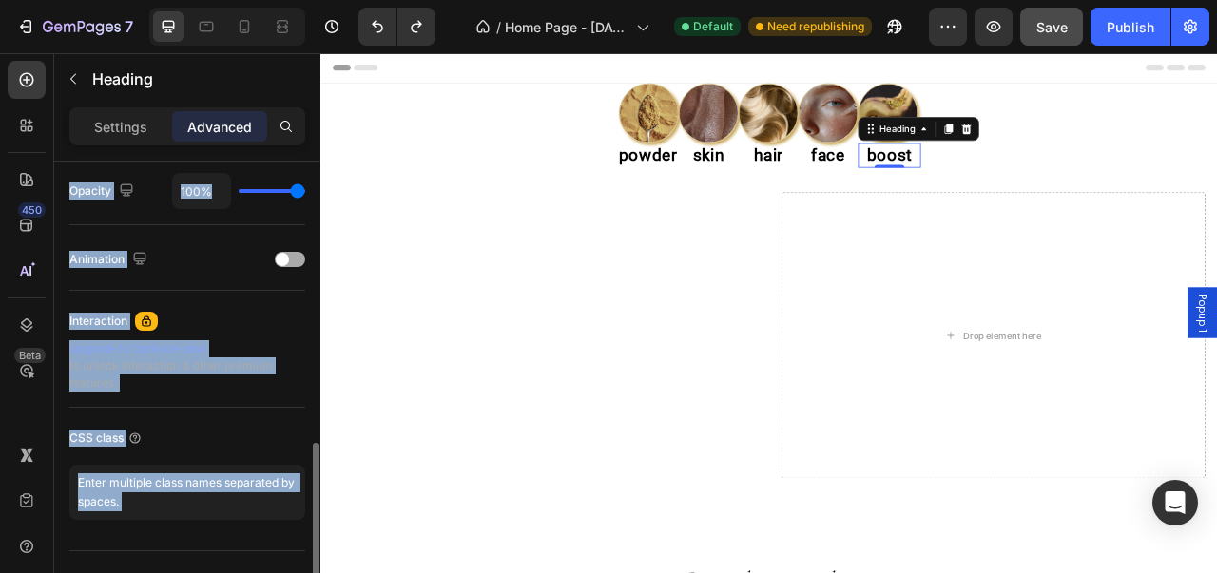
click at [222, 251] on div "Animation" at bounding box center [187, 259] width 236 height 30
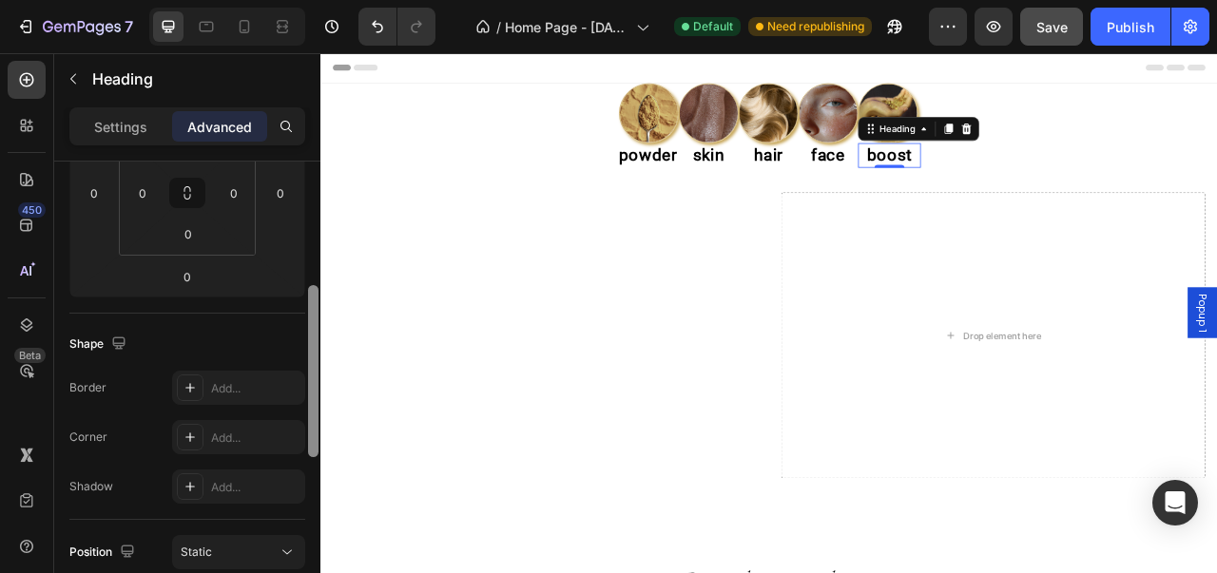
drag, startPoint x: 316, startPoint y: 459, endPoint x: 310, endPoint y: 280, distance: 178.8
click at [316, 298] on div at bounding box center [313, 371] width 10 height 172
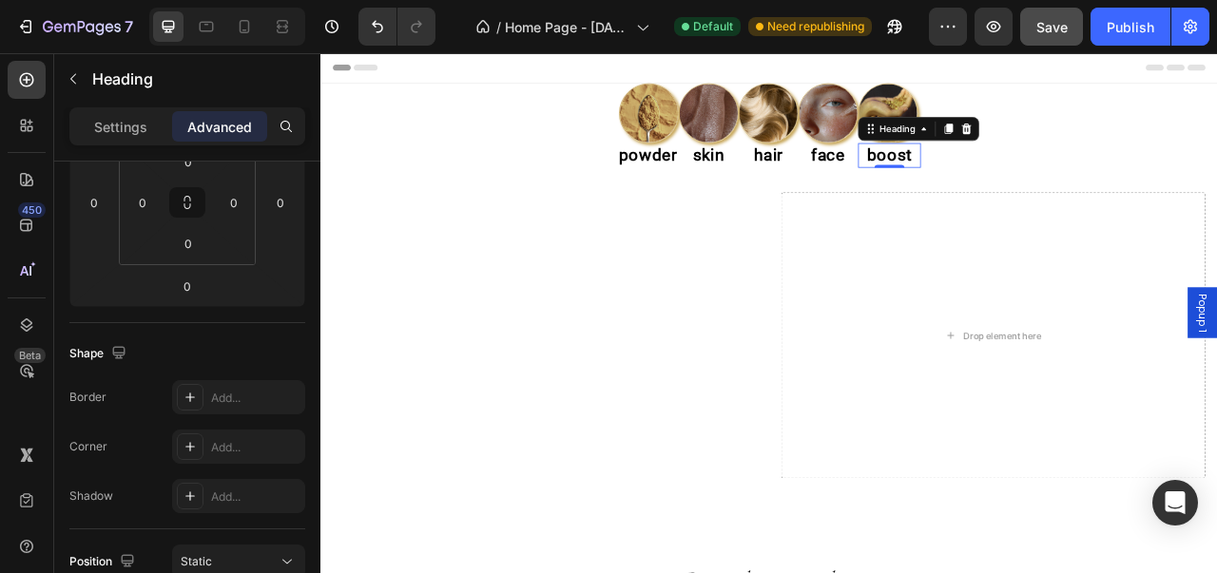
scroll to position [0, 0]
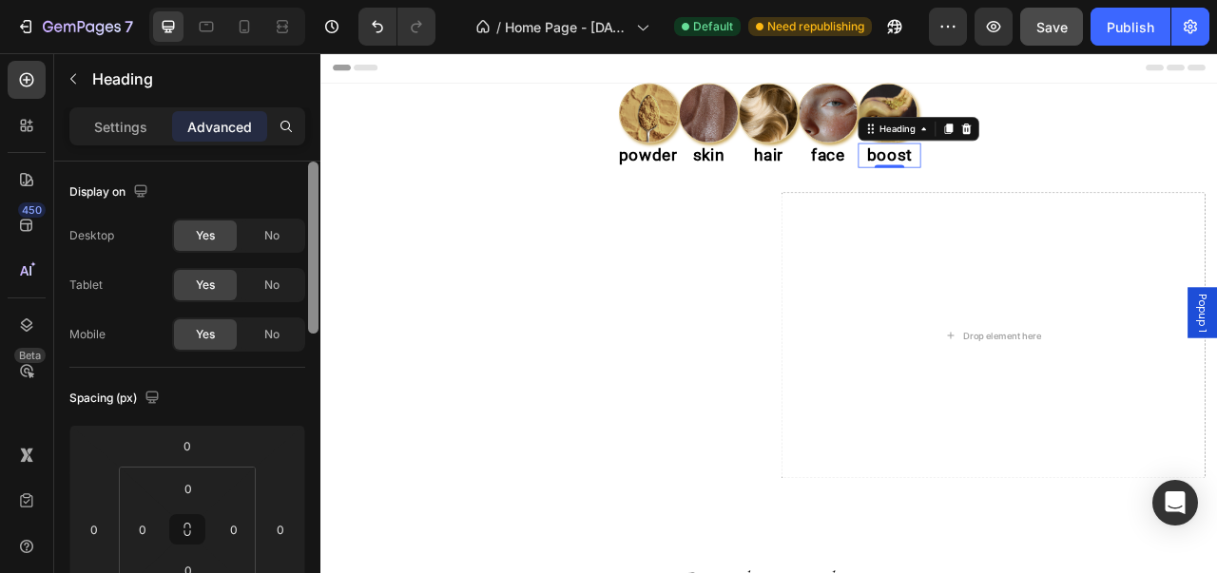
drag, startPoint x: 310, startPoint y: 279, endPoint x: 310, endPoint y: 268, distance: 10.5
click at [310, 268] on div at bounding box center [313, 395] width 14 height 467
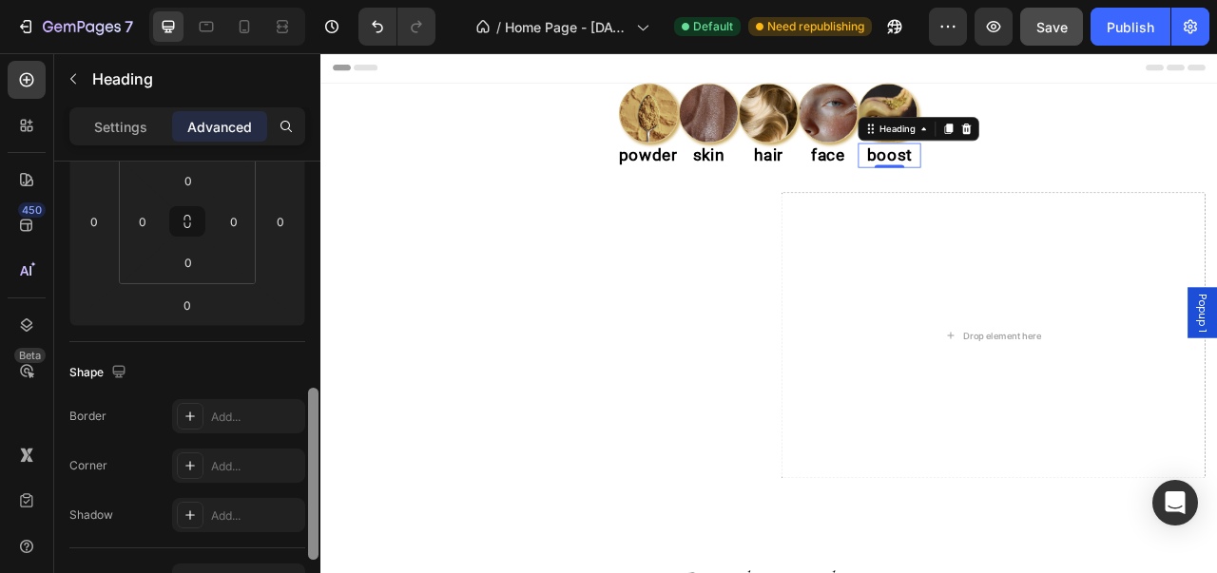
scroll to position [394, 0]
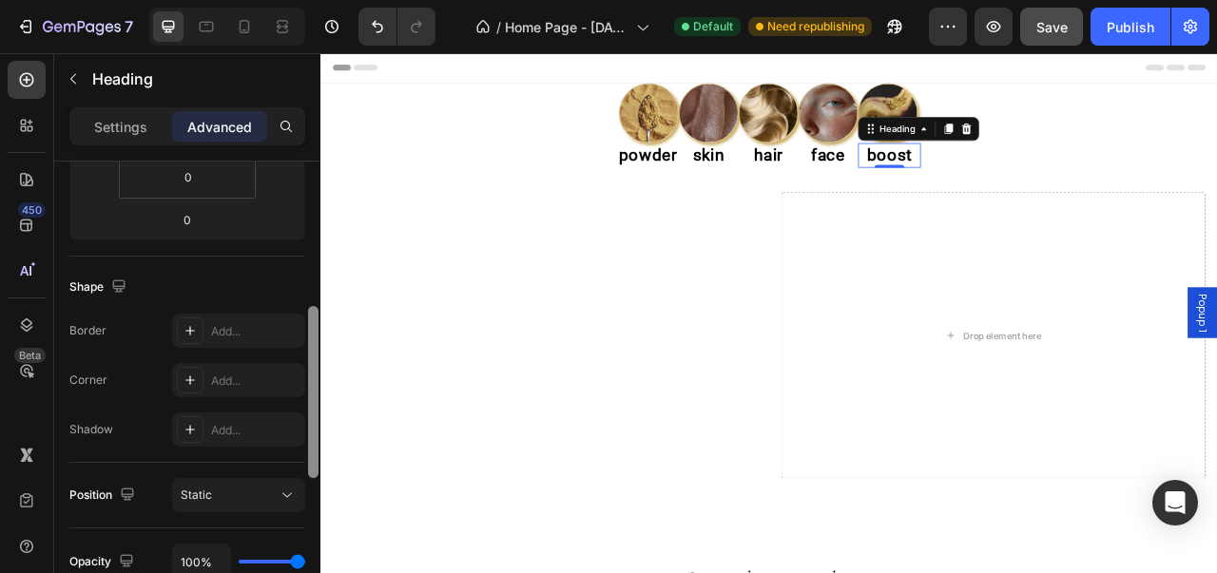
drag, startPoint x: 310, startPoint y: 268, endPoint x: 318, endPoint y: 414, distance: 145.6
click at [318, 414] on div at bounding box center [313, 392] width 10 height 172
click at [190, 334] on icon at bounding box center [190, 330] width 15 height 15
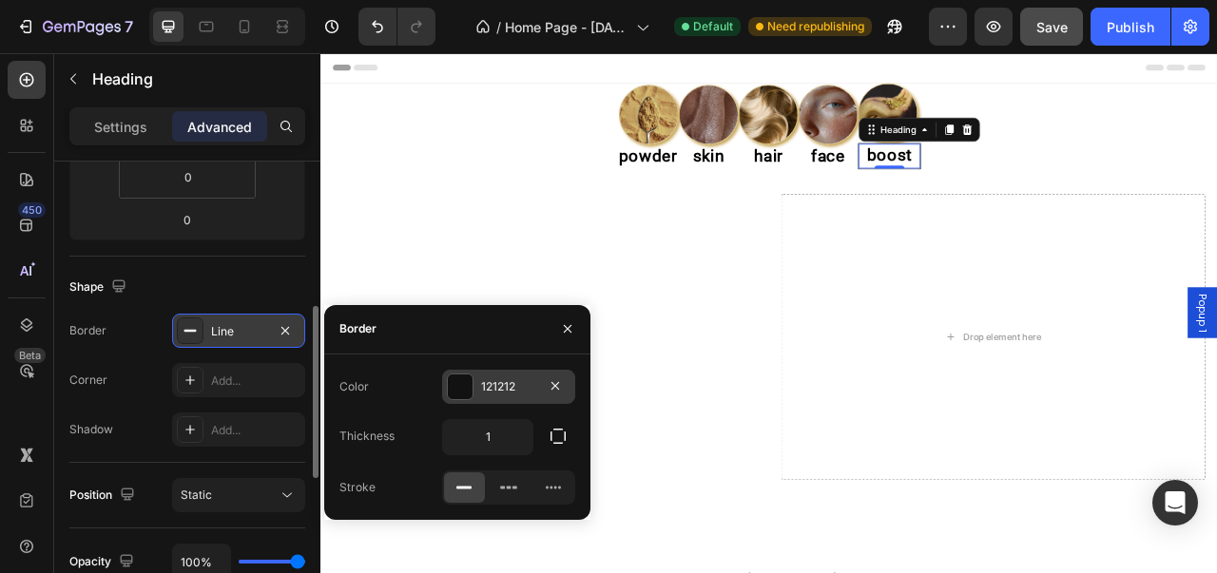
click at [463, 387] on div at bounding box center [460, 387] width 25 height 25
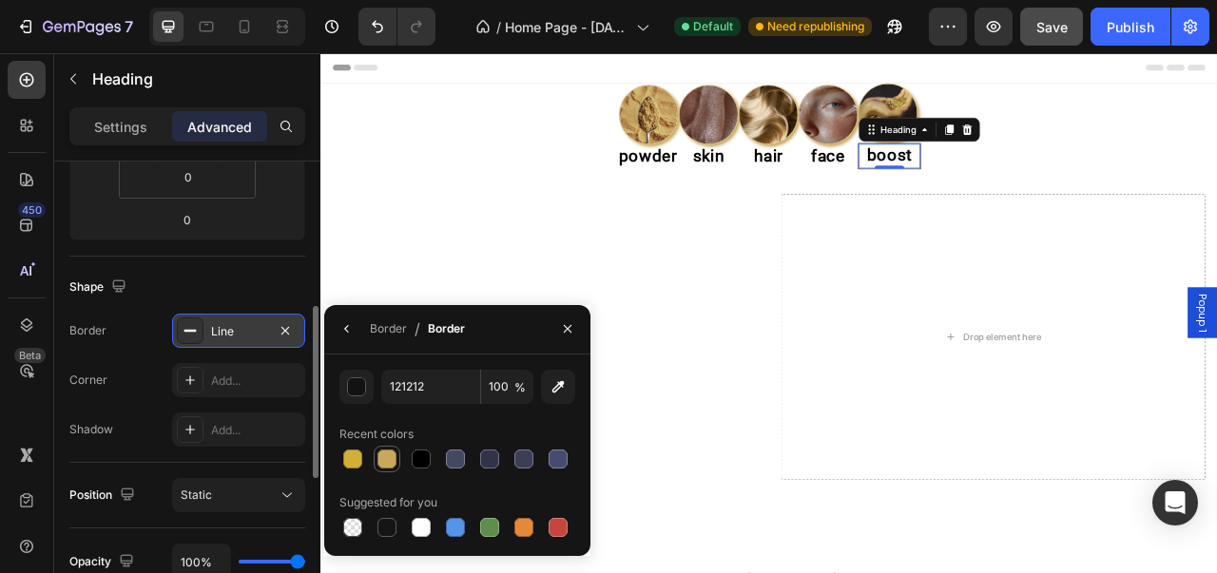
click at [384, 465] on div at bounding box center [386, 459] width 19 height 19
type input "C8A85C"
click at [261, 422] on div "Add..." at bounding box center [255, 430] width 89 height 17
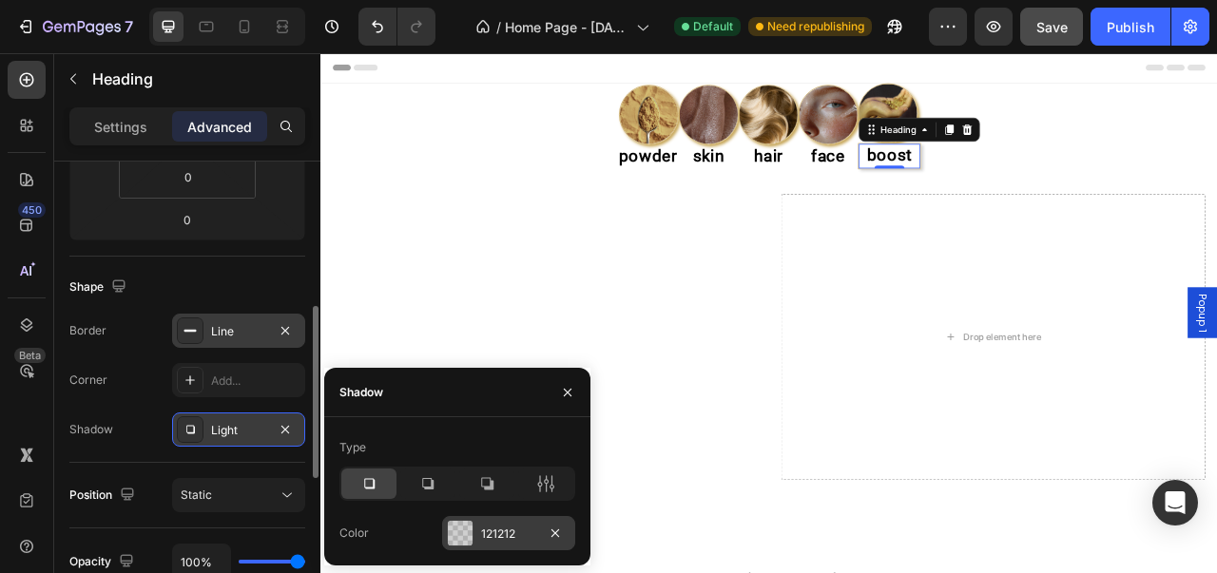
click at [461, 523] on div at bounding box center [460, 533] width 25 height 25
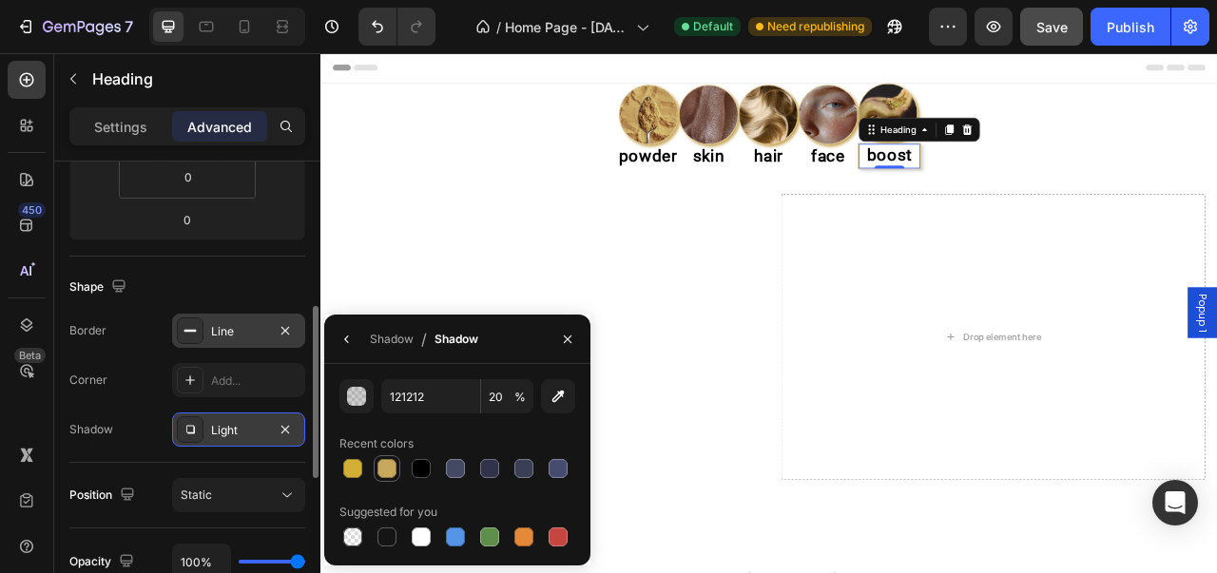
click at [377, 471] on div at bounding box center [386, 468] width 19 height 19
type input "C8A85C"
type input "100"
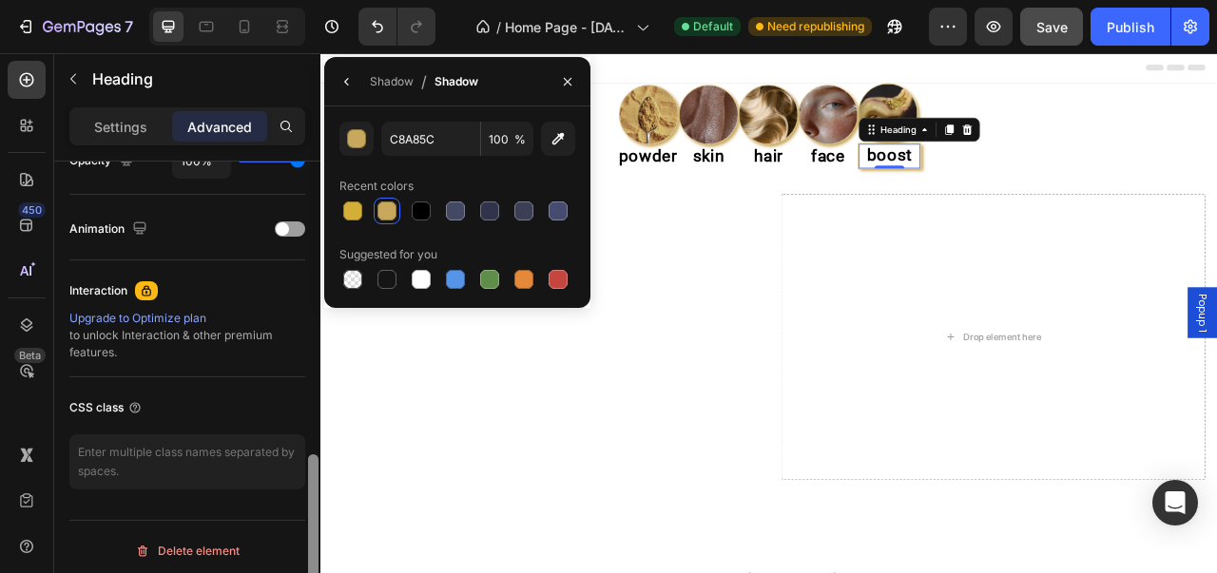
scroll to position [799, 0]
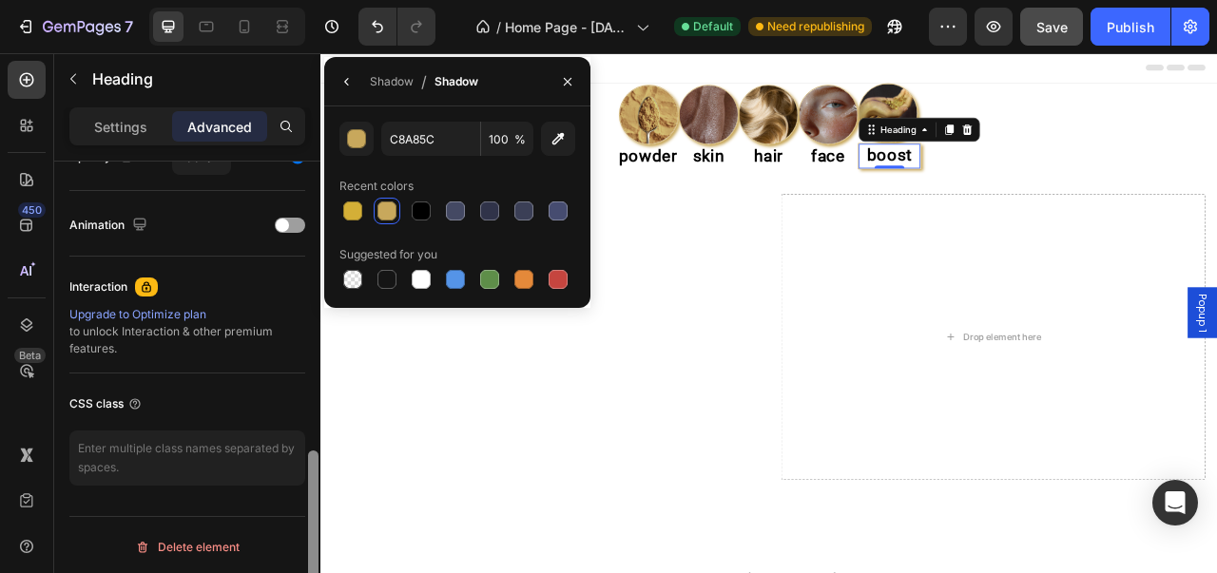
drag, startPoint x: 318, startPoint y: 394, endPoint x: 308, endPoint y: 547, distance: 153.3
click at [308, 547] on div at bounding box center [313, 537] width 10 height 172
click at [128, 143] on div "Settings Advanced" at bounding box center [187, 126] width 236 height 38
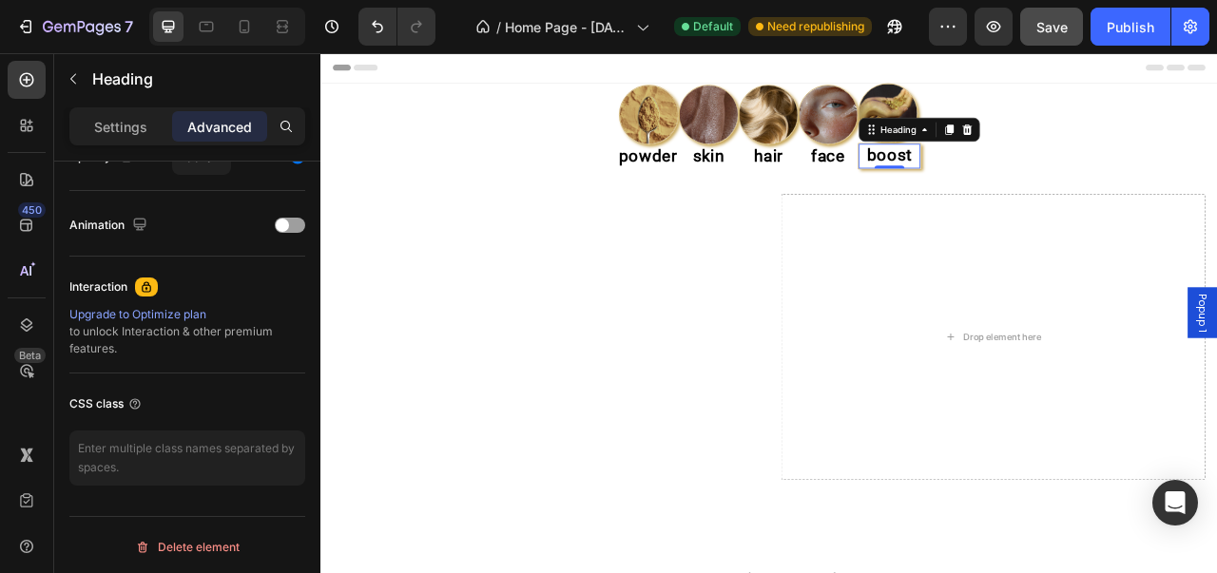
click at [134, 143] on div "Settings Advanced" at bounding box center [187, 126] width 236 height 38
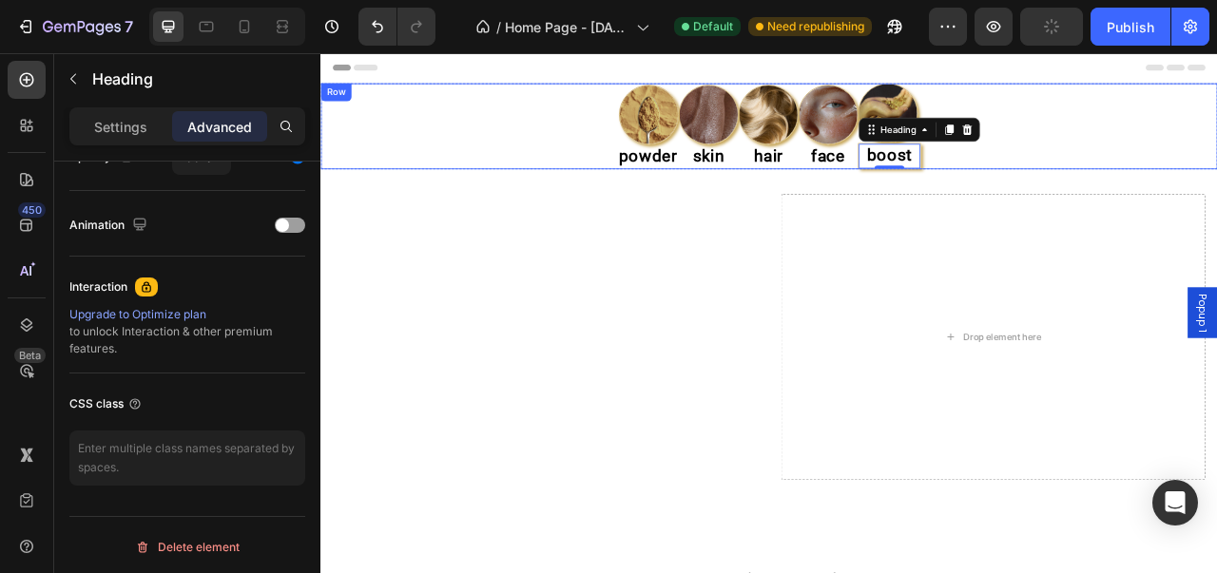
click at [540, 149] on div "Image powder Heading Image skin Heading Image hair Heading Image face Heading I…" at bounding box center [890, 146] width 1141 height 109
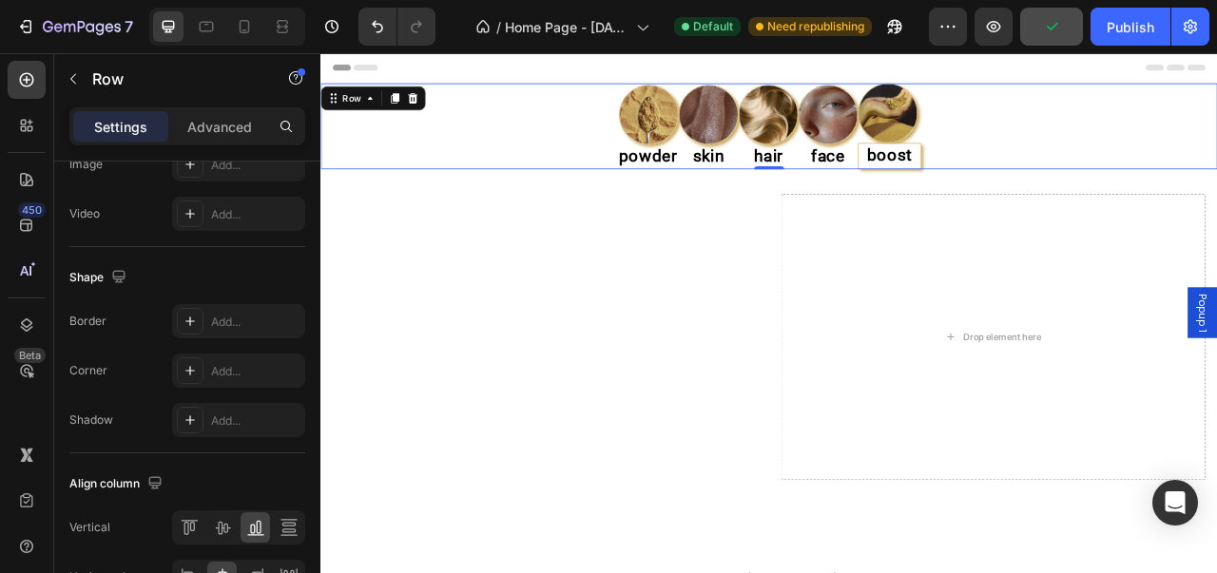
scroll to position [0, 0]
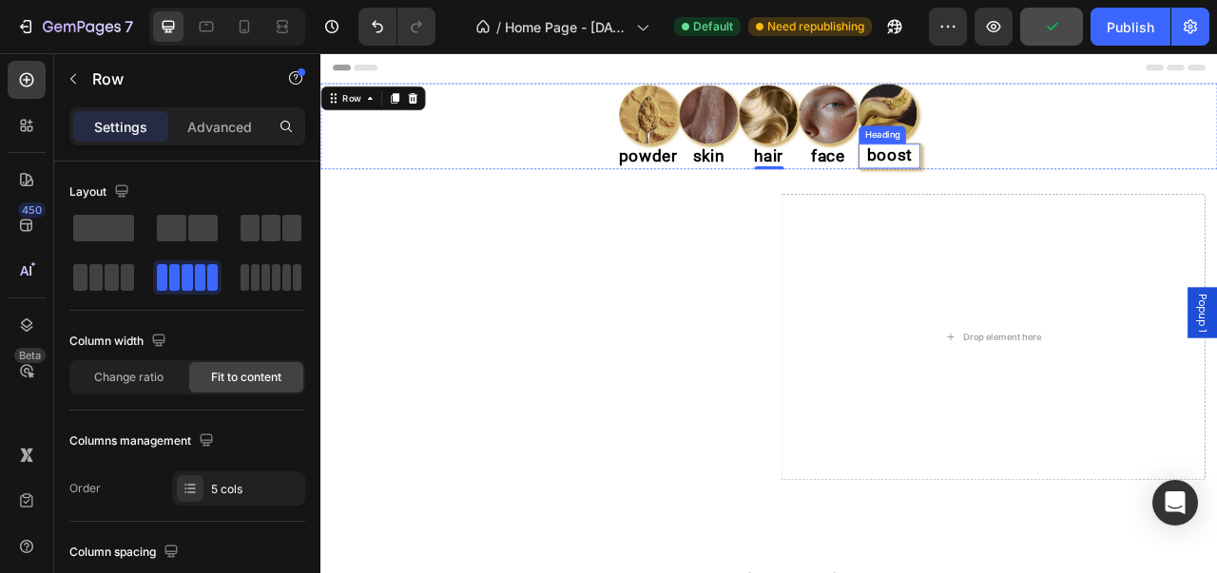
click at [1044, 172] on h2 "boost" at bounding box center [1044, 184] width 78 height 31
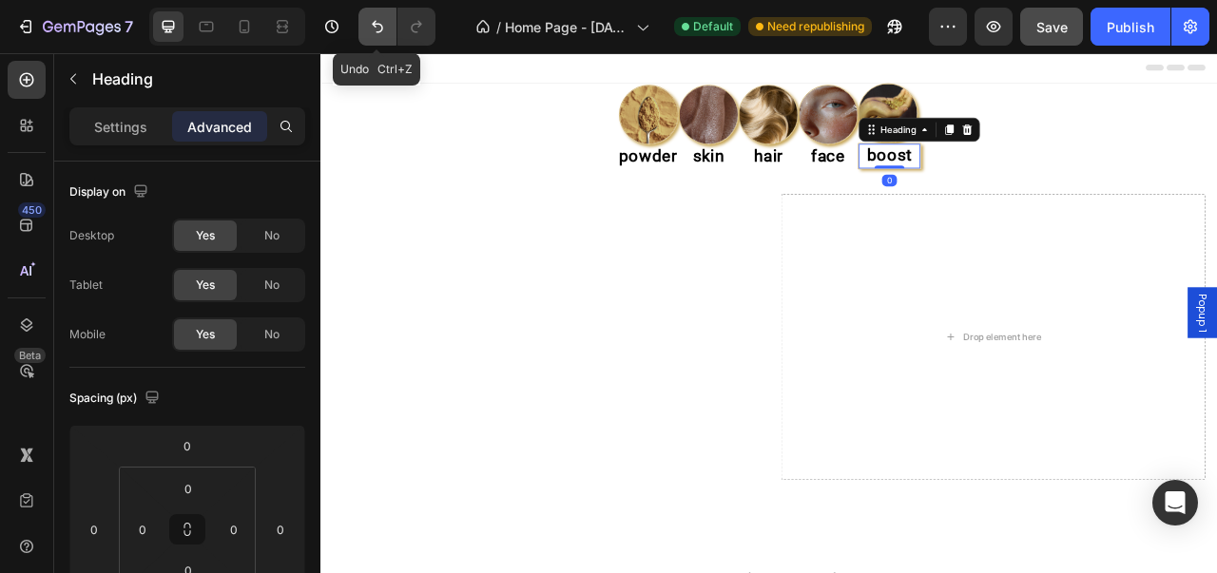
click at [375, 34] on icon "Undo/Redo" at bounding box center [377, 26] width 19 height 19
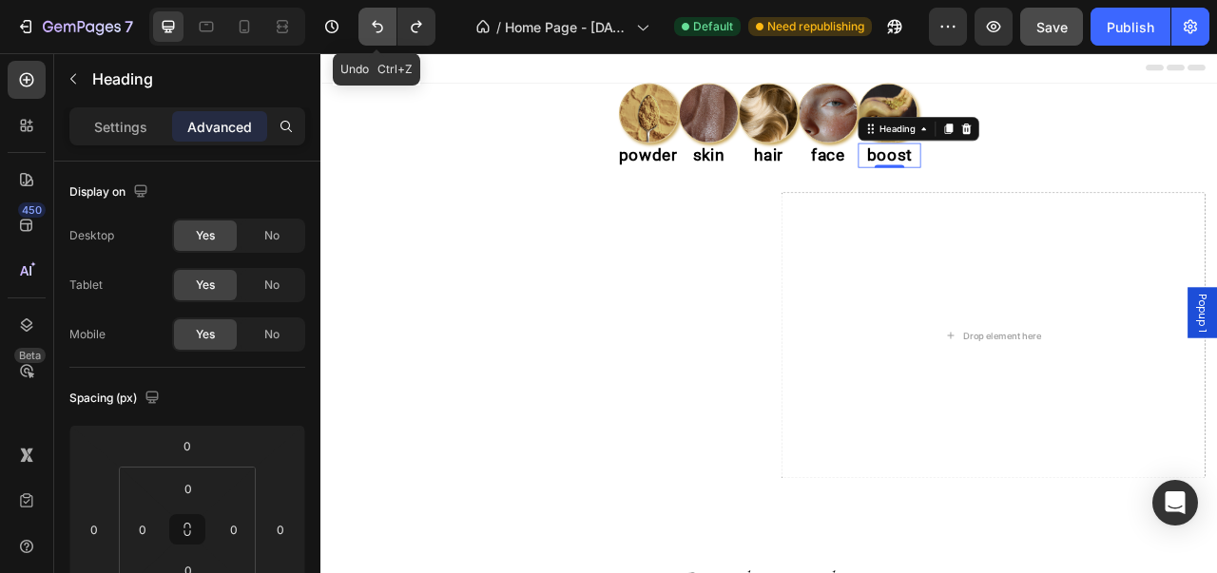
click at [375, 34] on icon "Undo/Redo" at bounding box center [377, 26] width 19 height 19
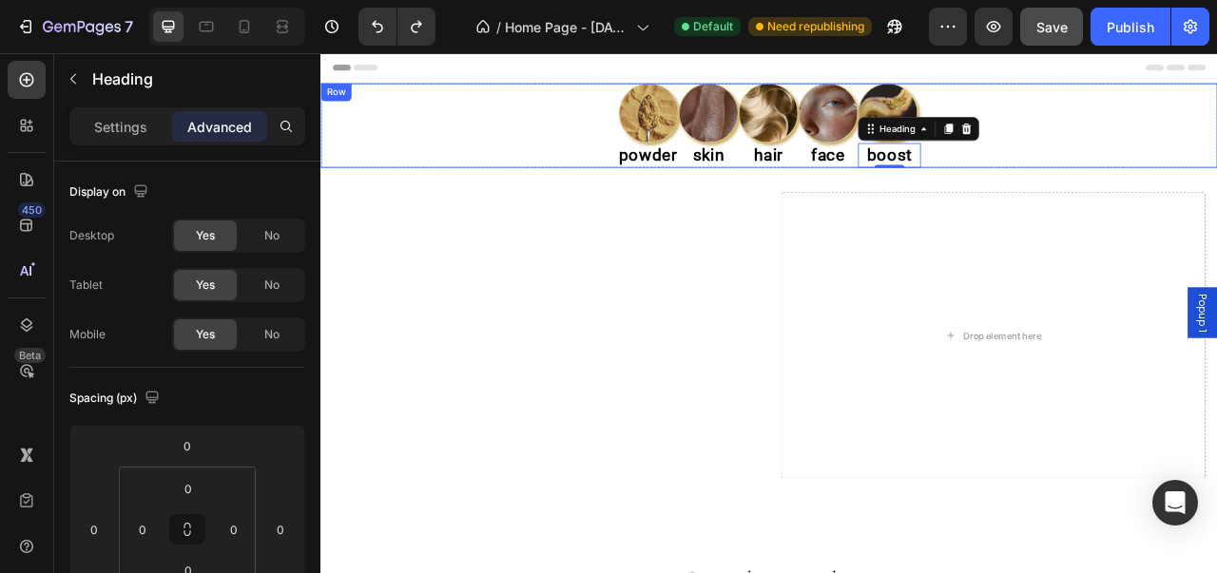
click at [543, 117] on div "Image powder Heading Image skin Heading Image hair Heading Image face Heading I…" at bounding box center [890, 145] width 1141 height 107
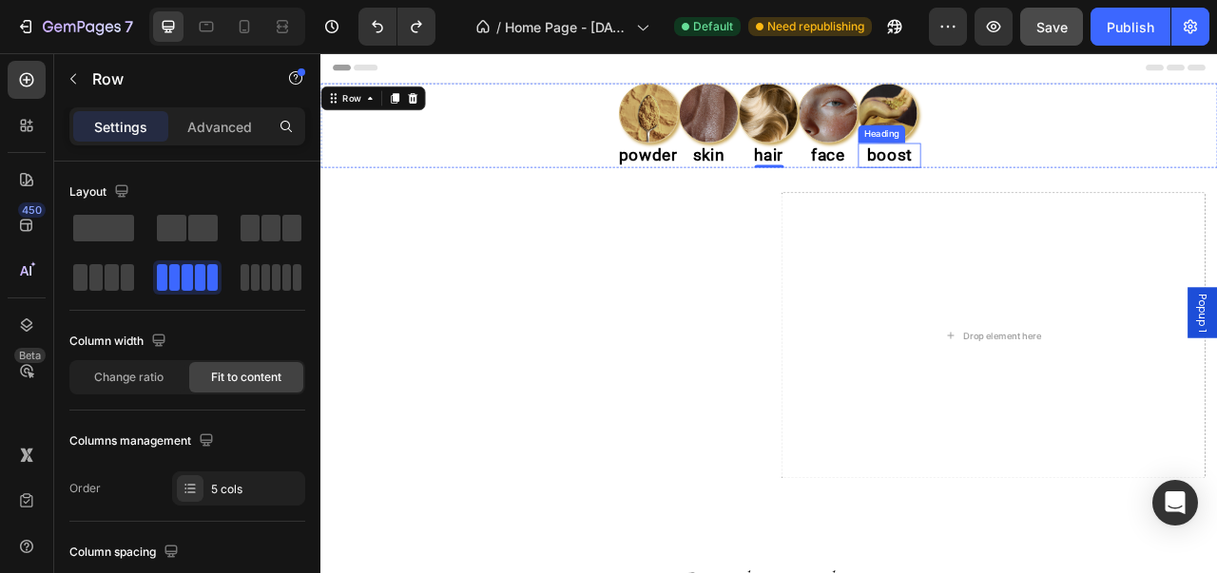
click at [1040, 189] on h2 "boost" at bounding box center [1044, 183] width 80 height 31
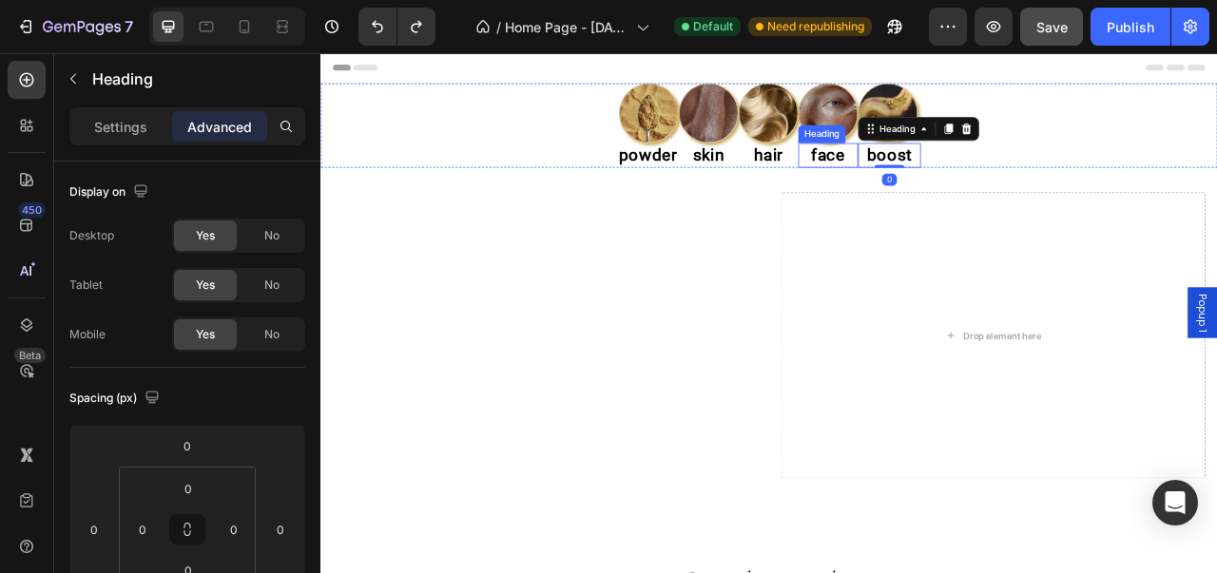
click at [969, 188] on h2 "face" at bounding box center [966, 183] width 76 height 31
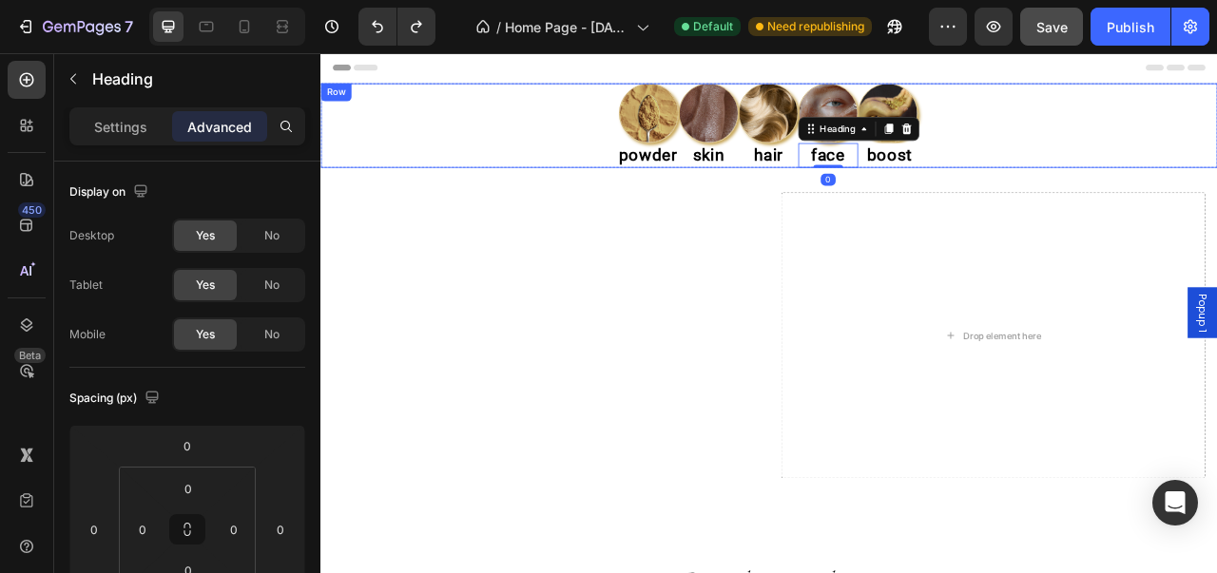
click at [660, 129] on div "Image powder Heading Image skin Heading Image hair Heading Image face Heading 0…" at bounding box center [890, 145] width 1141 height 107
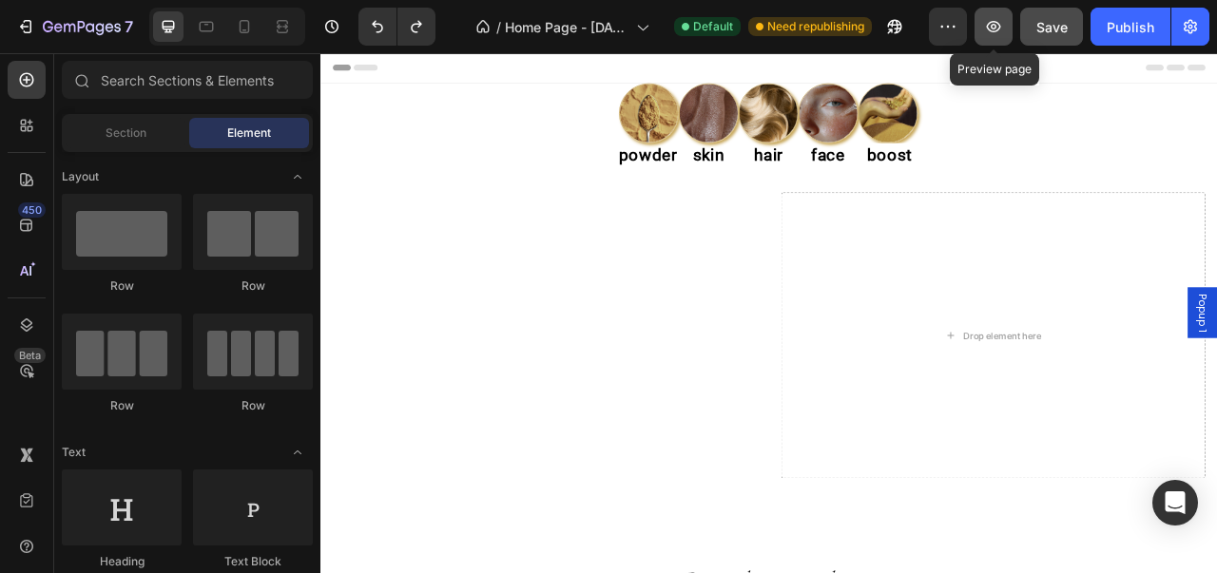
click at [991, 28] on icon "button" at bounding box center [993, 26] width 19 height 19
